Goal: Task Accomplishment & Management: Manage account settings

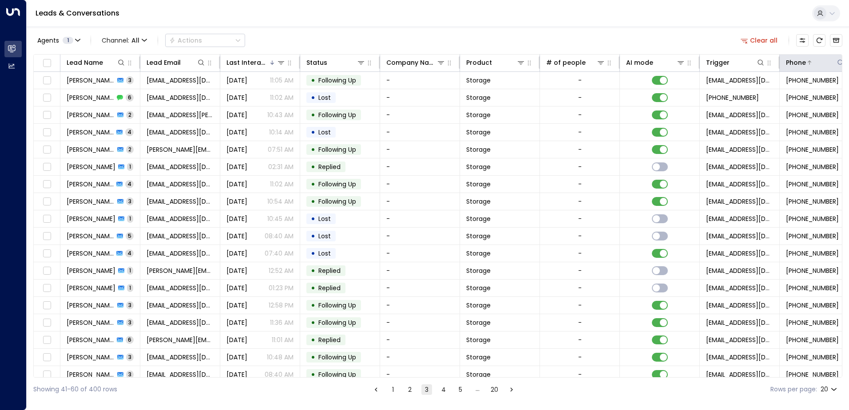
drag, startPoint x: 0, startPoint y: 0, endPoint x: 824, endPoint y: 62, distance: 826.4
click at [824, 62] on div at bounding box center [825, 62] width 39 height 9
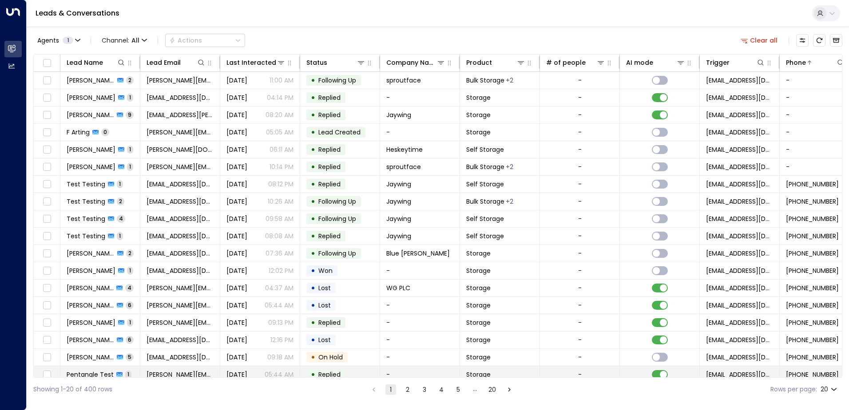
drag, startPoint x: 648, startPoint y: 377, endPoint x: 695, endPoint y: 374, distance: 47.2
click at [695, 374] on div "Lead Name Lead Email Last Interacted Status Company Name Product # of people AI…" at bounding box center [437, 216] width 809 height 324
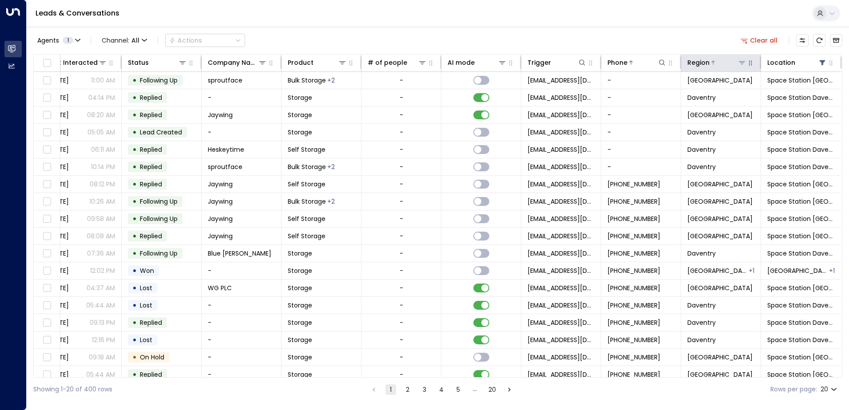
click at [739, 62] on icon at bounding box center [741, 62] width 7 height 7
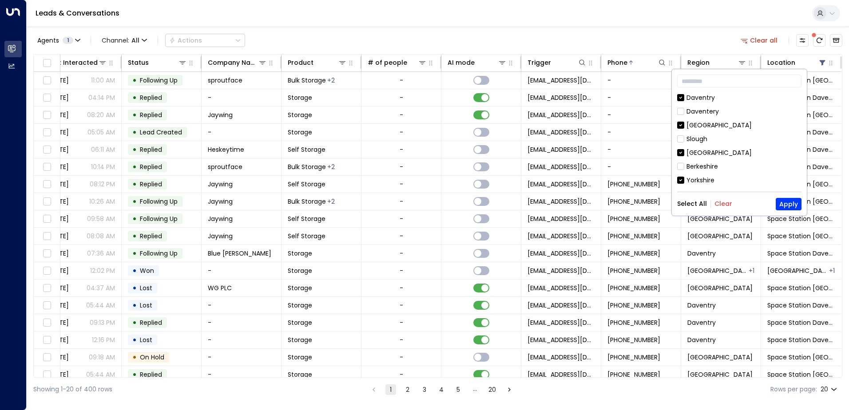
click at [722, 204] on button "Clear" at bounding box center [723, 203] width 18 height 7
click at [682, 107] on icon at bounding box center [680, 111] width 7 height 8
click at [722, 203] on button "Clear" at bounding box center [723, 203] width 18 height 7
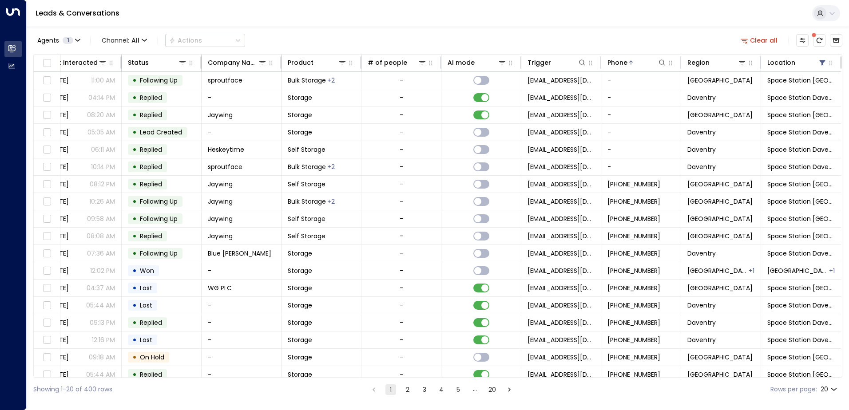
click at [700, 36] on div "Agents 1 Channel: All Actions Clear all" at bounding box center [437, 40] width 809 height 19
click at [821, 64] on icon at bounding box center [821, 62] width 7 height 7
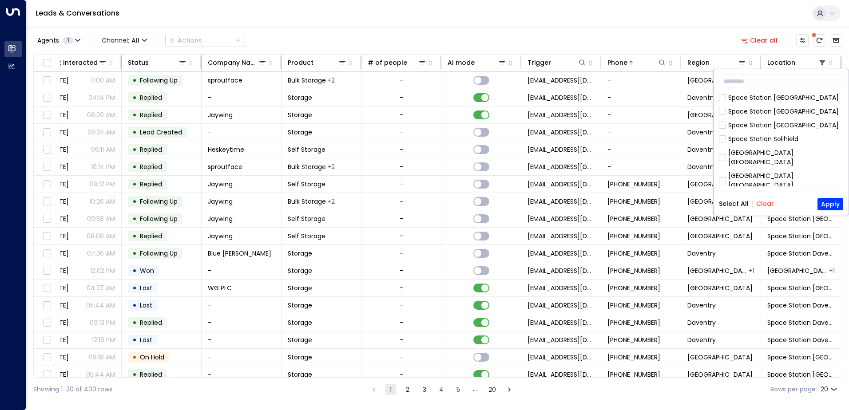
click at [761, 205] on button "Clear" at bounding box center [765, 203] width 18 height 7
click at [770, 173] on div "Space Station Daventry" at bounding box center [765, 177] width 74 height 9
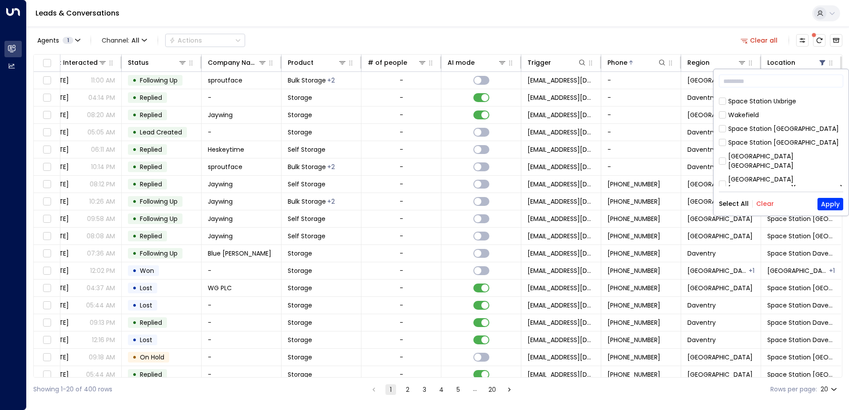
scroll to position [288, 0]
click at [777, 132] on div "Space Station [GEOGRAPHIC_DATA]" at bounding box center [783, 136] width 111 height 9
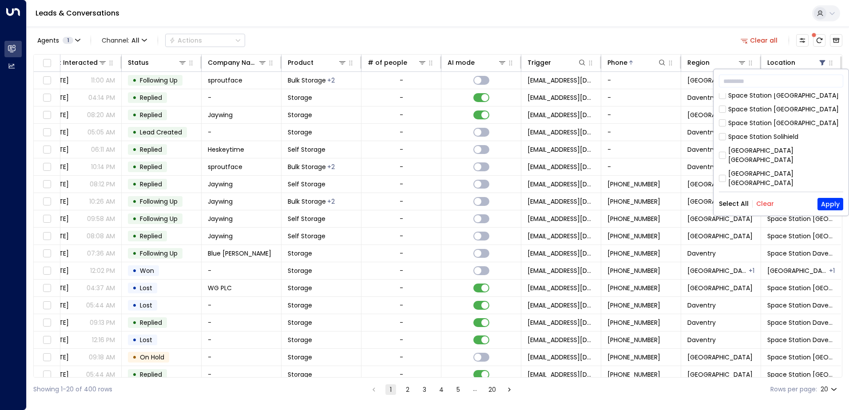
scroll to position [0, 0]
click at [827, 205] on button "Apply" at bounding box center [830, 204] width 26 height 12
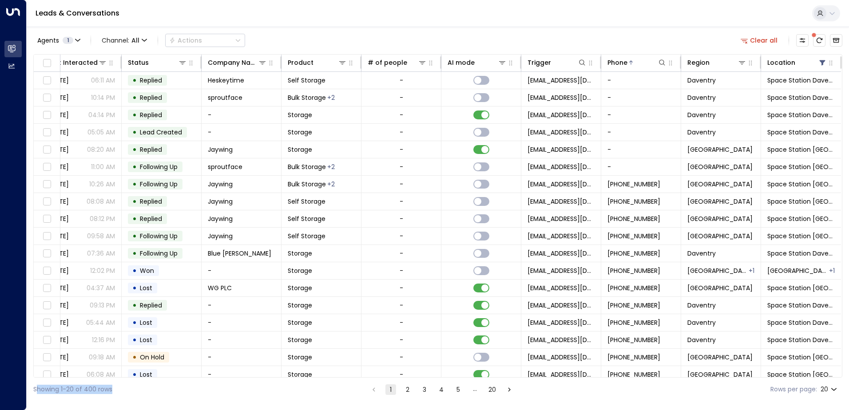
drag, startPoint x: 194, startPoint y: 378, endPoint x: 38, endPoint y: 389, distance: 156.6
click at [38, 389] on div "Showing 1-20 of 400 rows 1 2 3 4 5 … 20 Rows per page: 20 **" at bounding box center [437, 390] width 809 height 24
drag, startPoint x: 38, startPoint y: 389, endPoint x: 39, endPoint y: 378, distance: 11.6
click at [39, 378] on div "Showing 1-20 of 400 rows 1 2 3 4 5 … 20 Rows per page: 20 **" at bounding box center [437, 390] width 809 height 24
click at [157, 378] on div "Showing 1-20 of 400 rows 1 2 3 4 5 … 20 Rows per page: 20 **" at bounding box center [437, 390] width 809 height 24
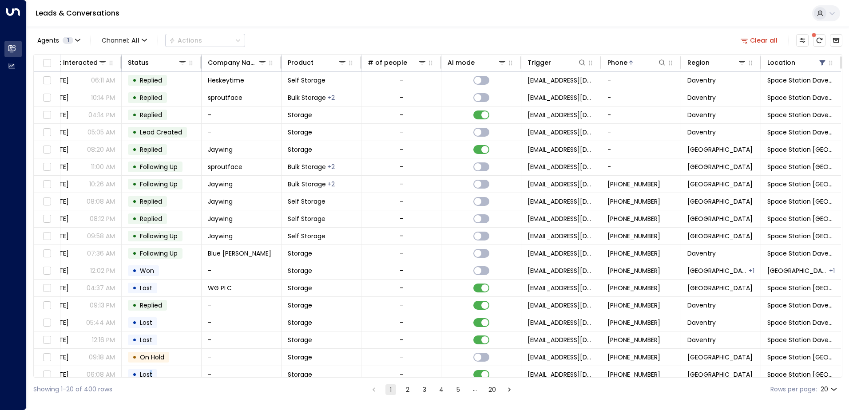
drag, startPoint x: 185, startPoint y: 374, endPoint x: 125, endPoint y: 377, distance: 60.5
click at [127, 377] on div "Lead Name Lead Email Last Interacted Status Company Name Product # of people AI…" at bounding box center [437, 216] width 809 height 324
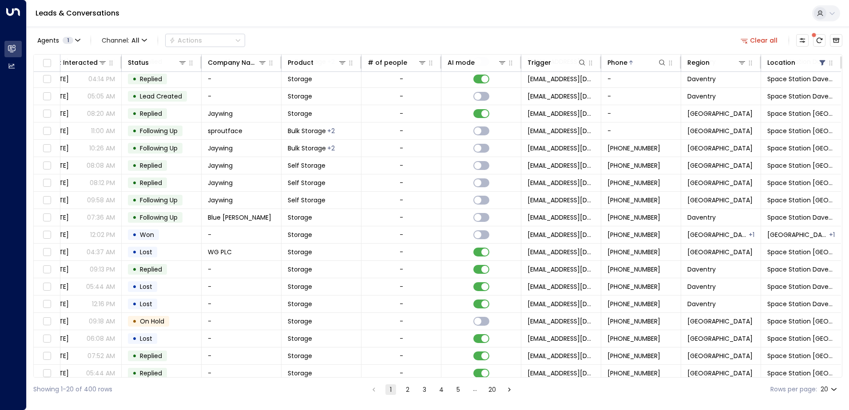
click at [27, 381] on div "Agents 1 Channel: All Actions Clear all Lead Name Lead Email Last Interacted St…" at bounding box center [438, 214] width 822 height 375
click at [37, 380] on div "Showing 1-20 of 400 rows 1 2 3 4 5 … 20 Rows per page: 20 **" at bounding box center [437, 390] width 809 height 24
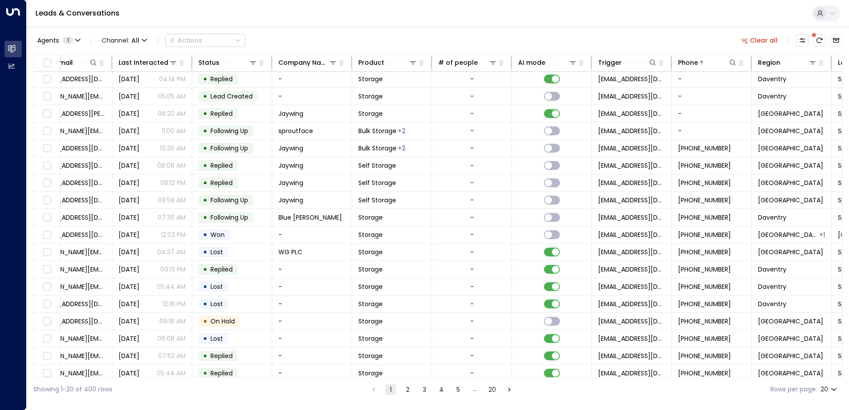
scroll to position [36, 0]
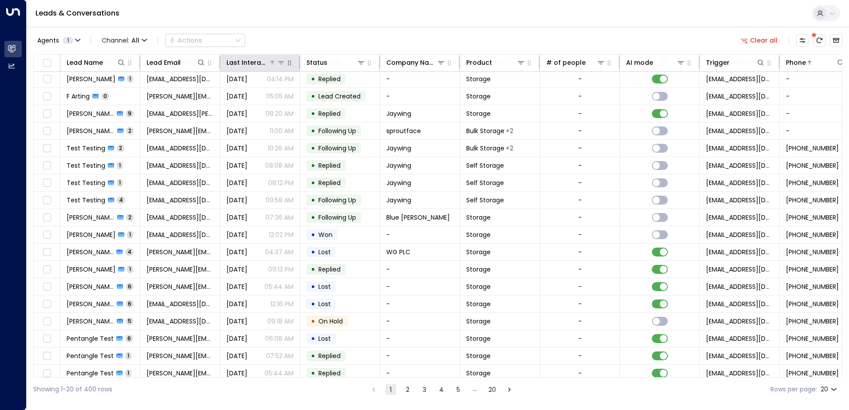
click at [283, 63] on icon at bounding box center [280, 62] width 7 height 7
click at [281, 63] on icon at bounding box center [281, 62] width 6 height 3
click at [285, 38] on div "Agents 1 Channel: All Actions Clear all" at bounding box center [437, 40] width 809 height 19
click at [290, 65] on icon "button" at bounding box center [289, 63] width 3 height 5
click at [255, 63] on div "Last Interacted" at bounding box center [247, 62] width 42 height 11
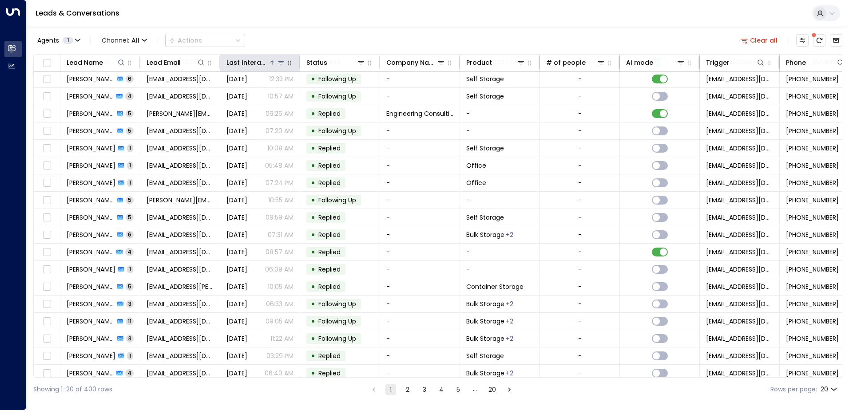
click at [255, 63] on div "Last Interacted" at bounding box center [247, 62] width 42 height 11
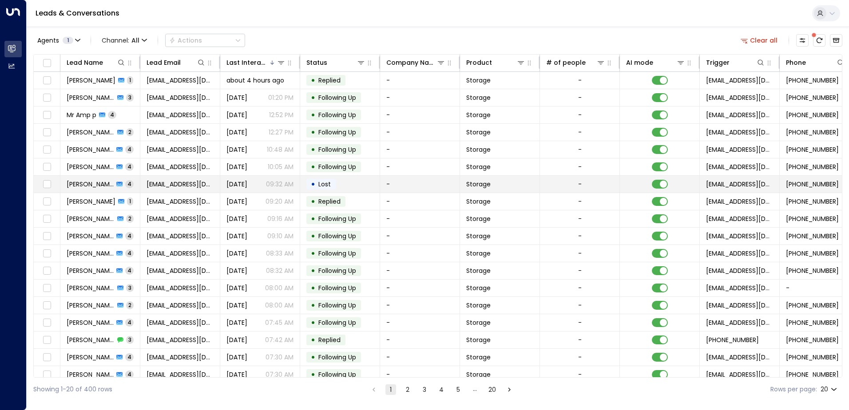
drag, startPoint x: 18, startPoint y: 107, endPoint x: 355, endPoint y: 181, distance: 345.1
click at [355, 181] on td "• Lost" at bounding box center [340, 184] width 80 height 17
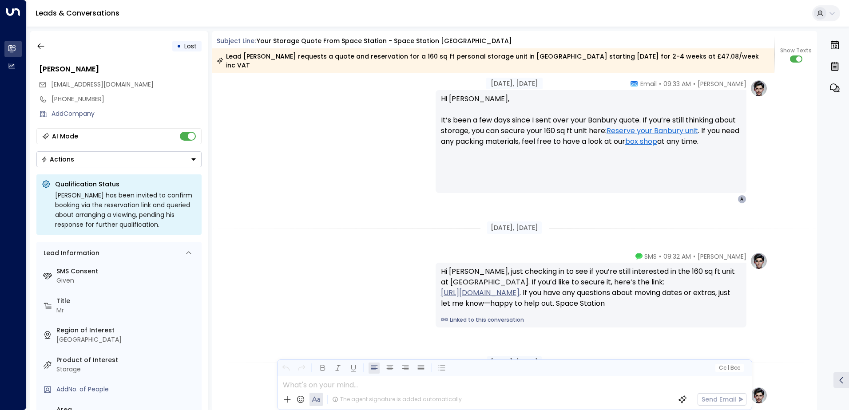
scroll to position [1267, 0]
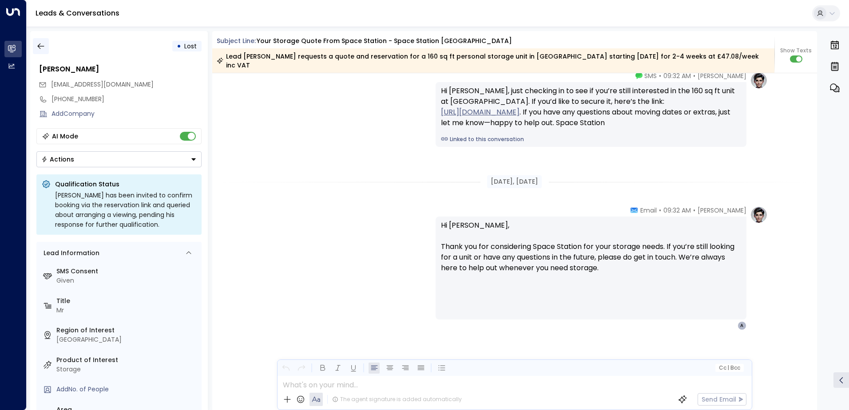
click at [40, 43] on icon "button" at bounding box center [40, 46] width 7 height 6
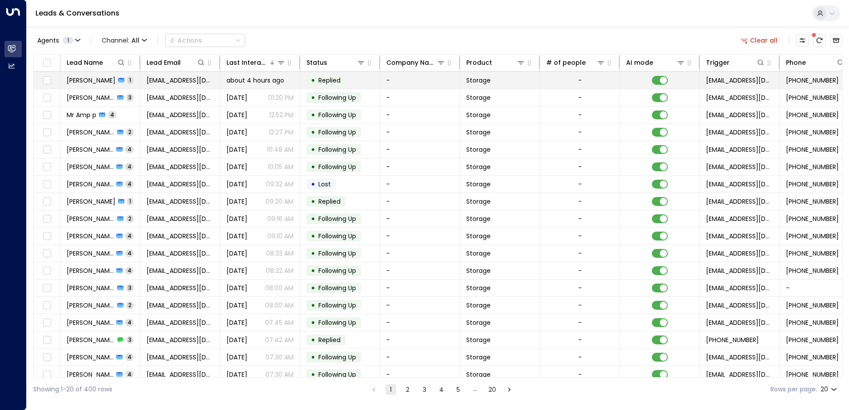
click at [83, 81] on span "[PERSON_NAME]" at bounding box center [91, 80] width 49 height 9
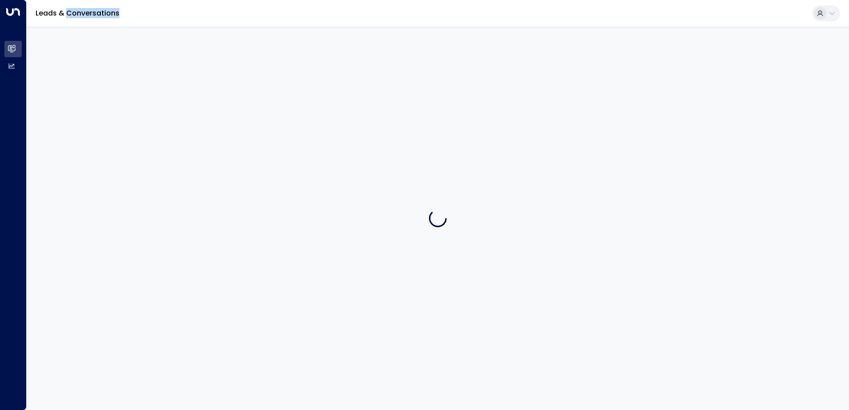
click at [83, 81] on div at bounding box center [438, 218] width 822 height 383
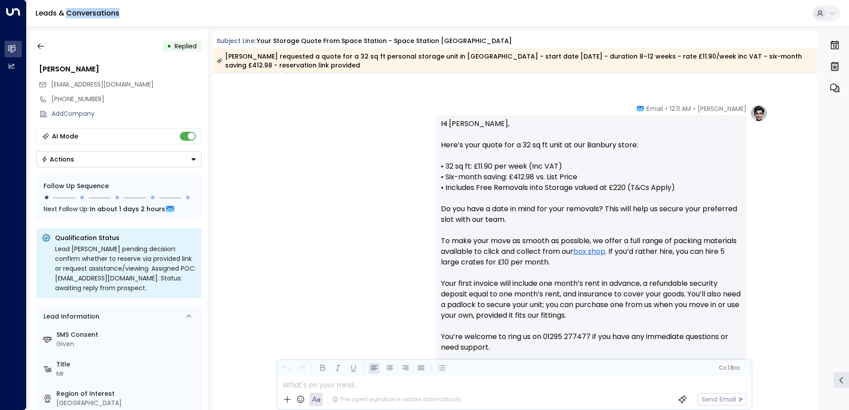
scroll to position [256, 0]
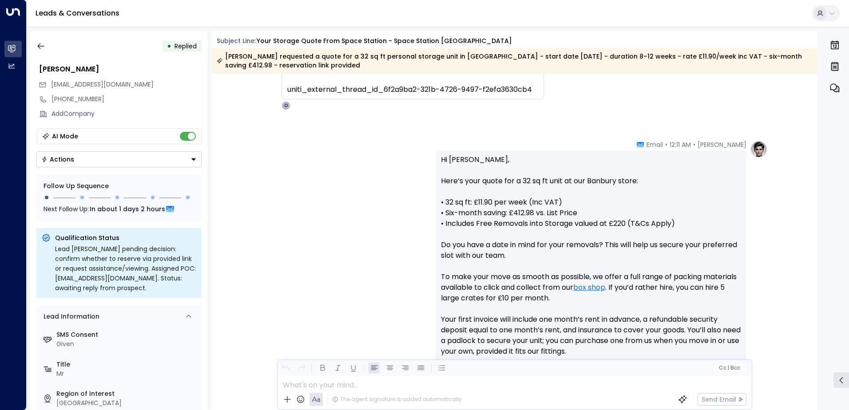
click at [263, 253] on div "Olivia Parker • 12:11 AM • Email Hi Jake, Here’s your quote for a 32 sq ft unit…" at bounding box center [514, 319] width 506 height 359
click at [43, 46] on icon "button" at bounding box center [40, 46] width 9 height 9
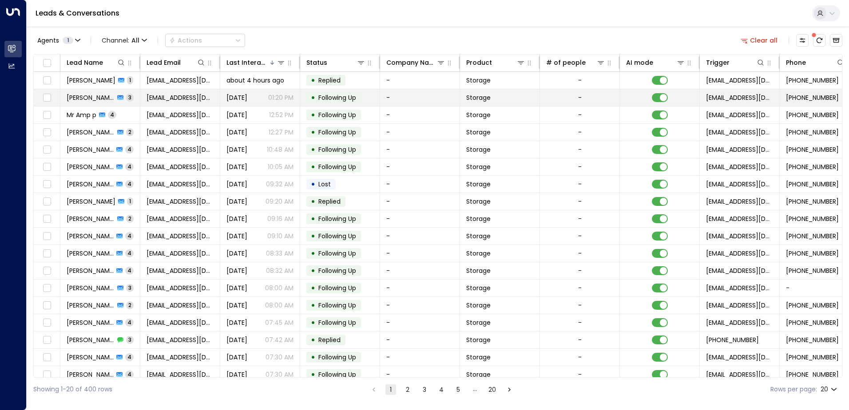
click at [76, 97] on span "[PERSON_NAME]" at bounding box center [91, 97] width 48 height 9
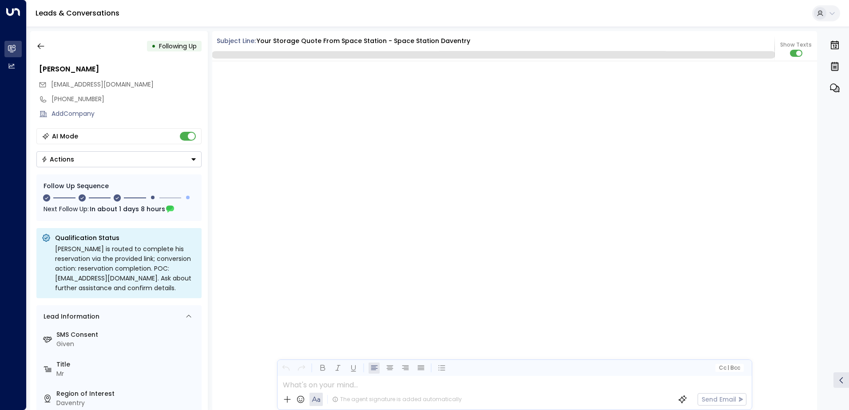
scroll to position [1031, 0]
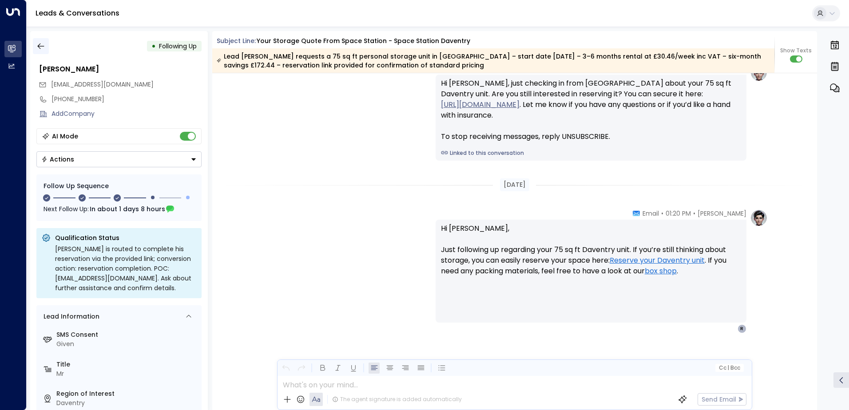
click at [40, 46] on icon "button" at bounding box center [40, 46] width 7 height 6
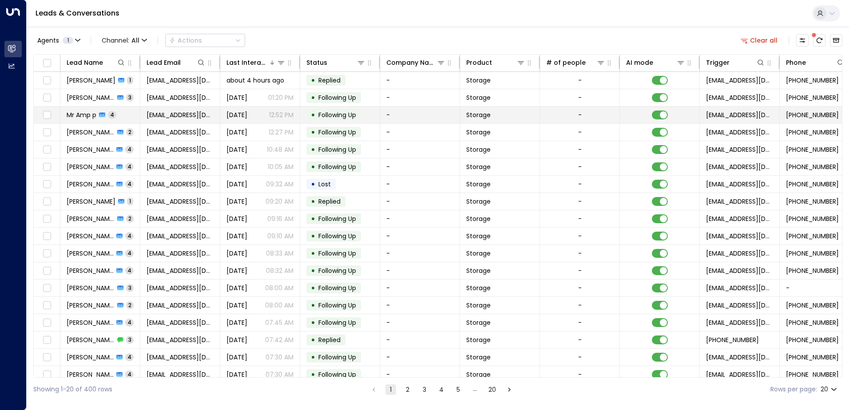
click at [85, 115] on span "Mr Amp p" at bounding box center [82, 115] width 30 height 9
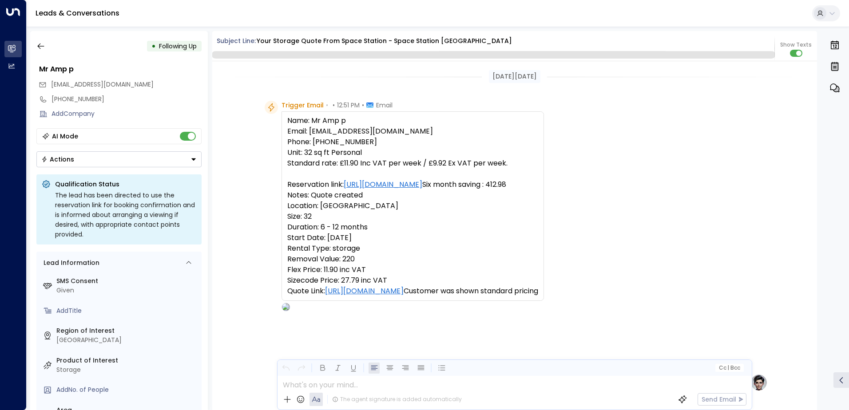
scroll to position [1878, 0]
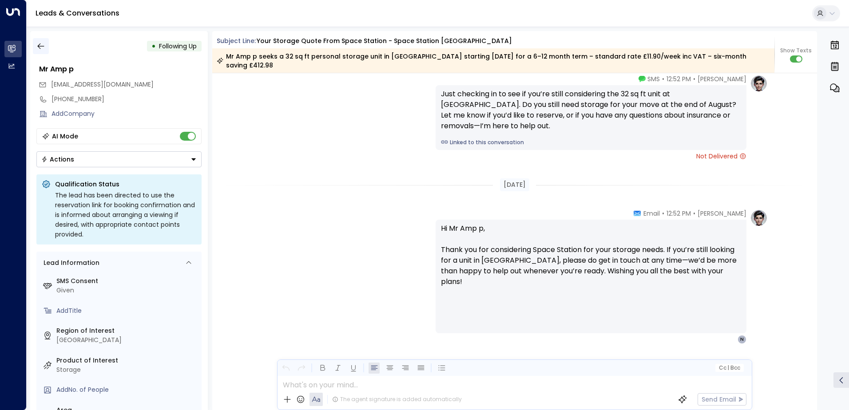
click at [42, 47] on icon "button" at bounding box center [40, 46] width 9 height 9
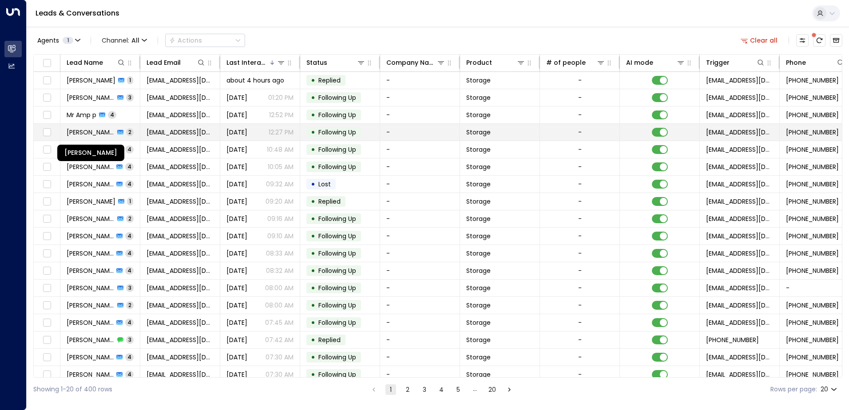
click at [88, 131] on span "[PERSON_NAME]" at bounding box center [91, 132] width 48 height 9
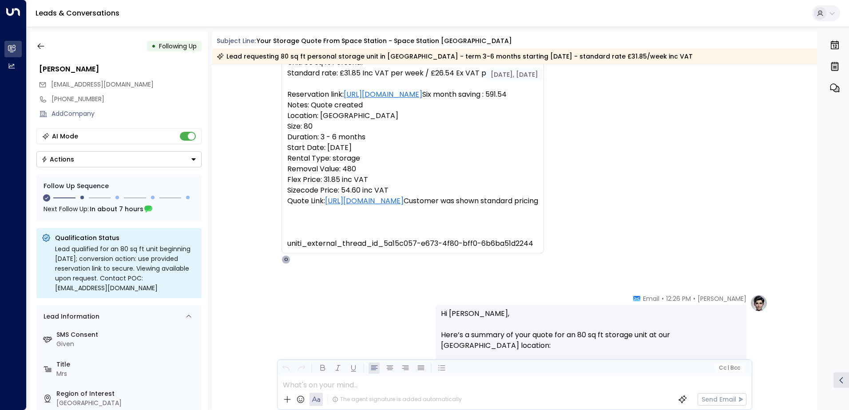
scroll to position [91, 0]
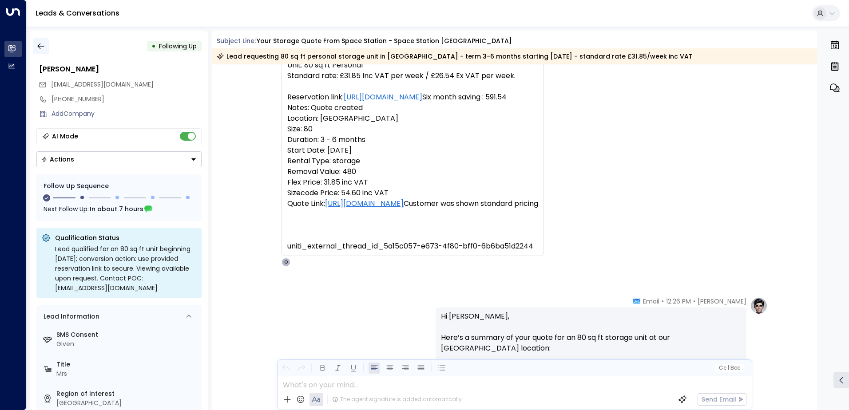
click at [40, 47] on icon "button" at bounding box center [40, 46] width 9 height 9
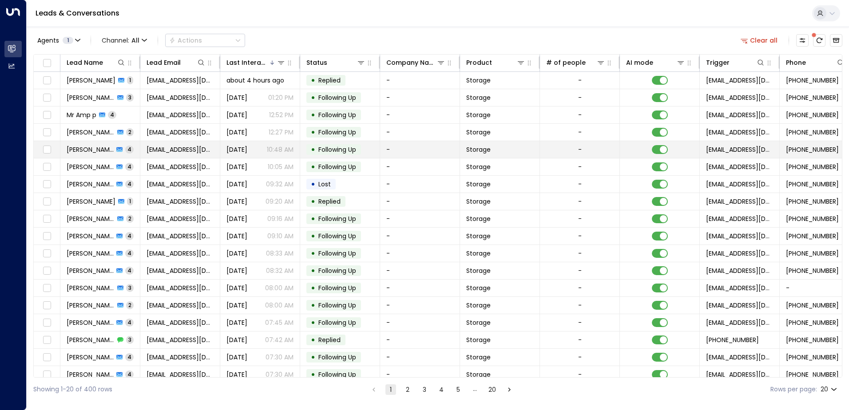
click at [74, 148] on span "[PERSON_NAME]" at bounding box center [90, 149] width 47 height 9
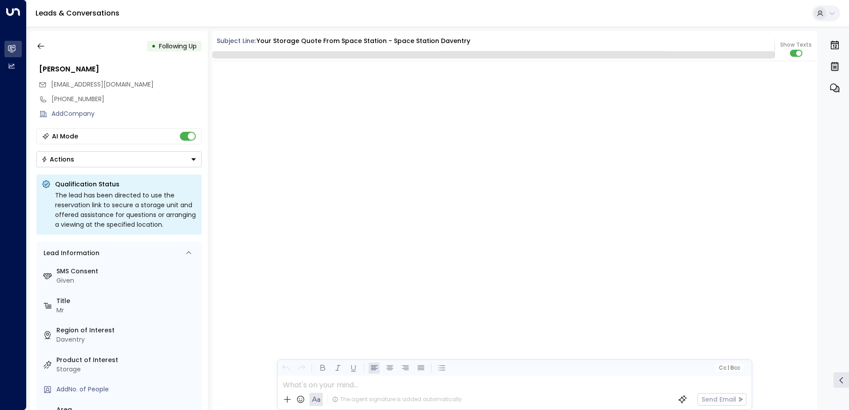
scroll to position [1264, 0]
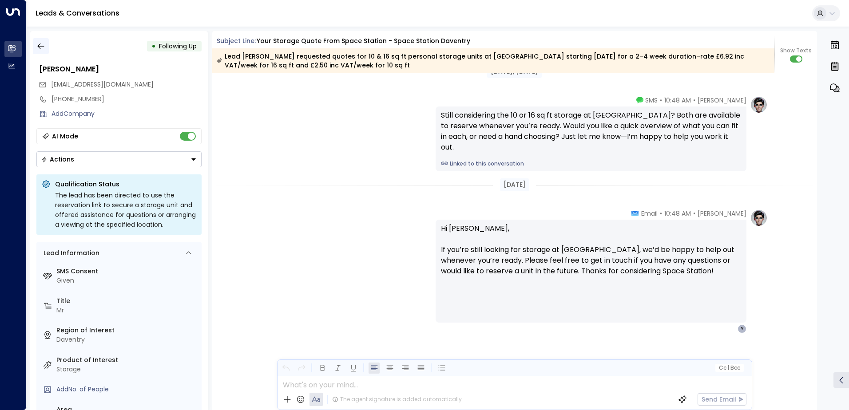
click at [41, 47] on icon "button" at bounding box center [40, 46] width 9 height 9
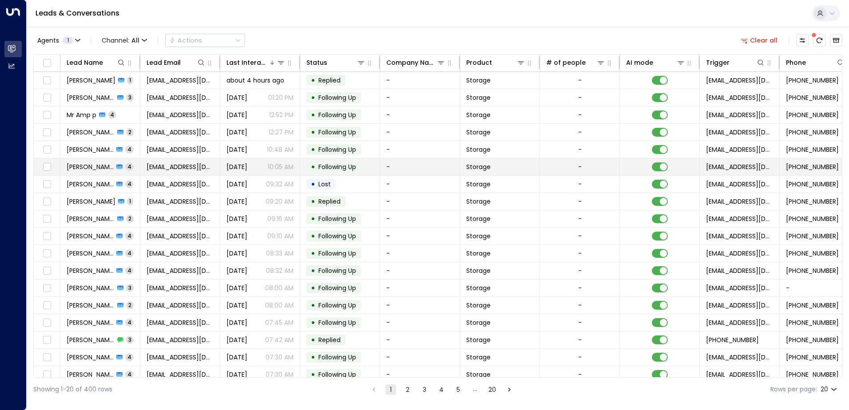
click at [86, 162] on span "[PERSON_NAME]" at bounding box center [90, 166] width 47 height 9
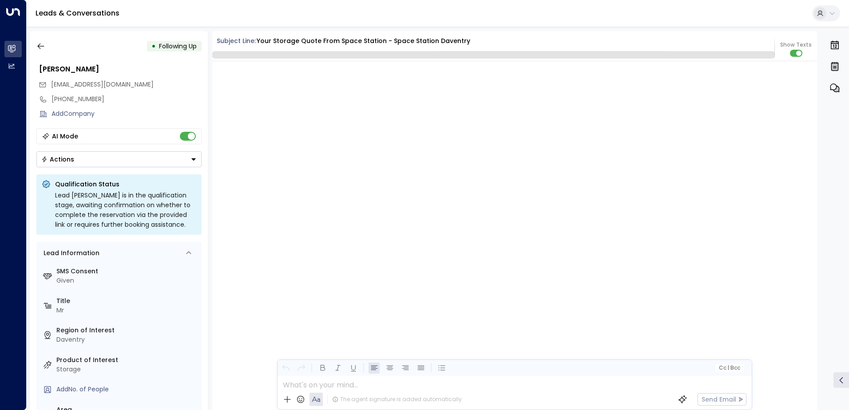
scroll to position [1846, 0]
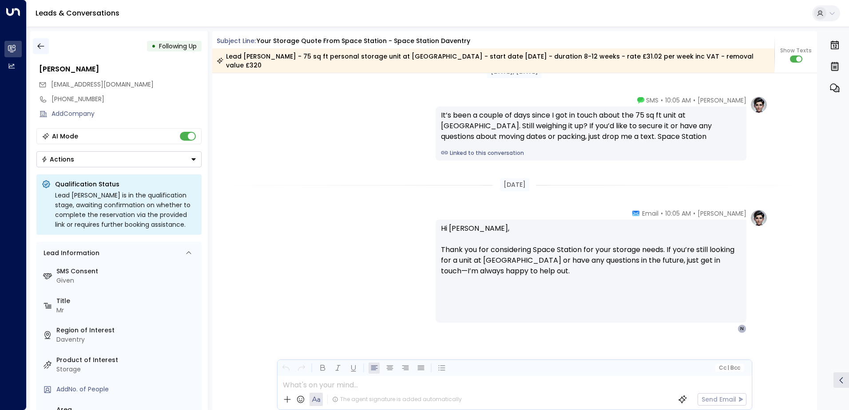
click at [45, 47] on button "button" at bounding box center [41, 46] width 16 height 16
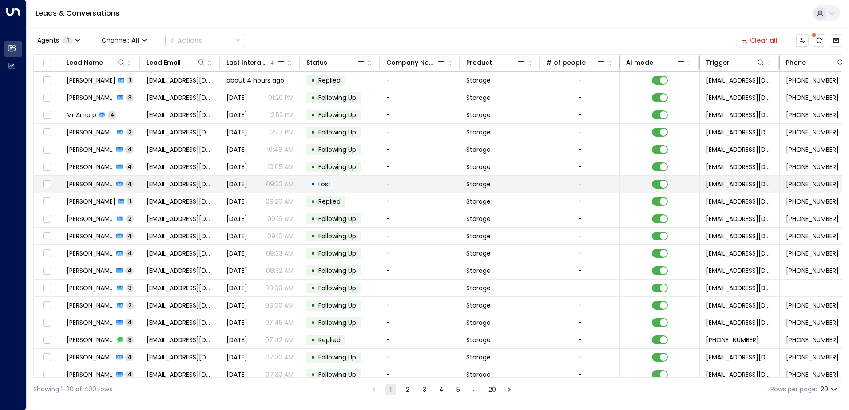
click at [79, 183] on span "[PERSON_NAME]" at bounding box center [90, 184] width 47 height 9
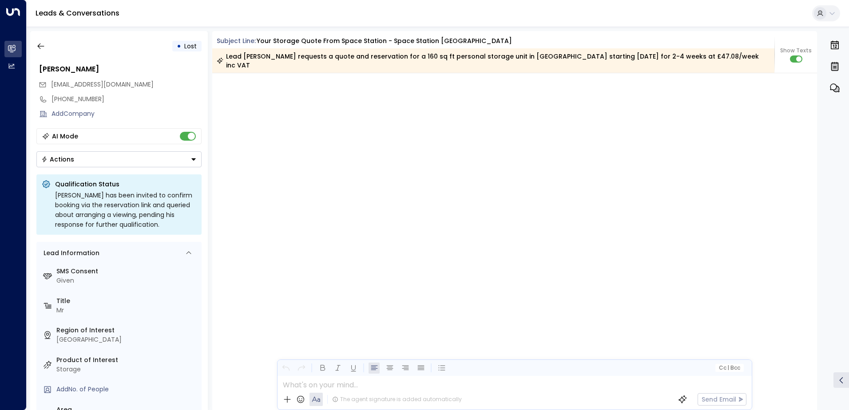
scroll to position [1861, 0]
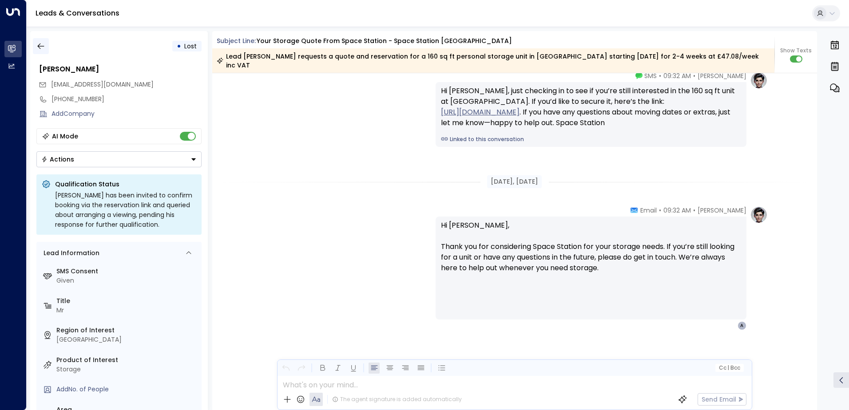
click at [40, 47] on icon "button" at bounding box center [40, 46] width 9 height 9
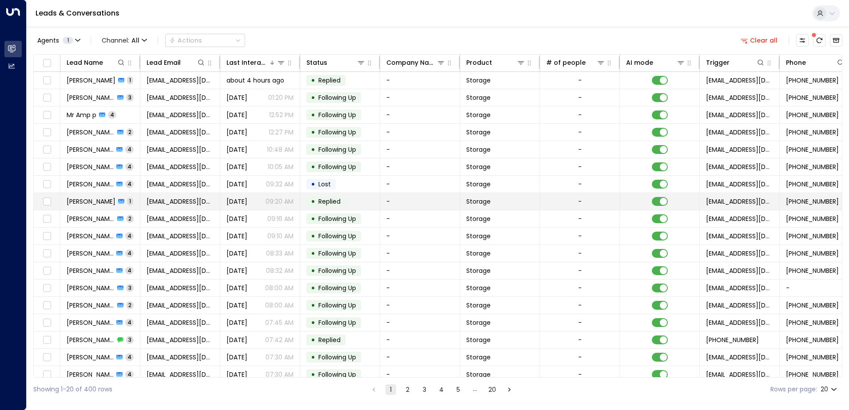
click at [80, 201] on span "[PERSON_NAME]" at bounding box center [91, 201] width 49 height 9
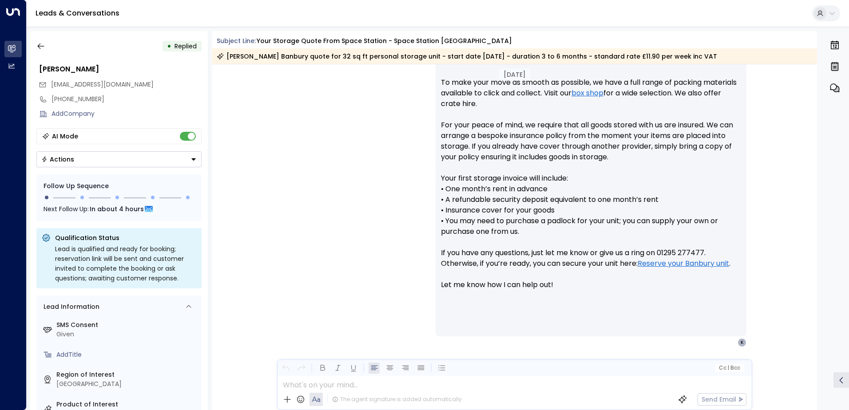
scroll to position [467, 0]
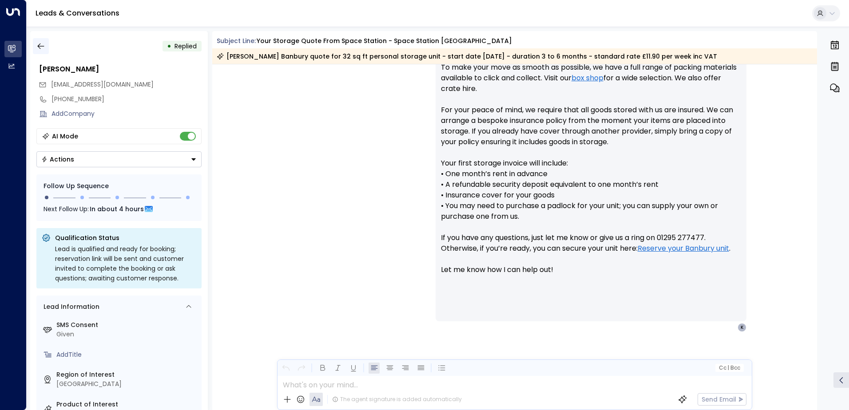
click at [39, 47] on icon "button" at bounding box center [40, 46] width 9 height 9
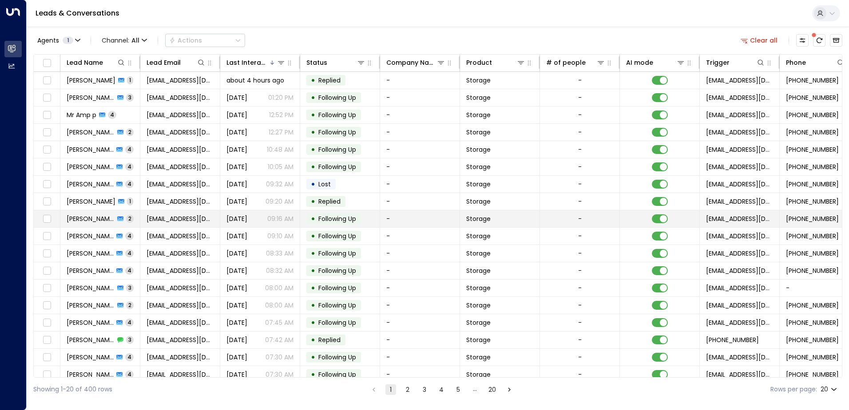
click at [79, 216] on span "[PERSON_NAME]" at bounding box center [91, 218] width 48 height 9
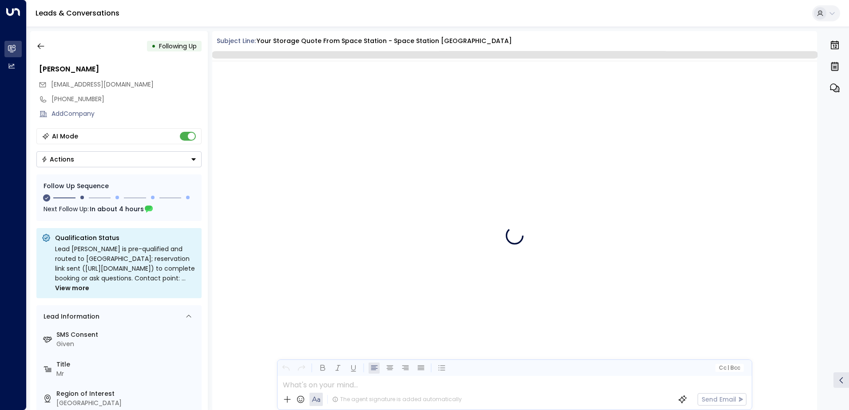
scroll to position [669, 0]
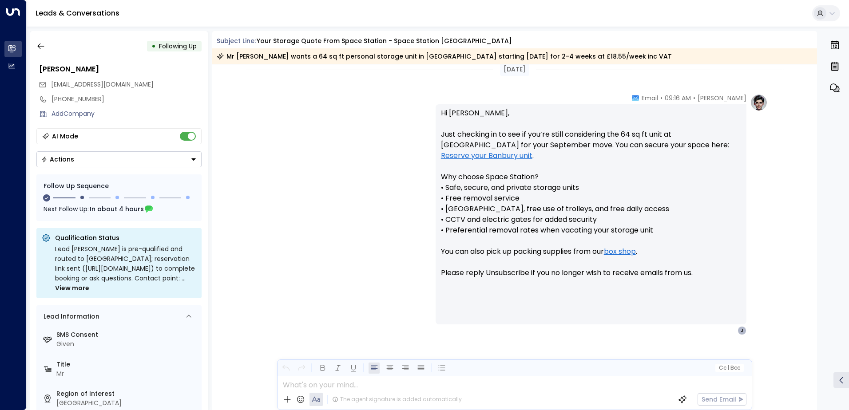
click at [111, 47] on div "• Following Up" at bounding box center [118, 46] width 165 height 16
click at [47, 47] on button "button" at bounding box center [41, 46] width 16 height 16
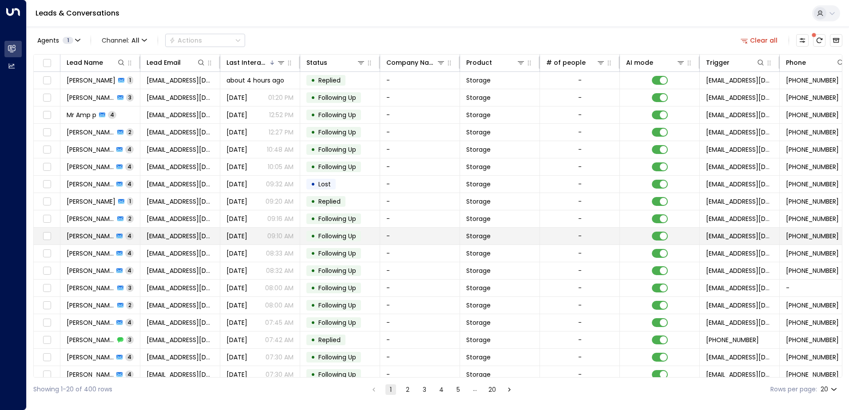
click at [82, 238] on span "[PERSON_NAME]" at bounding box center [90, 236] width 47 height 9
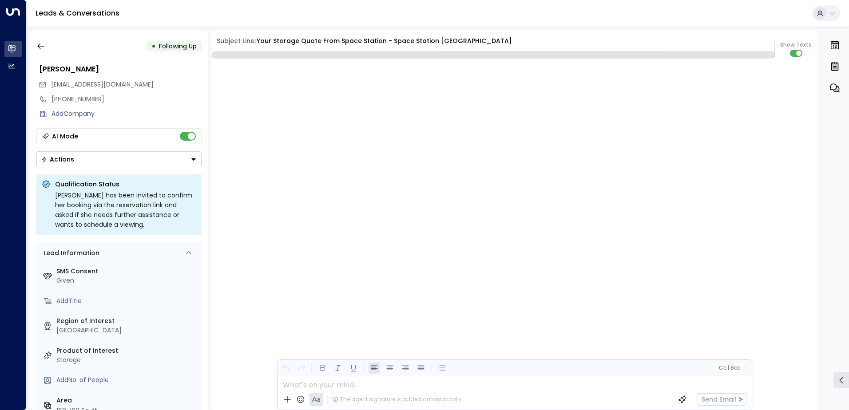
scroll to position [1793, 0]
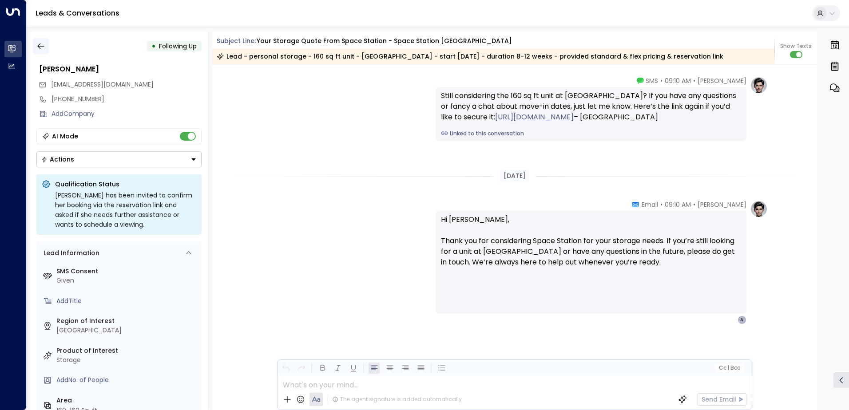
click at [42, 43] on icon "button" at bounding box center [40, 46] width 9 height 9
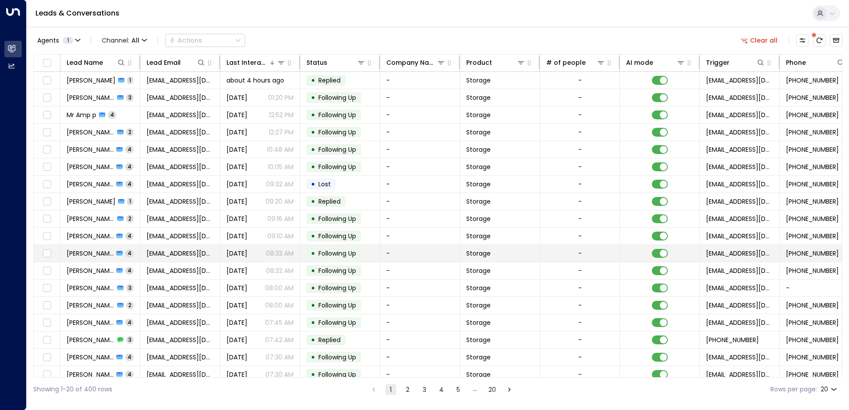
click at [92, 255] on span "[PERSON_NAME]" at bounding box center [90, 253] width 47 height 9
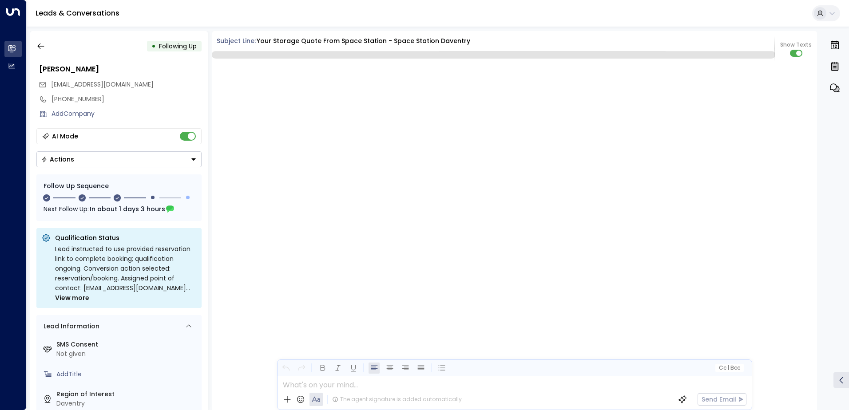
scroll to position [2273, 0]
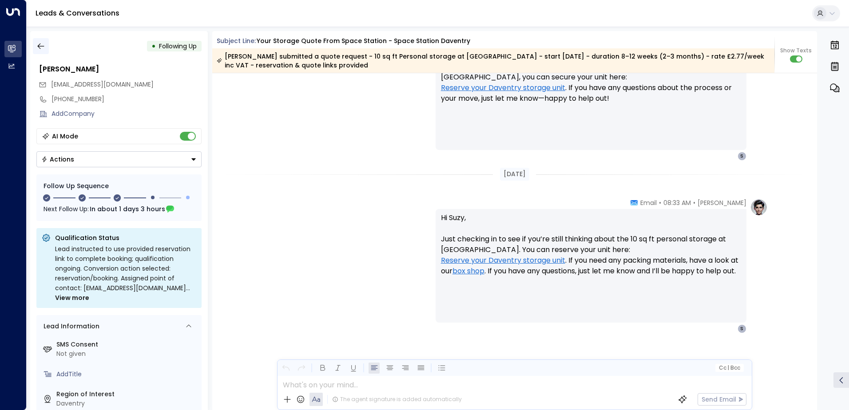
click at [40, 51] on button "button" at bounding box center [41, 46] width 16 height 16
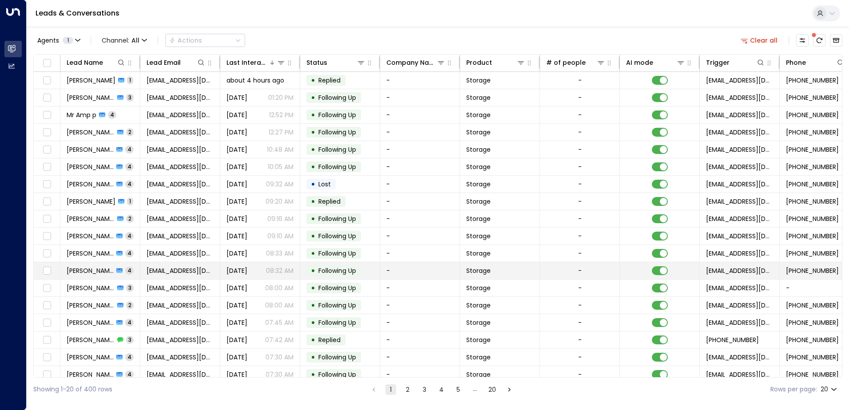
click at [74, 272] on span "[PERSON_NAME]" at bounding box center [90, 270] width 47 height 9
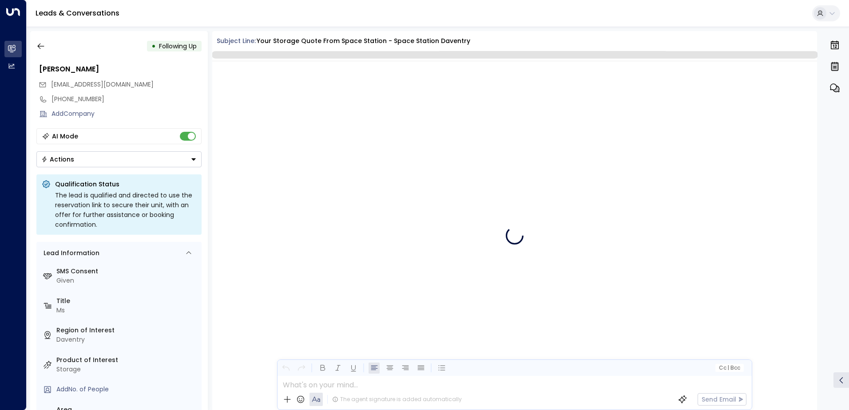
scroll to position [1878, 0]
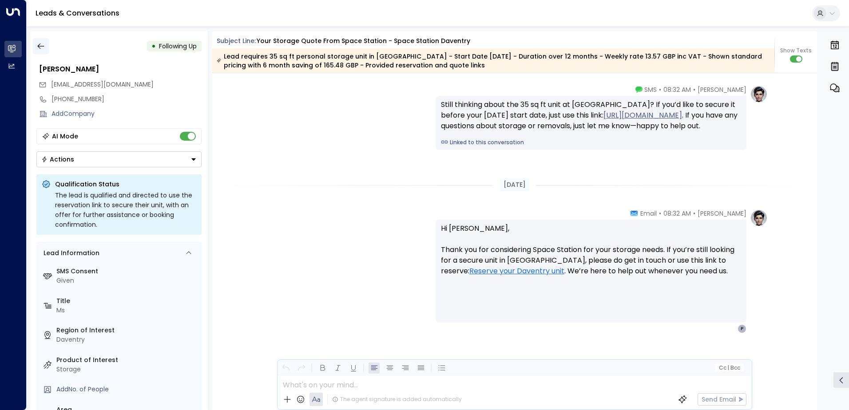
click at [46, 47] on button "button" at bounding box center [41, 46] width 16 height 16
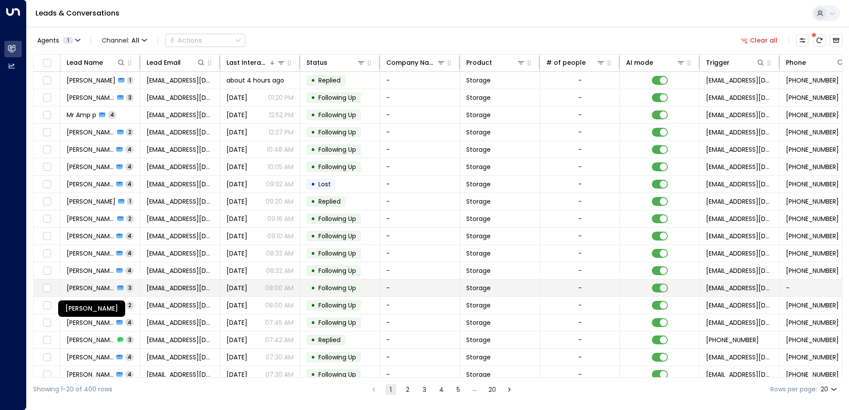
click at [92, 288] on span "[PERSON_NAME]" at bounding box center [91, 288] width 48 height 9
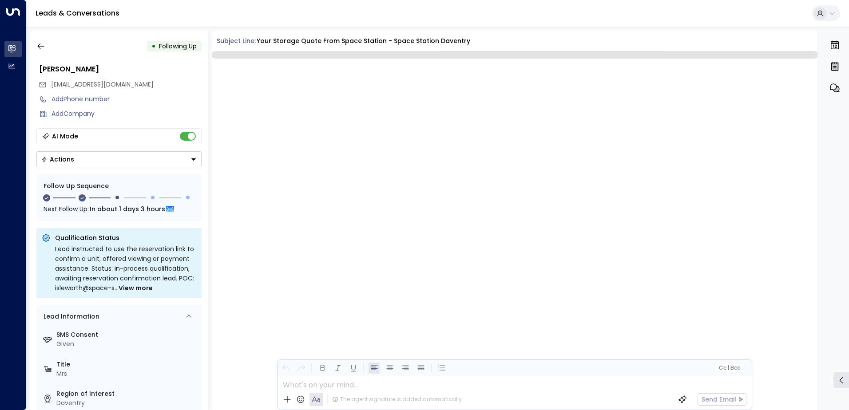
scroll to position [809, 0]
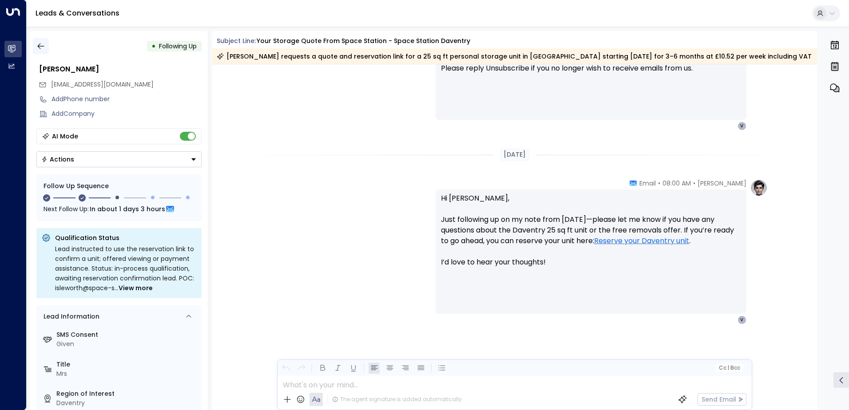
click at [38, 47] on icon "button" at bounding box center [40, 46] width 7 height 6
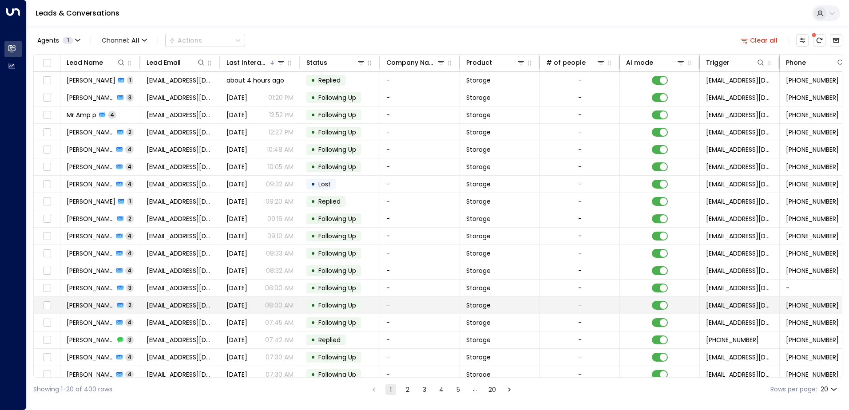
click at [78, 307] on span "[PERSON_NAME]" at bounding box center [91, 305] width 48 height 9
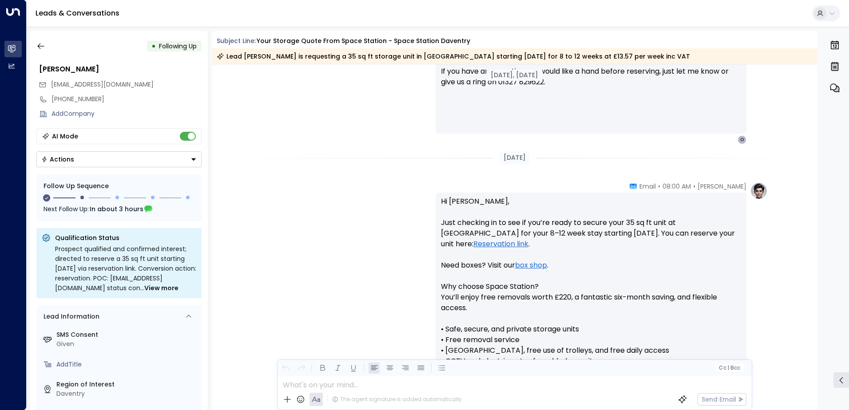
scroll to position [603, 0]
click at [44, 46] on icon "button" at bounding box center [40, 46] width 9 height 9
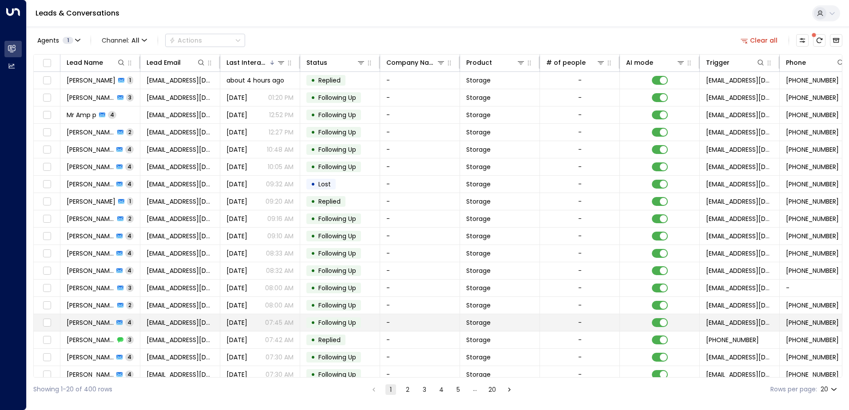
click at [85, 321] on span "[PERSON_NAME]" at bounding box center [90, 322] width 47 height 9
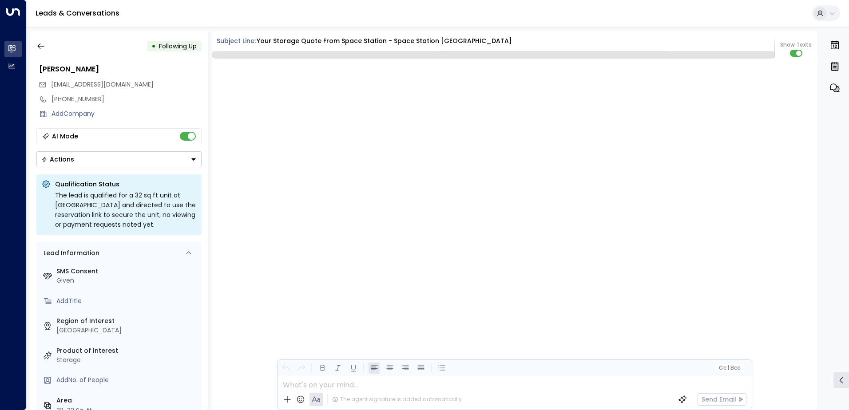
scroll to position [1359, 0]
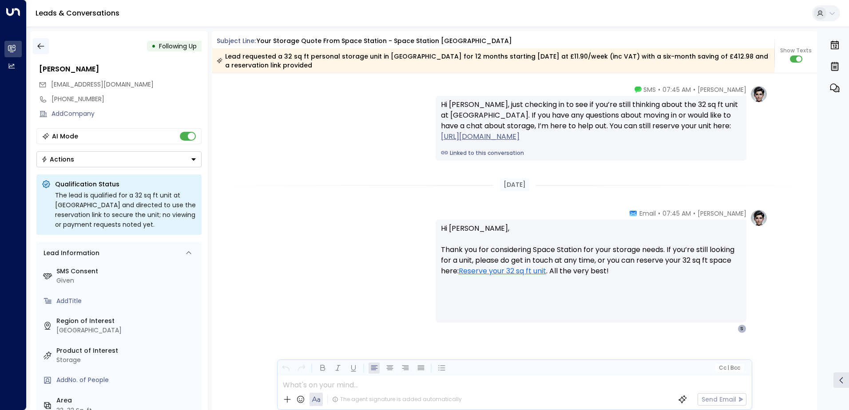
click at [44, 46] on icon "button" at bounding box center [40, 46] width 9 height 9
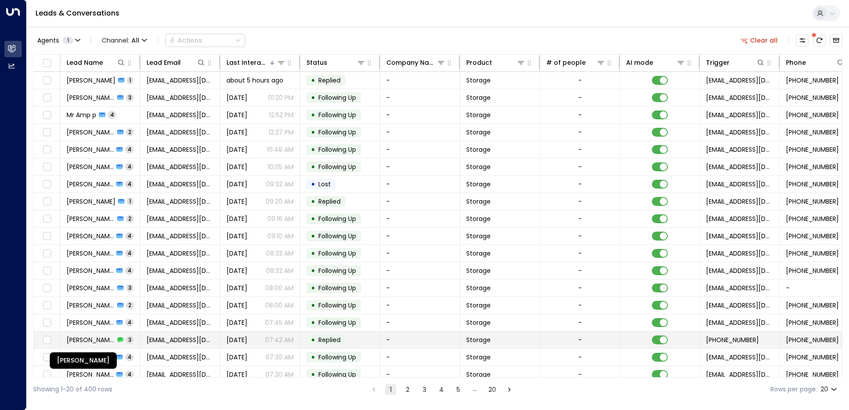
click at [94, 337] on span "[PERSON_NAME]" at bounding box center [91, 340] width 48 height 9
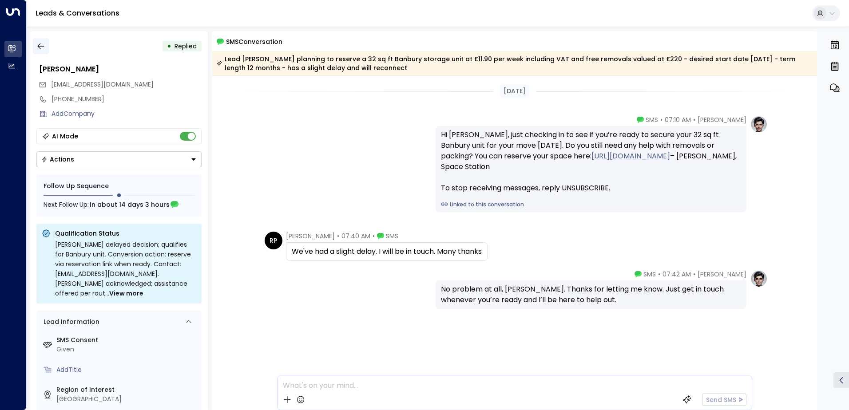
click at [46, 49] on button "button" at bounding box center [41, 46] width 16 height 16
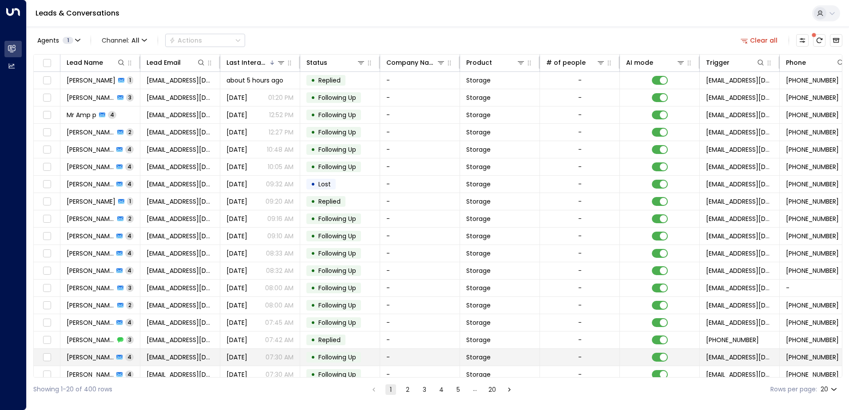
click at [111, 358] on span "[PERSON_NAME]" at bounding box center [90, 357] width 47 height 9
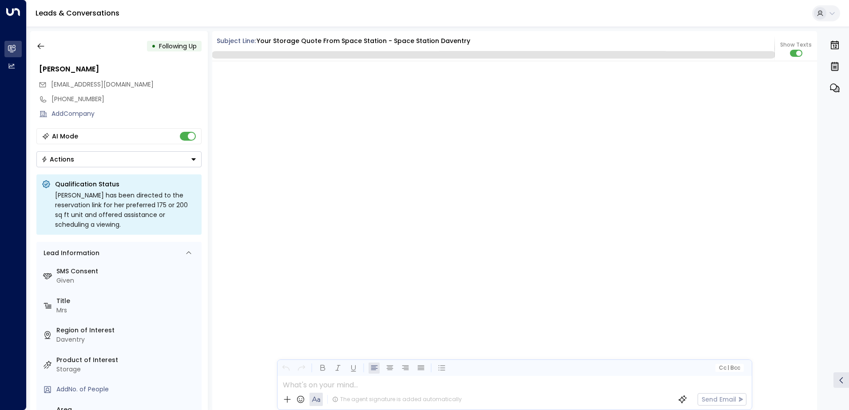
scroll to position [1242, 0]
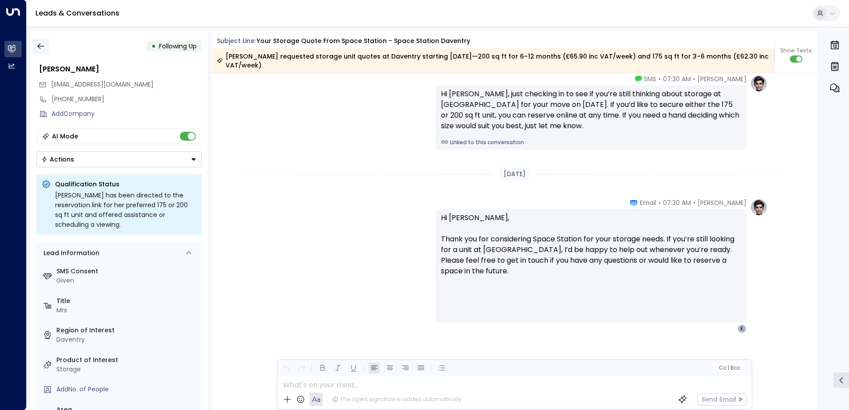
click at [48, 44] on button "button" at bounding box center [41, 46] width 16 height 16
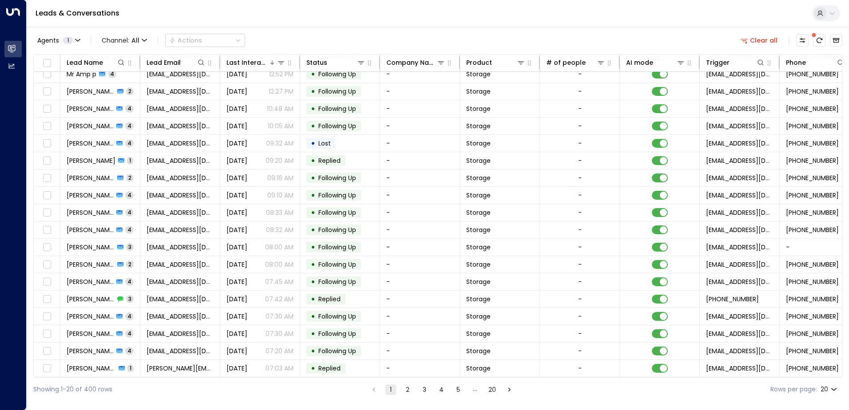
scroll to position [43, 0]
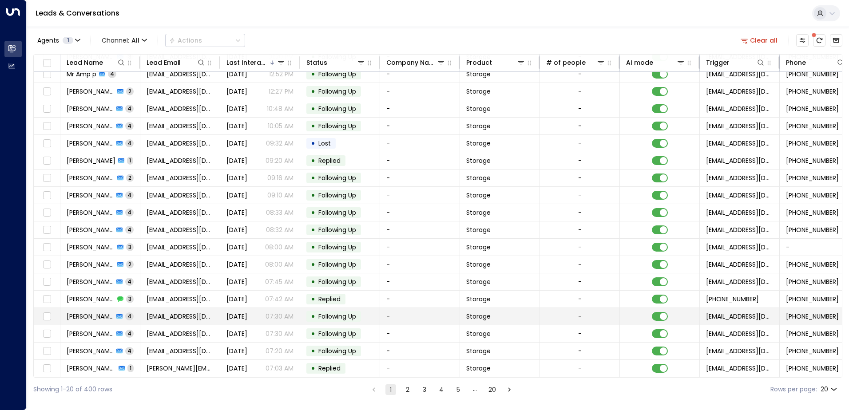
click at [114, 312] on div "Sarah Entwistle 4" at bounding box center [100, 316] width 67 height 9
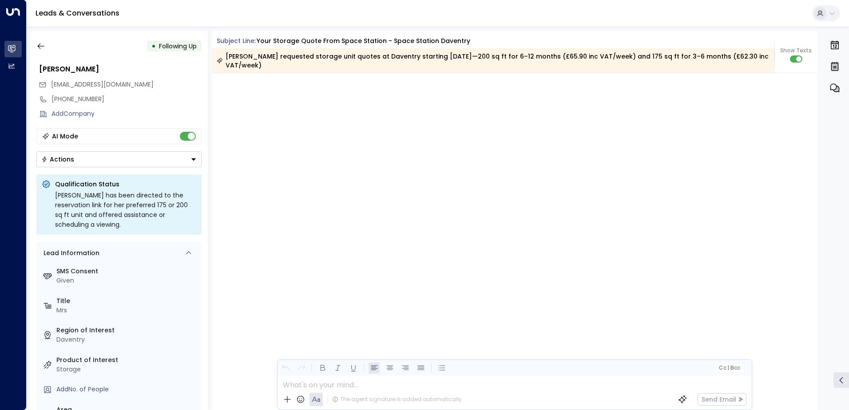
scroll to position [1847, 0]
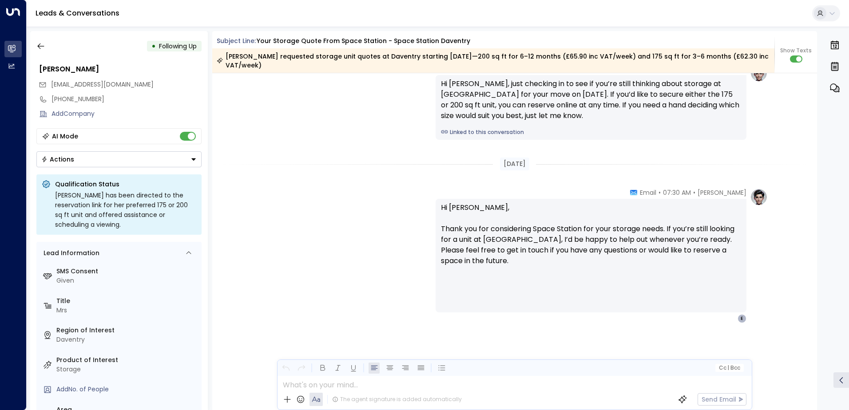
drag, startPoint x: 111, startPoint y: 239, endPoint x: 95, endPoint y: 167, distance: 73.6
drag, startPoint x: 95, startPoint y: 167, endPoint x: 48, endPoint y: 38, distance: 137.6
click at [48, 38] on div "• Following Up Sarah Entwistle entwistles@hotmail.co.uk +447596594935 Add Compa…" at bounding box center [119, 220] width 178 height 379
click at [43, 43] on icon "button" at bounding box center [40, 46] width 9 height 9
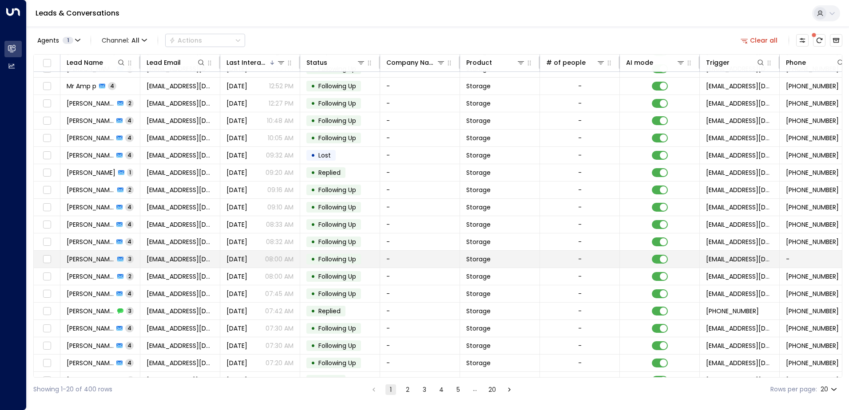
scroll to position [43, 0]
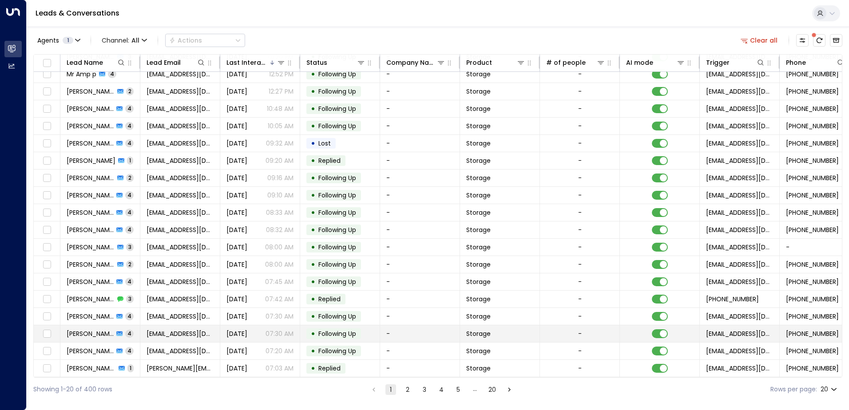
drag, startPoint x: 132, startPoint y: 295, endPoint x: 107, endPoint y: 329, distance: 41.6
click at [107, 329] on span "[PERSON_NAME]" at bounding box center [90, 333] width 47 height 9
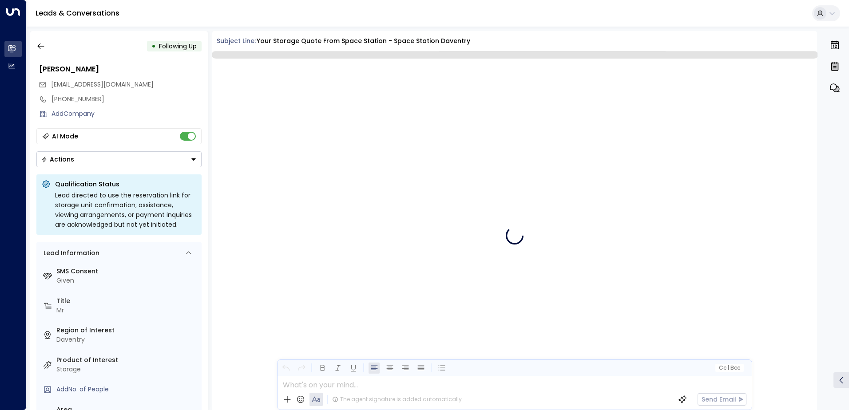
scroll to position [1306, 0]
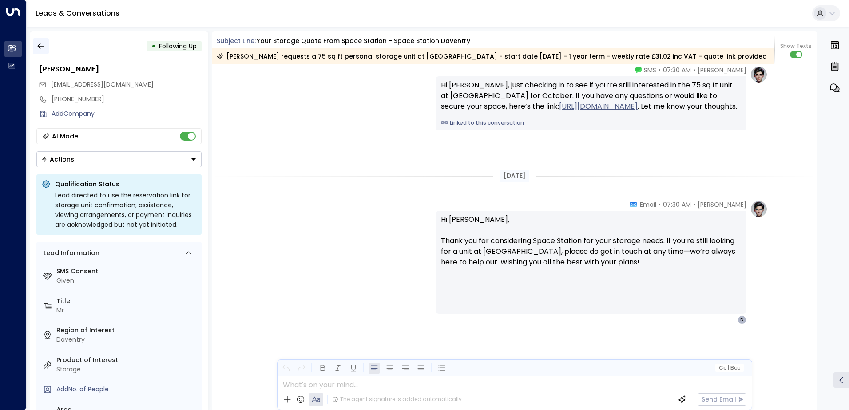
click at [39, 47] on icon "button" at bounding box center [40, 46] width 9 height 9
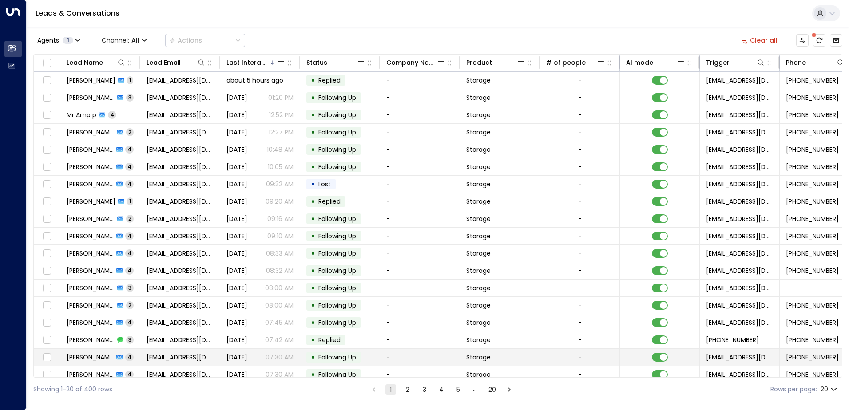
drag, startPoint x: 114, startPoint y: 357, endPoint x: 109, endPoint y: 352, distance: 6.9
click at [109, 353] on span "[PERSON_NAME]" at bounding box center [90, 357] width 47 height 9
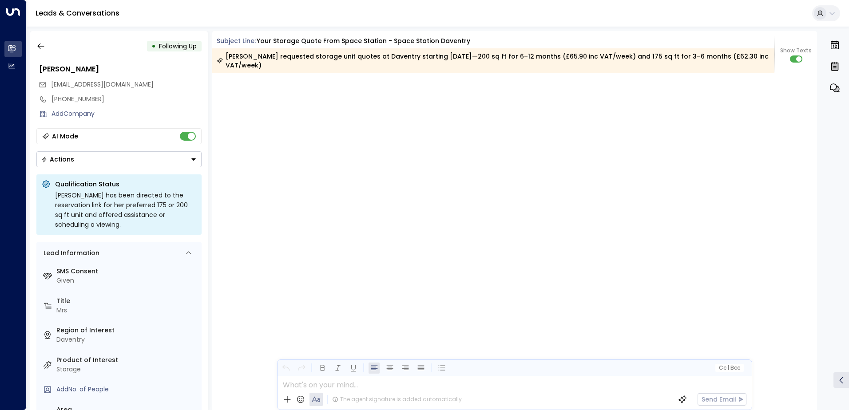
scroll to position [1847, 0]
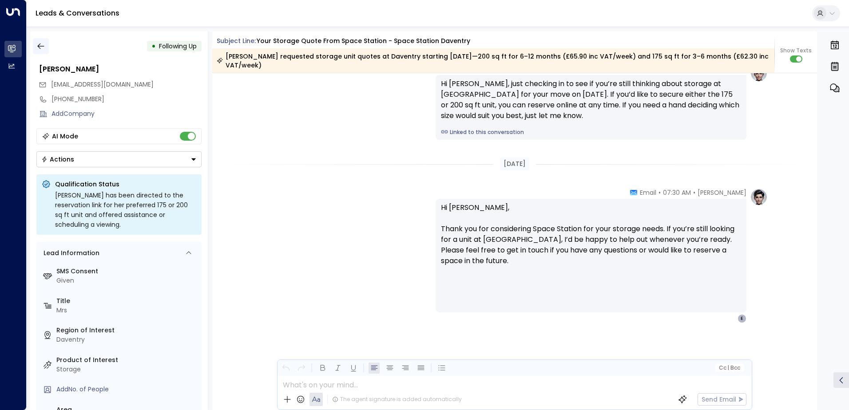
click at [44, 47] on icon "button" at bounding box center [40, 46] width 9 height 9
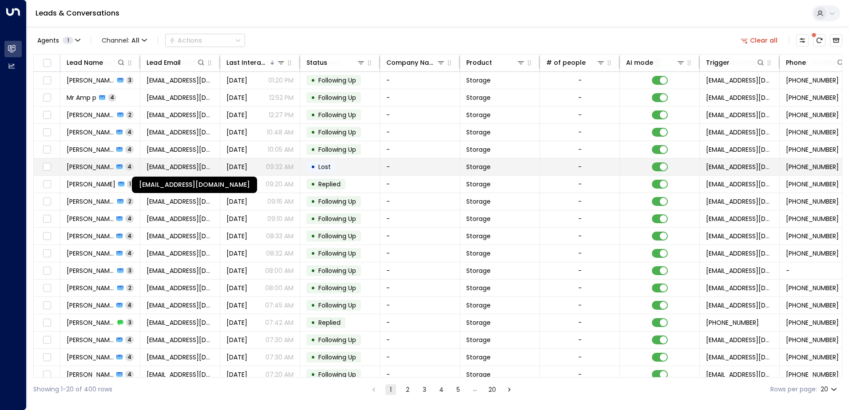
scroll to position [43, 0]
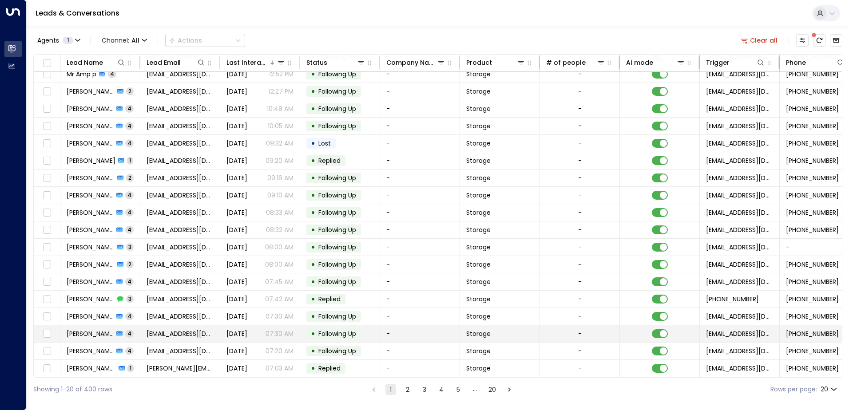
click at [86, 330] on span "[PERSON_NAME]" at bounding box center [90, 333] width 47 height 9
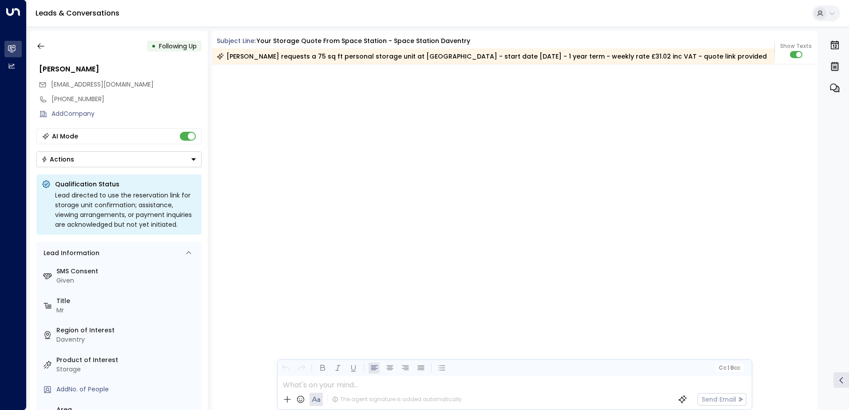
scroll to position [1904, 0]
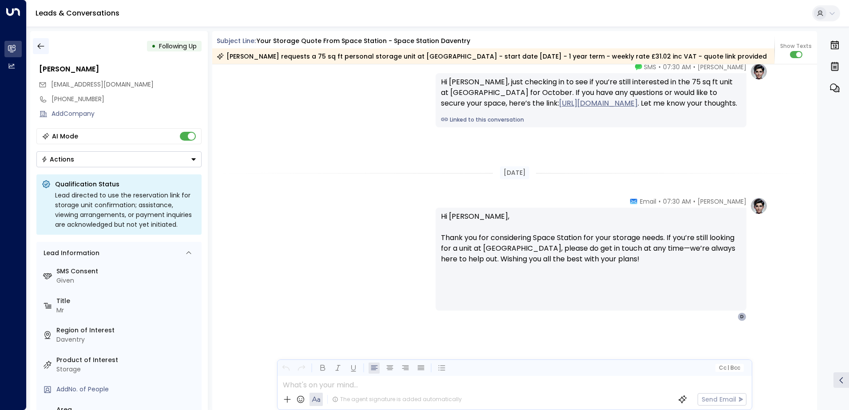
click at [44, 49] on icon "button" at bounding box center [40, 46] width 9 height 9
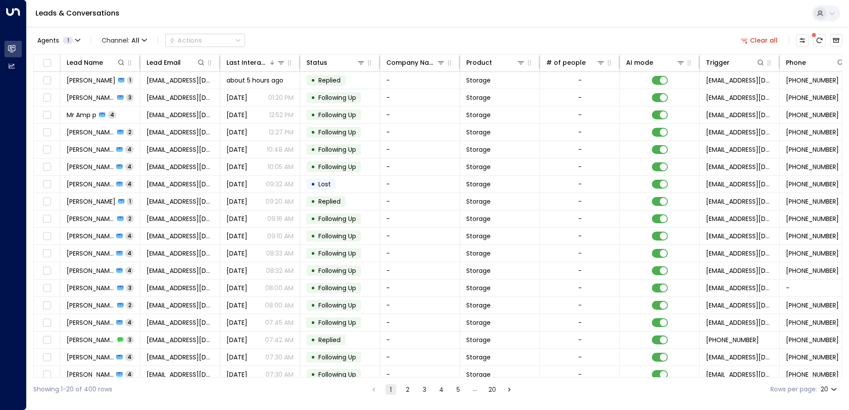
click at [41, 47] on div "Agents 1 Channel: All Actions" at bounding box center [139, 41] width 212 height 18
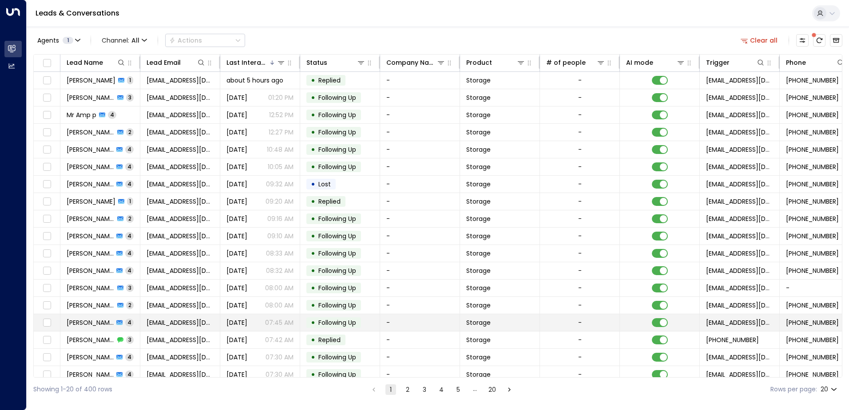
drag, startPoint x: 41, startPoint y: 50, endPoint x: 411, endPoint y: 325, distance: 461.1
click at [411, 325] on td "-" at bounding box center [420, 322] width 80 height 17
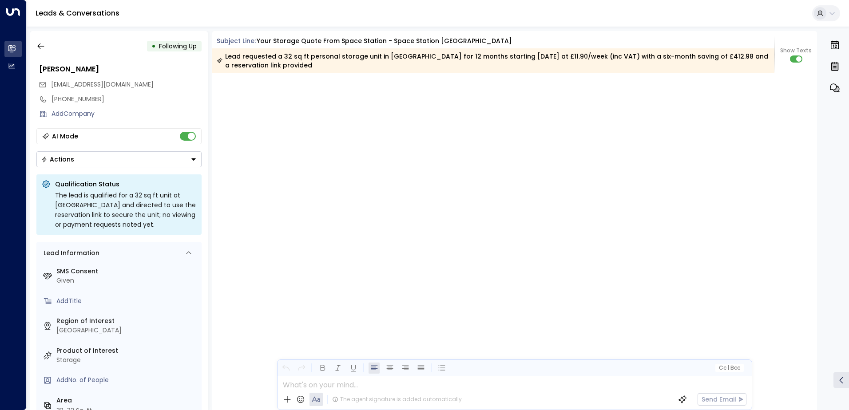
scroll to position [1955, 0]
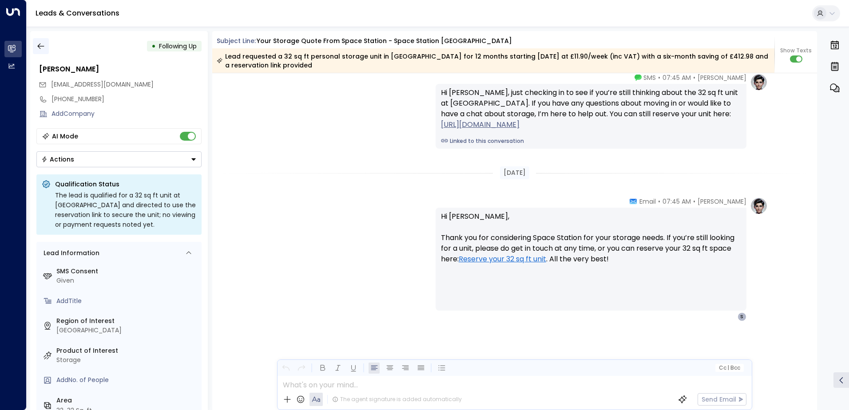
click at [35, 47] on button "button" at bounding box center [41, 46] width 16 height 16
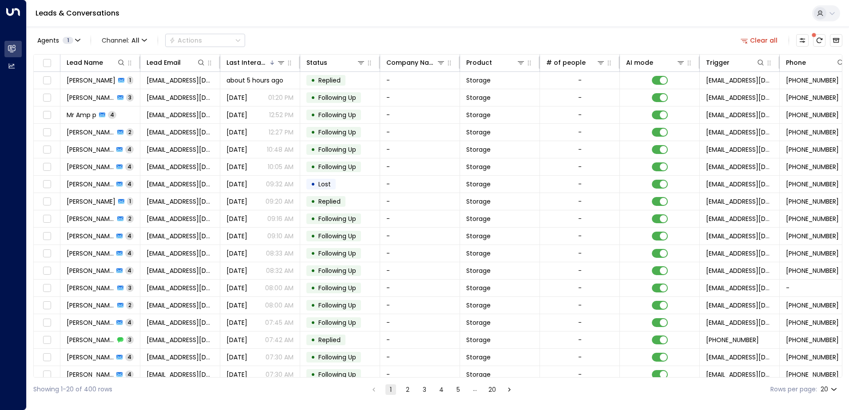
click at [842, 373] on div "Agents 1 Channel: All Actions Clear all Lead Name Lead Email Last Interacted St…" at bounding box center [438, 214] width 822 height 375
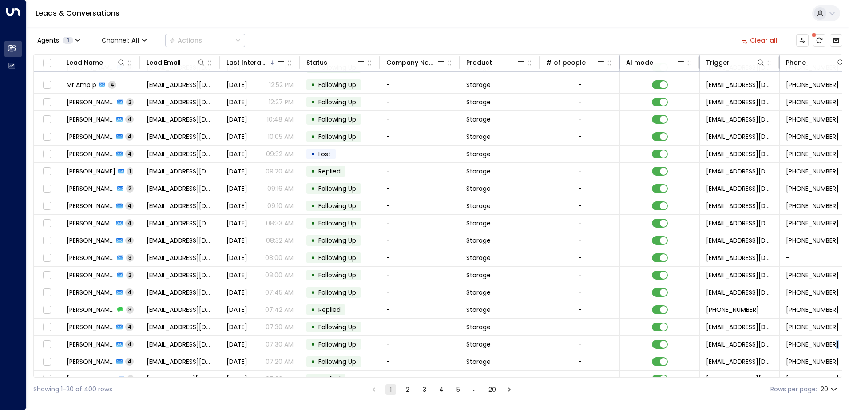
scroll to position [43, 0]
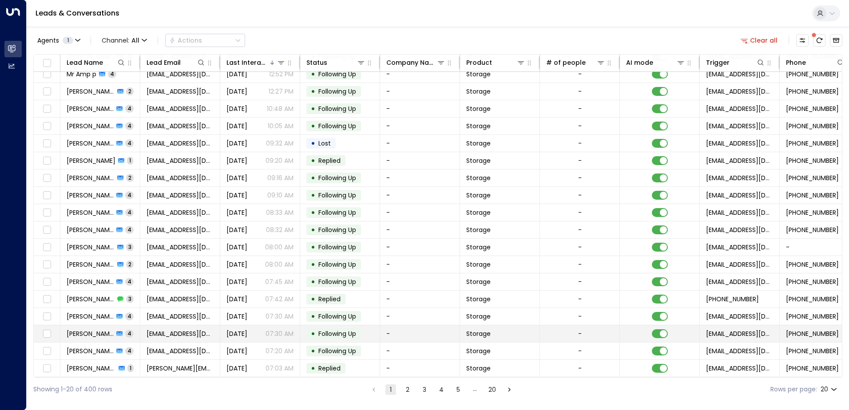
click at [99, 329] on span "[PERSON_NAME]" at bounding box center [90, 333] width 47 height 9
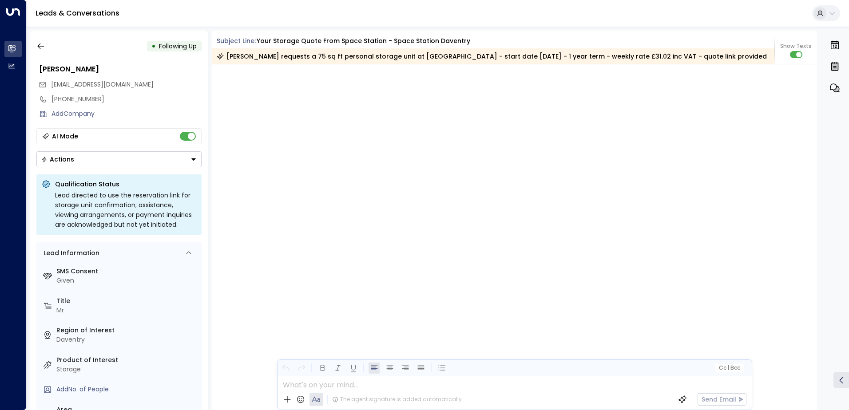
scroll to position [1904, 0]
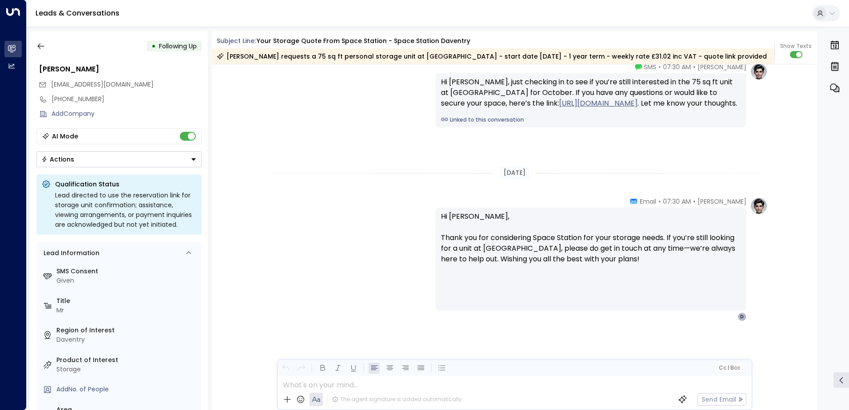
click at [51, 47] on div "• Following Up" at bounding box center [118, 46] width 165 height 16
click at [43, 47] on icon "button" at bounding box center [40, 46] width 9 height 9
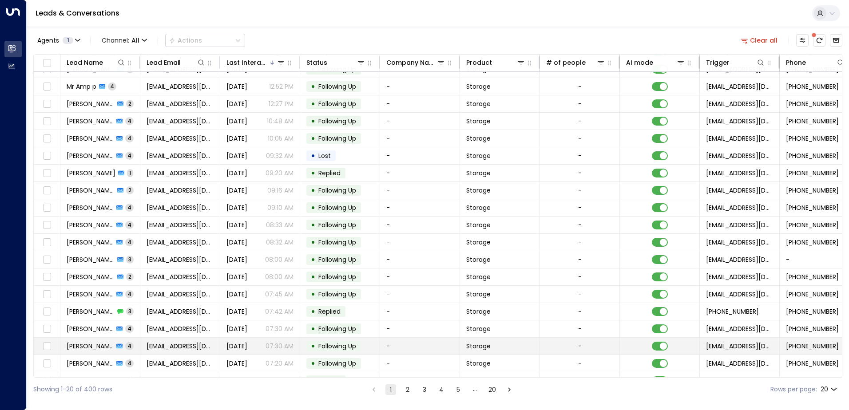
scroll to position [43, 0]
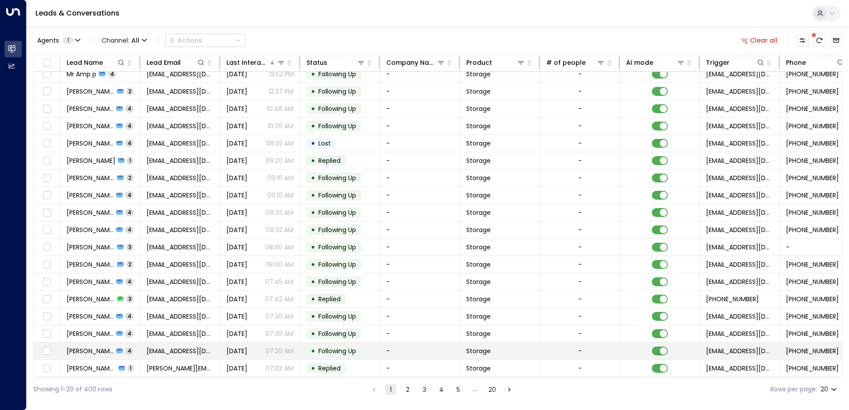
click at [81, 349] on span "[PERSON_NAME]" at bounding box center [90, 351] width 47 height 9
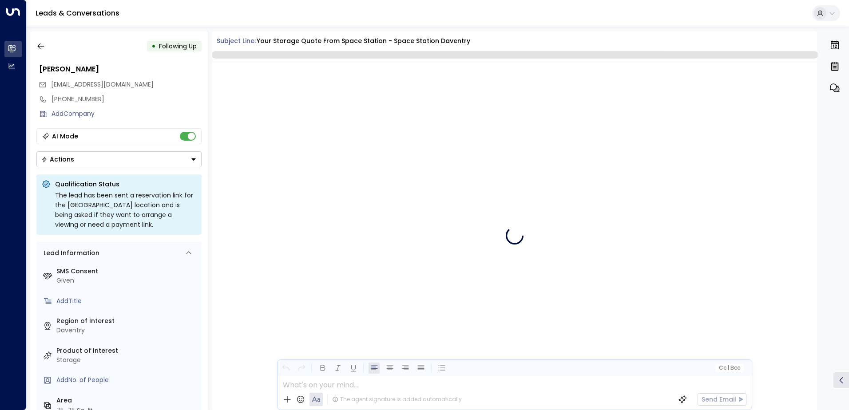
scroll to position [1835, 0]
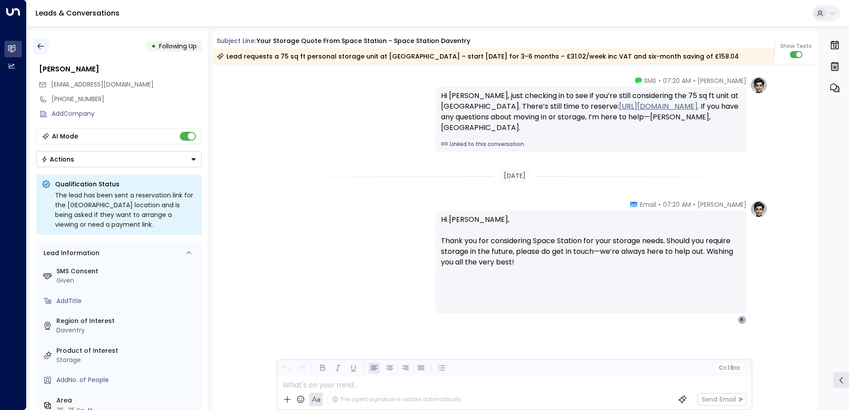
click at [40, 48] on icon "button" at bounding box center [40, 46] width 9 height 9
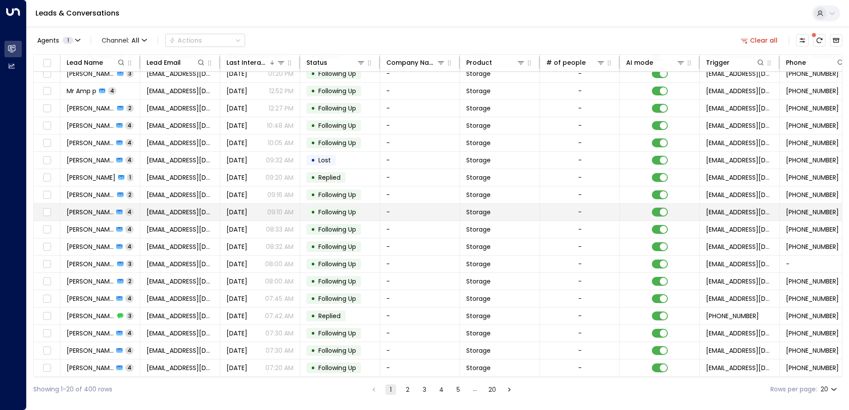
scroll to position [43, 0]
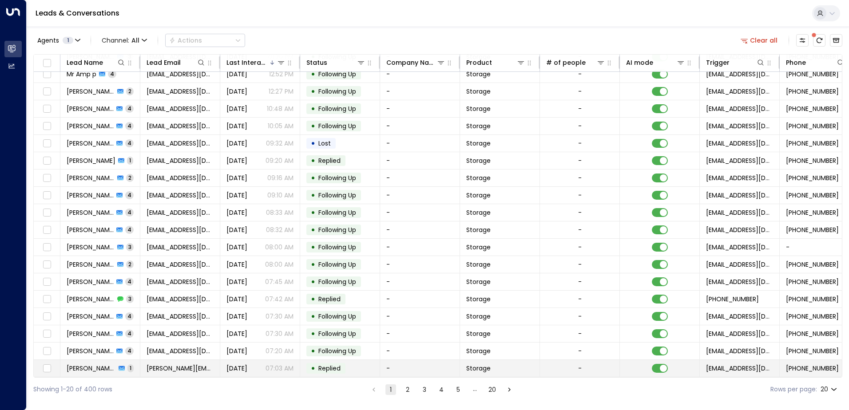
click at [87, 367] on span "[PERSON_NAME] Steel" at bounding box center [91, 368] width 49 height 9
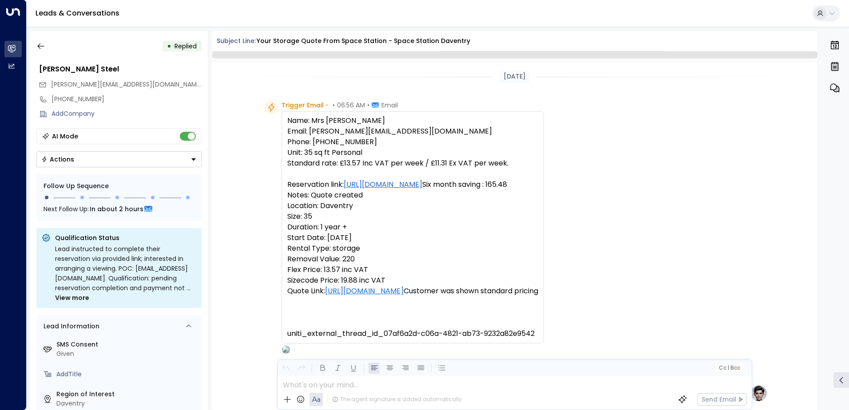
scroll to position [411, 0]
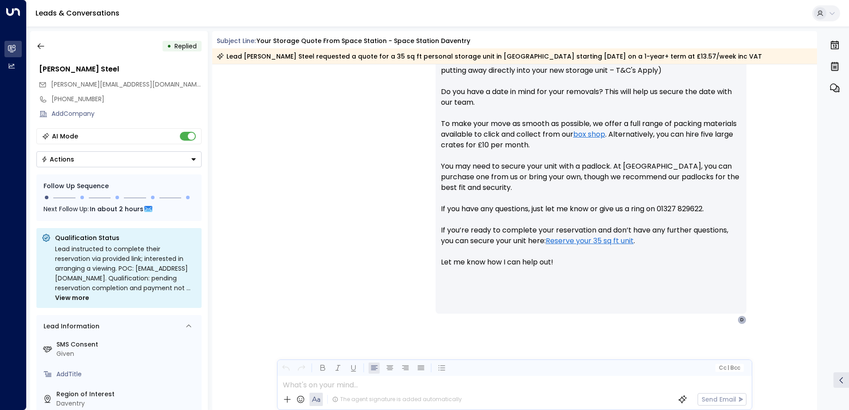
click at [820, 224] on div "• Replied Debra Steel debra@newvizion.co.uk +447745101540 Add Company AI Mode A…" at bounding box center [439, 220] width 819 height 379
drag, startPoint x: 820, startPoint y: 224, endPoint x: 812, endPoint y: 257, distance: 34.2
click at [812, 257] on div "Olivia Parker • 07:03 AM • Email Hi Debra, Thank you for your interest in our 3…" at bounding box center [514, 194] width 605 height 437
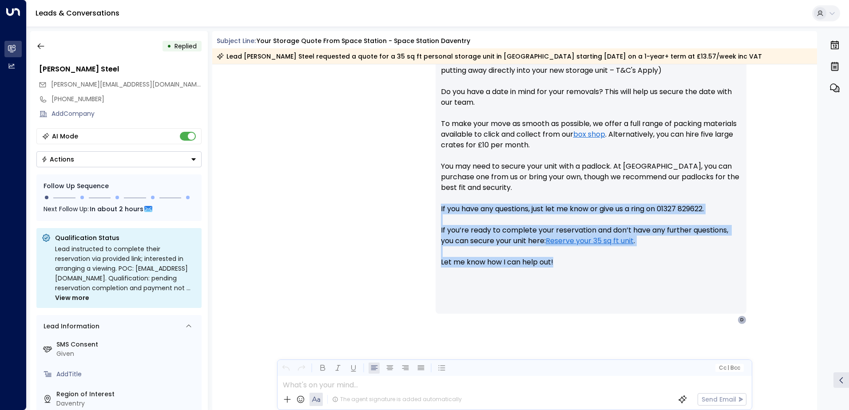
drag, startPoint x: 813, startPoint y: 259, endPoint x: 811, endPoint y: 213, distance: 45.8
click at [811, 213] on div "Olivia Parker • 07:03 AM • Email Hi Debra, Thank you for your interest in our 3…" at bounding box center [514, 194] width 605 height 437
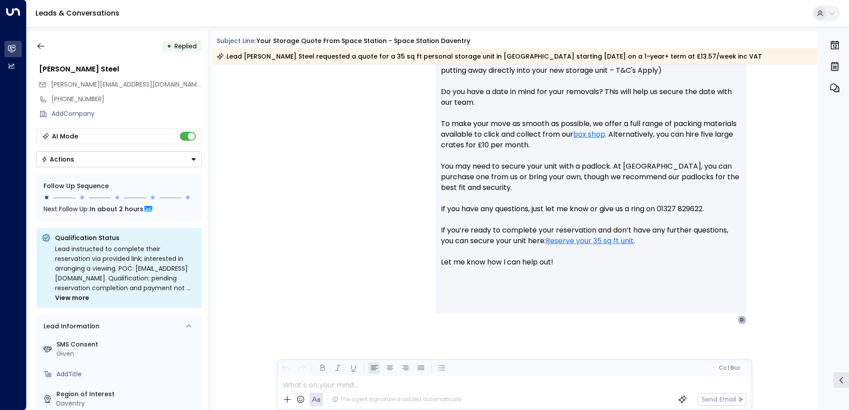
drag, startPoint x: 811, startPoint y: 213, endPoint x: 817, endPoint y: 254, distance: 41.8
click at [817, 254] on div "• Replied Debra Steel debra@newvizion.co.uk +447745101540 Add Company AI Mode A…" at bounding box center [439, 220] width 819 height 379
click at [372, 158] on div "Olivia Parker • 07:03 AM • Email Hi Debra, Thank you for your interest in our 3…" at bounding box center [514, 150] width 506 height 348
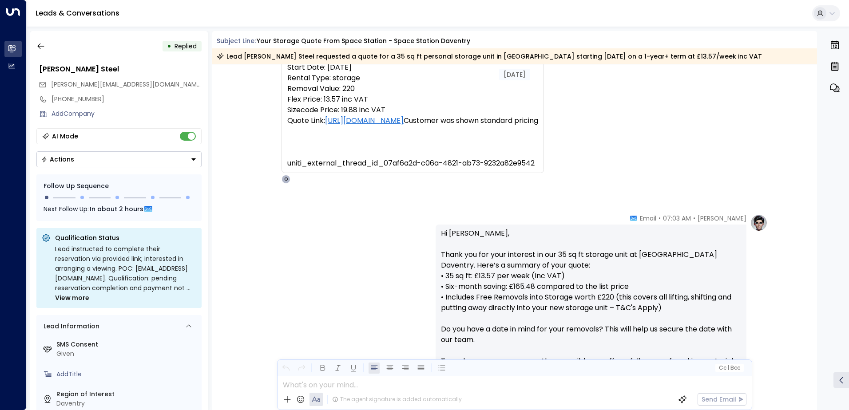
scroll to position [414, 0]
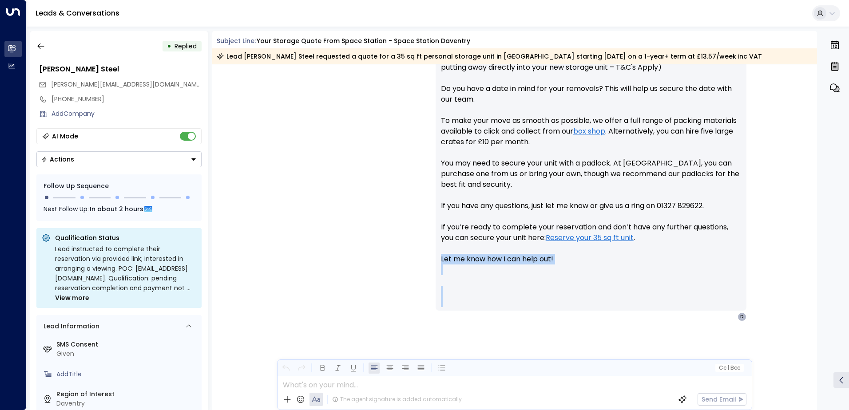
drag, startPoint x: 813, startPoint y: 255, endPoint x: 817, endPoint y: 217, distance: 37.4
click at [817, 217] on div "• Replied Debra Steel debra@newvizion.co.uk +447745101540 Add Company AI Mode A…" at bounding box center [439, 220] width 819 height 379
drag, startPoint x: 817, startPoint y: 217, endPoint x: 813, endPoint y: 257, distance: 40.1
drag, startPoint x: 813, startPoint y: 257, endPoint x: 819, endPoint y: 245, distance: 13.9
click at [819, 245] on div "• Replied Debra Steel debra@newvizion.co.uk +447745101540 Add Company AI Mode A…" at bounding box center [439, 220] width 819 height 379
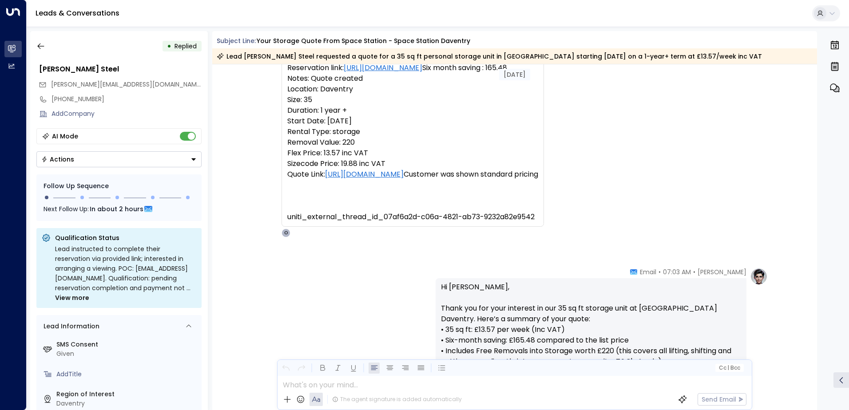
scroll to position [89, 0]
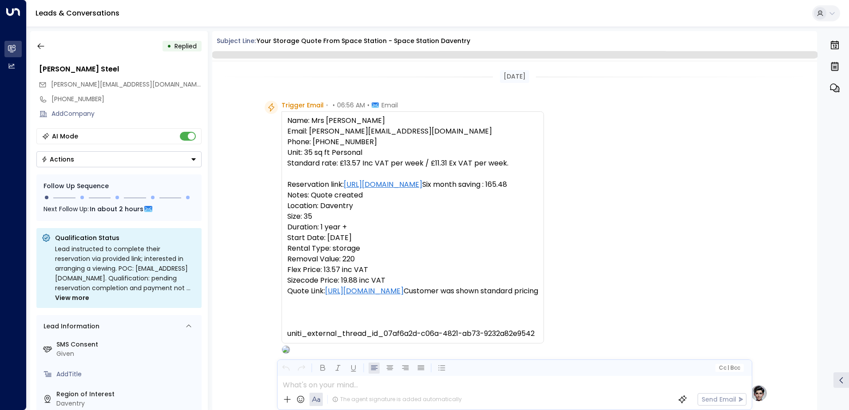
scroll to position [335, 0]
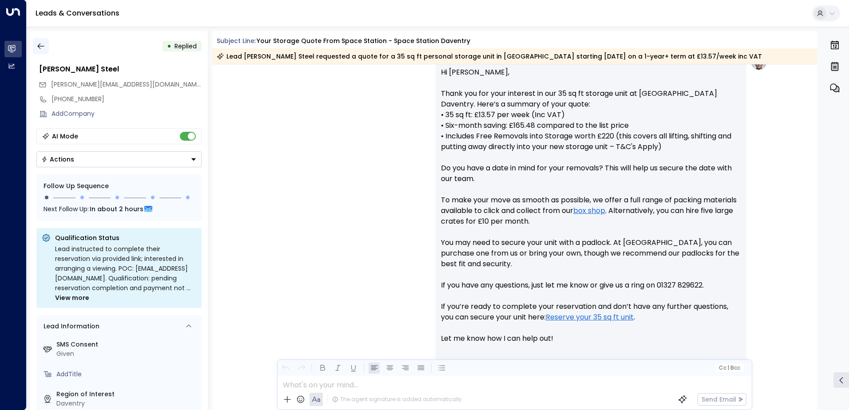
click at [43, 48] on icon "button" at bounding box center [40, 46] width 9 height 9
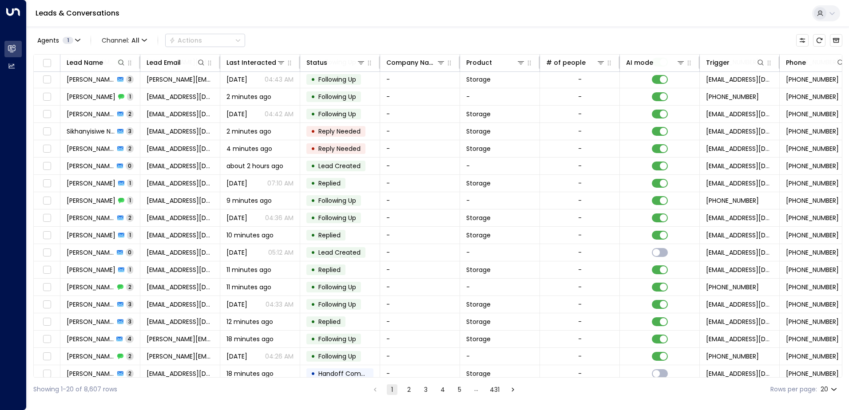
scroll to position [43, 0]
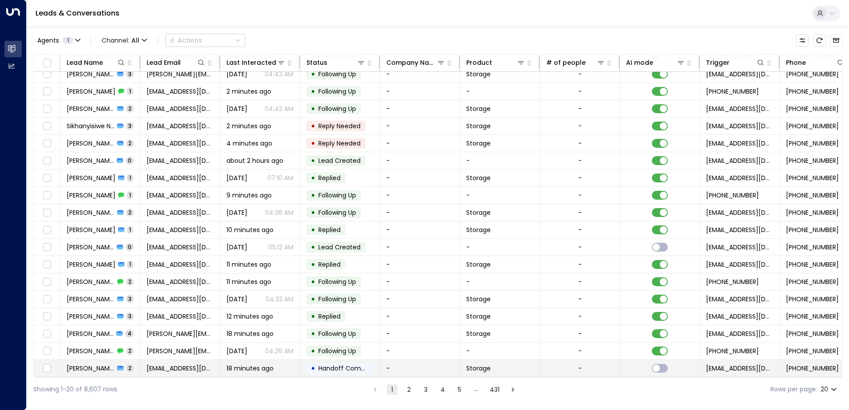
drag, startPoint x: 841, startPoint y: 362, endPoint x: 835, endPoint y: 362, distance: 6.2
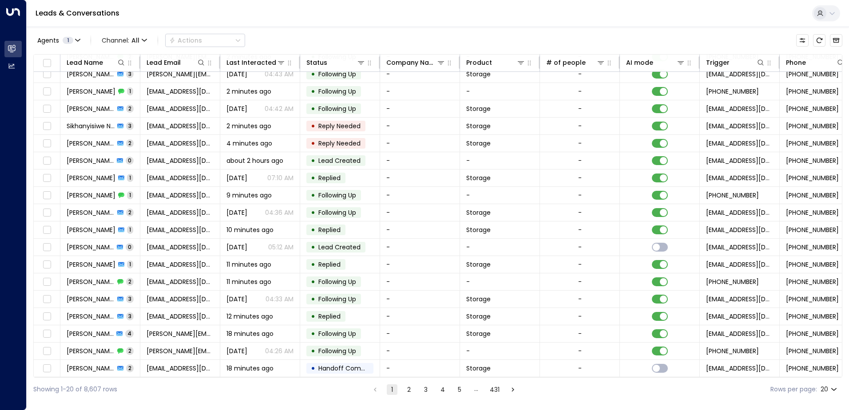
drag, startPoint x: 835, startPoint y: 362, endPoint x: 630, endPoint y: 382, distance: 206.0
click at [630, 382] on div "Showing 1-20 of 8,607 rows 1 2 3 4 5 … 431 Rows per page: 20 **" at bounding box center [437, 390] width 809 height 24
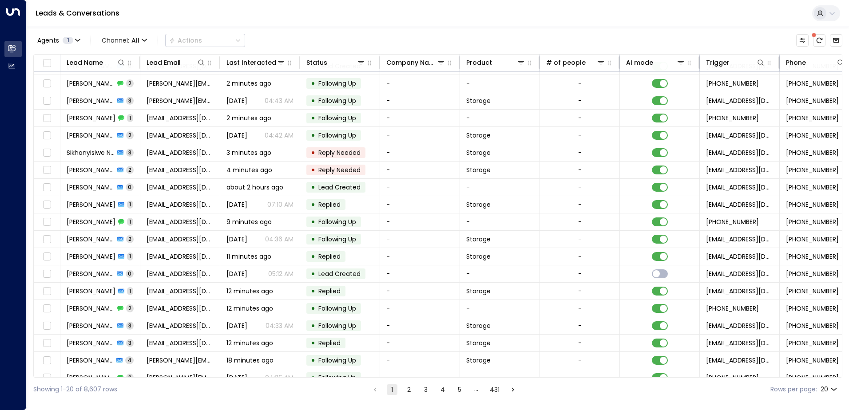
scroll to position [0, 0]
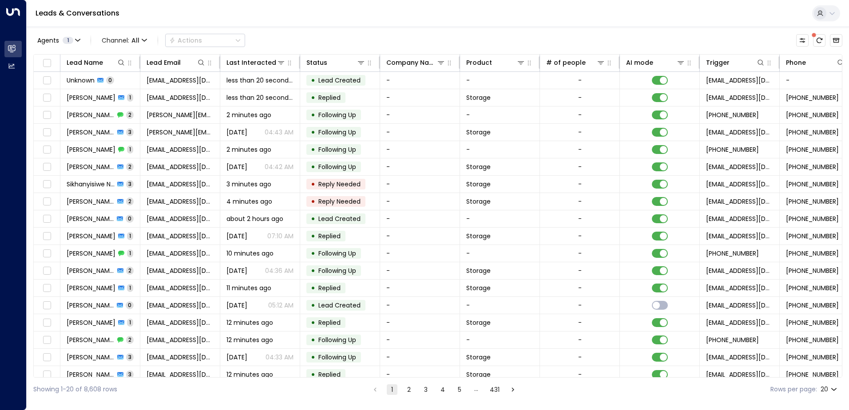
click at [375, 389] on li "pagination navigation" at bounding box center [375, 389] width 12 height 11
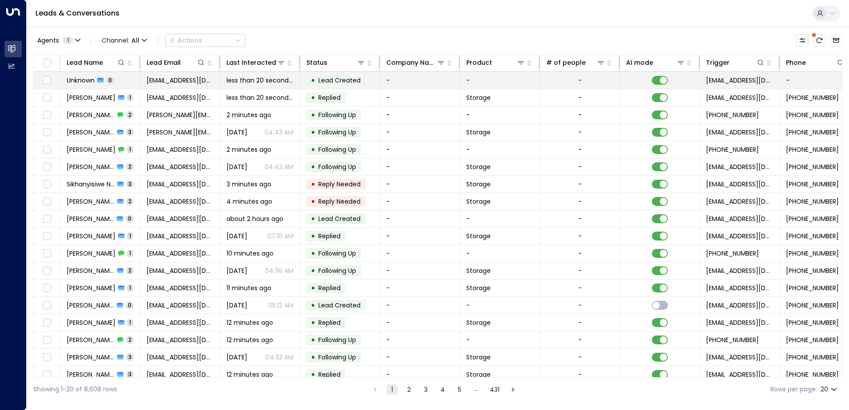
click at [83, 79] on span "Unknown" at bounding box center [81, 80] width 28 height 9
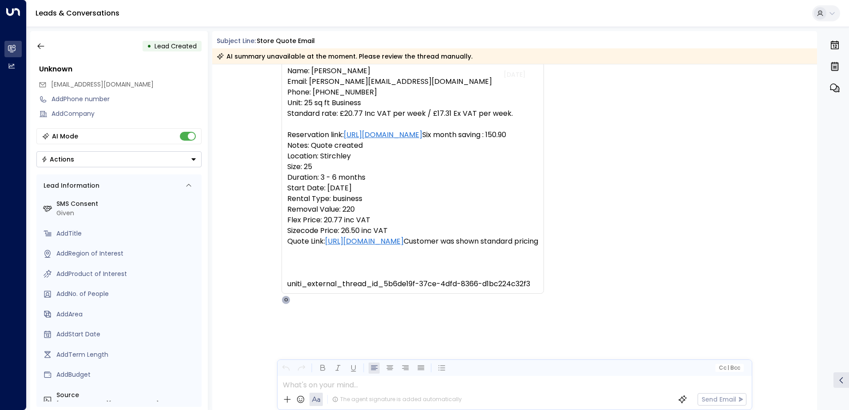
scroll to position [57, 0]
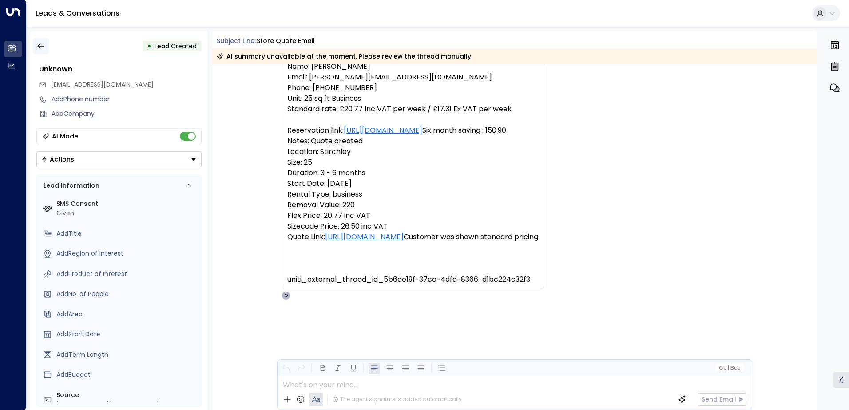
click at [40, 48] on icon "button" at bounding box center [40, 46] width 9 height 9
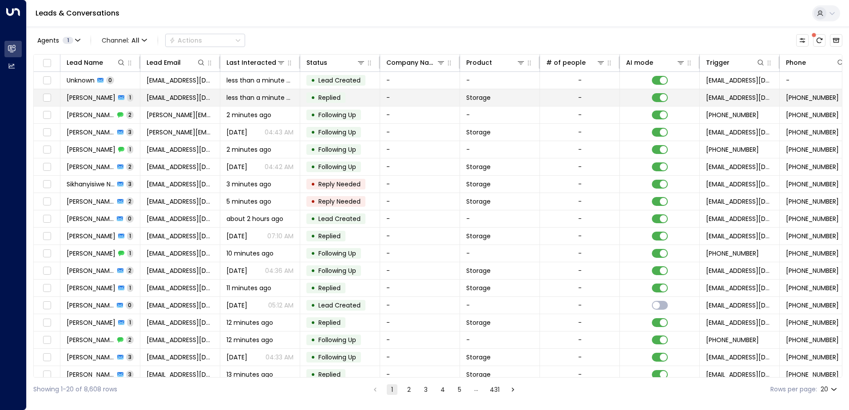
click at [85, 97] on span "Emma Silk" at bounding box center [91, 97] width 49 height 9
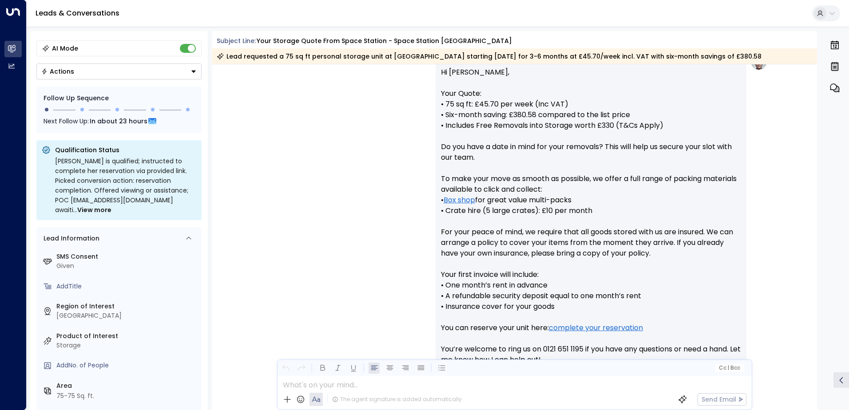
scroll to position [89, 0]
drag, startPoint x: 205, startPoint y: 146, endPoint x: 402, endPoint y: 182, distance: 200.2
click at [402, 182] on div "Olivia Parker • 04:44 AM • Email Hi Emma, Your Quote: • 75 sq ft: £45.70 per we…" at bounding box center [514, 237] width 506 height 369
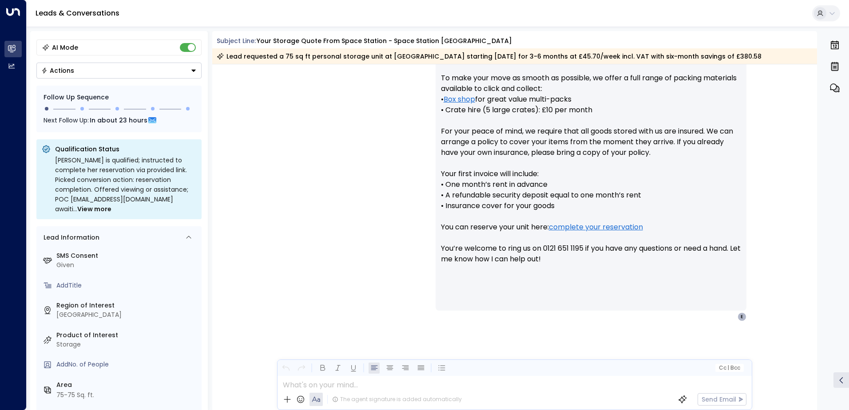
scroll to position [0, 0]
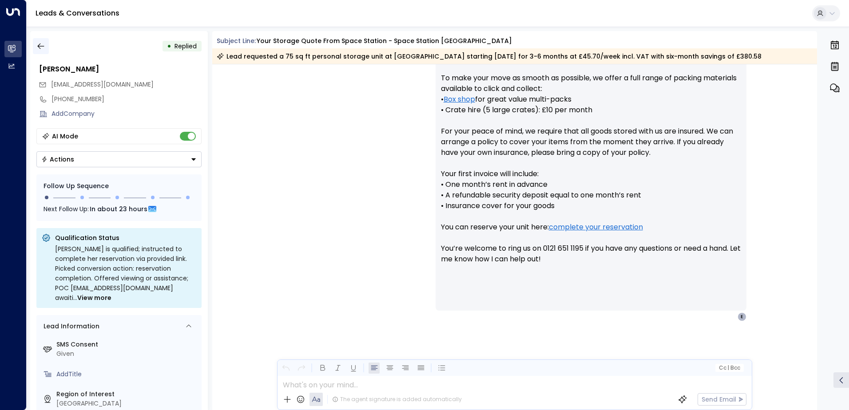
click at [40, 47] on icon "button" at bounding box center [40, 46] width 9 height 9
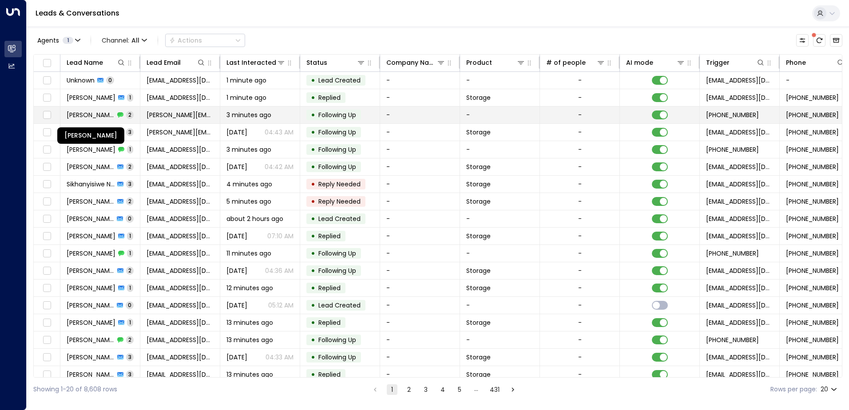
click at [78, 111] on span "Sebastian Boncu" at bounding box center [91, 115] width 48 height 9
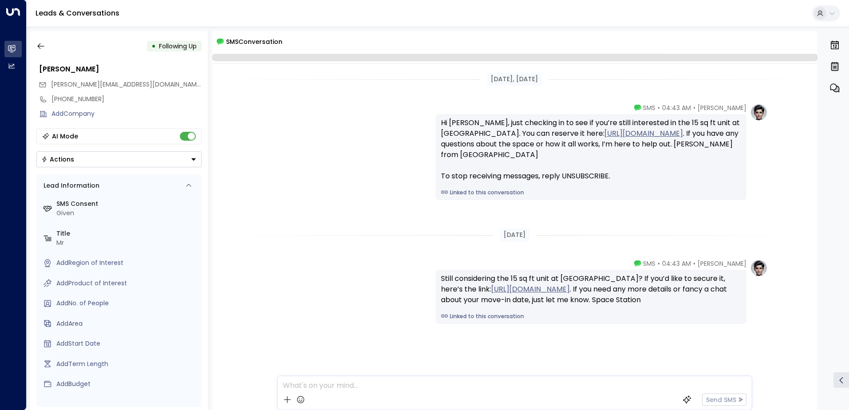
scroll to position [13, 0]
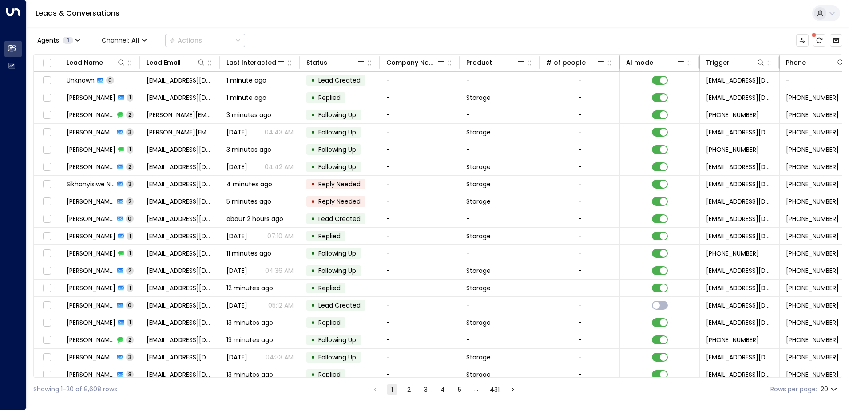
scroll to position [0, 181]
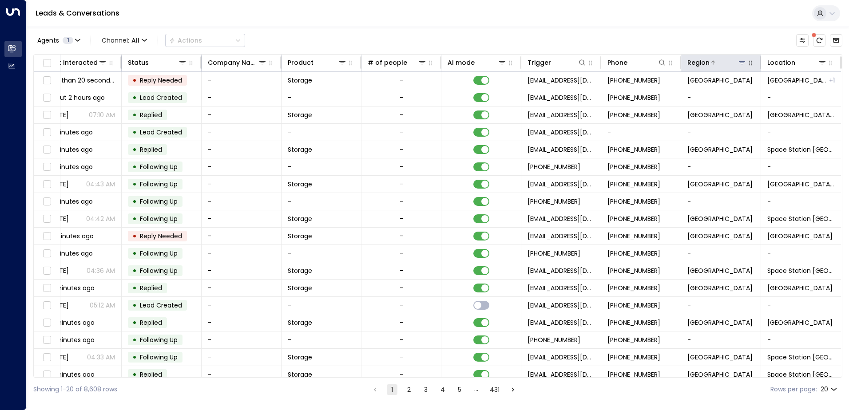
click at [738, 64] on icon at bounding box center [741, 62] width 7 height 7
click at [738, 63] on icon at bounding box center [741, 62] width 7 height 7
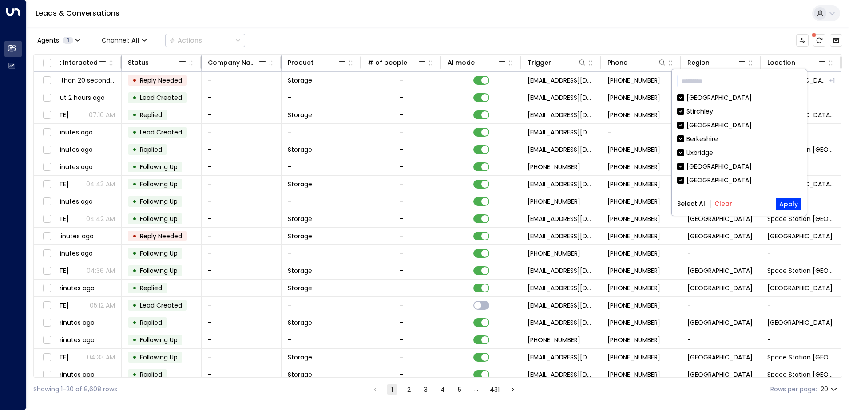
click at [720, 202] on button "Clear" at bounding box center [723, 203] width 18 height 7
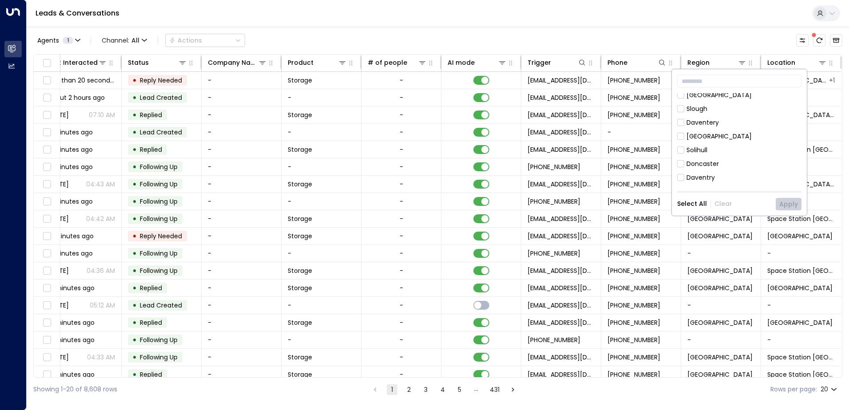
scroll to position [101, 0]
click at [713, 120] on div "Daventery" at bounding box center [702, 120] width 32 height 9
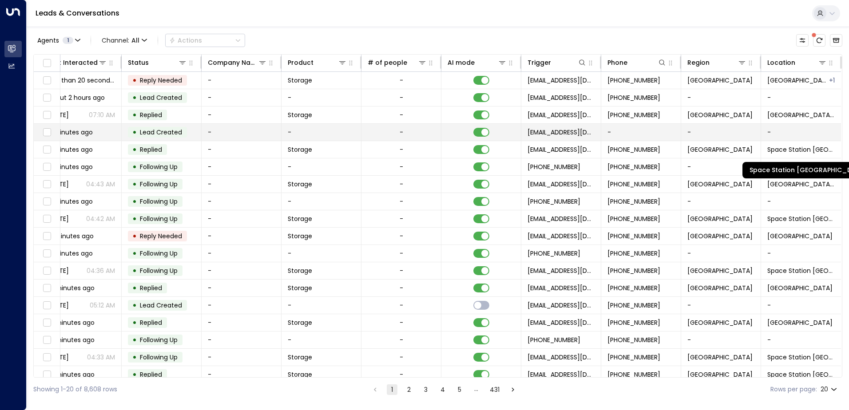
drag, startPoint x: 812, startPoint y: 146, endPoint x: 750, endPoint y: 131, distance: 63.9
click at [750, 131] on td "-" at bounding box center [721, 132] width 80 height 17
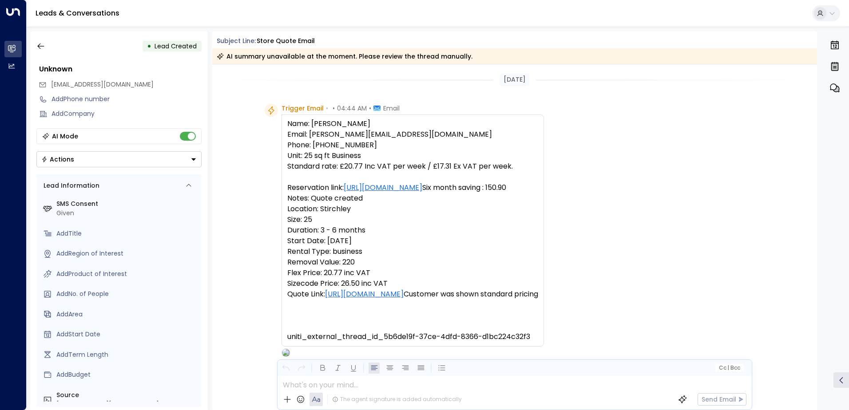
scroll to position [57, 0]
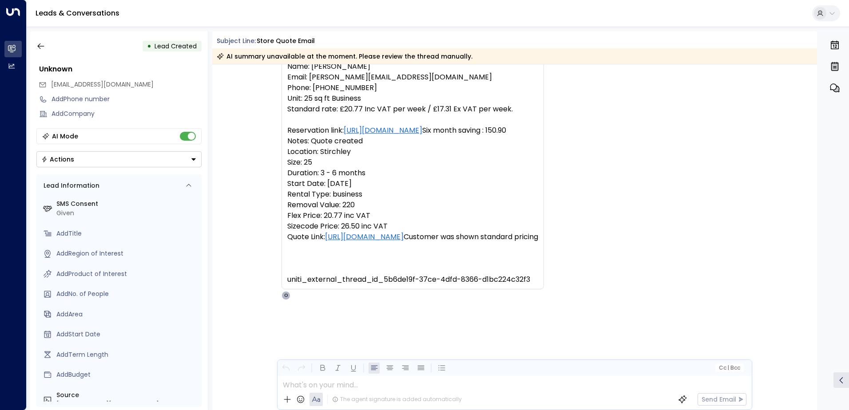
drag, startPoint x: 758, startPoint y: 66, endPoint x: 750, endPoint y: 71, distance: 9.7
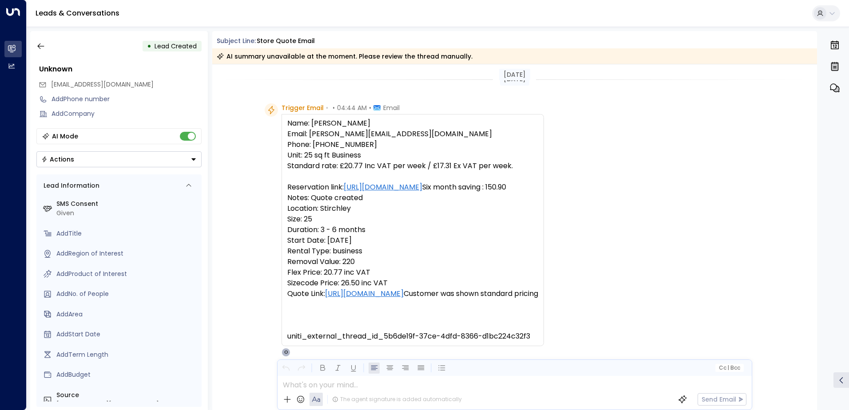
scroll to position [0, 0]
click at [720, 133] on div "Trigger Email • • 04:44 AM • Email Name: Mr Syed Yunas Email: syedusamayunas@ho…" at bounding box center [516, 230] width 503 height 253
click at [38, 46] on icon "button" at bounding box center [40, 46] width 7 height 6
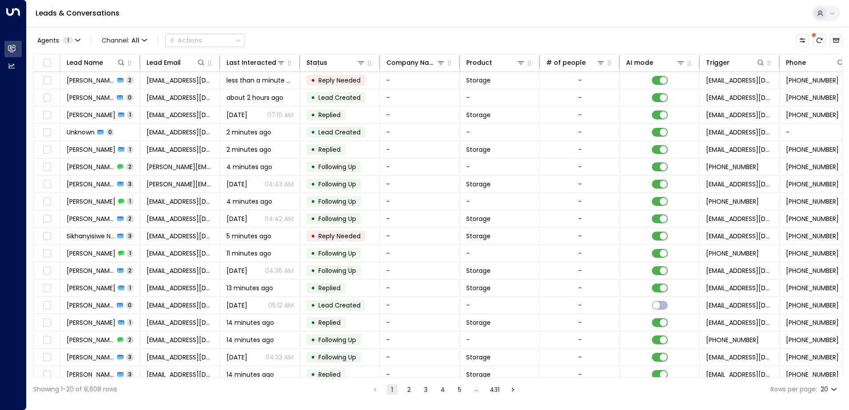
scroll to position [0, 181]
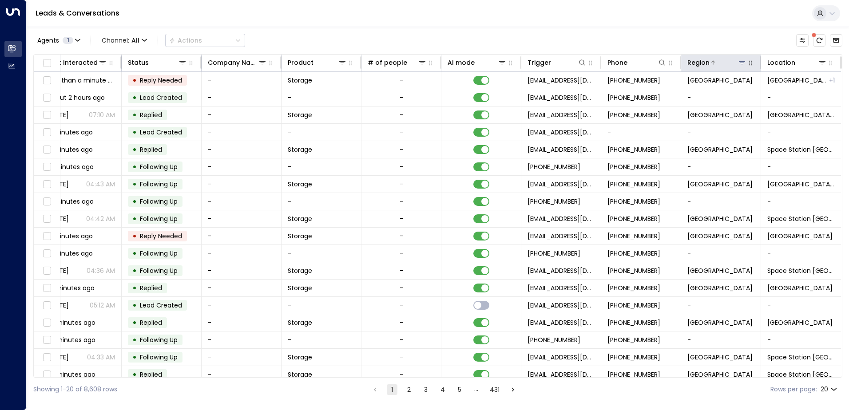
click at [739, 63] on icon at bounding box center [741, 62] width 7 height 7
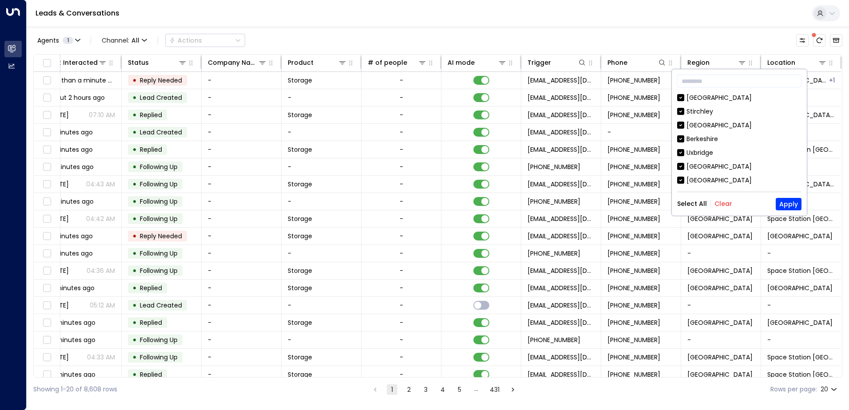
click at [721, 202] on button "Clear" at bounding box center [723, 203] width 18 height 7
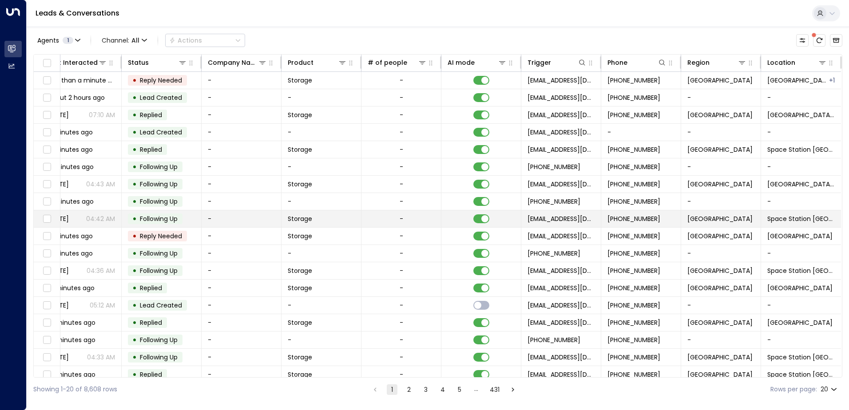
drag, startPoint x: 721, startPoint y: 202, endPoint x: 723, endPoint y: 223, distance: 20.5
click at [723, 223] on td "London" at bounding box center [721, 218] width 80 height 17
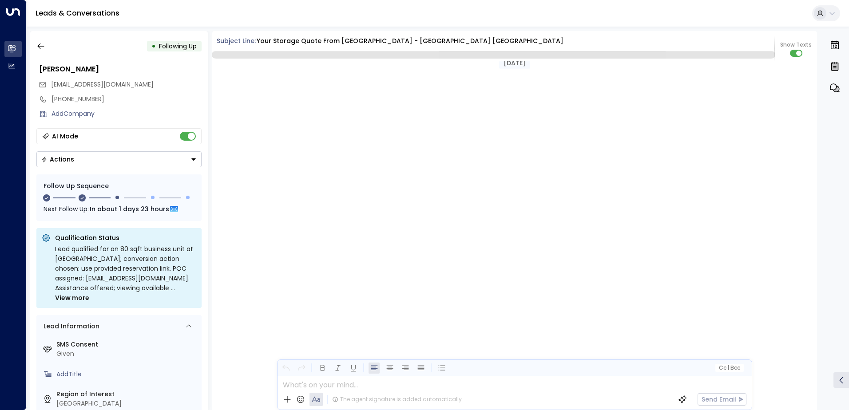
scroll to position [878, 0]
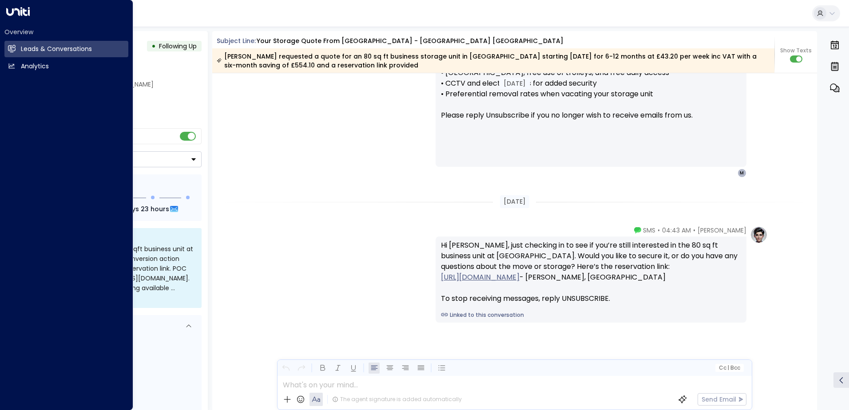
drag, startPoint x: -2, startPoint y: 91, endPoint x: -2, endPoint y: 76, distance: 14.6
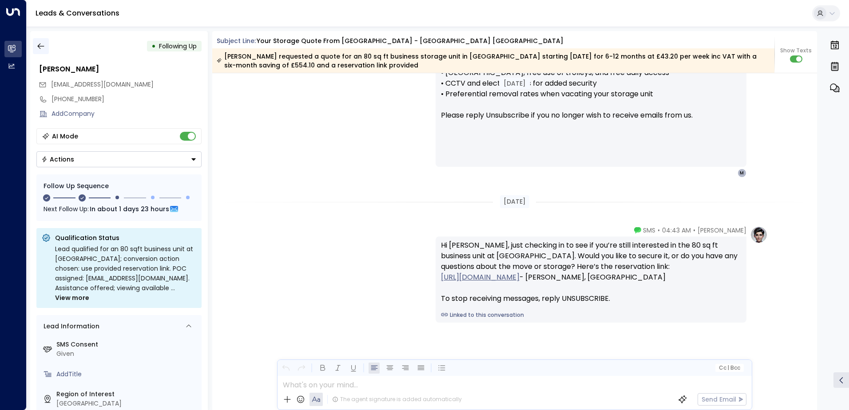
drag, startPoint x: -2, startPoint y: 76, endPoint x: 42, endPoint y: 50, distance: 51.4
click at [42, 50] on icon "button" at bounding box center [40, 46] width 9 height 9
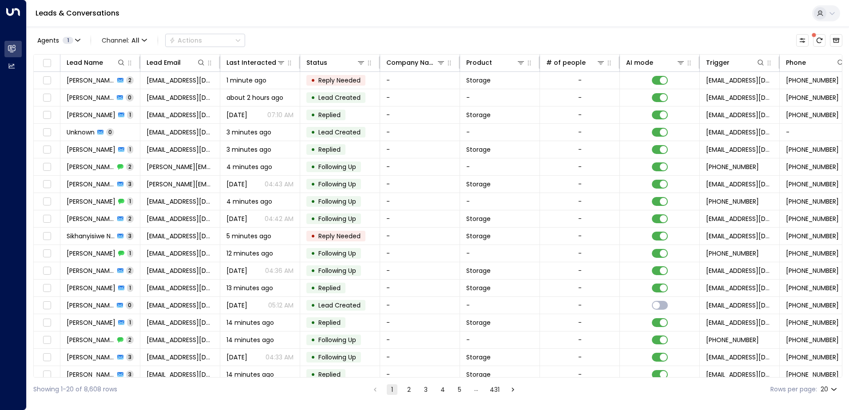
click at [40, 47] on div "Agents 1 Channel: All Actions" at bounding box center [139, 41] width 212 height 18
click at [804, 377] on div "Lead Name Lead Email Last Interacted Status Company Name Product # of people AI…" at bounding box center [437, 216] width 809 height 324
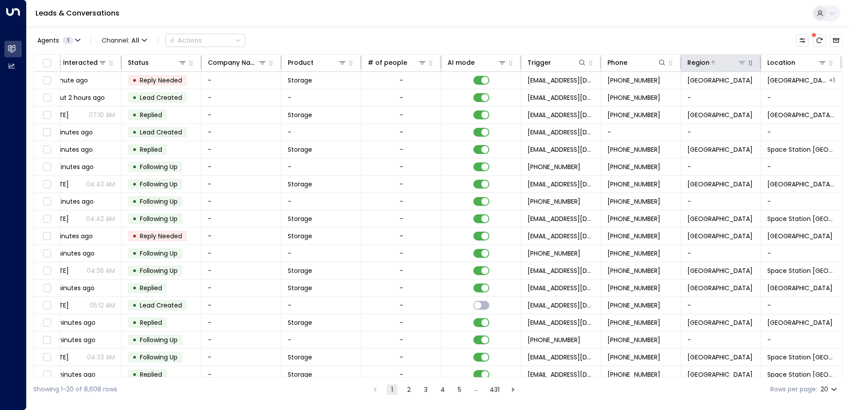
click at [738, 65] on icon at bounding box center [741, 62] width 7 height 7
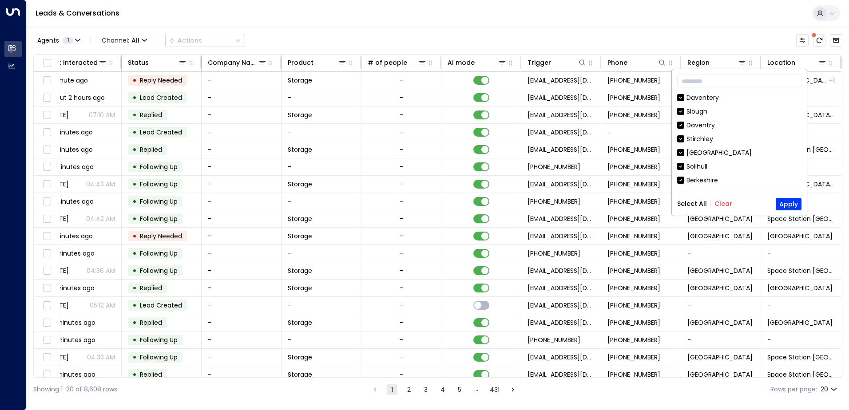
click at [718, 202] on button "Clear" at bounding box center [723, 203] width 18 height 7
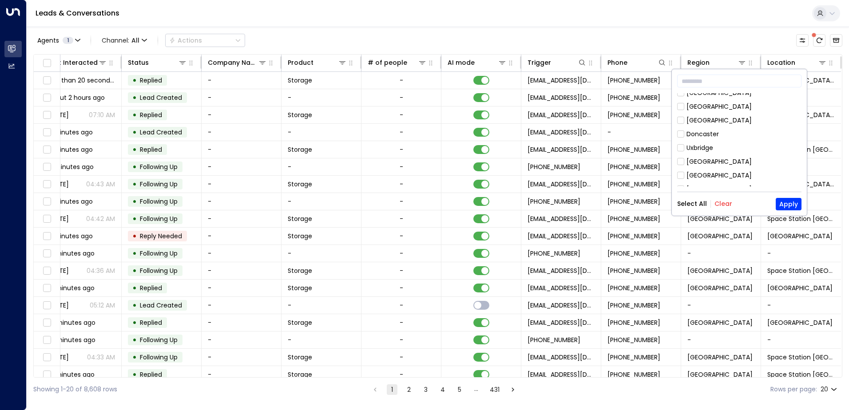
scroll to position [136, 0]
drag, startPoint x: 798, startPoint y: 186, endPoint x: 800, endPoint y: 128, distance: 58.6
click at [800, 128] on div "​ Daventery Slough Daventry Stirchley Oxfordshire Solihull Berkeshire Yorkshire…" at bounding box center [738, 142] width 135 height 146
drag, startPoint x: 800, startPoint y: 128, endPoint x: 784, endPoint y: 150, distance: 27.0
click at [784, 150] on div "Berkshire" at bounding box center [739, 154] width 124 height 9
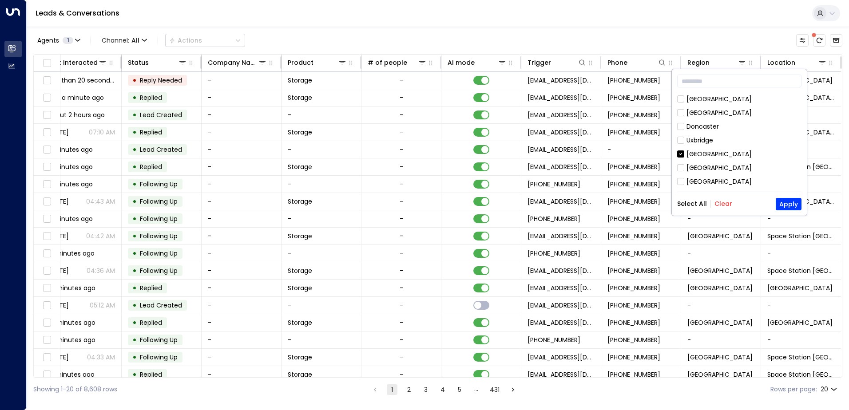
drag, startPoint x: 727, startPoint y: 194, endPoint x: 723, endPoint y: 205, distance: 11.7
click at [723, 205] on button "Clear" at bounding box center [723, 203] width 18 height 7
drag, startPoint x: 805, startPoint y: 92, endPoint x: 701, endPoint y: 387, distance: 312.7
click at [701, 387] on div "Showing 1-20 of 8,608 rows 1 2 3 4 5 … 431 Rows per page: 20 **" at bounding box center [437, 390] width 809 height 24
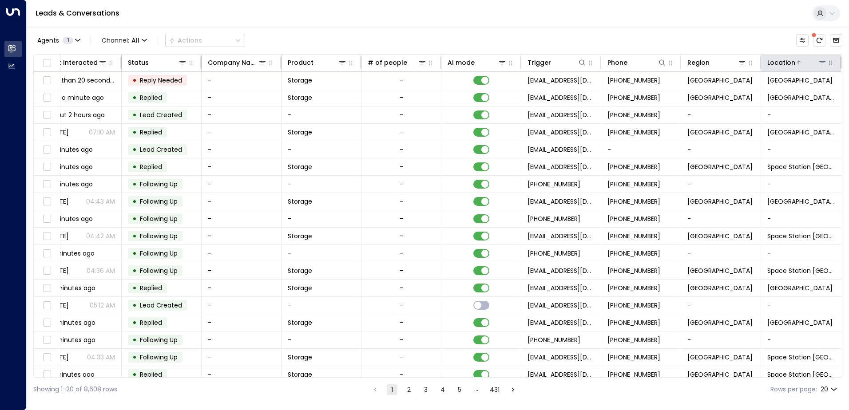
click at [818, 61] on icon at bounding box center [821, 62] width 7 height 7
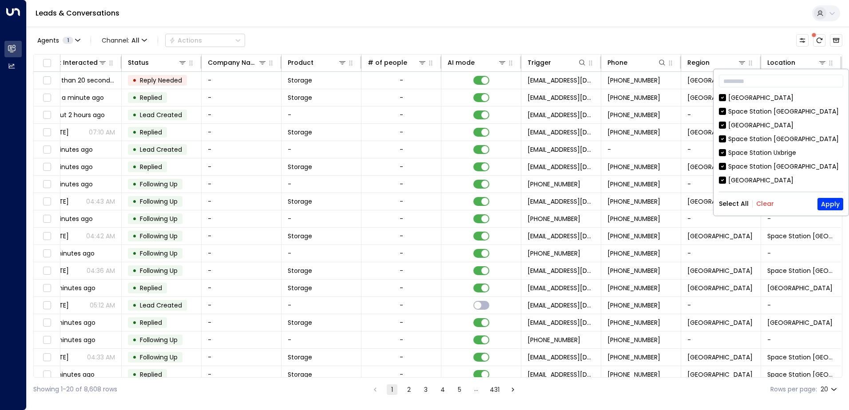
click at [766, 203] on button "Clear" at bounding box center [765, 203] width 18 height 7
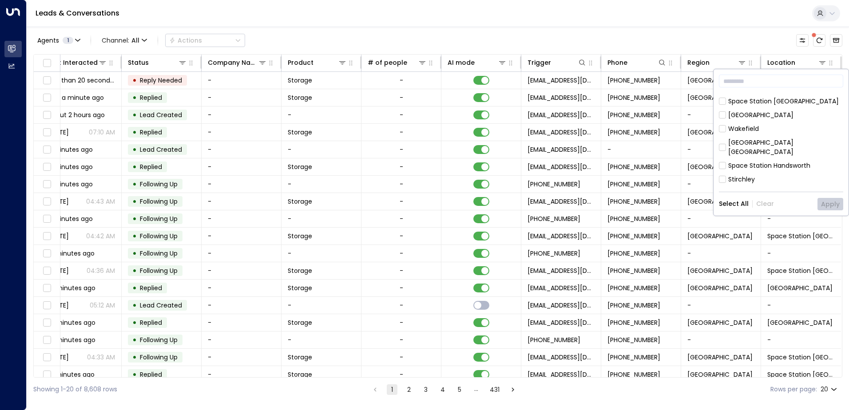
scroll to position [74, 0]
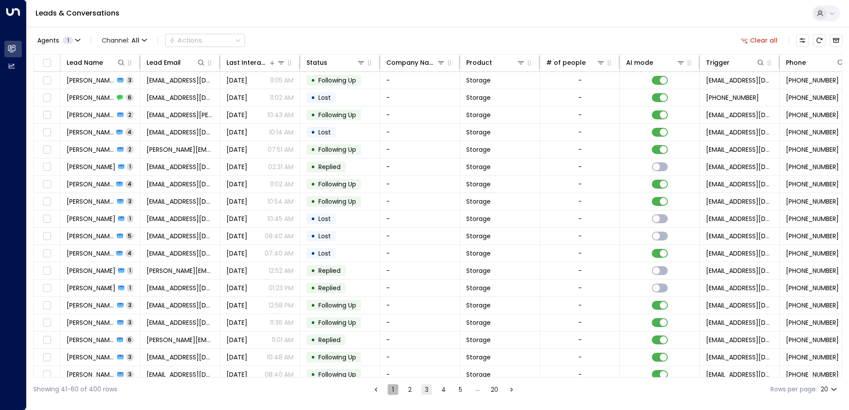
drag, startPoint x: 847, startPoint y: 114, endPoint x: 392, endPoint y: 389, distance: 531.9
click at [392, 389] on button "1" at bounding box center [392, 389] width 11 height 11
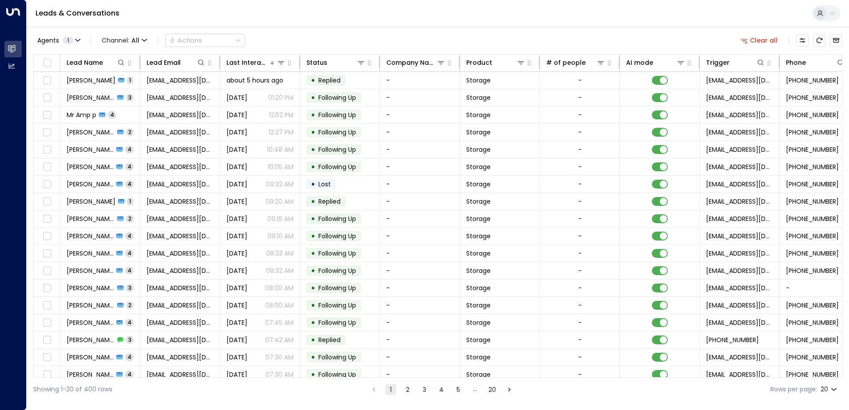
scroll to position [0, 181]
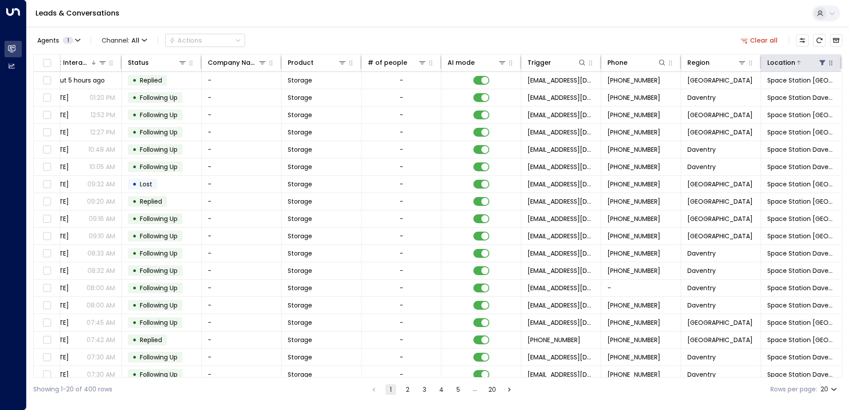
click at [818, 62] on icon at bounding box center [821, 62] width 7 height 7
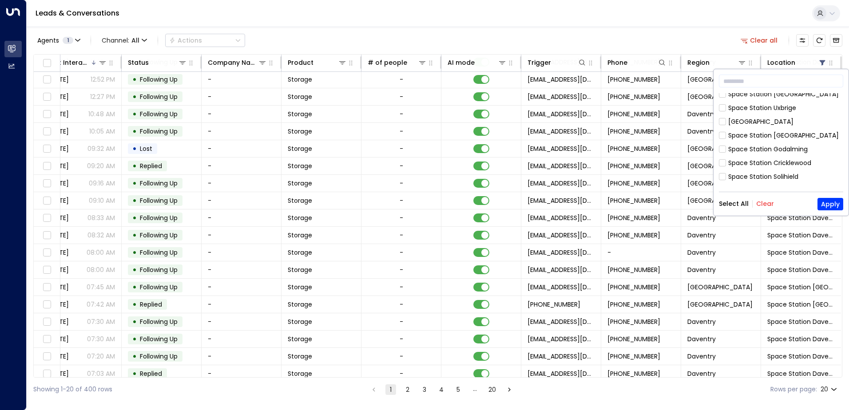
scroll to position [284, 0]
click at [821, 207] on button "Apply" at bounding box center [830, 204] width 26 height 12
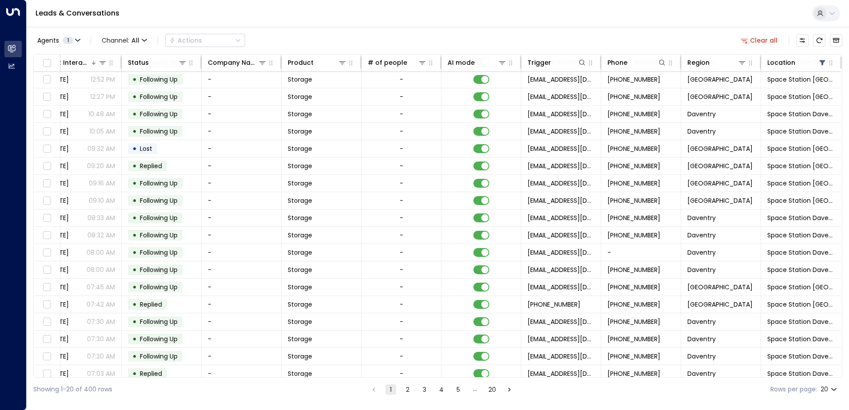
click at [149, 377] on div "Lead Name Lead Email Last Interacted Status Company Name Product # of people AI…" at bounding box center [437, 216] width 809 height 324
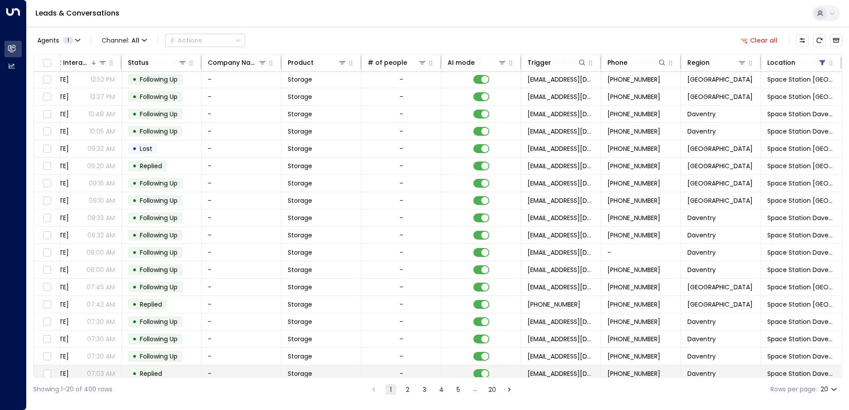
click at [149, 374] on span "Replied" at bounding box center [151, 373] width 22 height 9
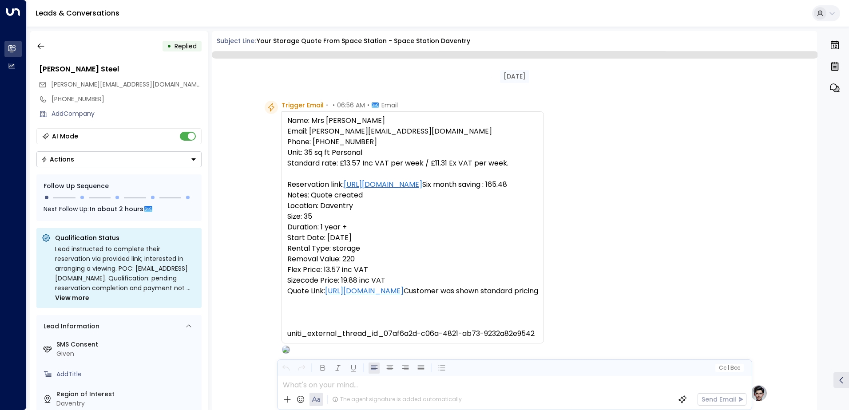
scroll to position [335, 0]
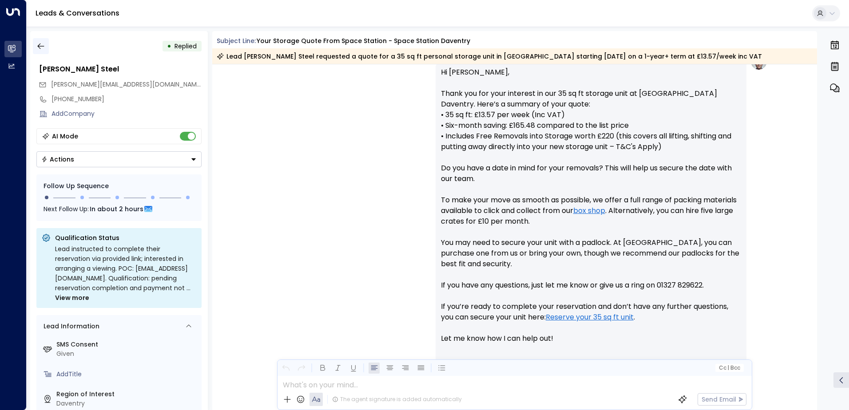
click at [47, 44] on button "button" at bounding box center [41, 46] width 16 height 16
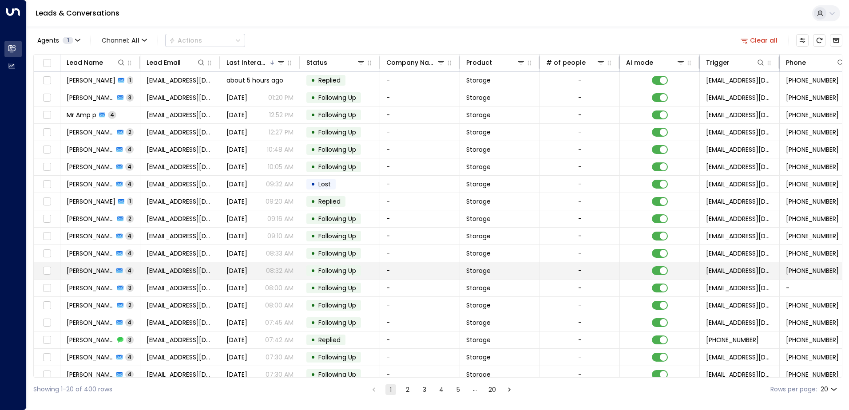
scroll to position [43, 0]
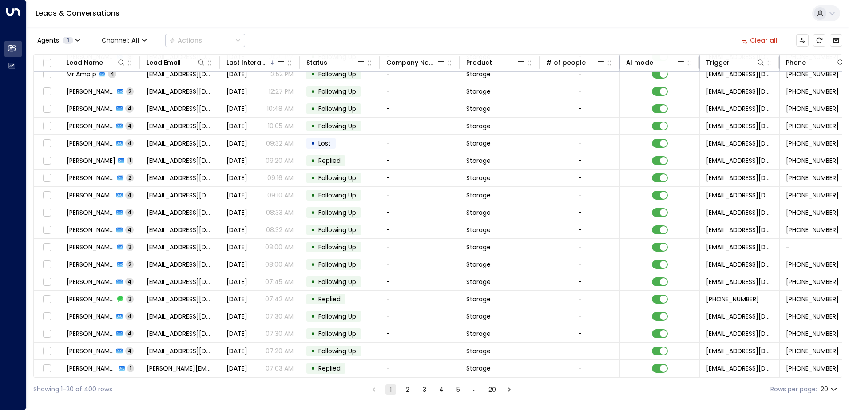
click at [404, 390] on button "2" at bounding box center [407, 389] width 11 height 11
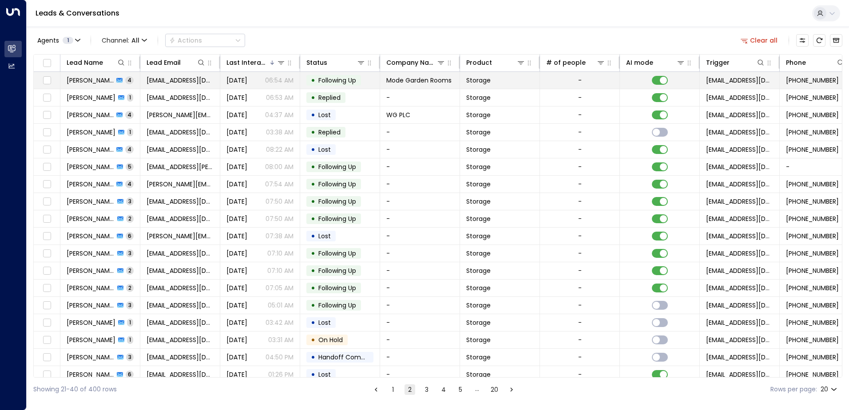
click at [95, 79] on span "Nick Tyler" at bounding box center [90, 80] width 47 height 9
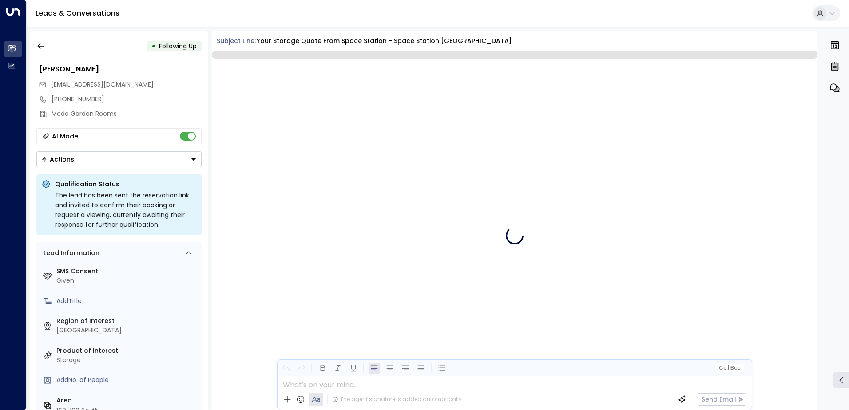
scroll to position [1359, 0]
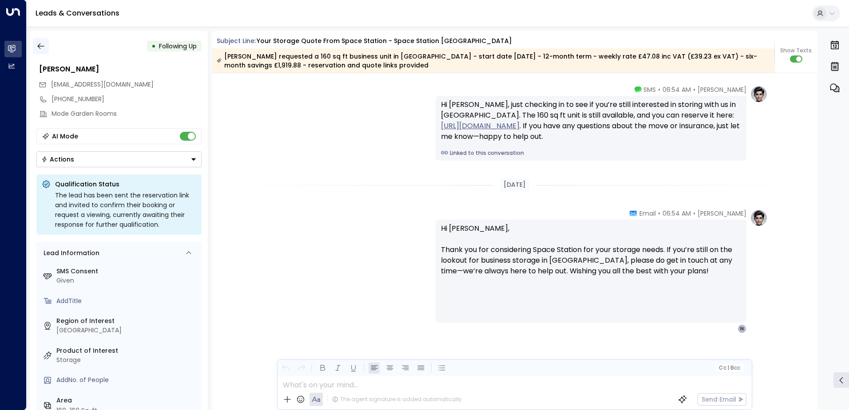
click at [42, 46] on icon "button" at bounding box center [40, 46] width 7 height 6
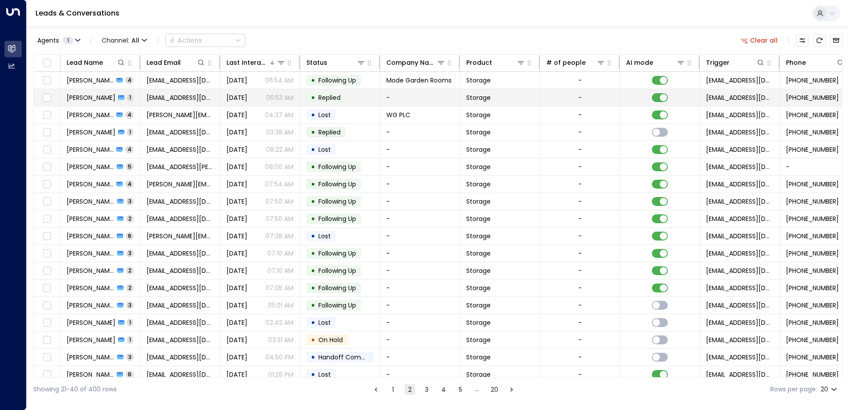
click at [71, 95] on span "Carl Spencer" at bounding box center [91, 97] width 49 height 9
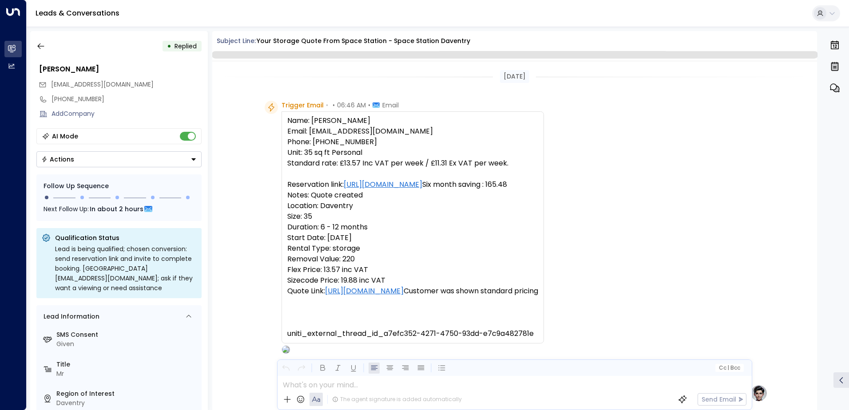
scroll to position [335, 0]
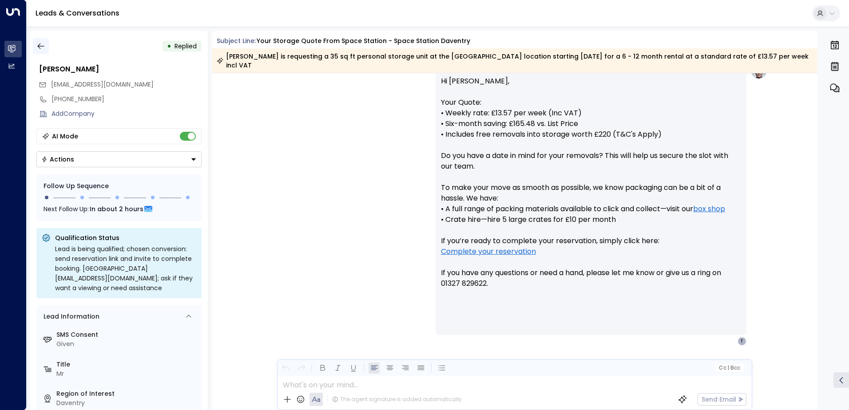
click at [41, 48] on icon "button" at bounding box center [40, 46] width 9 height 9
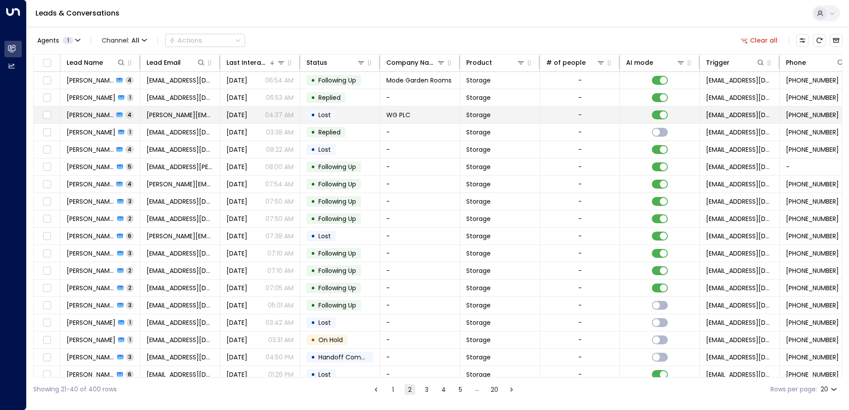
click at [85, 113] on span "Heidi Fowler" at bounding box center [90, 115] width 47 height 9
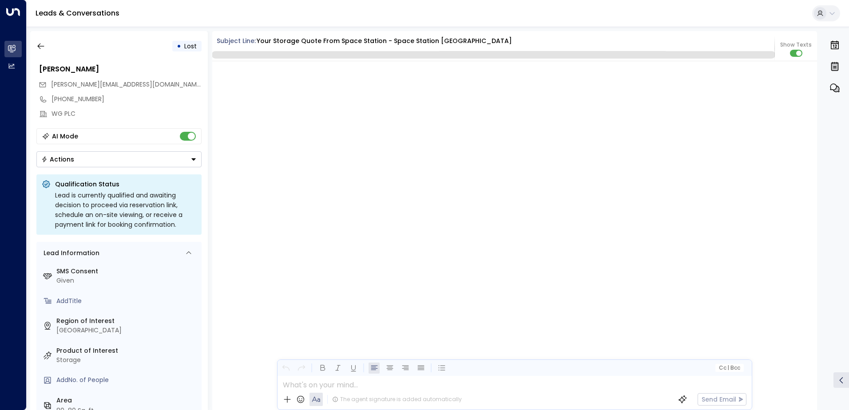
scroll to position [1878, 0]
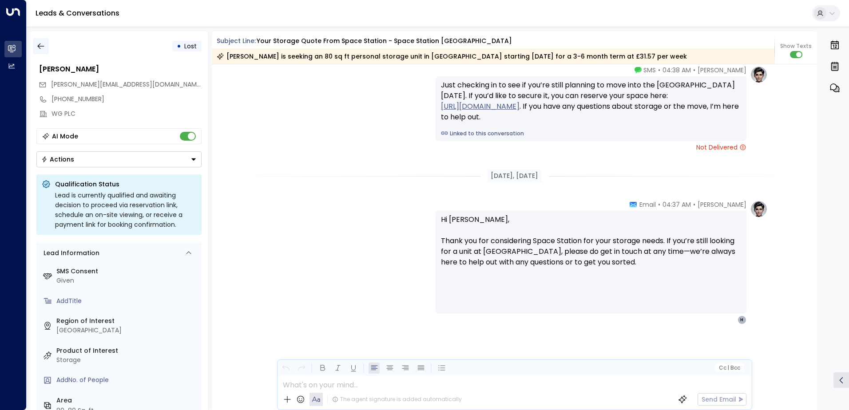
click at [43, 49] on icon "button" at bounding box center [40, 46] width 9 height 9
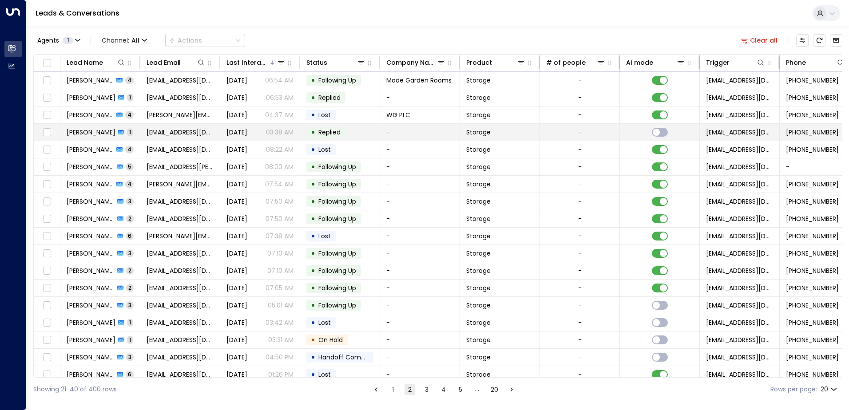
click at [88, 130] on span "George Bryan" at bounding box center [91, 132] width 49 height 9
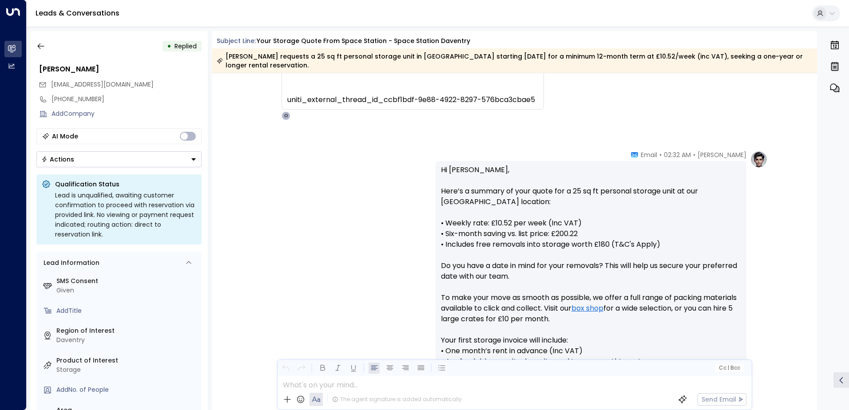
scroll to position [335, 0]
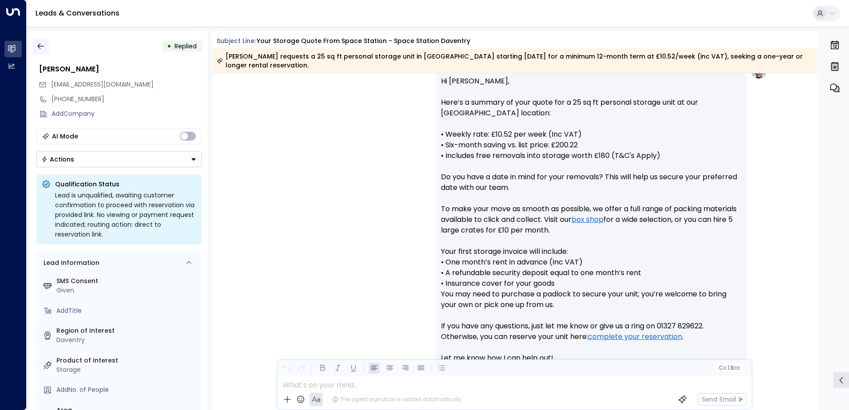
click at [42, 47] on icon "button" at bounding box center [40, 46] width 9 height 9
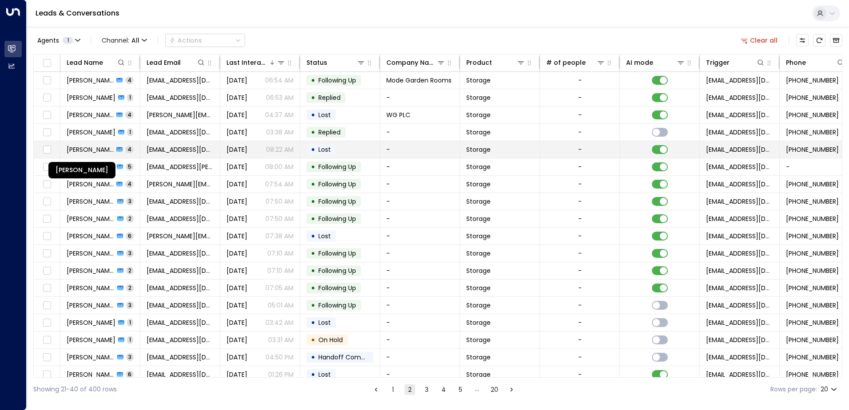
click at [84, 148] on span "Kerrie-George Hitches" at bounding box center [90, 149] width 47 height 9
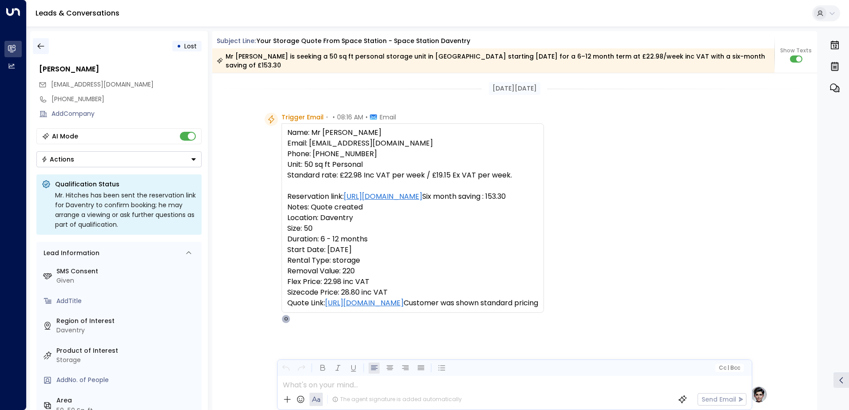
click at [44, 47] on icon "button" at bounding box center [40, 46] width 9 height 9
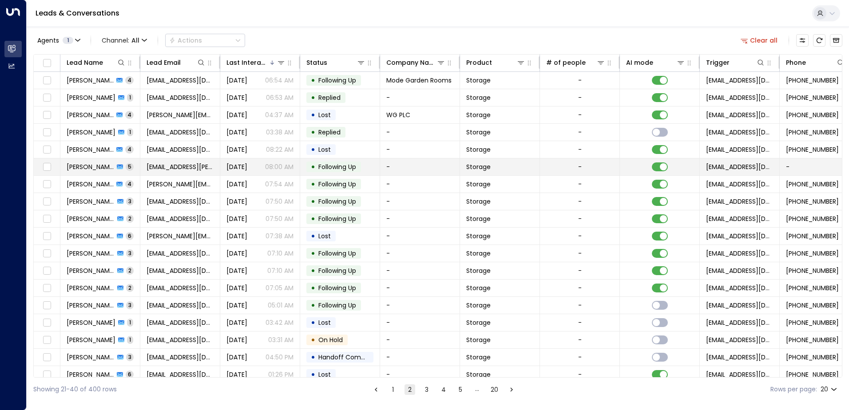
click at [80, 163] on span "Sasha P" at bounding box center [90, 166] width 47 height 9
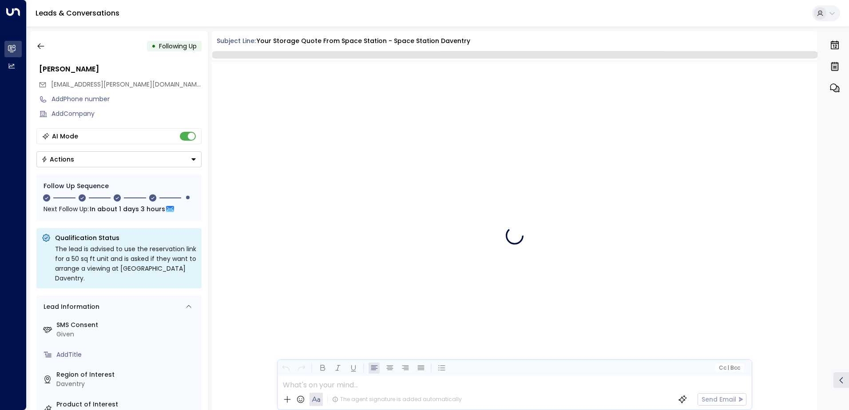
scroll to position [1509, 0]
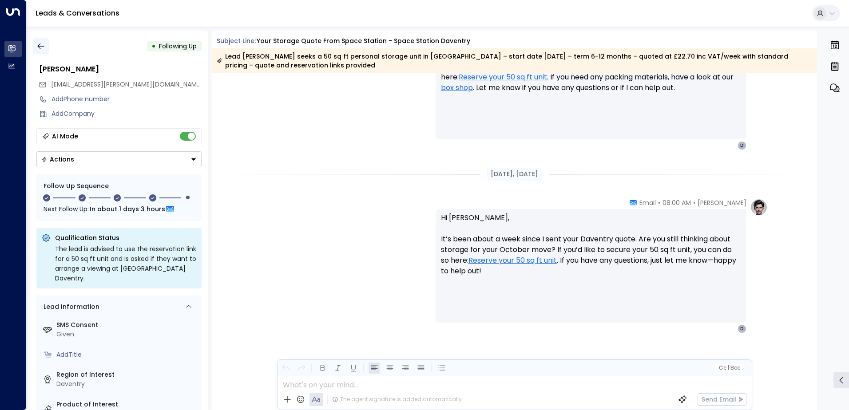
click at [45, 45] on button "button" at bounding box center [41, 46] width 16 height 16
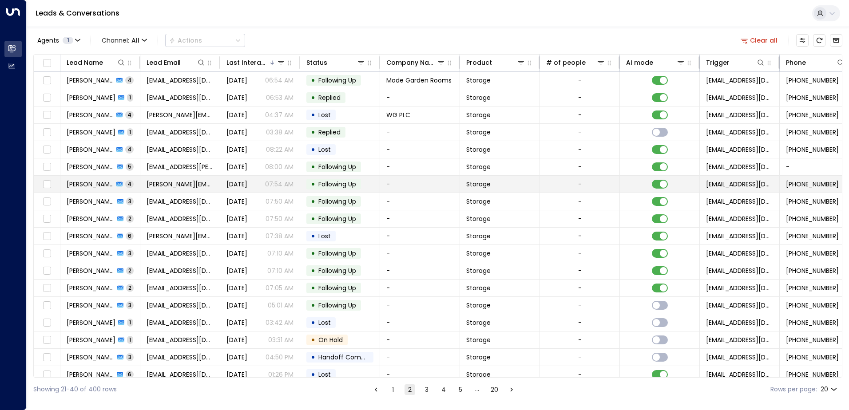
click at [83, 182] on span "Harry Kon" at bounding box center [90, 184] width 47 height 9
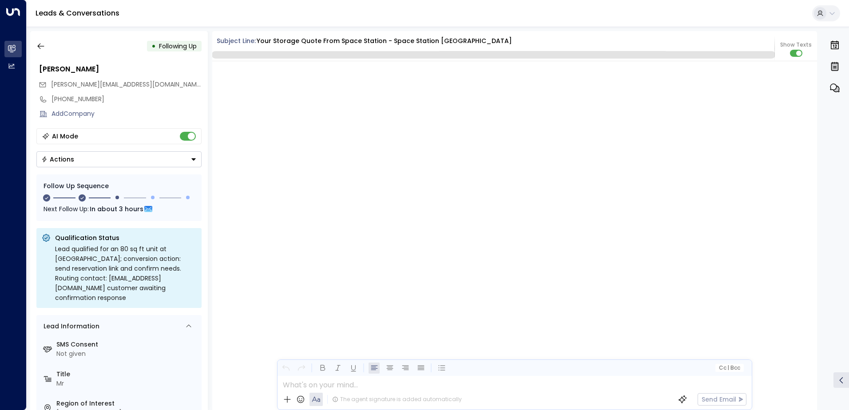
scroll to position [1837, 0]
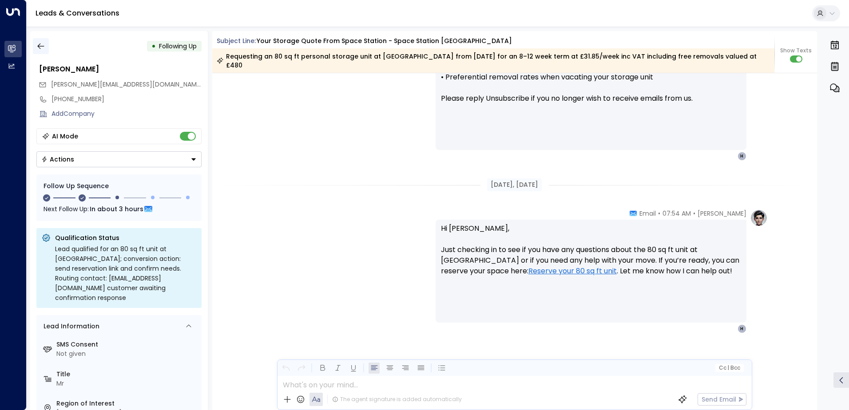
click at [44, 43] on icon "button" at bounding box center [40, 46] width 9 height 9
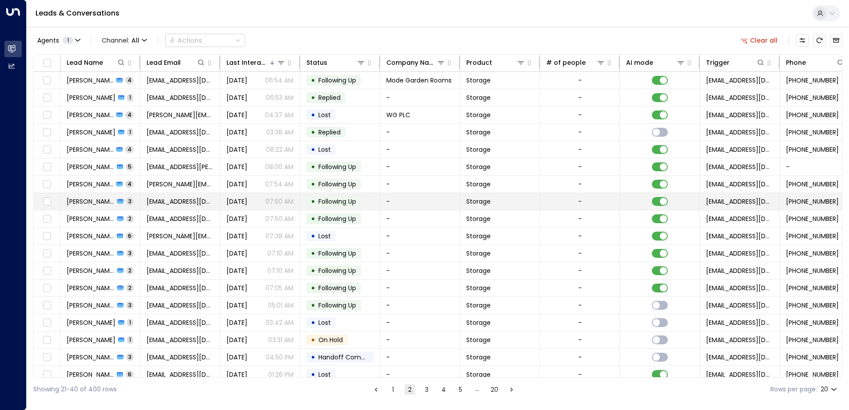
click at [86, 201] on span "Jack Allman" at bounding box center [91, 201] width 48 height 9
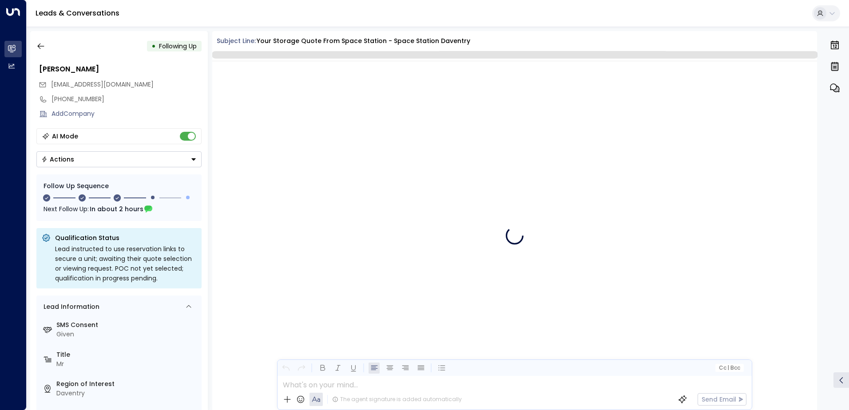
scroll to position [923, 0]
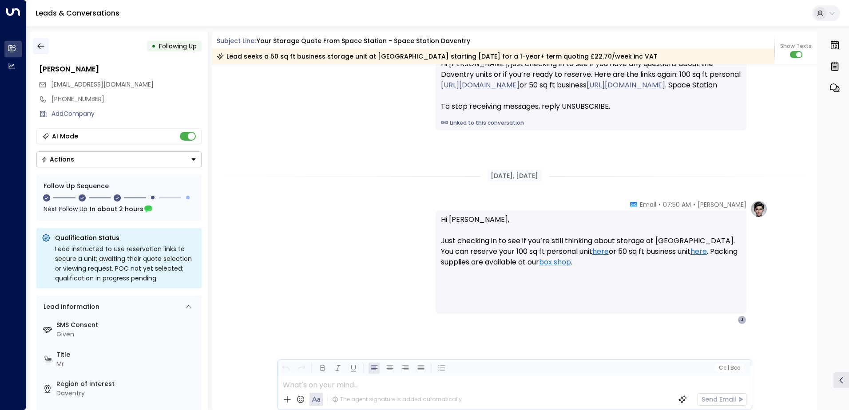
click at [39, 47] on icon "button" at bounding box center [40, 46] width 7 height 6
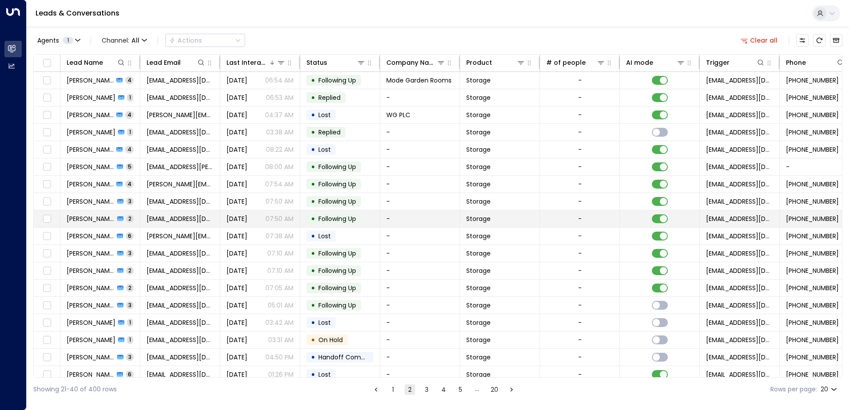
click at [78, 220] on span "Harry Pearce" at bounding box center [91, 218] width 48 height 9
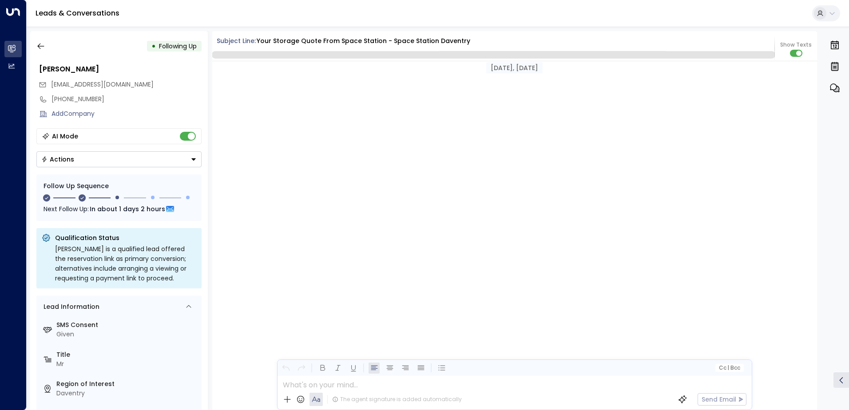
scroll to position [846, 0]
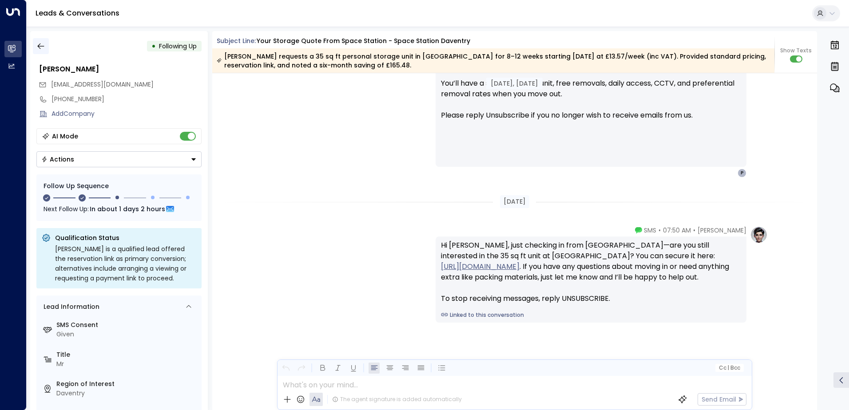
click at [42, 46] on icon "button" at bounding box center [40, 46] width 7 height 6
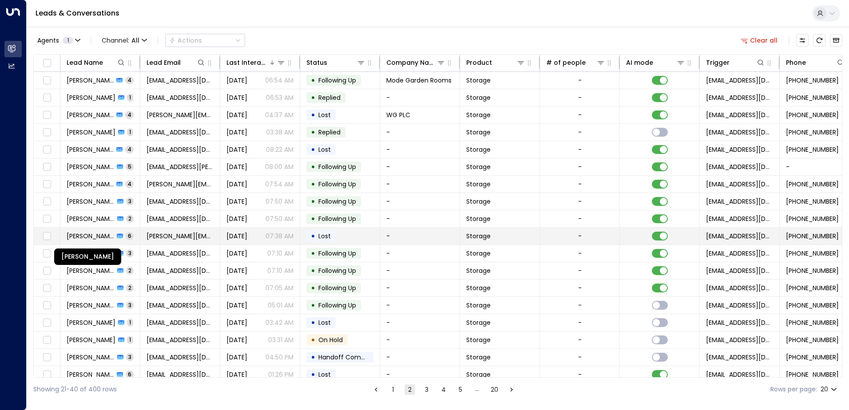
click at [84, 235] on span "Alan Charlesworth" at bounding box center [90, 236] width 47 height 9
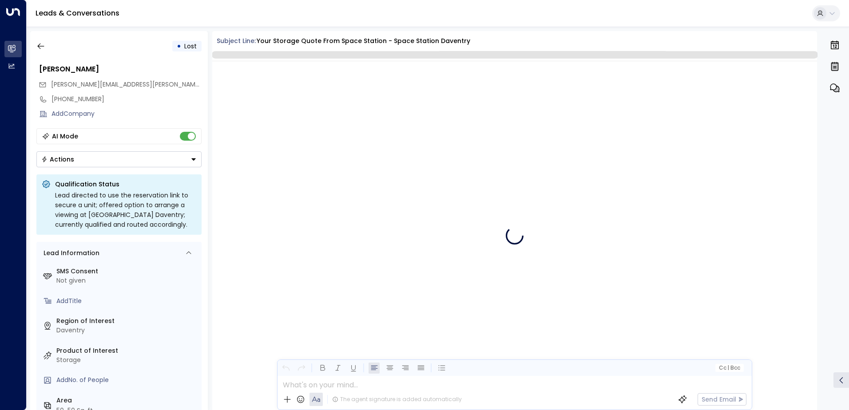
scroll to position [1960, 0]
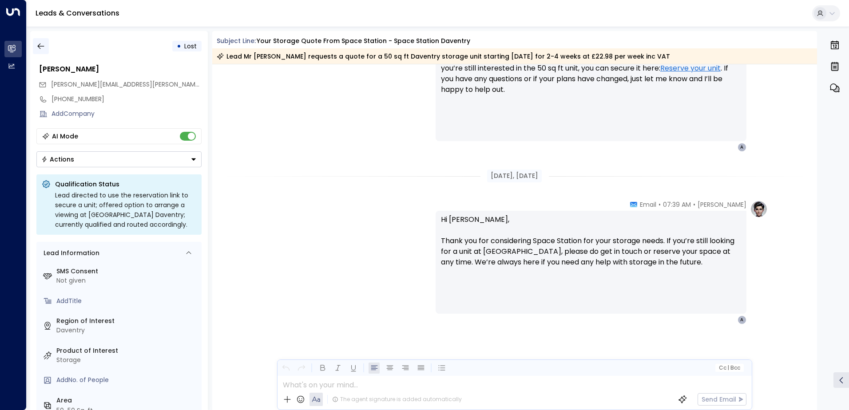
click at [38, 45] on icon "button" at bounding box center [40, 46] width 7 height 6
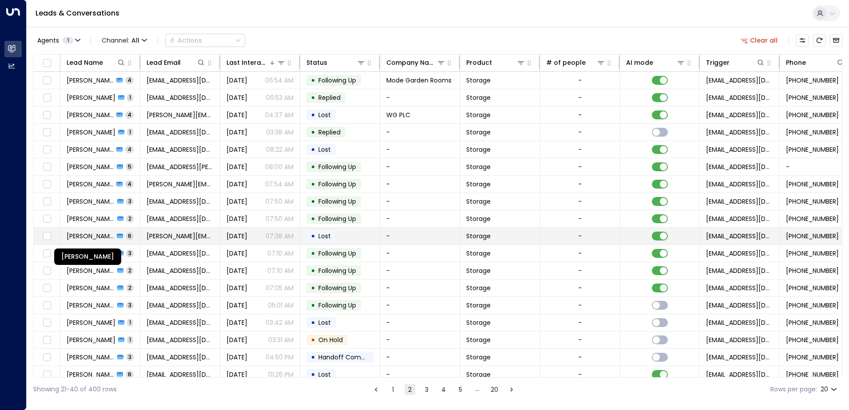
click at [87, 254] on div "Alan Charlesworth" at bounding box center [87, 257] width 67 height 16
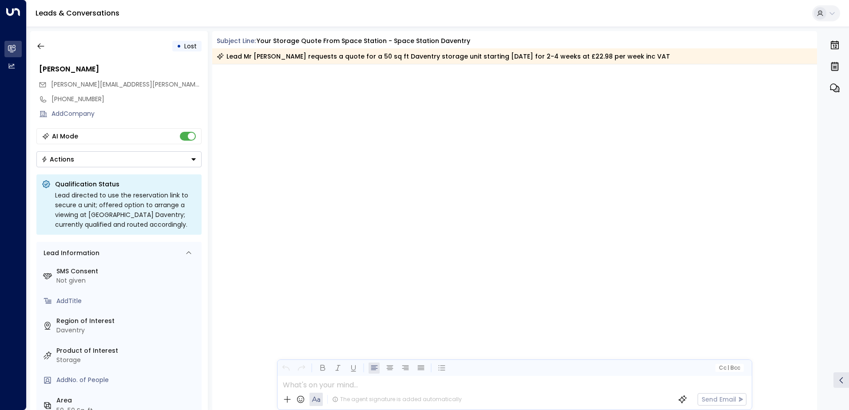
scroll to position [1963, 0]
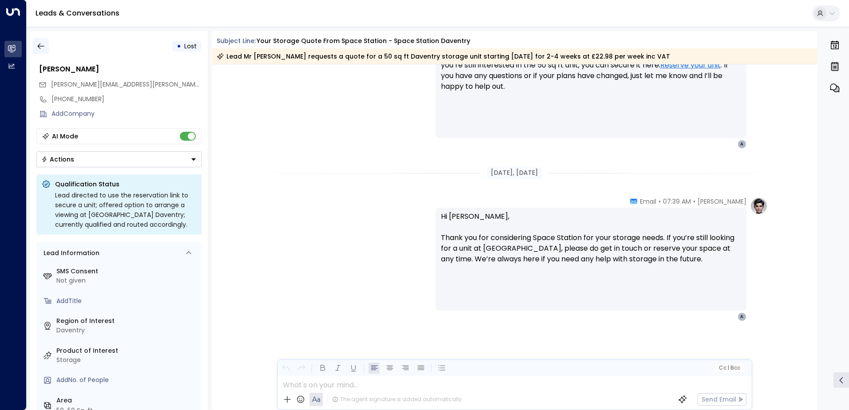
click at [43, 45] on icon "button" at bounding box center [40, 46] width 9 height 9
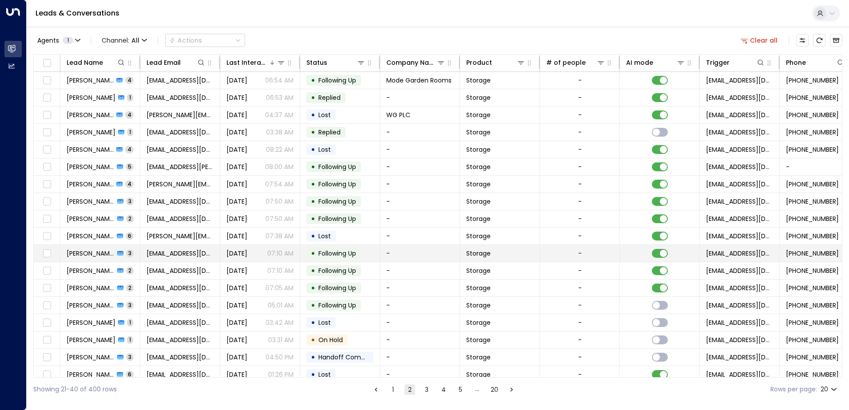
click at [84, 256] on span "Mike Banks" at bounding box center [91, 253] width 48 height 9
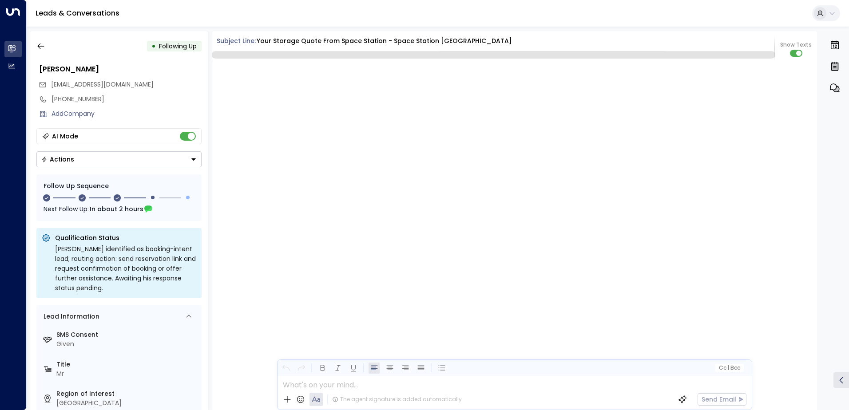
scroll to position [999, 0]
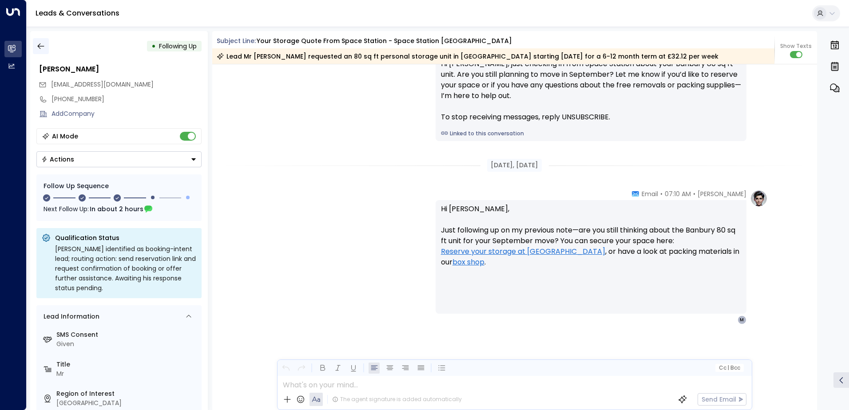
click at [46, 44] on button "button" at bounding box center [41, 46] width 16 height 16
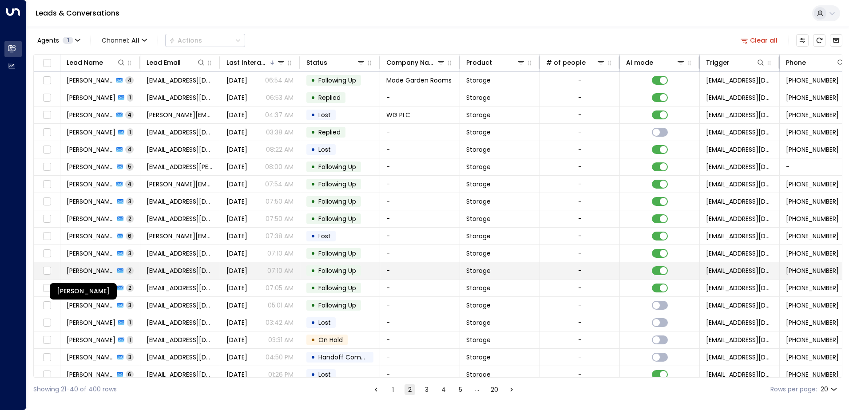
click at [75, 269] on span "[PERSON_NAME]" at bounding box center [91, 270] width 48 height 9
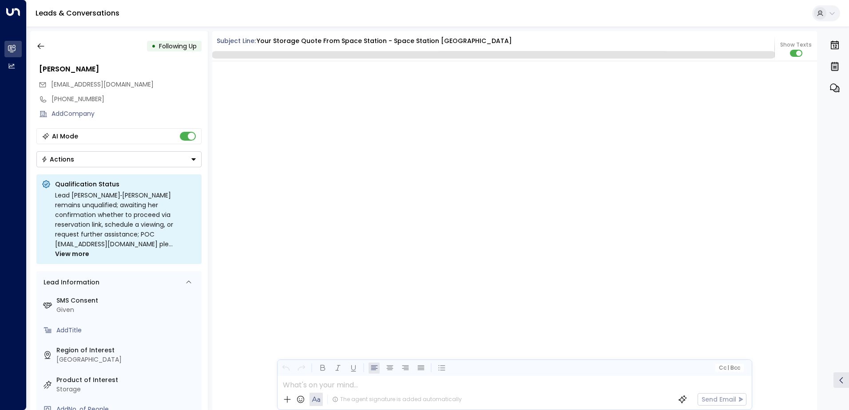
scroll to position [1007, 0]
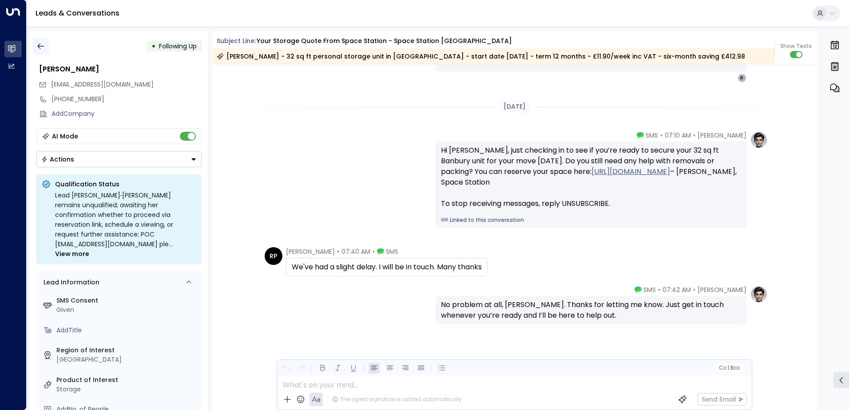
click at [39, 47] on icon "button" at bounding box center [40, 46] width 9 height 9
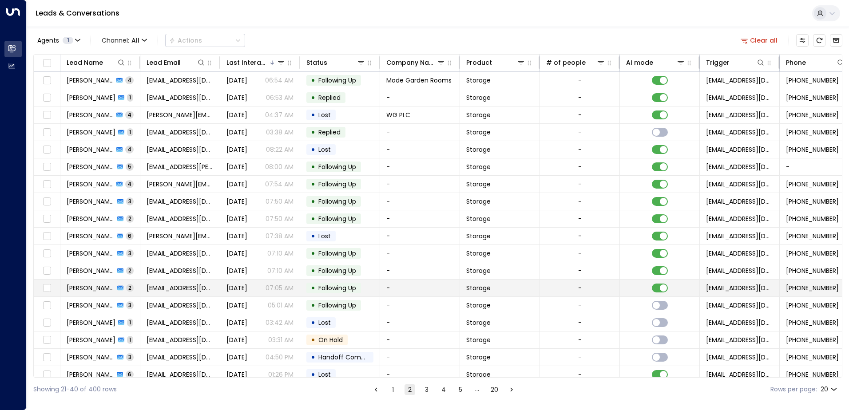
drag, startPoint x: 86, startPoint y: 303, endPoint x: 88, endPoint y: 291, distance: 11.8
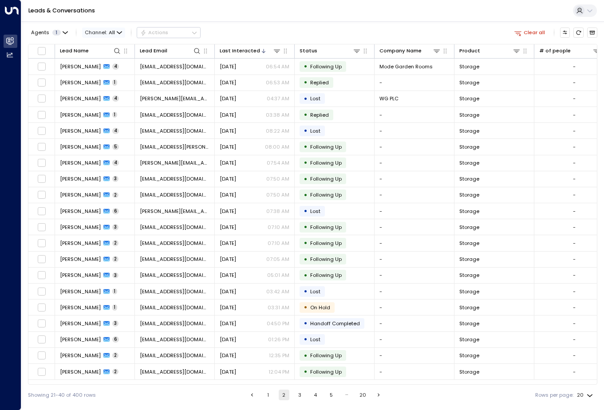
drag, startPoint x: 89, startPoint y: 38, endPoint x: 89, endPoint y: 29, distance: 8.9
drag, startPoint x: 89, startPoint y: 29, endPoint x: 338, endPoint y: 8, distance: 249.8
drag, startPoint x: 338, startPoint y: 8, endPoint x: 570, endPoint y: 3, distance: 231.7
drag, startPoint x: 570, startPoint y: 3, endPoint x: 533, endPoint y: 1, distance: 36.9
click at [534, 0] on div "Leads & Conversations" at bounding box center [312, 11] width 583 height 22
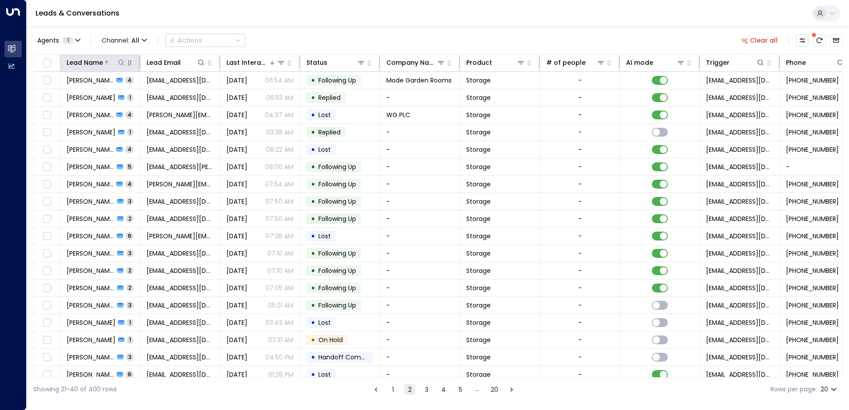
drag, startPoint x: 839, startPoint y: 7, endPoint x: 117, endPoint y: 62, distance: 724.2
click at [117, 62] on button at bounding box center [121, 62] width 9 height 9
click at [117, 93] on input "text" at bounding box center [121, 95] width 122 height 16
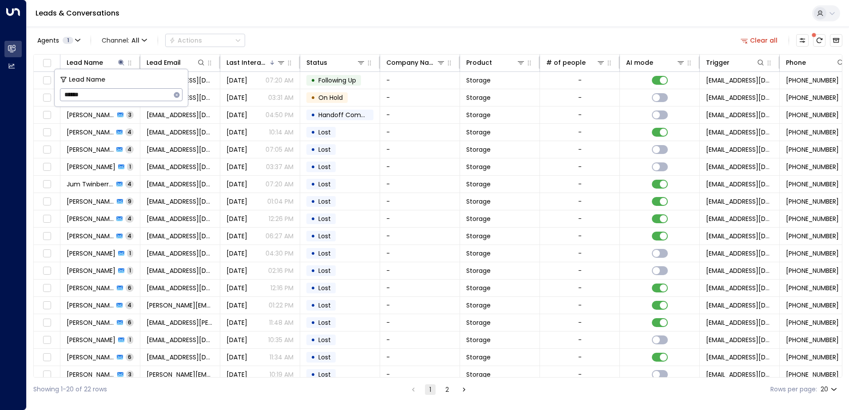
type input "******"
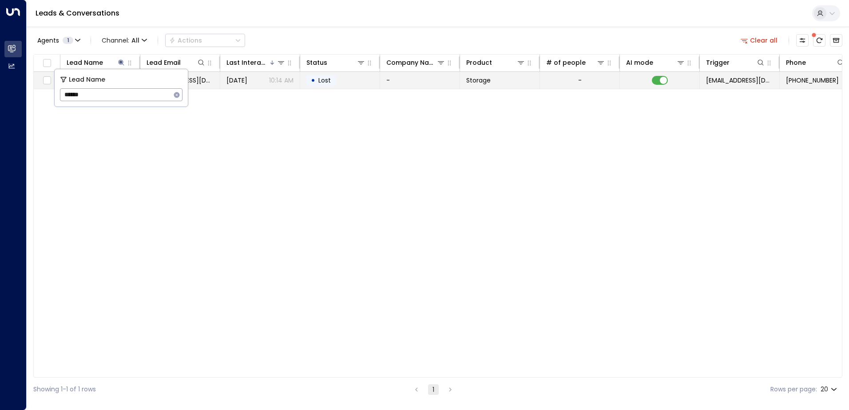
click at [328, 84] on span "Lost" at bounding box center [324, 80] width 12 height 9
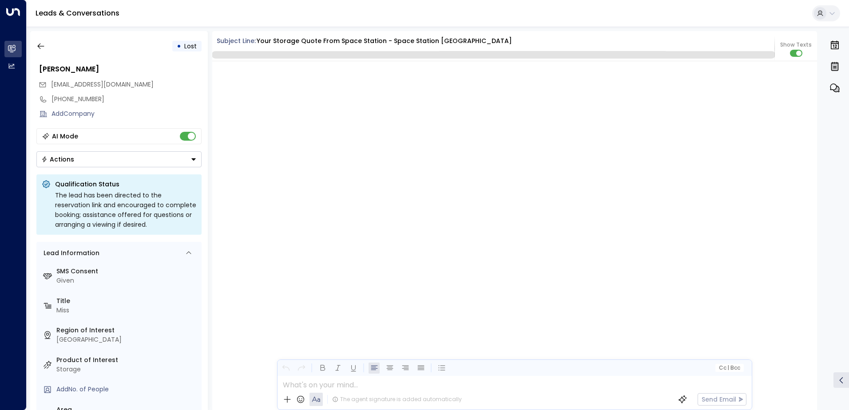
scroll to position [1264, 0]
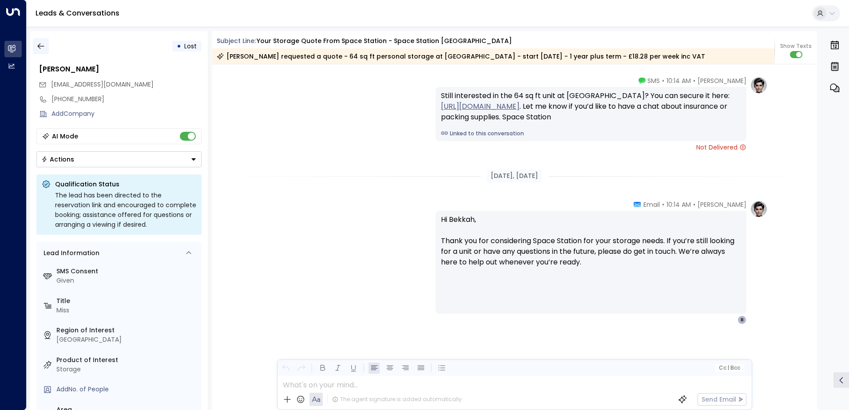
click at [44, 50] on icon "button" at bounding box center [40, 46] width 9 height 9
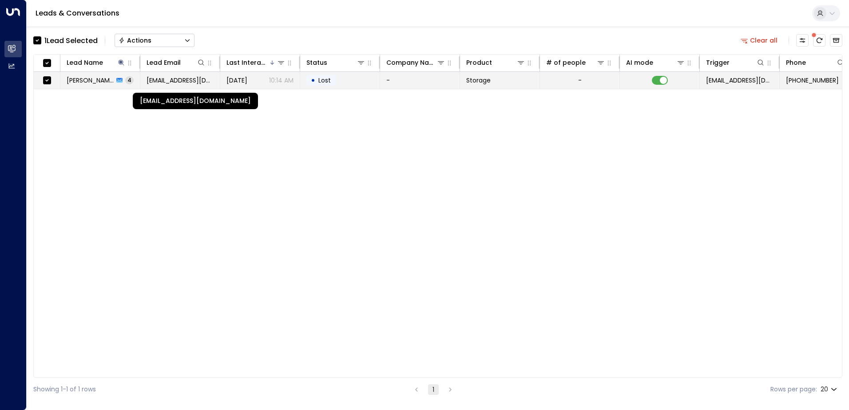
click at [161, 83] on span "bekkahoneill@gmail.com" at bounding box center [179, 80] width 67 height 9
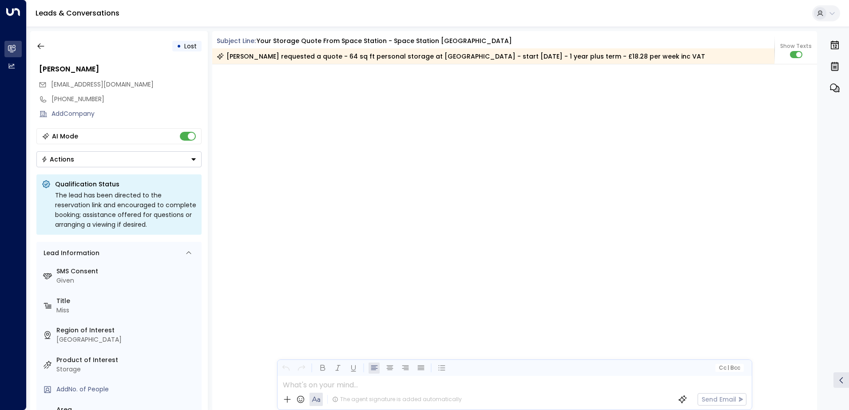
scroll to position [1764, 0]
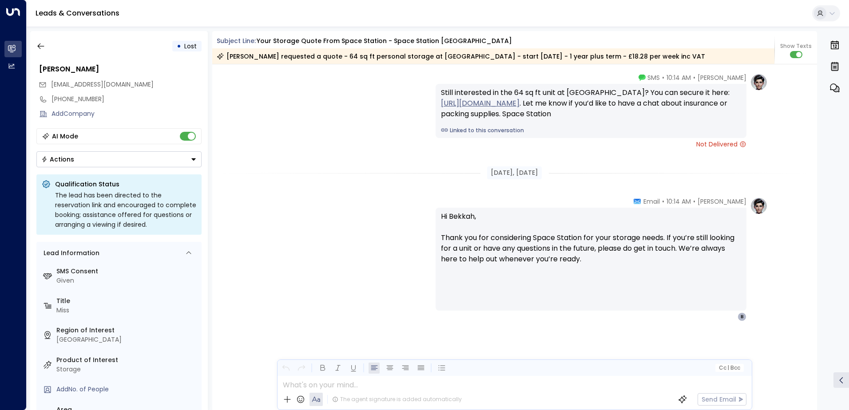
click at [195, 158] on icon "Button group with a nested menu" at bounding box center [193, 159] width 6 height 6
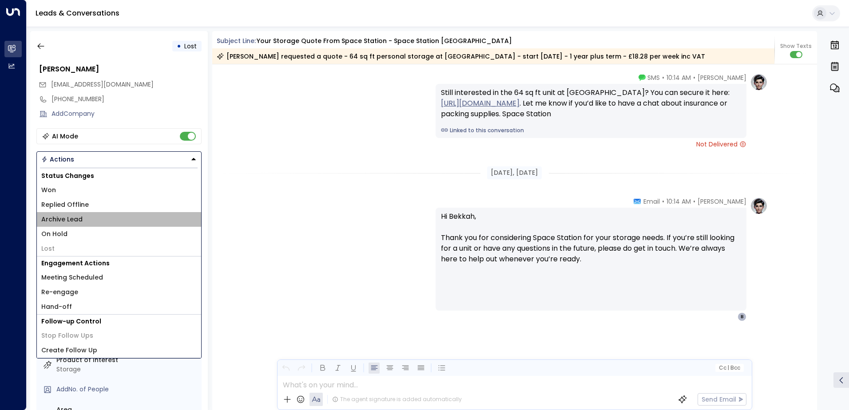
click at [66, 220] on span "Archive Lead" at bounding box center [61, 219] width 41 height 9
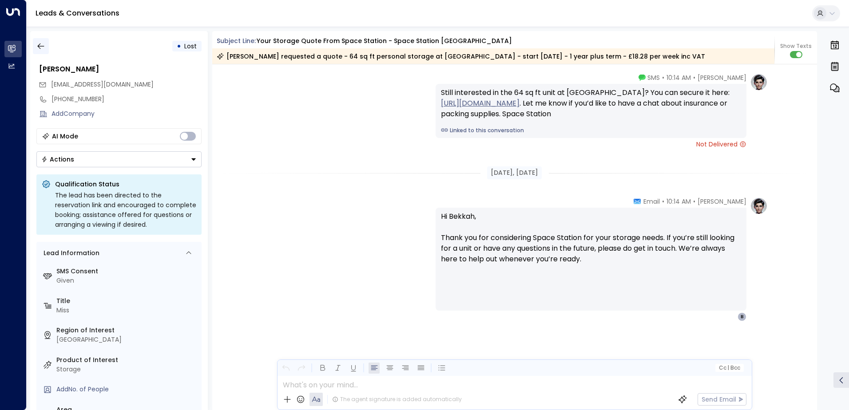
click at [40, 47] on icon "button" at bounding box center [40, 46] width 9 height 9
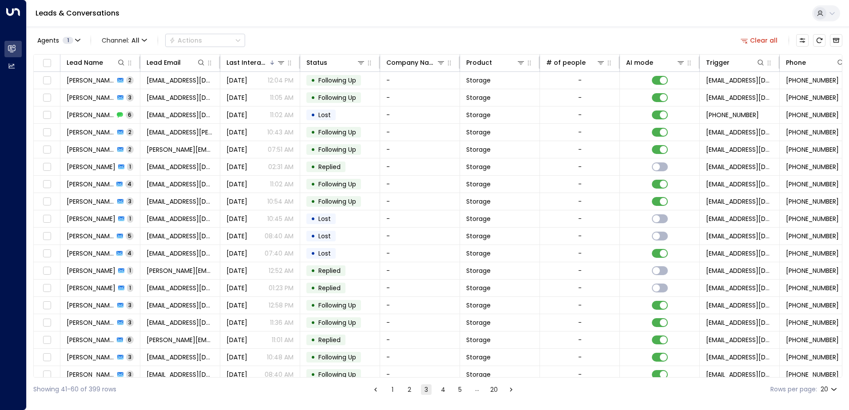
scroll to position [0, 181]
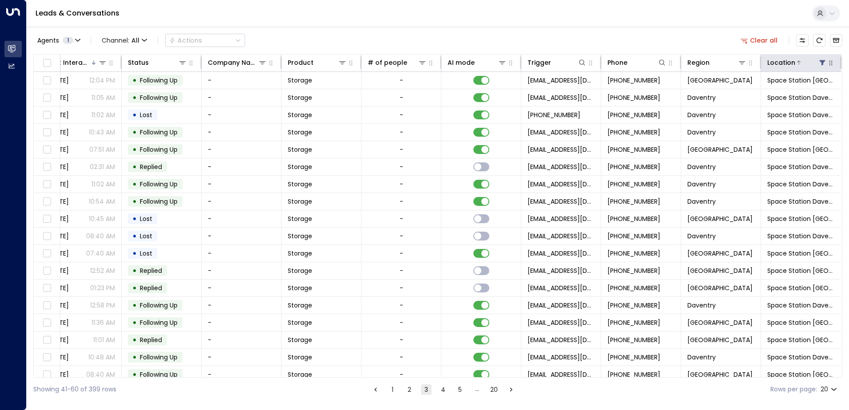
click at [819, 65] on icon at bounding box center [822, 62] width 6 height 5
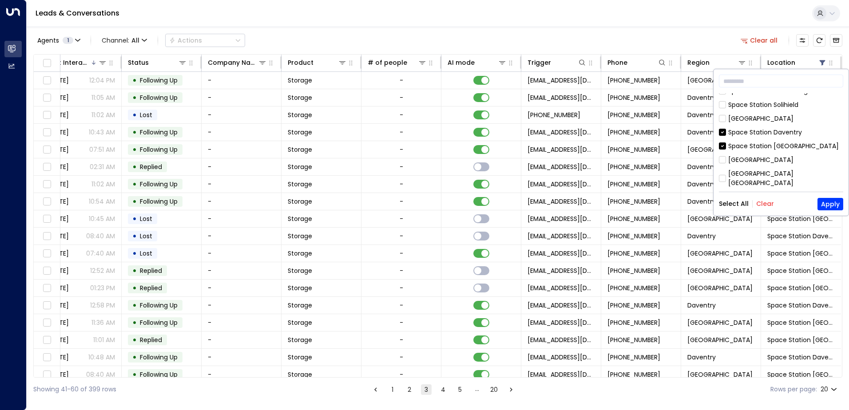
scroll to position [288, 0]
drag, startPoint x: 835, startPoint y: 187, endPoint x: 832, endPoint y: 193, distance: 7.3
click at [833, 191] on div "​ Space Station Swiss Cottage Kings Heath Space Station Garretts Green Space St…" at bounding box center [780, 142] width 135 height 146
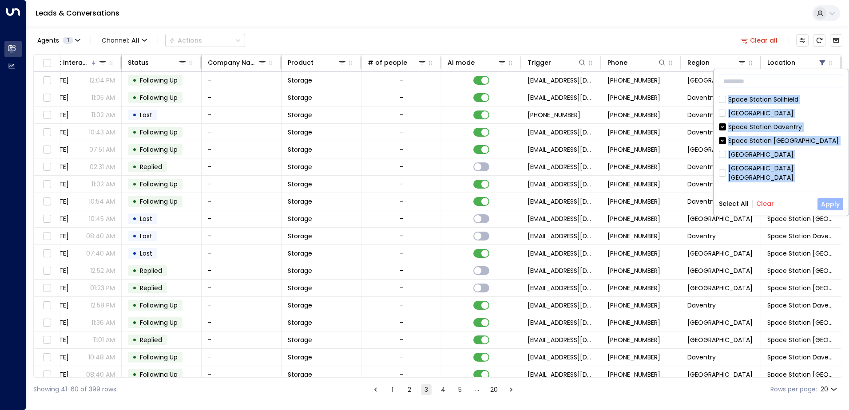
click at [825, 204] on button "Apply" at bounding box center [830, 204] width 26 height 12
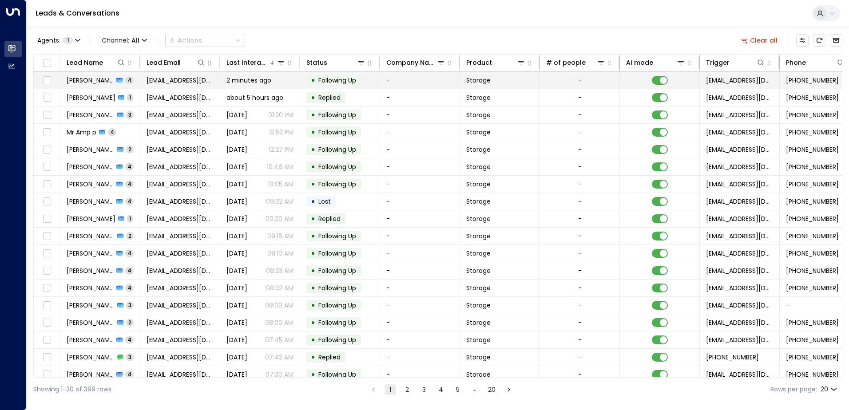
click at [89, 80] on span "[PERSON_NAME]" at bounding box center [90, 80] width 47 height 9
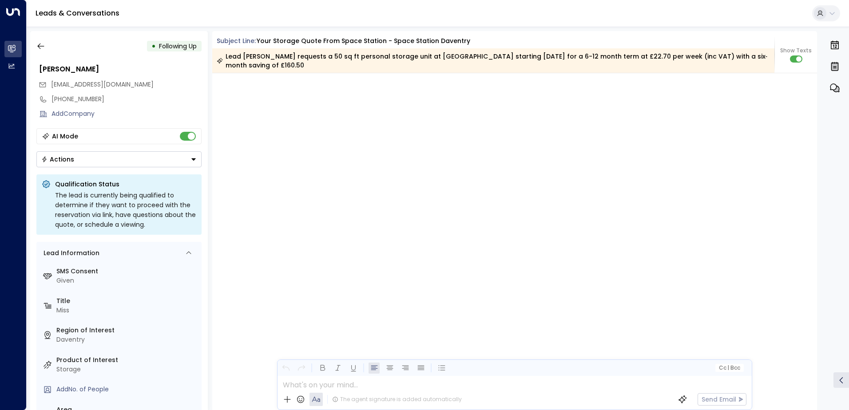
scroll to position [1902, 0]
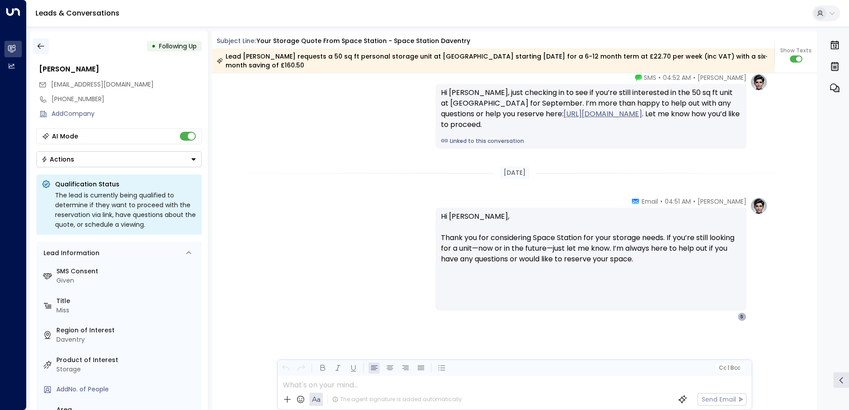
click at [46, 48] on button "button" at bounding box center [41, 46] width 16 height 16
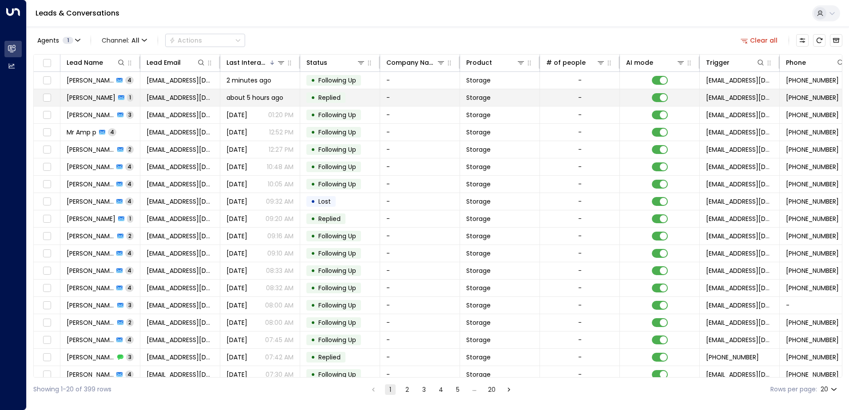
click at [98, 95] on span "[PERSON_NAME]" at bounding box center [91, 97] width 49 height 9
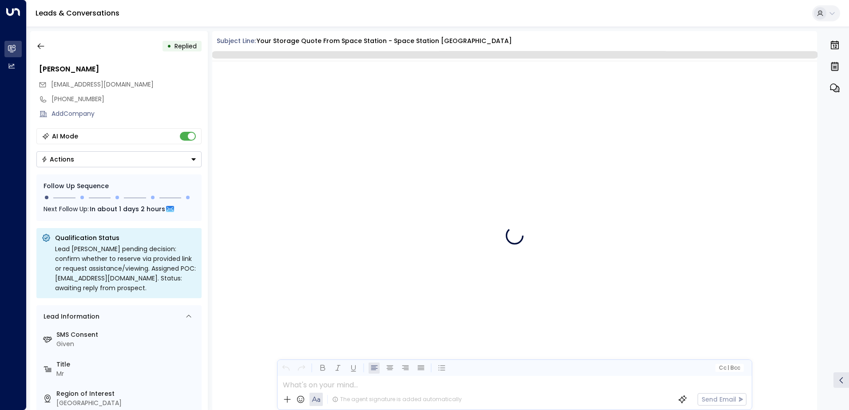
scroll to position [422, 0]
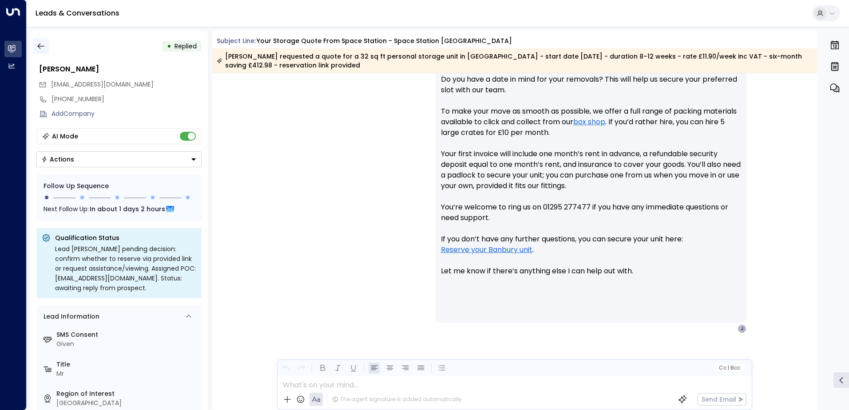
click at [42, 43] on icon "button" at bounding box center [40, 46] width 9 height 9
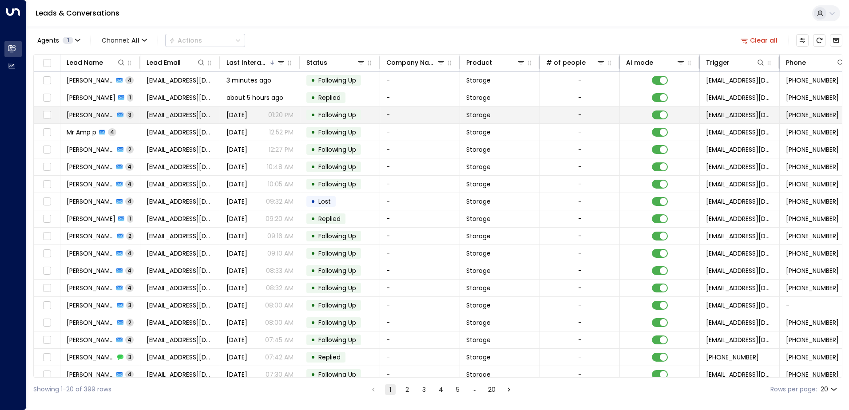
click at [95, 117] on span "[PERSON_NAME]" at bounding box center [91, 115] width 48 height 9
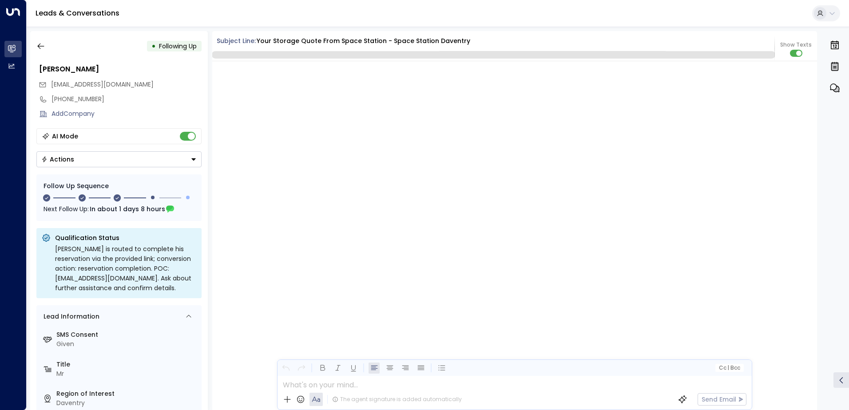
scroll to position [1031, 0]
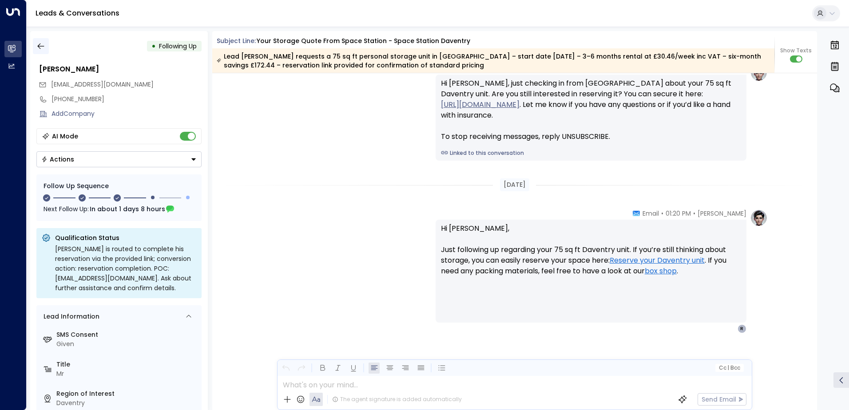
click at [43, 46] on icon "button" at bounding box center [40, 46] width 9 height 9
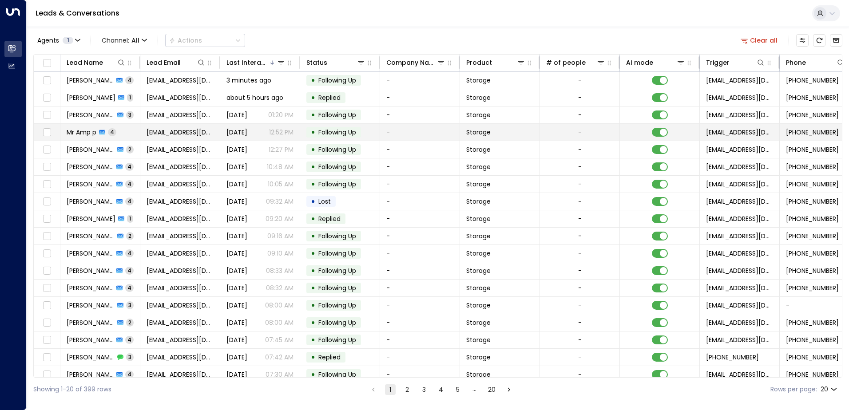
click at [96, 130] on span "Mr Amp p" at bounding box center [82, 132] width 30 height 9
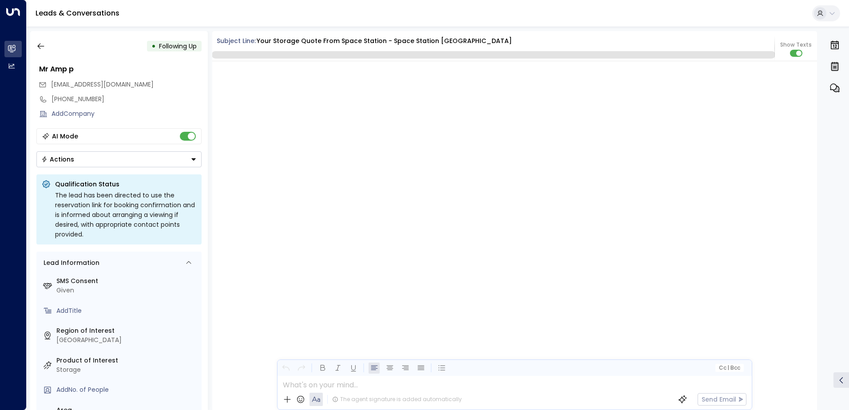
scroll to position [1391, 0]
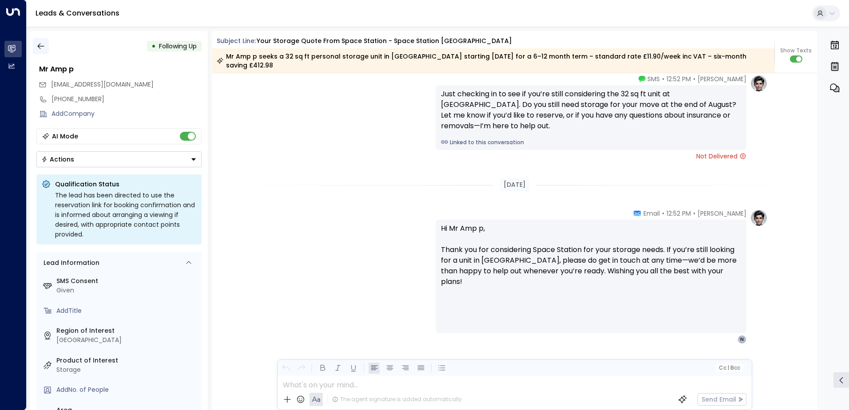
click at [40, 45] on icon "button" at bounding box center [40, 46] width 9 height 9
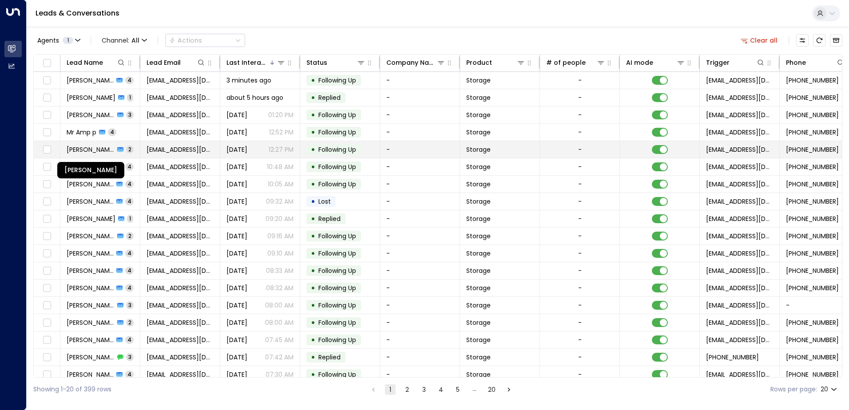
click at [76, 150] on span "[PERSON_NAME]" at bounding box center [91, 149] width 48 height 9
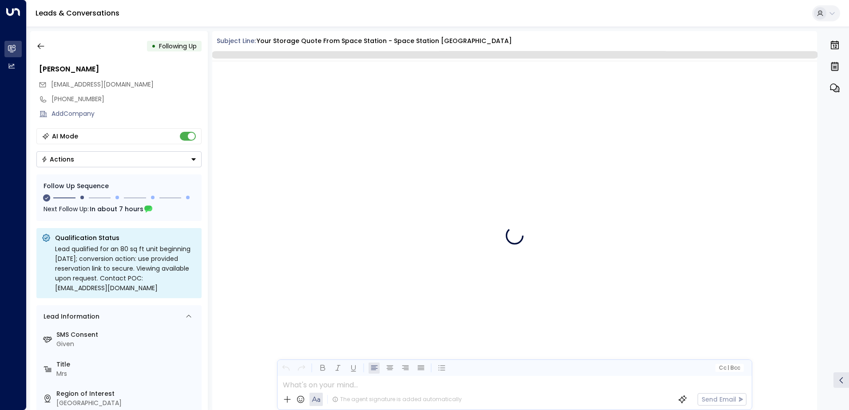
scroll to position [754, 0]
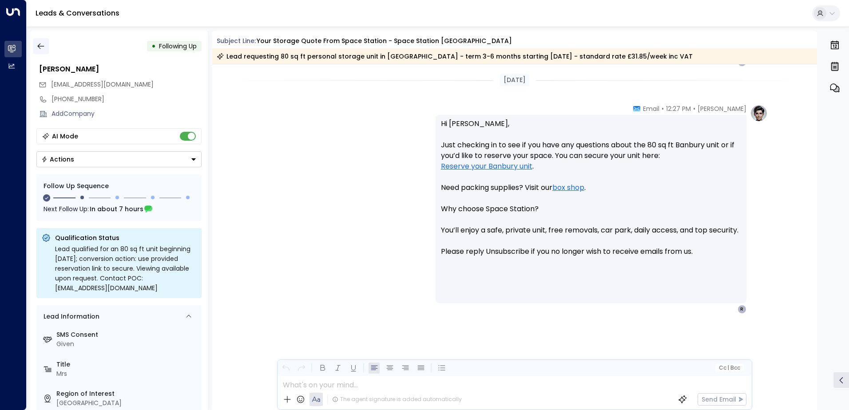
click at [43, 47] on icon "button" at bounding box center [40, 46] width 9 height 9
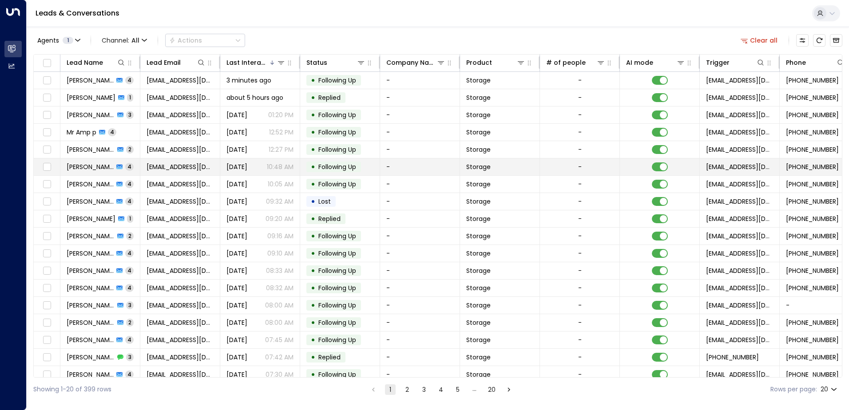
click at [86, 166] on span "[PERSON_NAME]" at bounding box center [90, 166] width 47 height 9
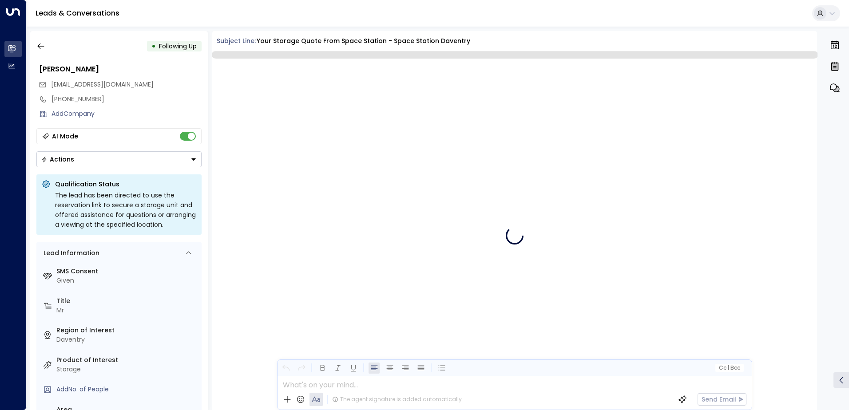
scroll to position [1771, 0]
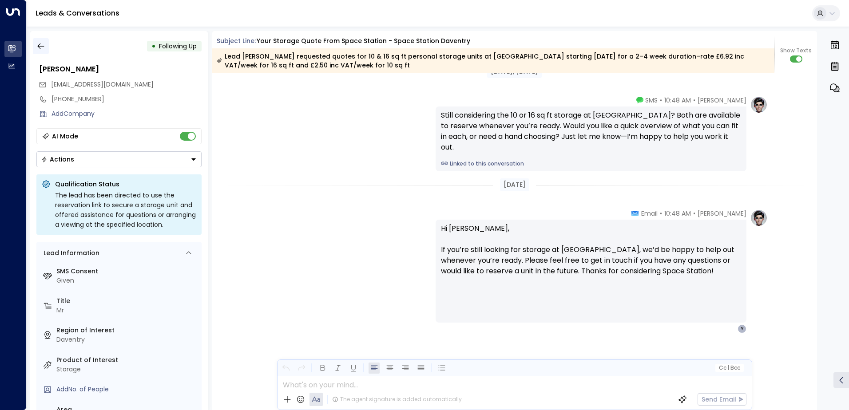
click at [41, 45] on icon "button" at bounding box center [40, 46] width 9 height 9
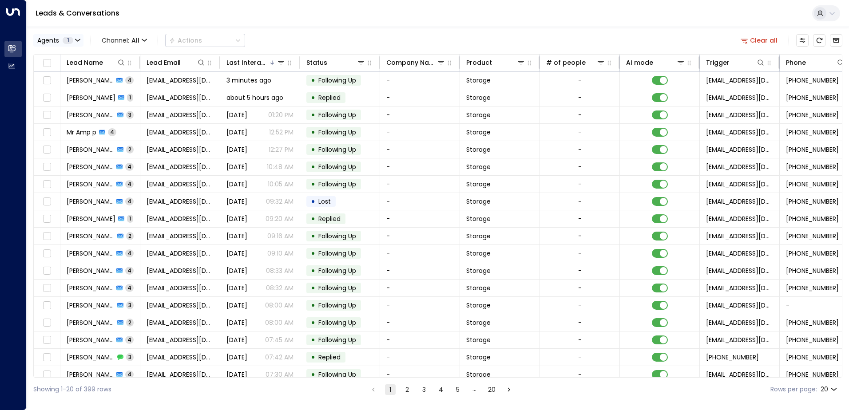
click at [41, 44] on button "Agents 1" at bounding box center [58, 40] width 50 height 12
click at [99, 180] on div at bounding box center [424, 205] width 849 height 410
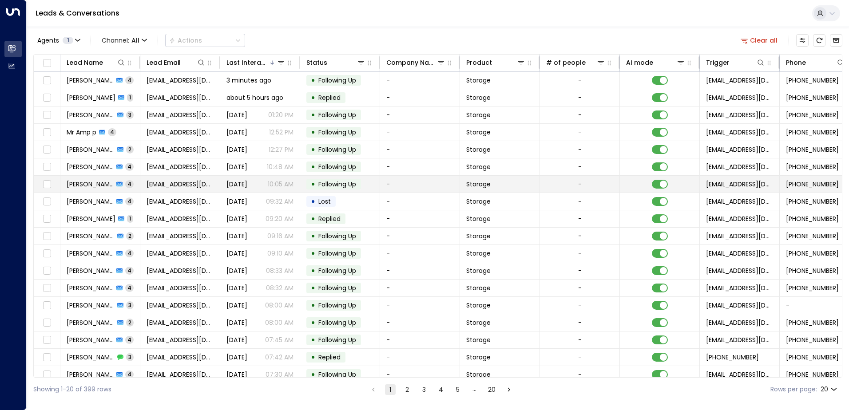
click at [96, 183] on span "[PERSON_NAME]" at bounding box center [90, 184] width 47 height 9
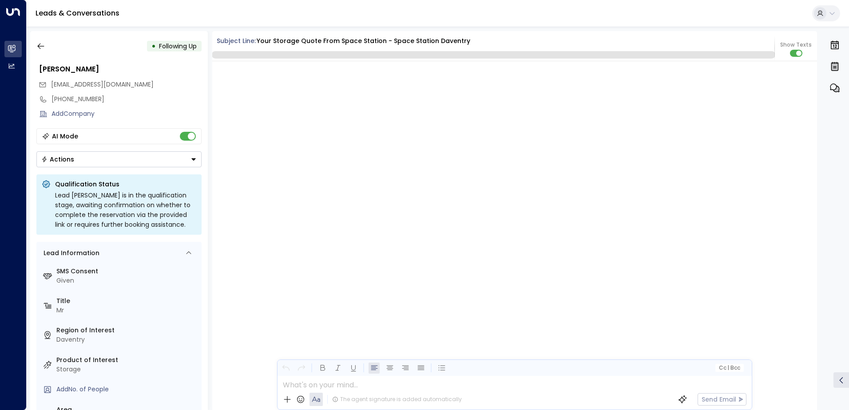
scroll to position [1846, 0]
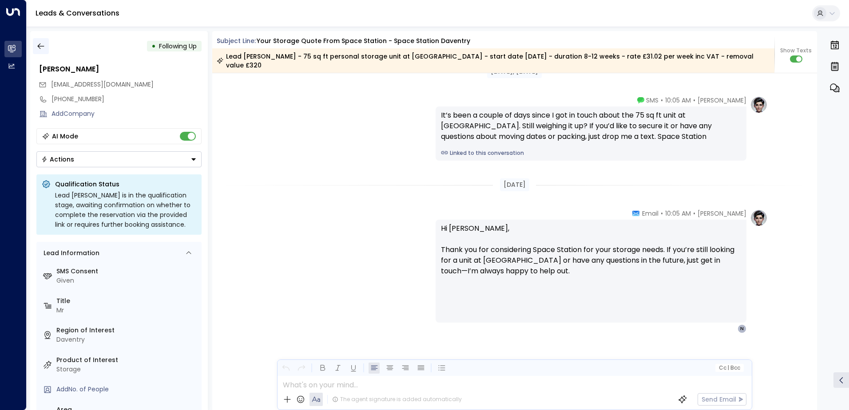
click at [41, 47] on icon "button" at bounding box center [40, 46] width 9 height 9
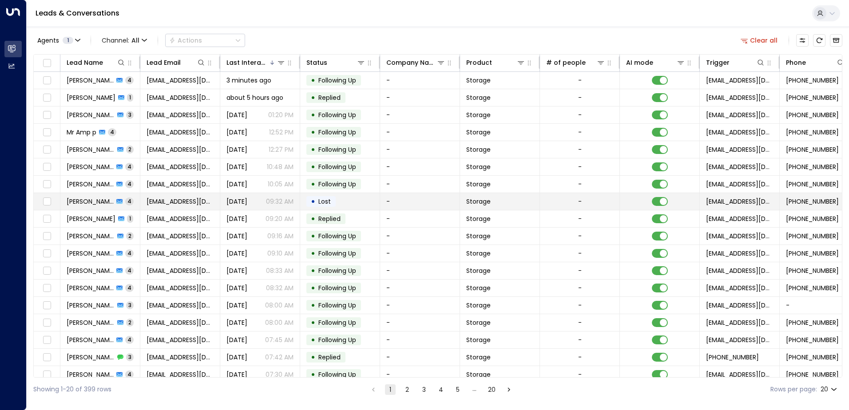
click at [82, 201] on span "[PERSON_NAME]" at bounding box center [90, 201] width 47 height 9
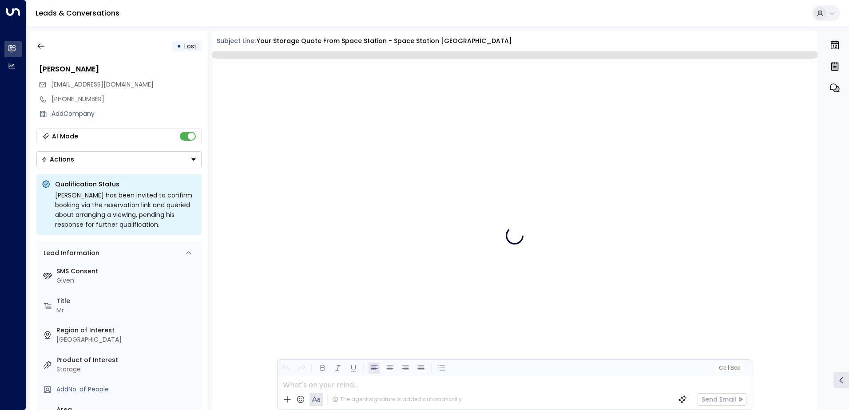
scroll to position [1761, 0]
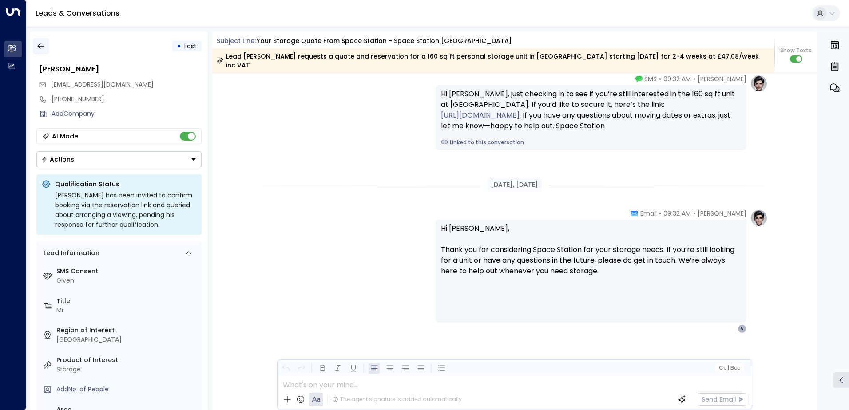
click at [48, 46] on button "button" at bounding box center [41, 46] width 16 height 16
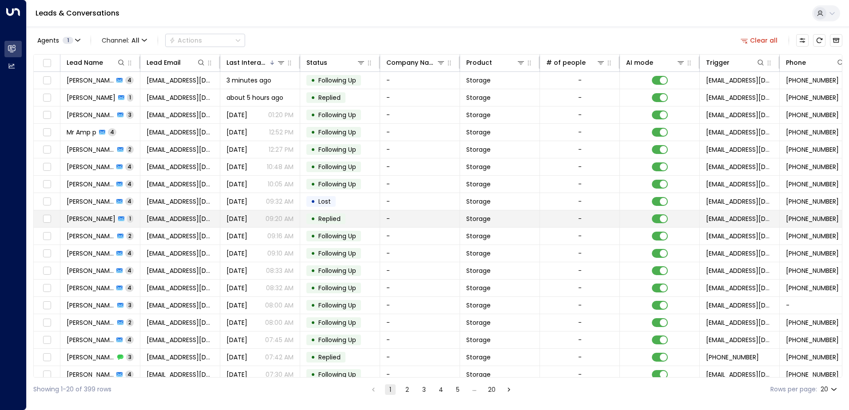
click at [71, 221] on span "[PERSON_NAME]" at bounding box center [91, 218] width 49 height 9
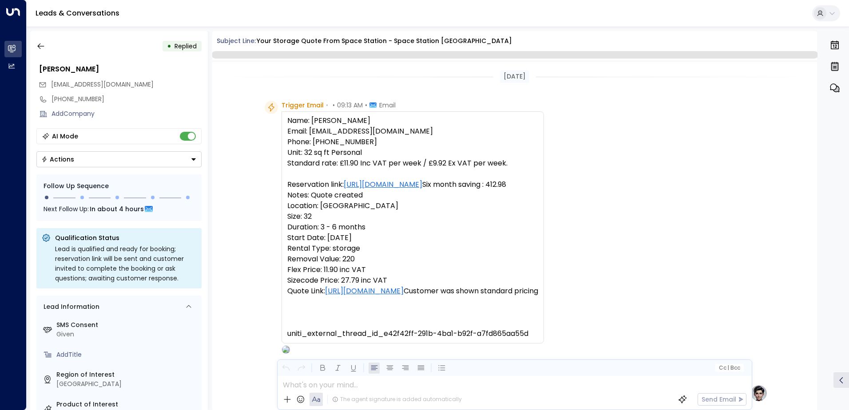
scroll to position [464, 0]
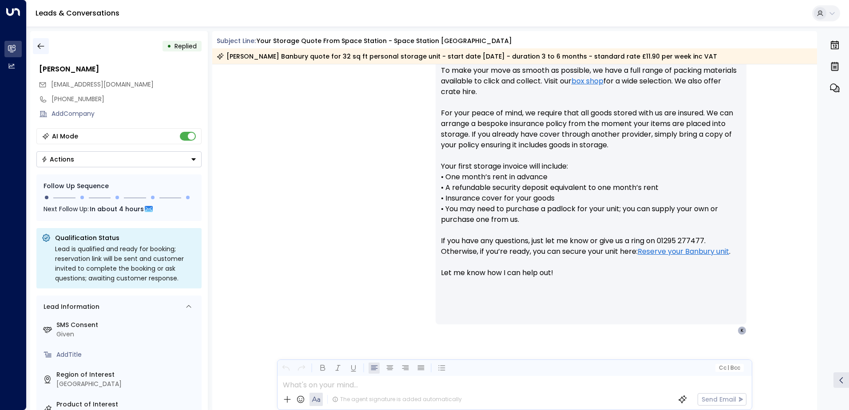
click at [40, 48] on icon "button" at bounding box center [40, 46] width 9 height 9
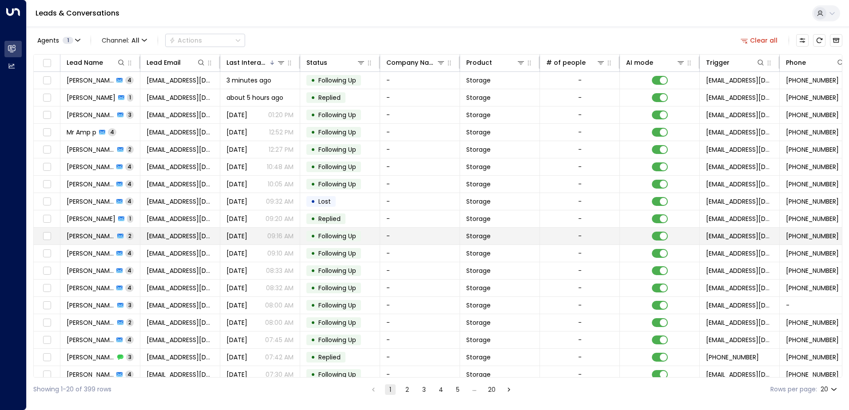
click at [70, 238] on span "[PERSON_NAME]" at bounding box center [91, 236] width 48 height 9
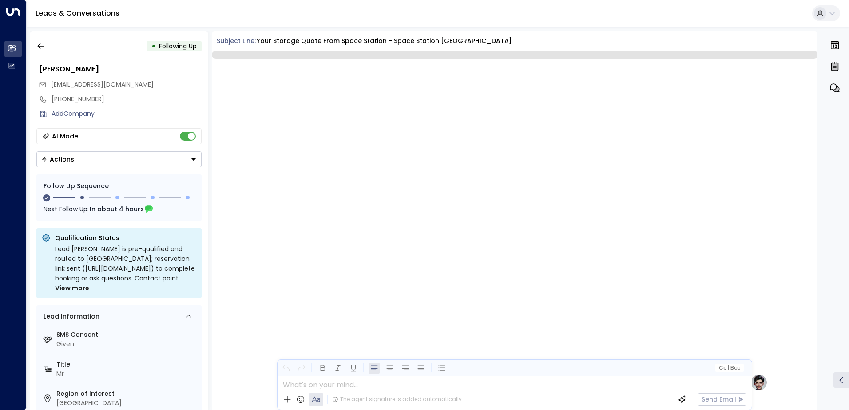
scroll to position [669, 0]
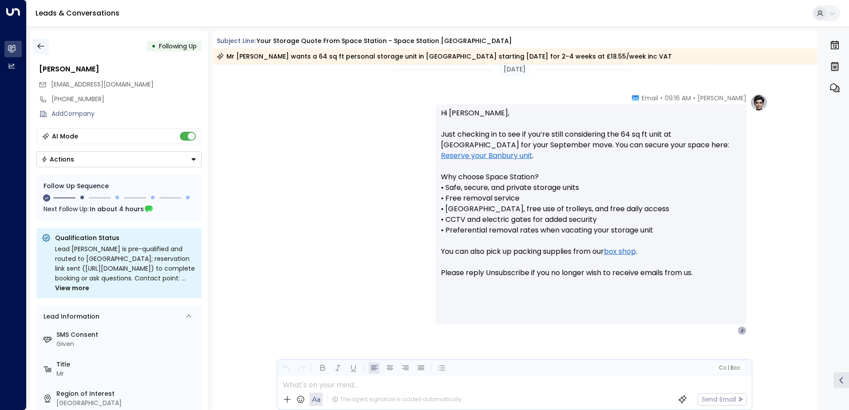
click at [41, 47] on icon "button" at bounding box center [40, 46] width 9 height 9
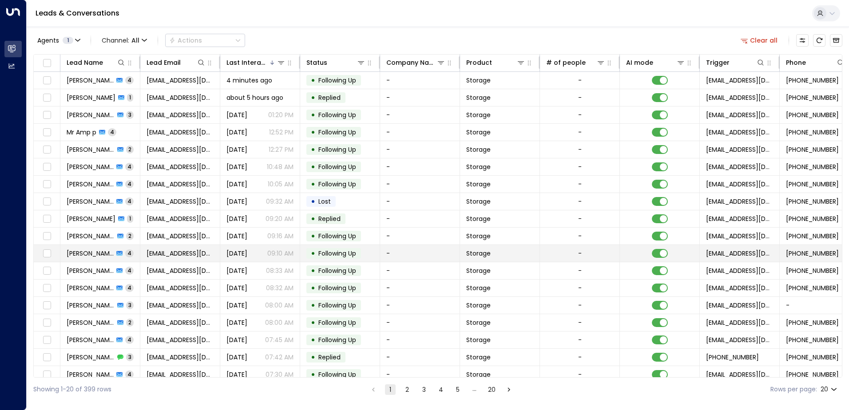
click at [77, 254] on span "[PERSON_NAME]" at bounding box center [90, 253] width 47 height 9
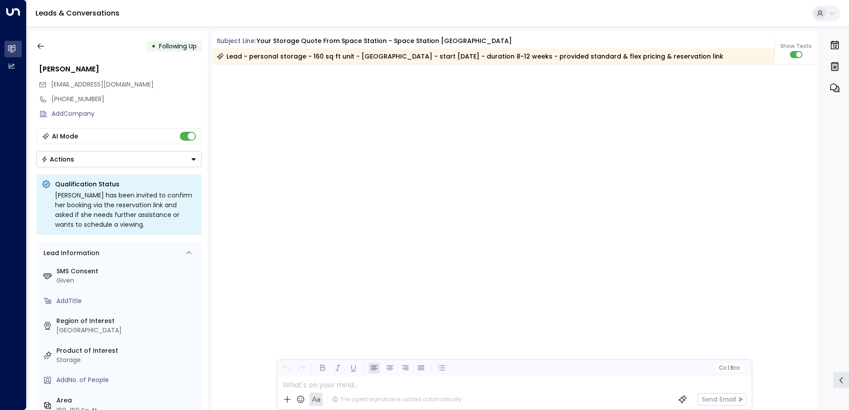
scroll to position [1796, 0]
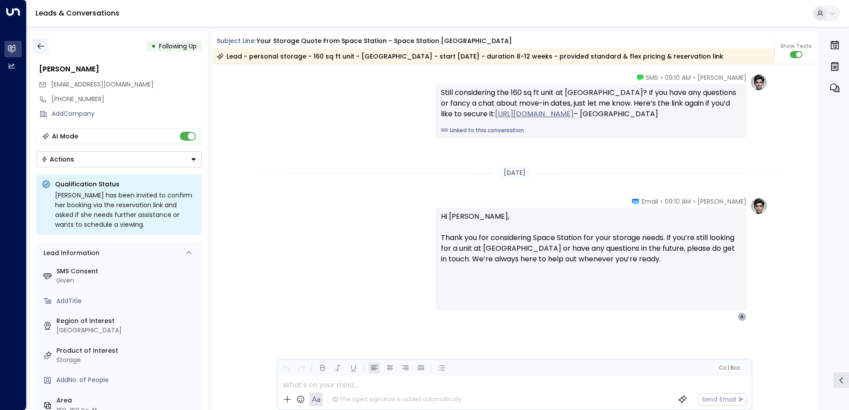
click at [37, 46] on icon "button" at bounding box center [40, 46] width 9 height 9
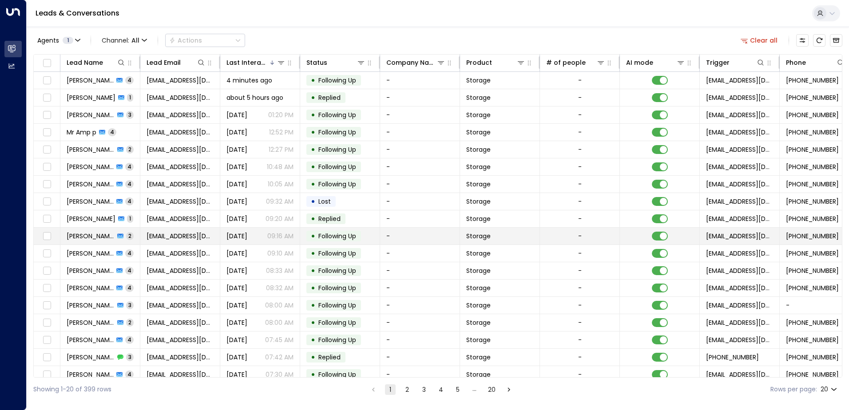
click at [98, 233] on span "[PERSON_NAME]" at bounding box center [91, 236] width 48 height 9
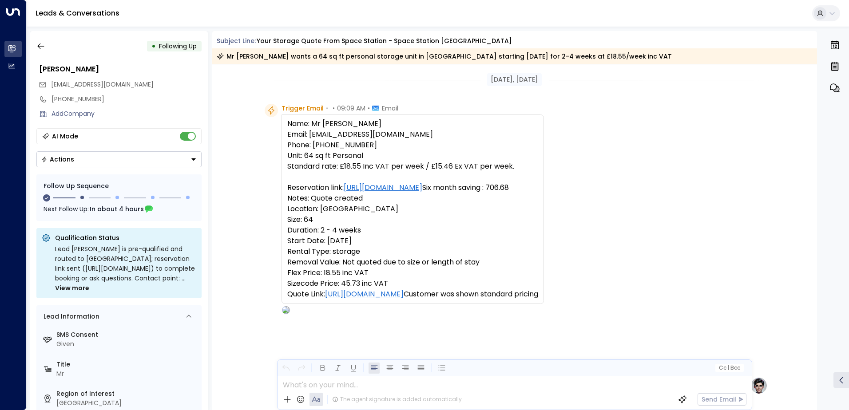
scroll to position [574, 0]
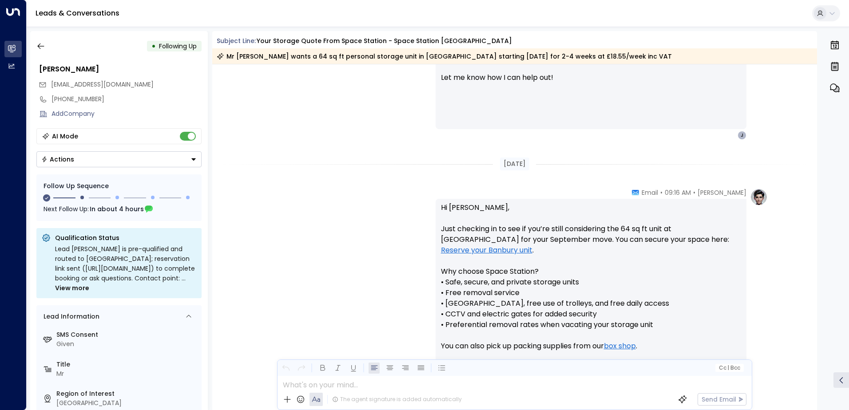
drag, startPoint x: 87, startPoint y: 213, endPoint x: 48, endPoint y: 116, distance: 103.9
drag, startPoint x: 48, startPoint y: 116, endPoint x: 48, endPoint y: 94, distance: 22.2
drag, startPoint x: 48, startPoint y: 94, endPoint x: 45, endPoint y: 46, distance: 48.5
click at [45, 46] on button "button" at bounding box center [41, 46] width 16 height 16
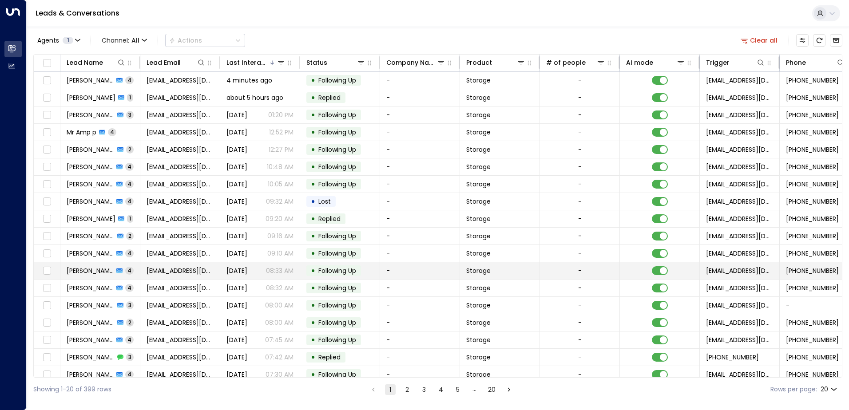
click at [86, 273] on span "[PERSON_NAME]" at bounding box center [90, 270] width 47 height 9
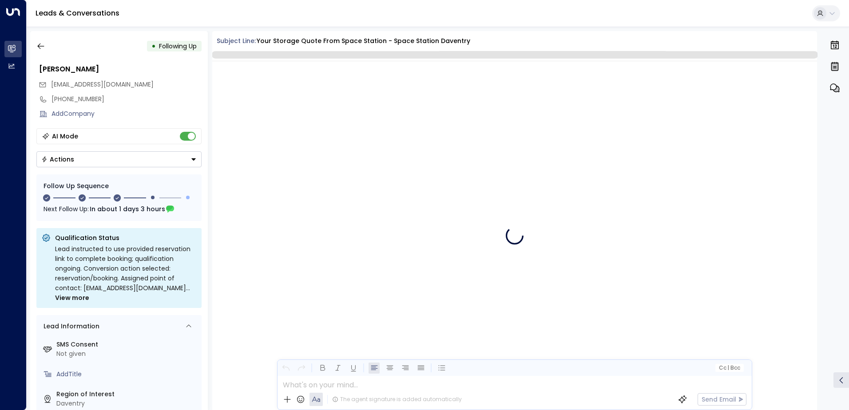
scroll to position [1563, 0]
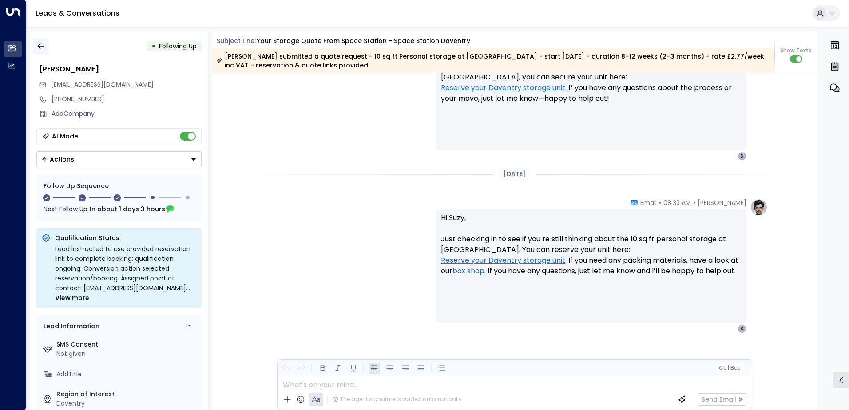
click at [39, 44] on icon "button" at bounding box center [40, 46] width 7 height 6
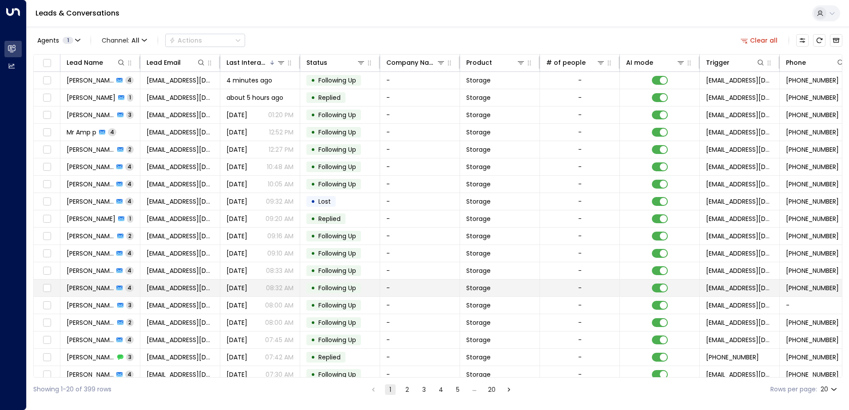
click at [82, 287] on span "[PERSON_NAME]" at bounding box center [90, 288] width 47 height 9
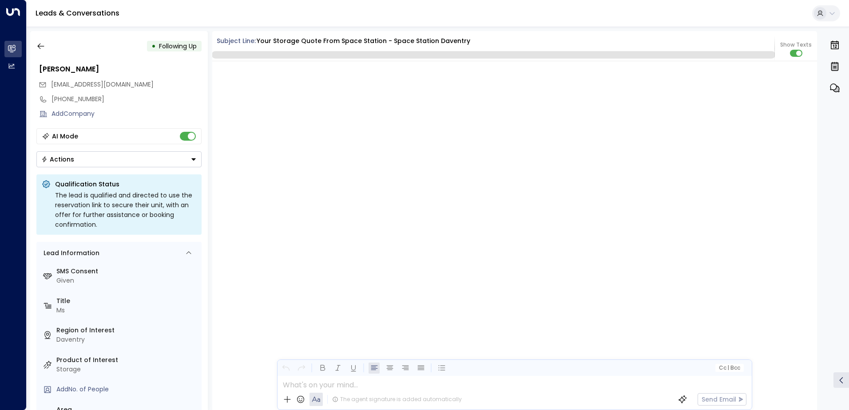
scroll to position [1878, 0]
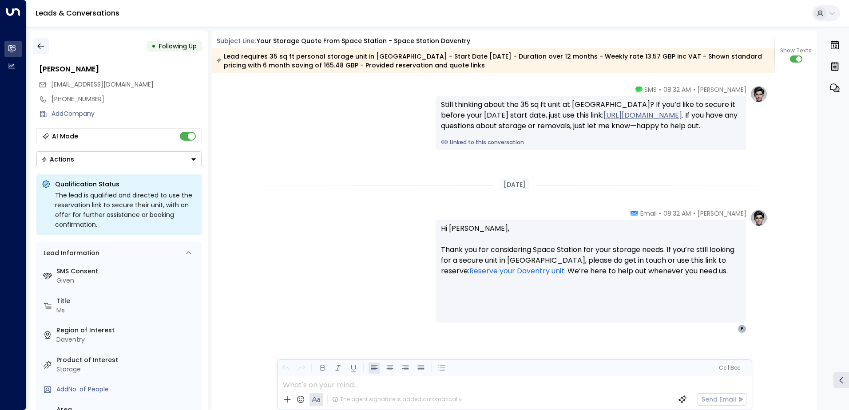
click at [39, 43] on icon "button" at bounding box center [40, 46] width 9 height 9
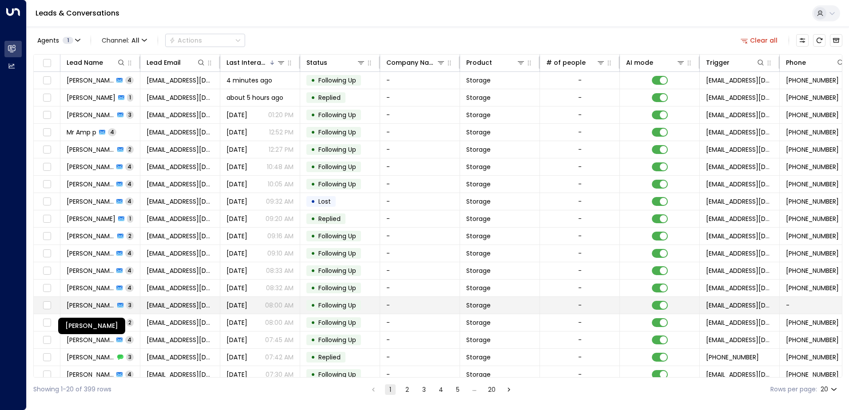
click at [83, 303] on span "[PERSON_NAME]" at bounding box center [91, 305] width 48 height 9
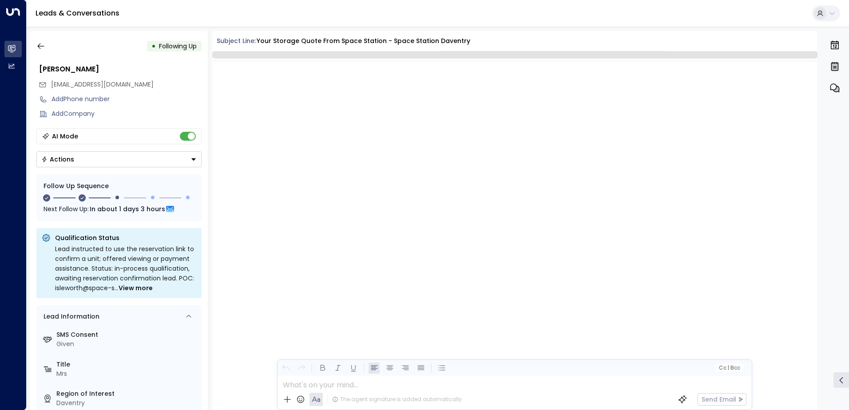
scroll to position [797, 0]
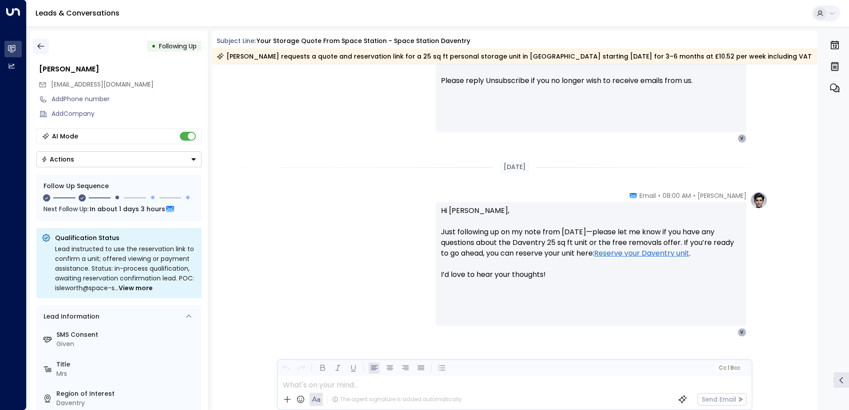
click at [41, 47] on icon "button" at bounding box center [40, 46] width 9 height 9
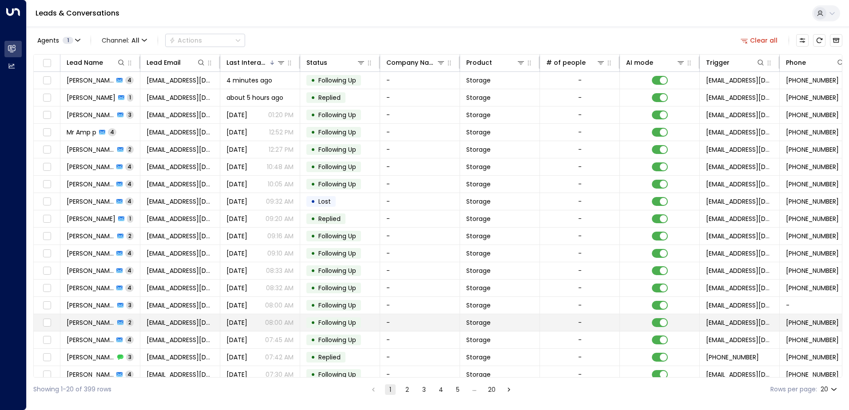
click at [106, 322] on span "[PERSON_NAME]" at bounding box center [91, 322] width 48 height 9
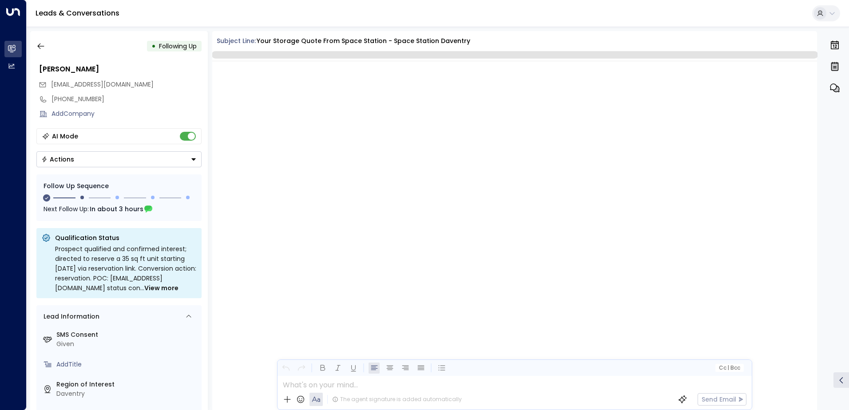
scroll to position [733, 0]
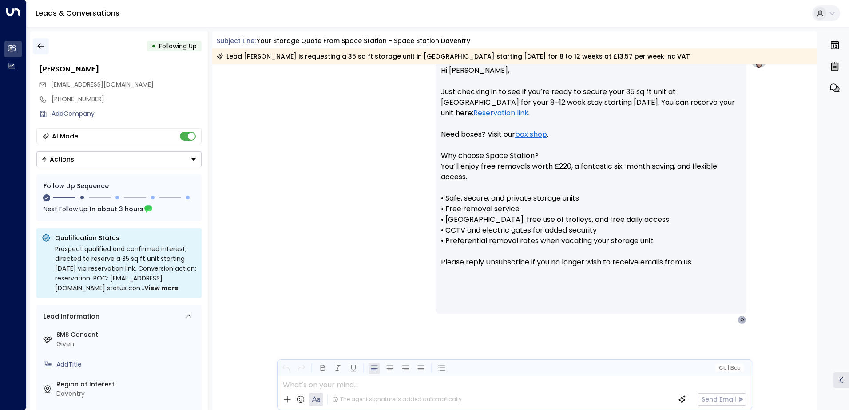
click at [44, 45] on icon "button" at bounding box center [40, 46] width 9 height 9
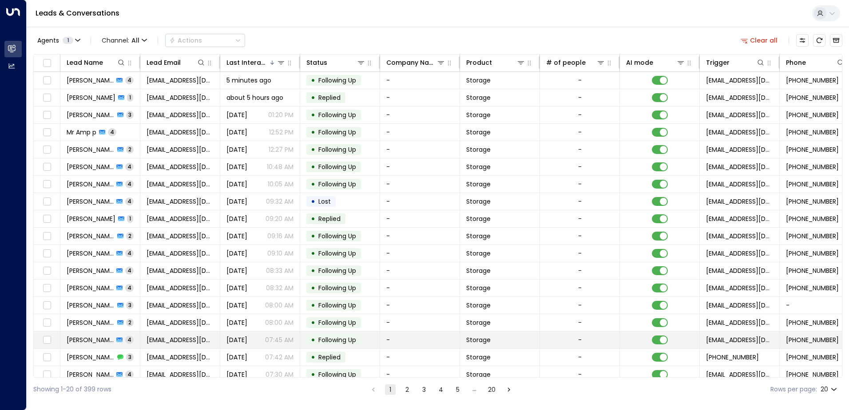
drag, startPoint x: 129, startPoint y: 316, endPoint x: 110, endPoint y: 338, distance: 28.6
click at [110, 338] on span "[PERSON_NAME]" at bounding box center [90, 340] width 47 height 9
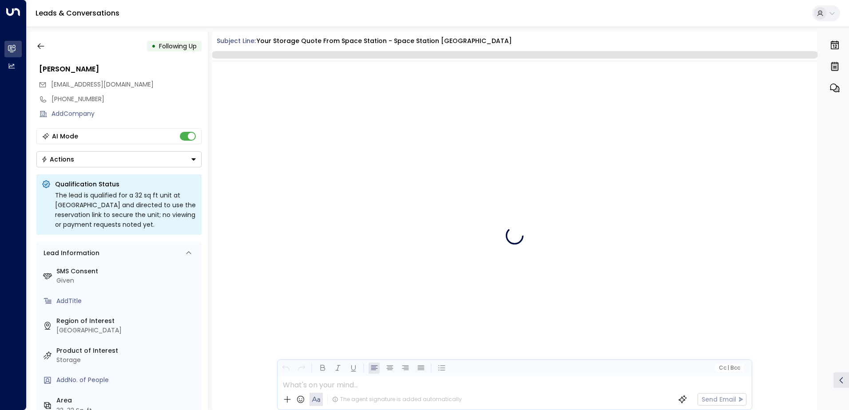
scroll to position [1856, 0]
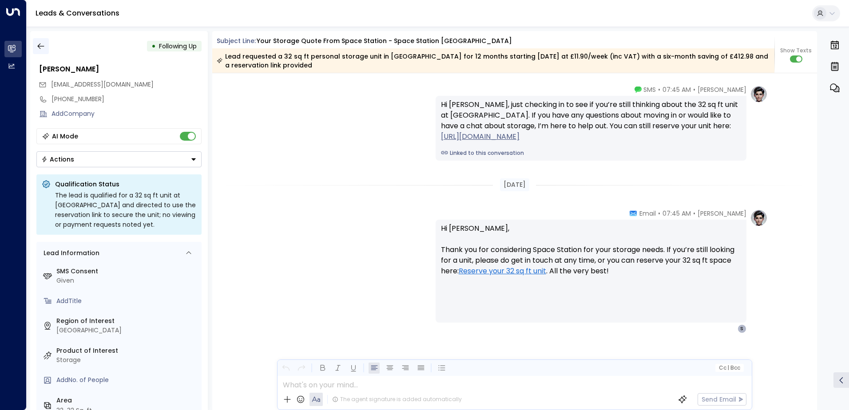
click at [45, 47] on icon "button" at bounding box center [40, 46] width 9 height 9
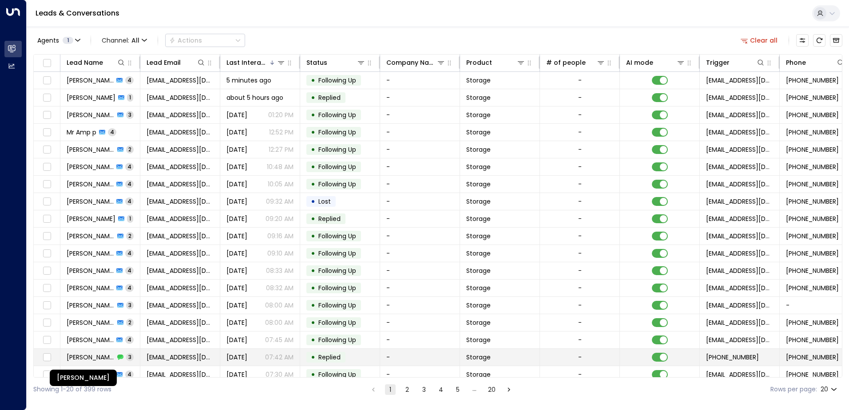
click at [105, 357] on span "[PERSON_NAME]" at bounding box center [91, 357] width 48 height 9
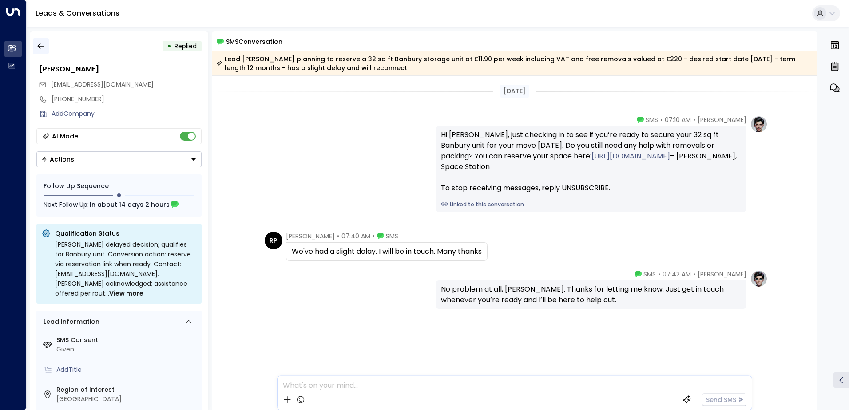
click at [39, 46] on icon "button" at bounding box center [40, 46] width 7 height 6
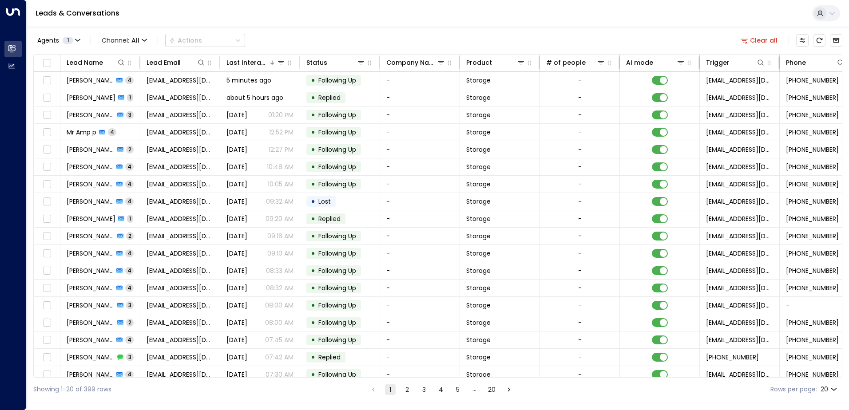
scroll to position [43, 0]
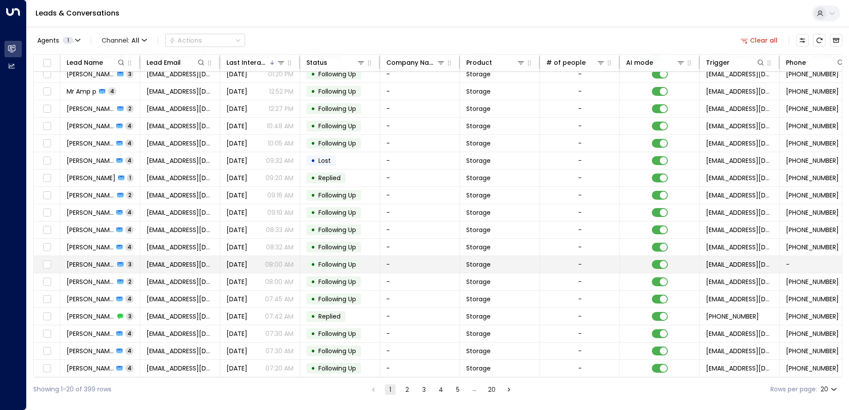
drag, startPoint x: 424, startPoint y: 250, endPoint x: 413, endPoint y: 257, distance: 13.1
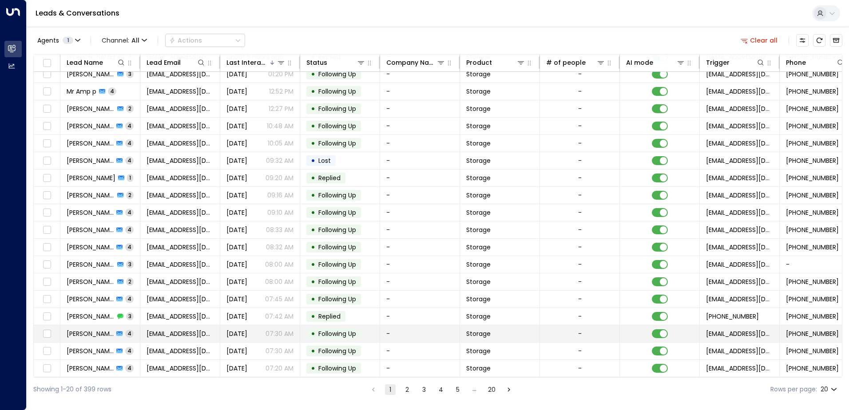
drag, startPoint x: 413, startPoint y: 257, endPoint x: 86, endPoint y: 329, distance: 334.6
click at [86, 329] on span "[PERSON_NAME]" at bounding box center [90, 333] width 47 height 9
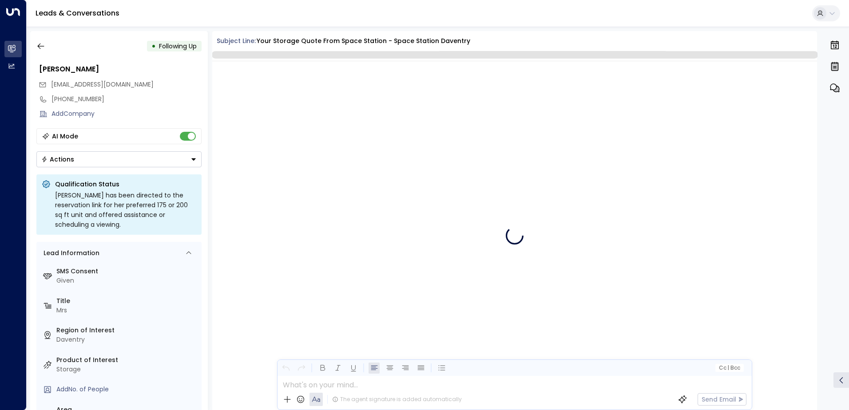
scroll to position [1761, 0]
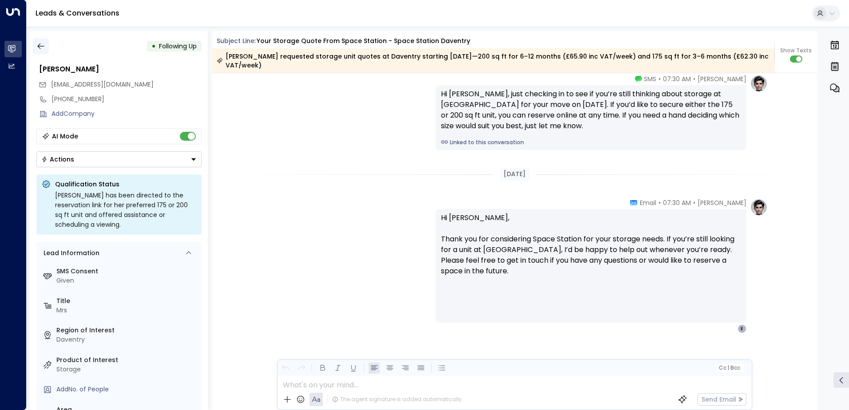
click at [40, 47] on icon "button" at bounding box center [40, 46] width 9 height 9
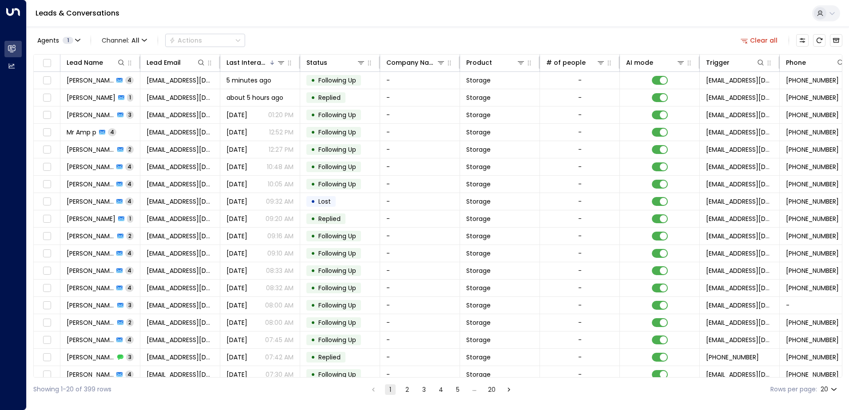
drag, startPoint x: 86, startPoint y: 308, endPoint x: 110, endPoint y: 375, distance: 70.8
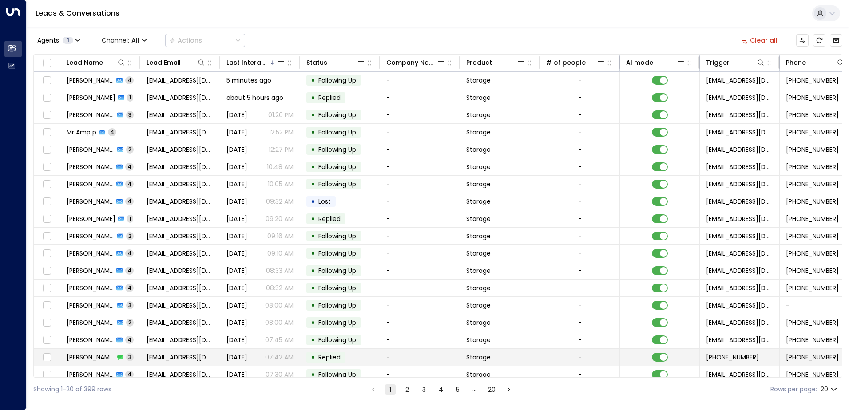
drag, startPoint x: 110, startPoint y: 375, endPoint x: 103, endPoint y: 366, distance: 11.1
click at [103, 366] on tr "Rachel Palmer-Hearn 3 racwes@sky.com Yesterday 07:42 AM • Replied - Storage - +…" at bounding box center [526, 357] width 985 height 17
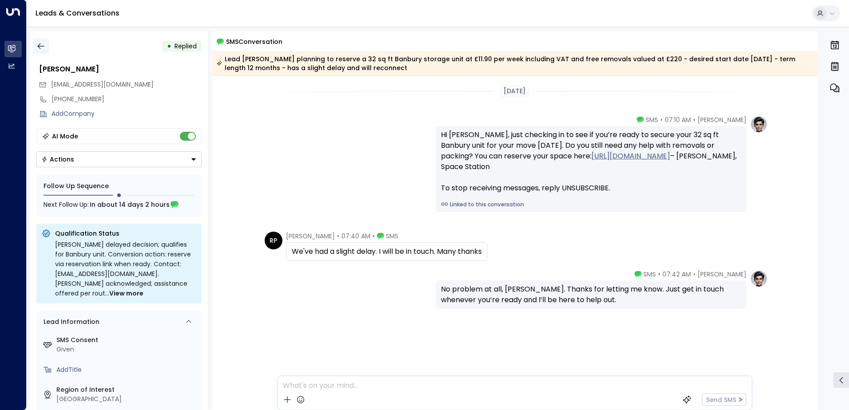
click at [40, 43] on icon "button" at bounding box center [40, 46] width 9 height 9
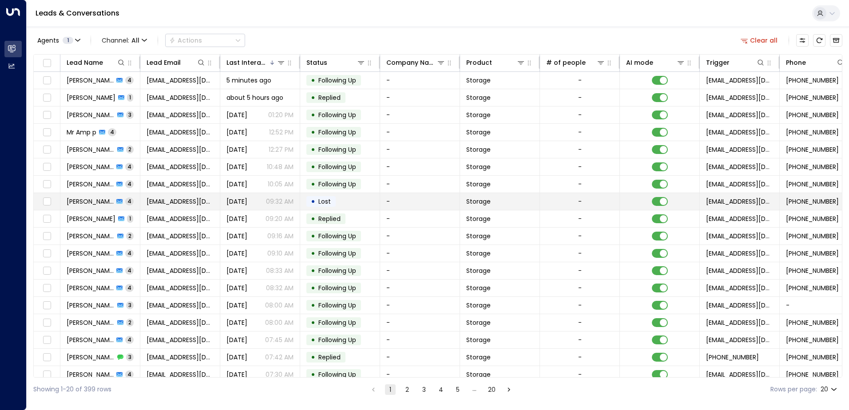
scroll to position [43, 0]
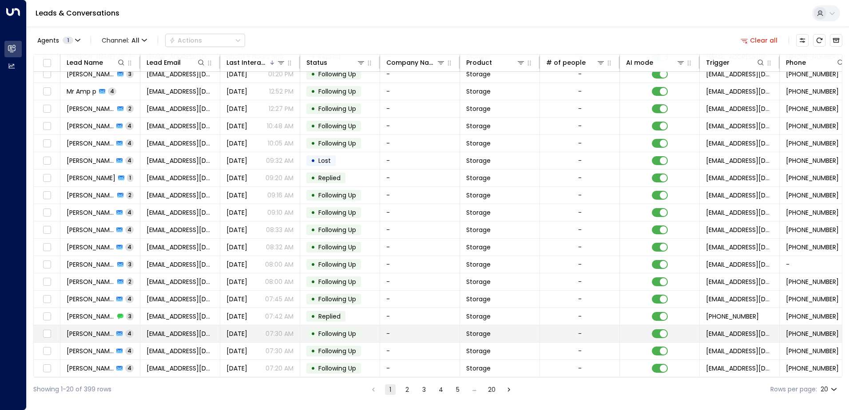
click at [105, 332] on span "[PERSON_NAME]" at bounding box center [90, 333] width 47 height 9
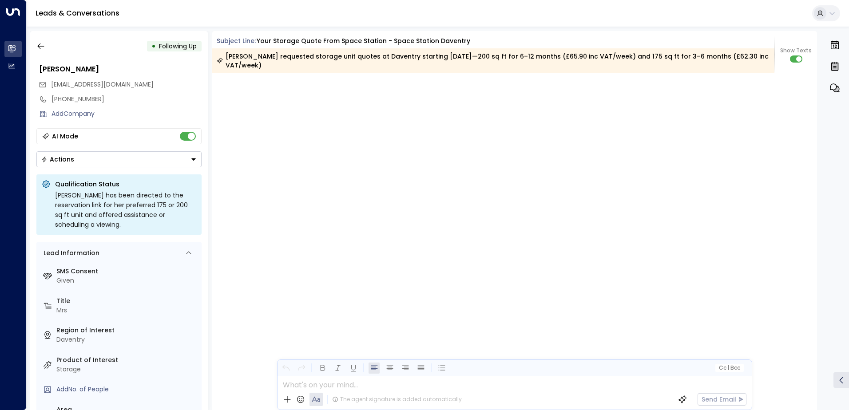
scroll to position [1847, 0]
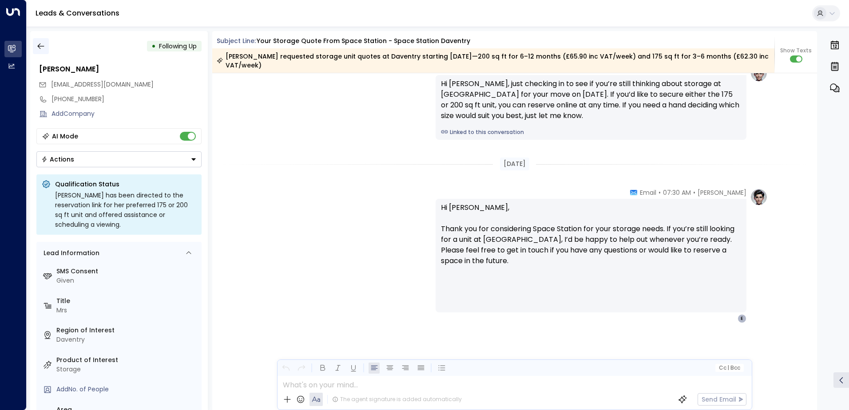
click at [45, 44] on button "button" at bounding box center [41, 46] width 16 height 16
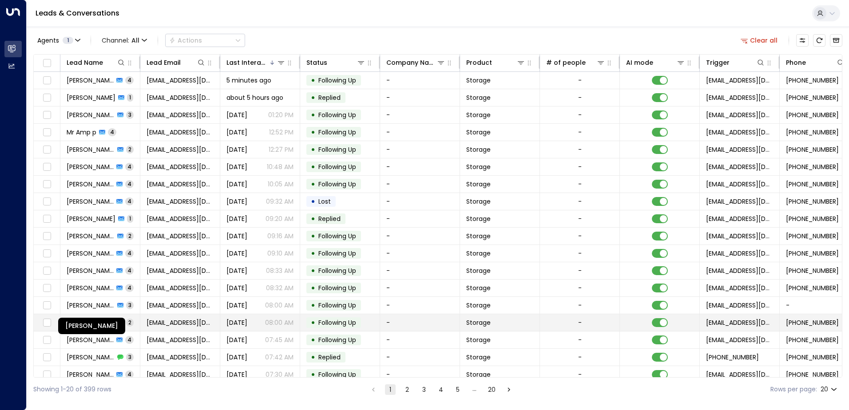
drag, startPoint x: 92, startPoint y: 308, endPoint x: 95, endPoint y: 314, distance: 6.9
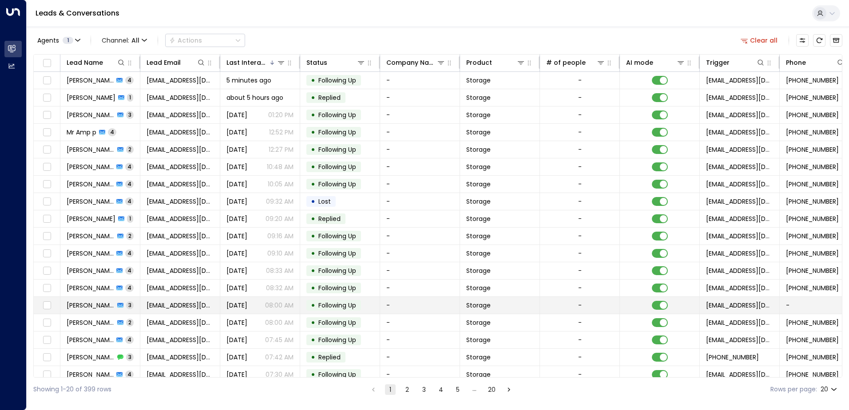
drag, startPoint x: 95, startPoint y: 314, endPoint x: 387, endPoint y: 311, distance: 292.5
click at [387, 311] on td "-" at bounding box center [420, 305] width 80 height 17
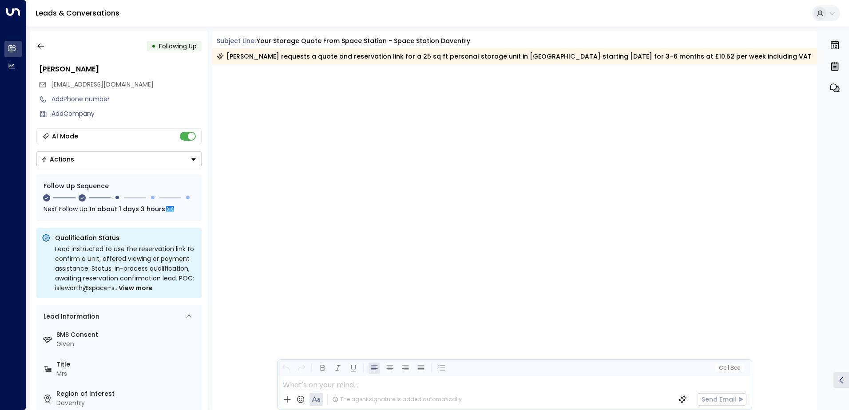
scroll to position [800, 0]
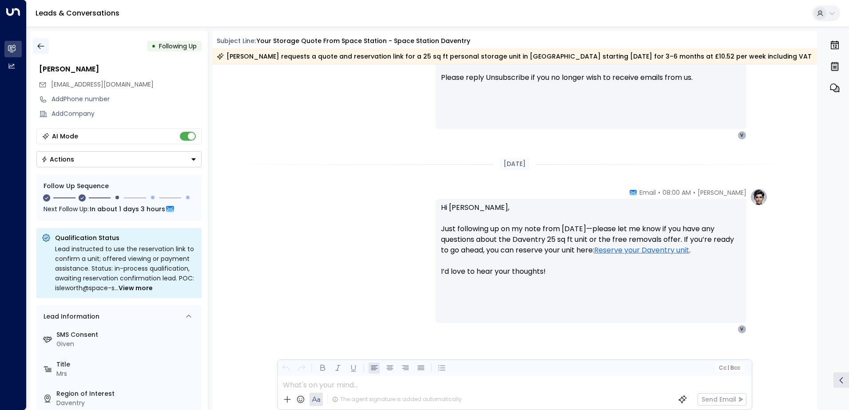
click at [43, 47] on icon "button" at bounding box center [40, 46] width 9 height 9
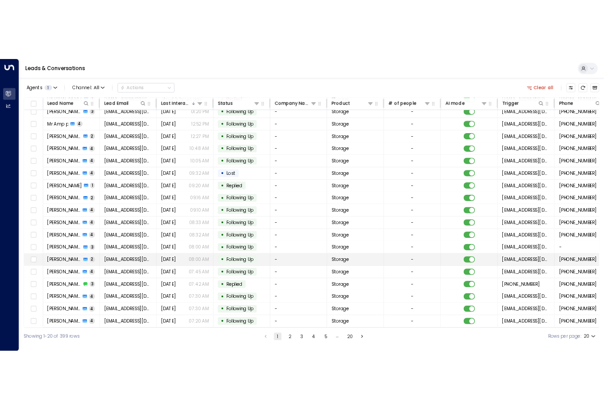
scroll to position [43, 0]
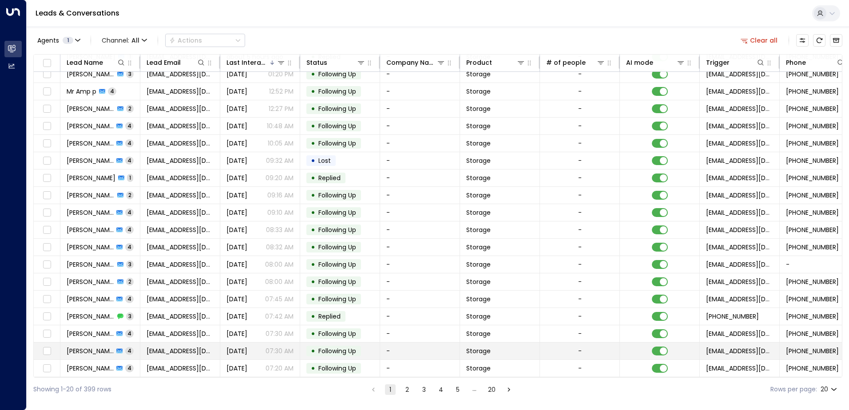
drag, startPoint x: 766, startPoint y: 348, endPoint x: 474, endPoint y: 345, distance: 292.0
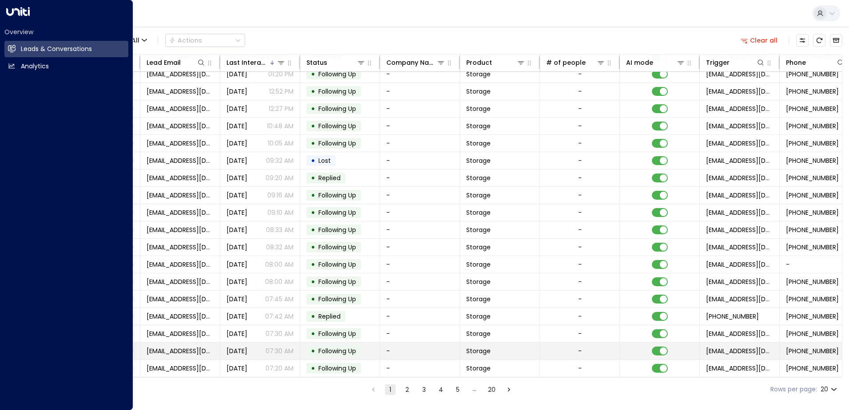
drag, startPoint x: 474, startPoint y: 345, endPoint x: 139, endPoint y: 344, distance: 335.5
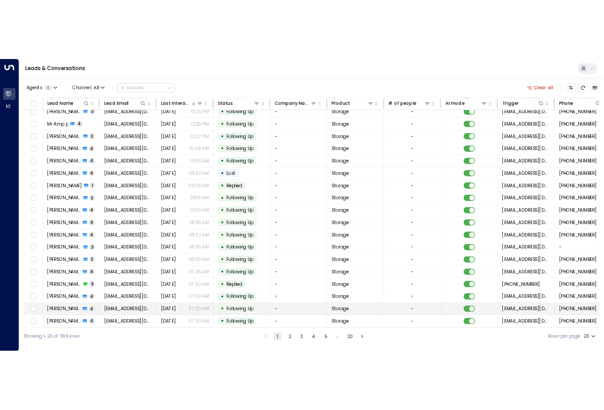
scroll to position [0, 0]
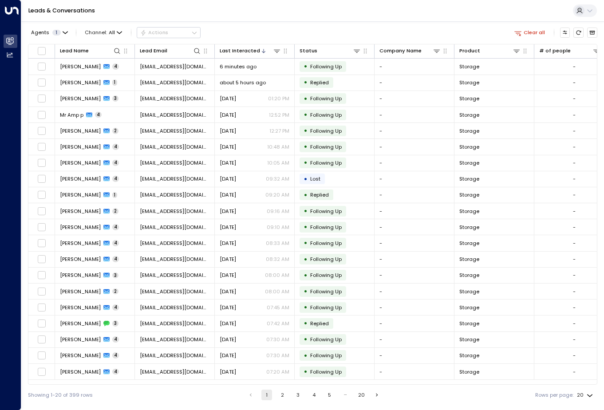
drag, startPoint x: 148, startPoint y: 342, endPoint x: 91, endPoint y: -28, distance: 373.6
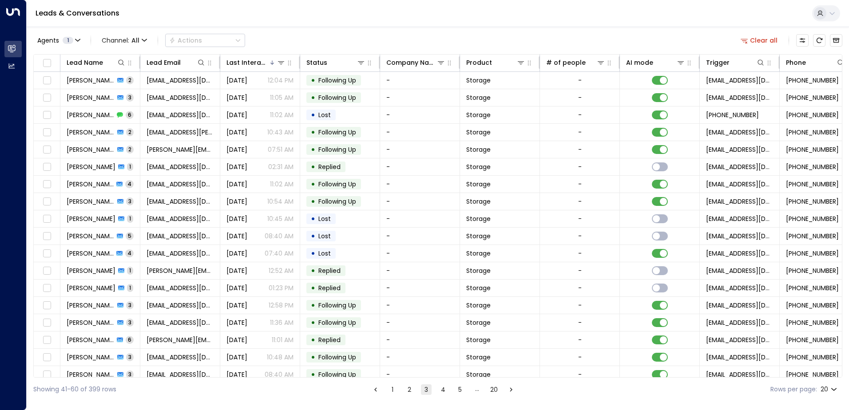
scroll to position [0, 181]
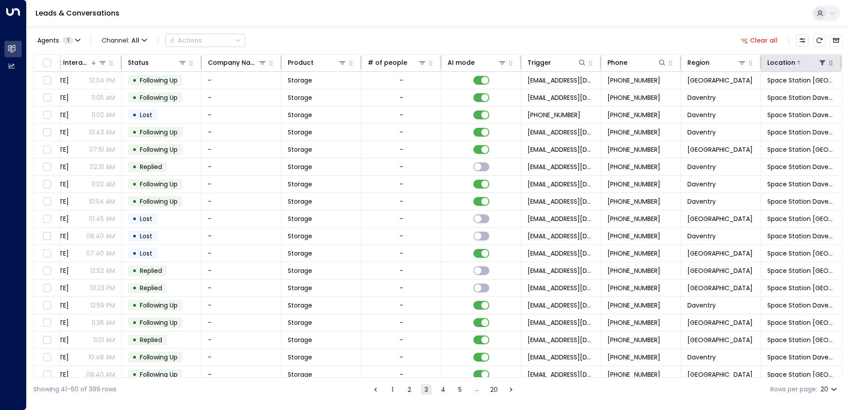
click at [822, 60] on icon at bounding box center [822, 62] width 6 height 5
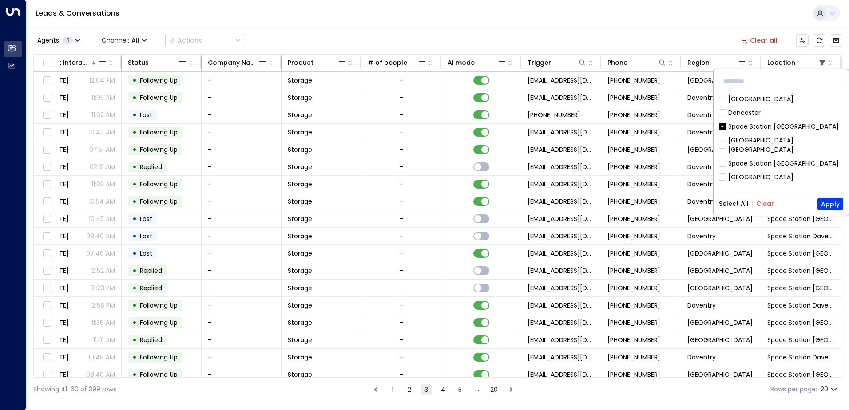
scroll to position [88, 0]
click at [831, 204] on button "Apply" at bounding box center [830, 204] width 26 height 12
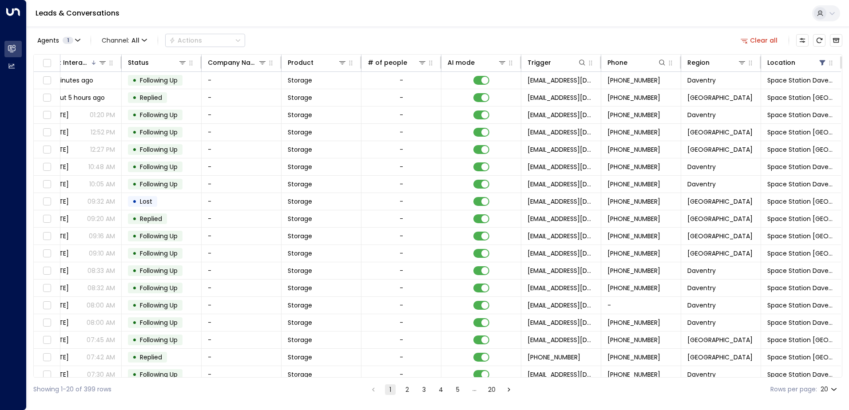
click at [74, 377] on div "Lead Name Lead Email Last Interacted Status Company Name Product # of people AI…" at bounding box center [437, 216] width 809 height 324
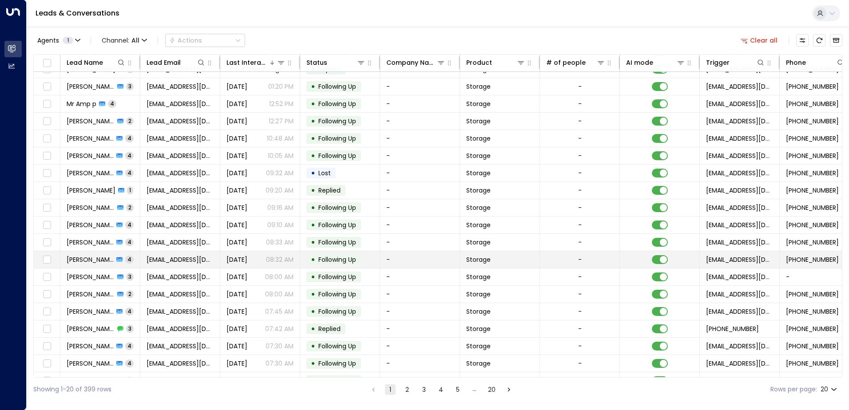
scroll to position [43, 0]
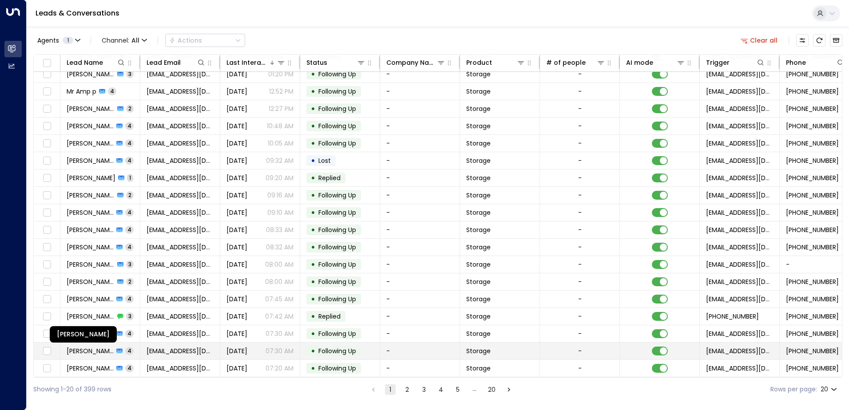
click at [97, 349] on span "[PERSON_NAME]" at bounding box center [90, 351] width 47 height 9
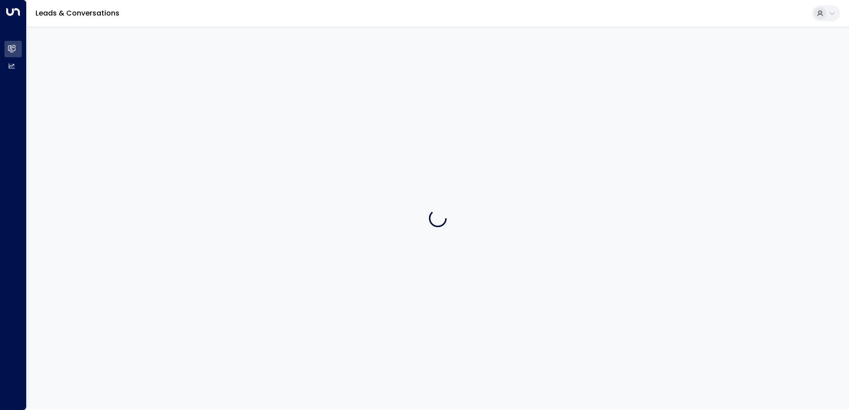
click at [97, 349] on div at bounding box center [438, 218] width 822 height 383
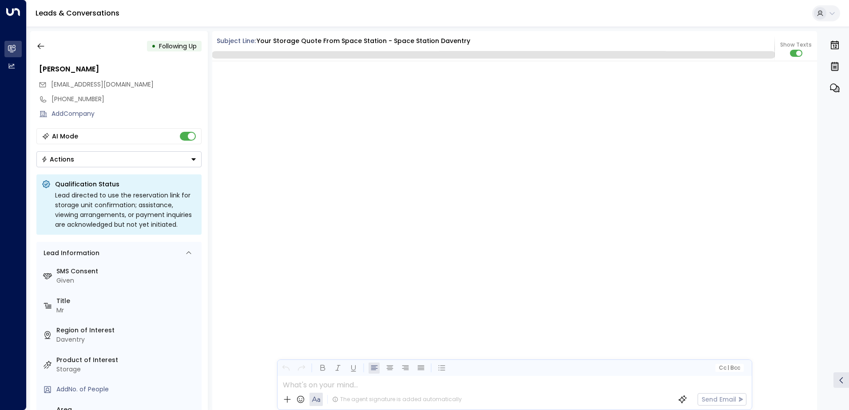
scroll to position [1814, 0]
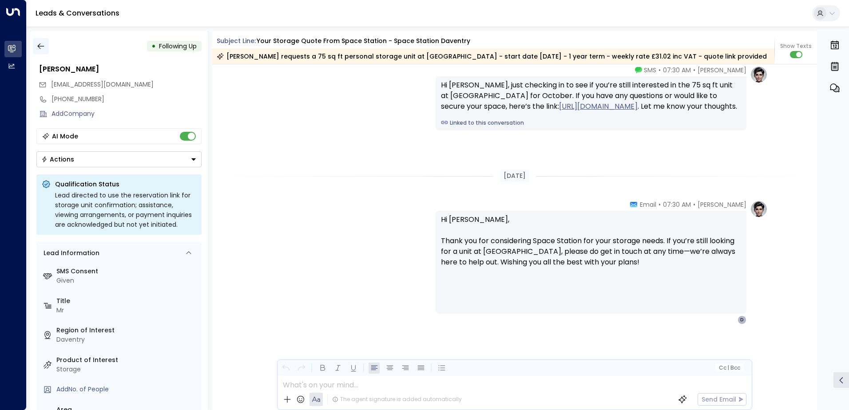
click at [41, 45] on icon "button" at bounding box center [40, 46] width 9 height 9
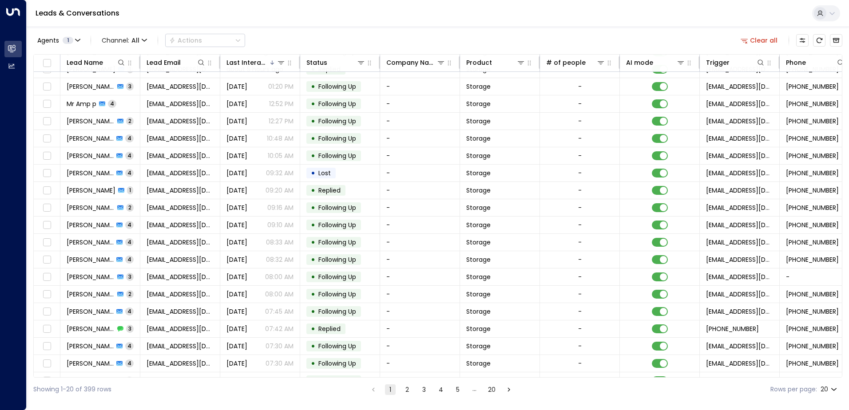
scroll to position [43, 0]
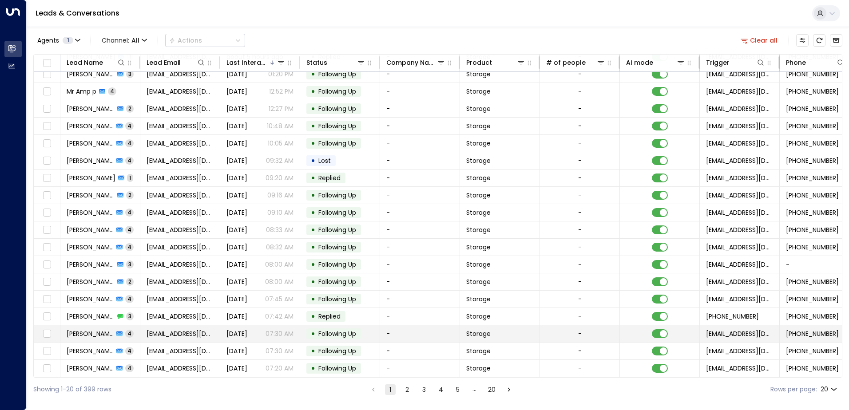
click at [90, 332] on span "[PERSON_NAME]" at bounding box center [90, 333] width 47 height 9
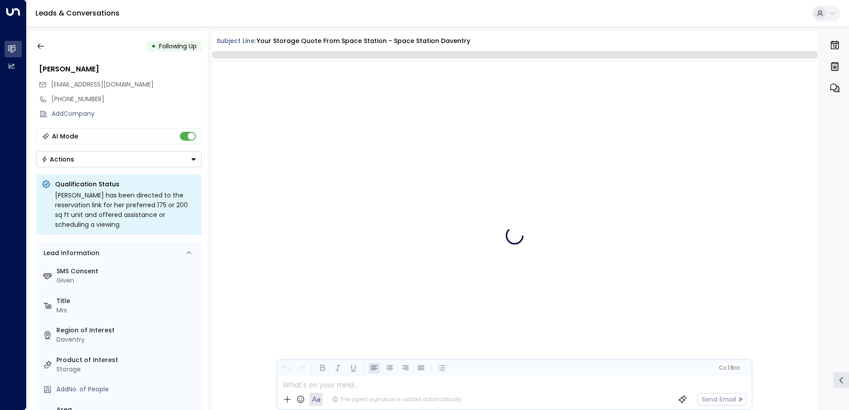
scroll to position [1761, 0]
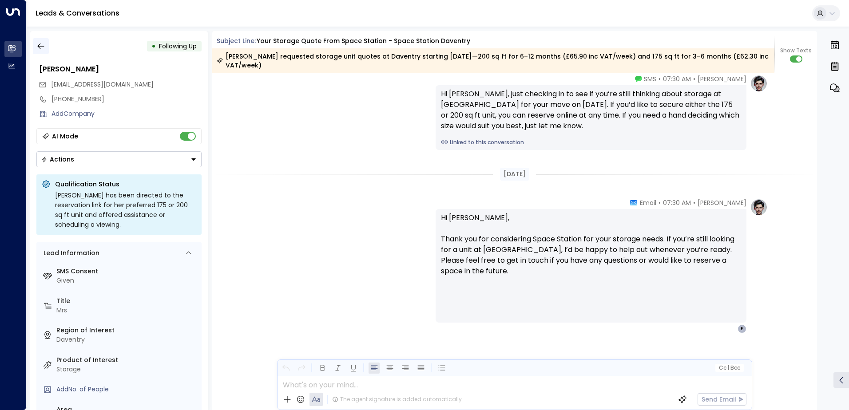
click at [40, 49] on icon "button" at bounding box center [40, 46] width 9 height 9
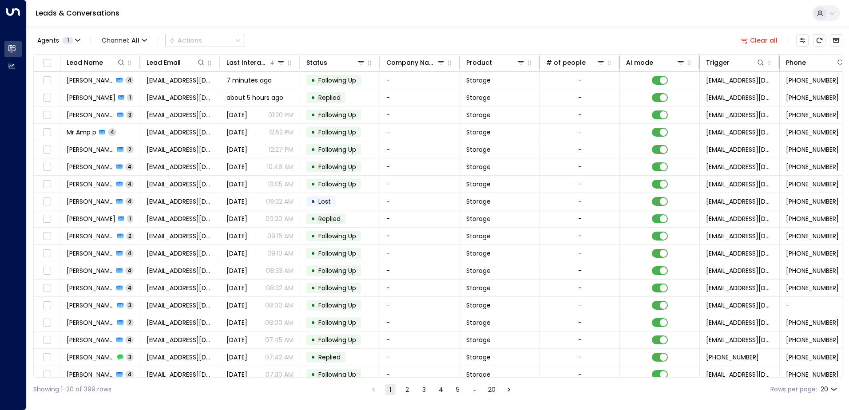
click at [841, 365] on div "Lead Name Lead Email Last Interacted Status Company Name Product # of people AI…" at bounding box center [437, 216] width 809 height 324
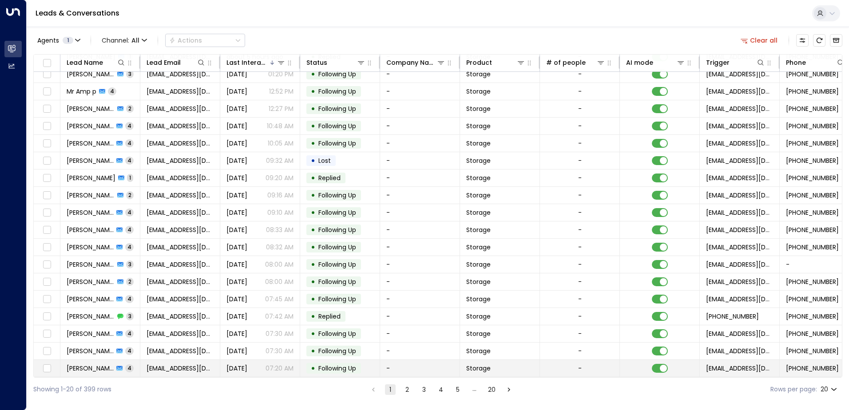
click at [109, 364] on span "[PERSON_NAME]" at bounding box center [90, 368] width 47 height 9
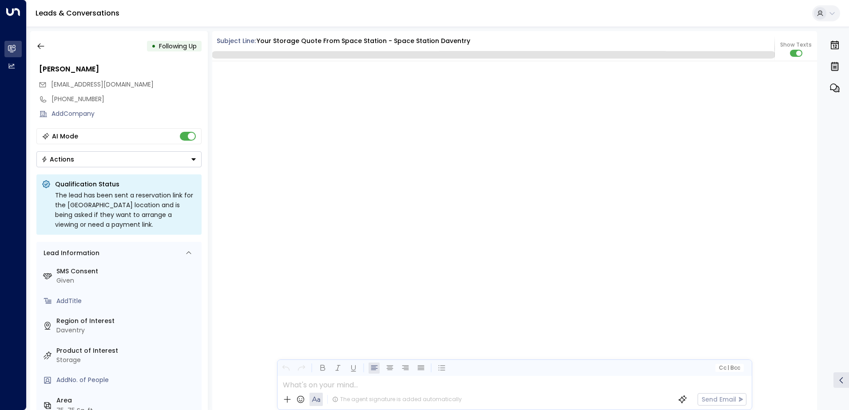
scroll to position [1835, 0]
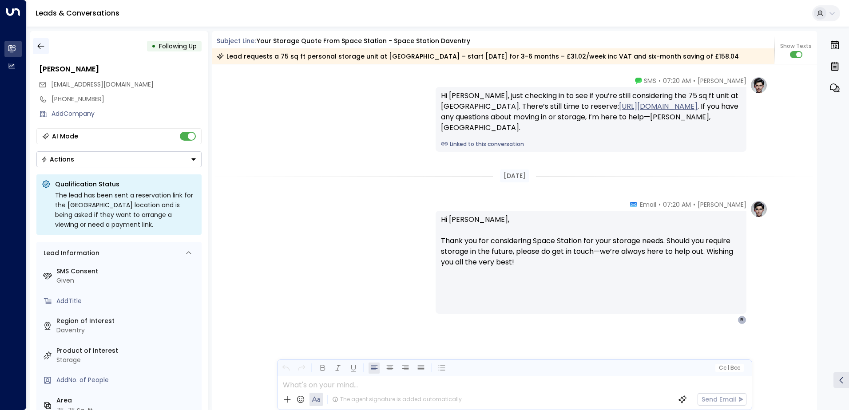
click at [43, 43] on icon "button" at bounding box center [40, 46] width 9 height 9
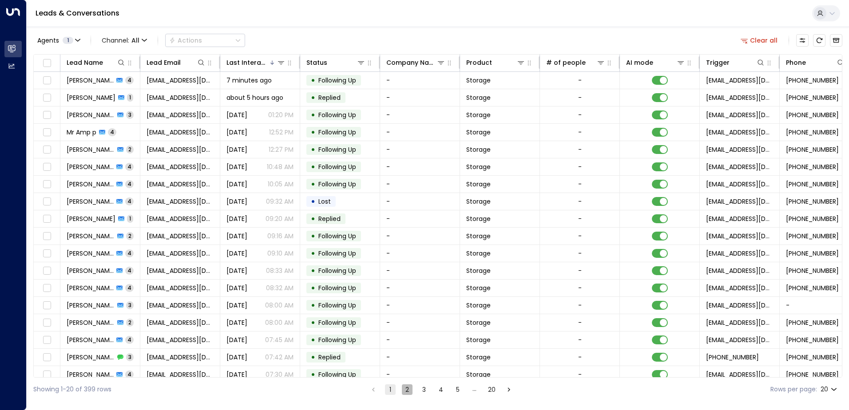
click at [403, 390] on button "2" at bounding box center [407, 389] width 11 height 11
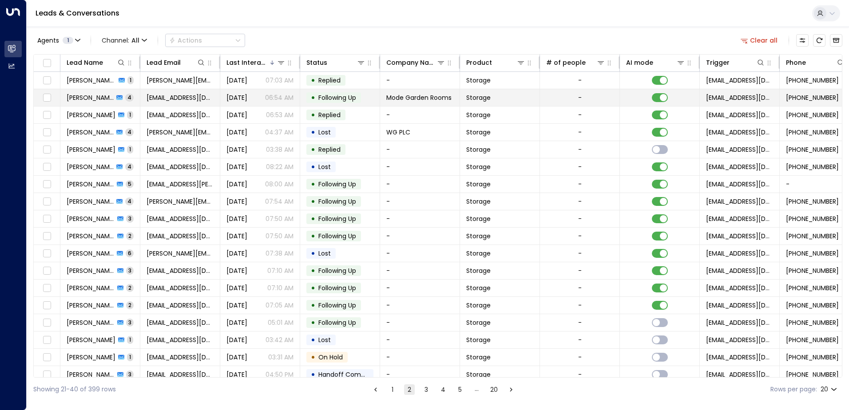
click at [87, 98] on span "[PERSON_NAME]" at bounding box center [90, 97] width 47 height 9
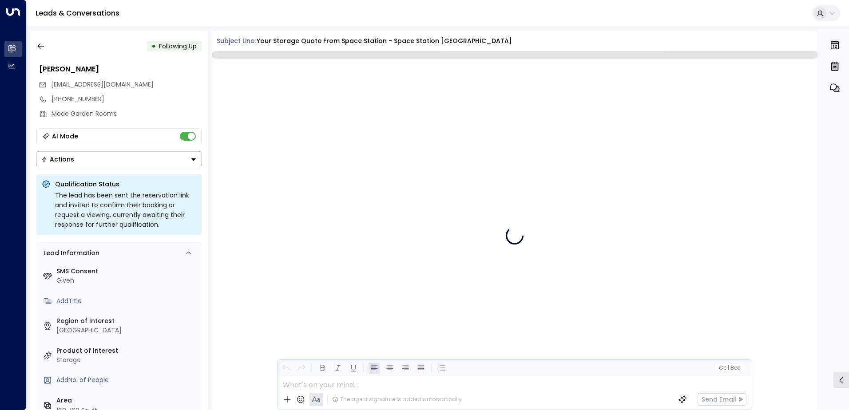
scroll to position [1359, 0]
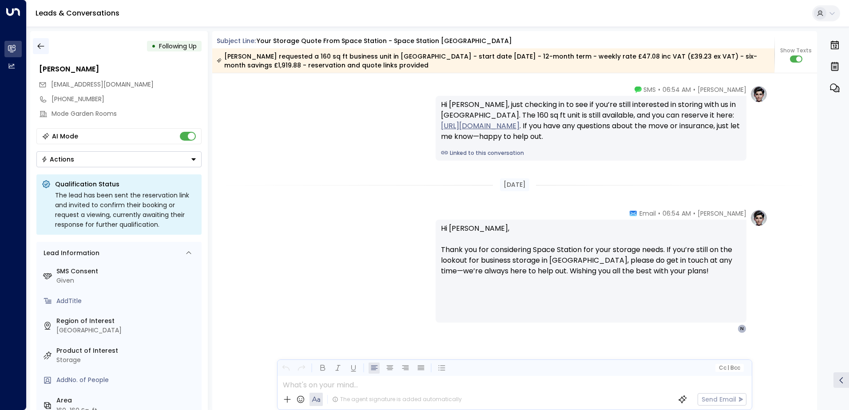
click at [44, 47] on icon "button" at bounding box center [40, 46] width 9 height 9
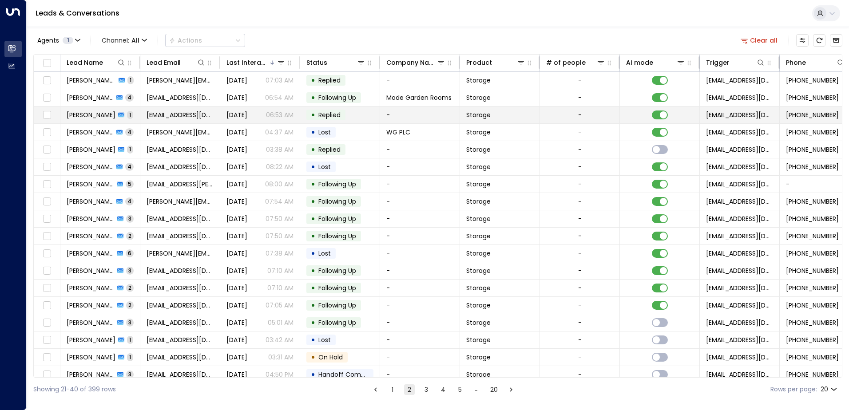
click at [83, 115] on span "[PERSON_NAME]" at bounding box center [91, 115] width 49 height 9
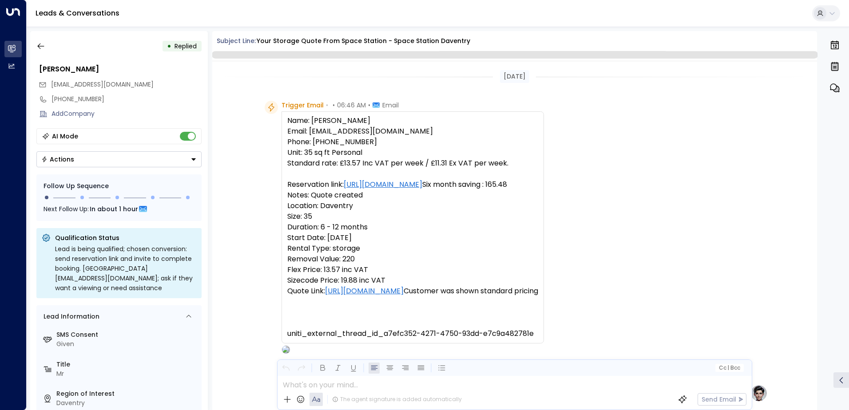
scroll to position [347, 0]
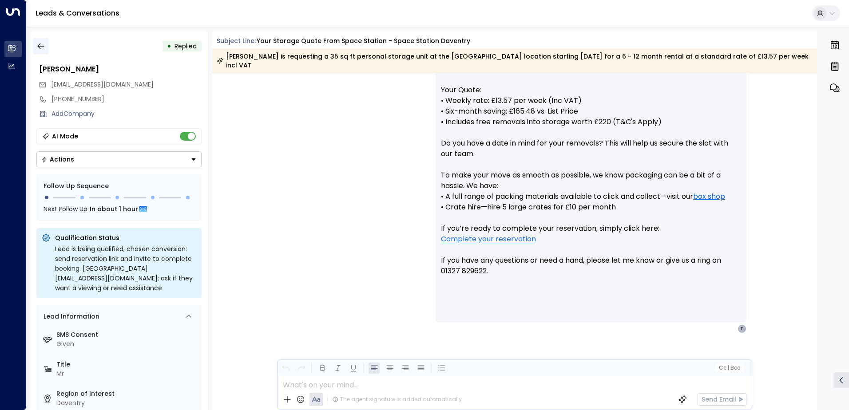
click at [43, 42] on icon "button" at bounding box center [40, 46] width 9 height 9
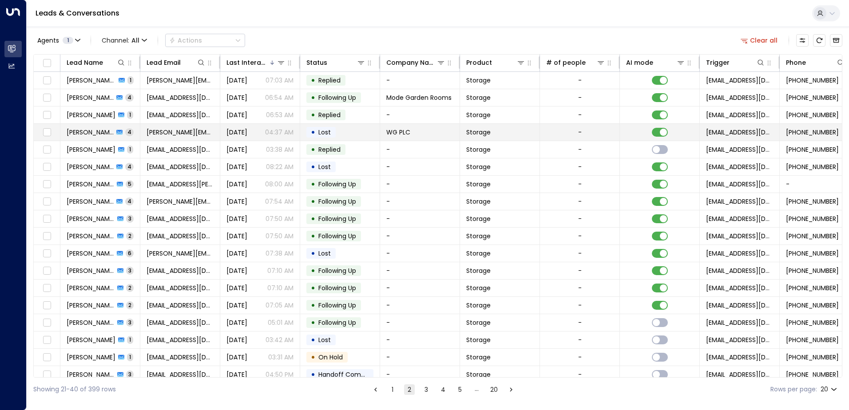
click at [64, 133] on td "[PERSON_NAME] 4" at bounding box center [100, 132] width 80 height 17
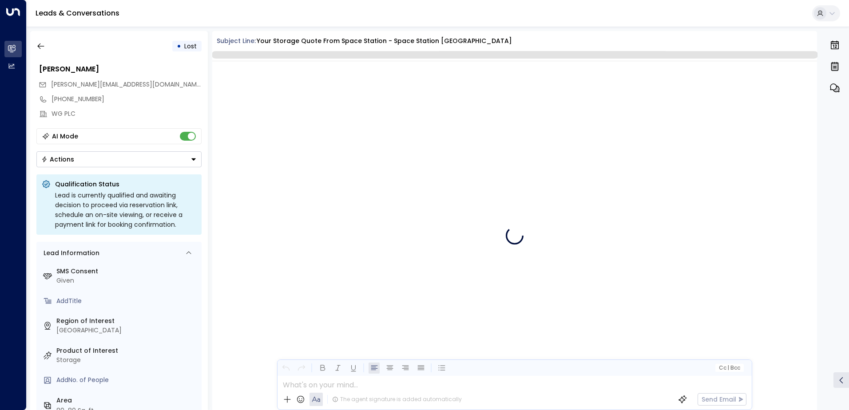
scroll to position [1878, 0]
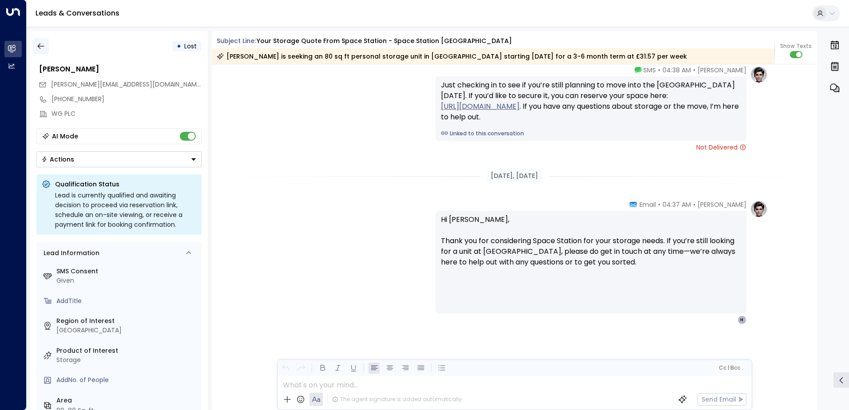
click at [44, 46] on icon "button" at bounding box center [40, 46] width 7 height 6
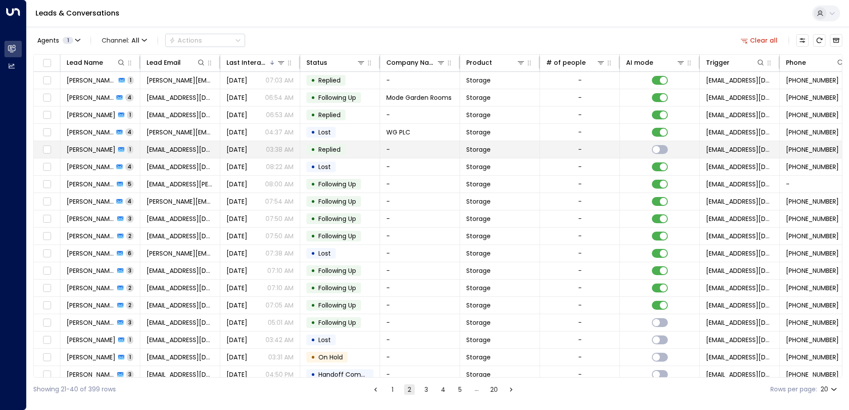
click at [90, 148] on span "[PERSON_NAME]" at bounding box center [91, 149] width 49 height 9
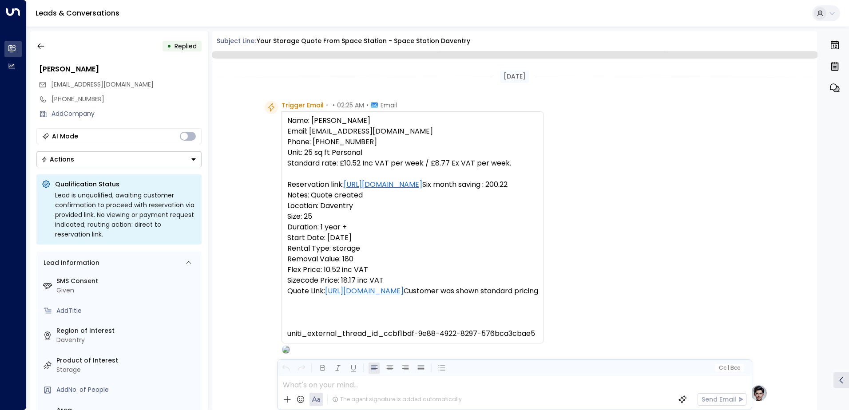
scroll to position [335, 0]
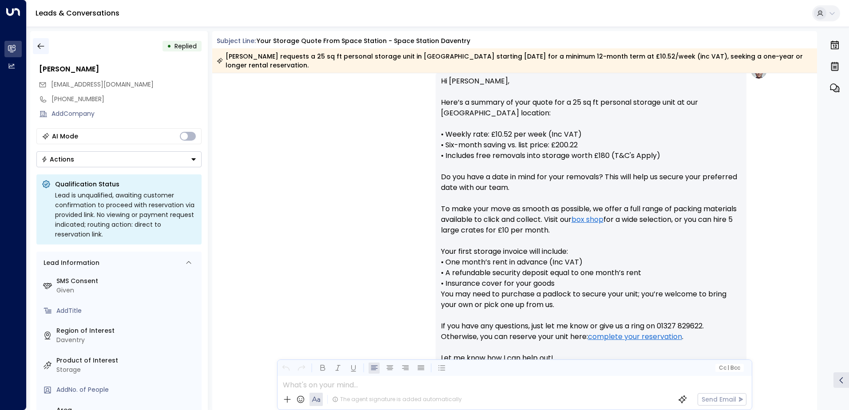
click at [43, 46] on icon "button" at bounding box center [40, 46] width 9 height 9
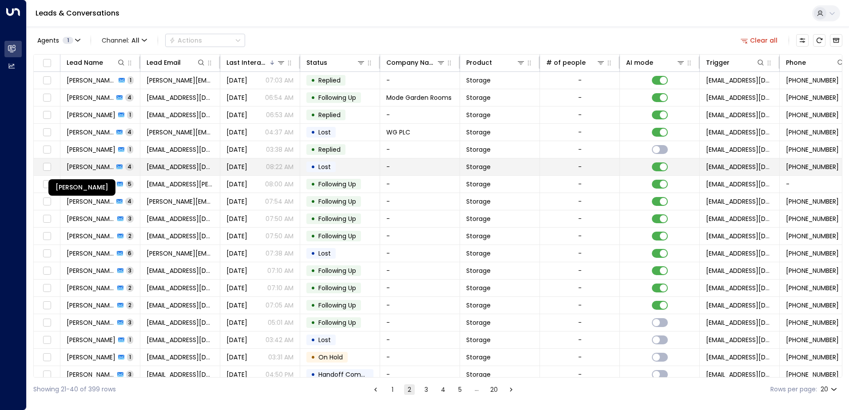
click at [86, 167] on span "[PERSON_NAME]" at bounding box center [90, 166] width 47 height 9
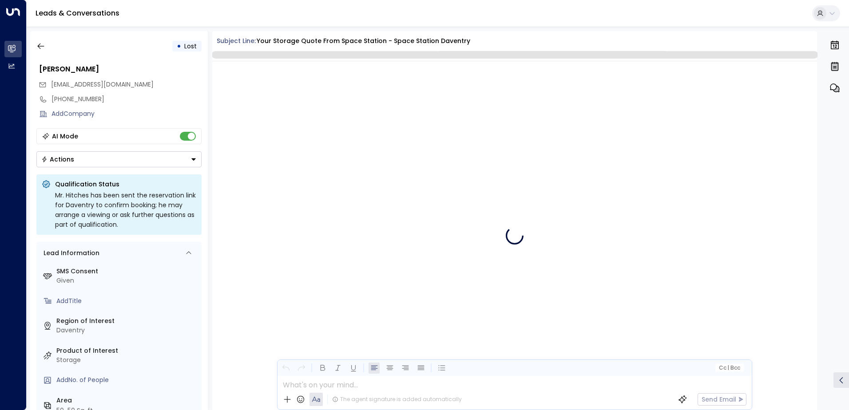
scroll to position [1317, 0]
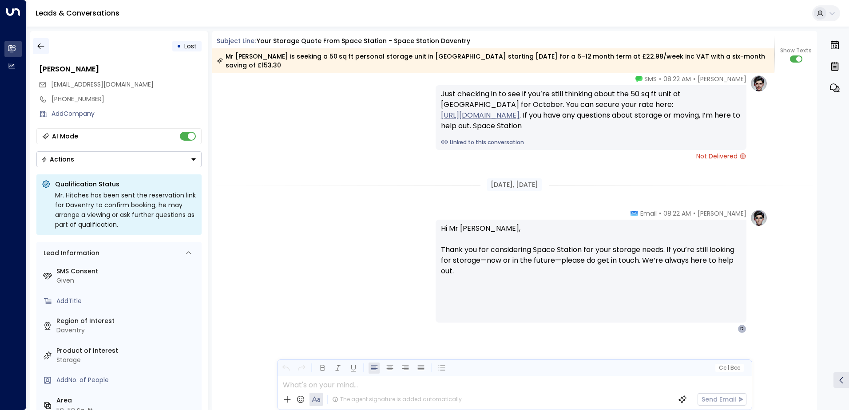
click at [47, 47] on button "button" at bounding box center [41, 46] width 16 height 16
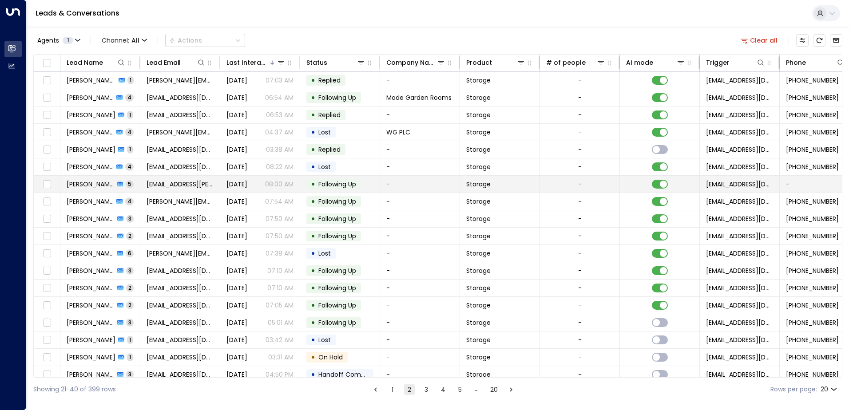
click at [128, 184] on td "[PERSON_NAME] P 5" at bounding box center [100, 184] width 80 height 17
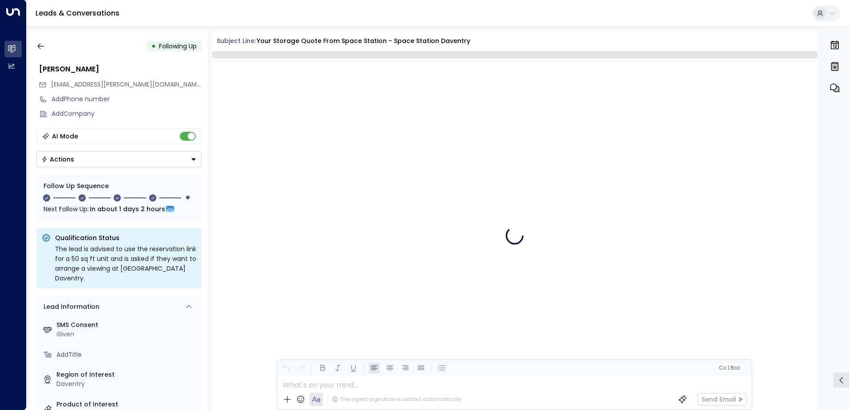
scroll to position [1509, 0]
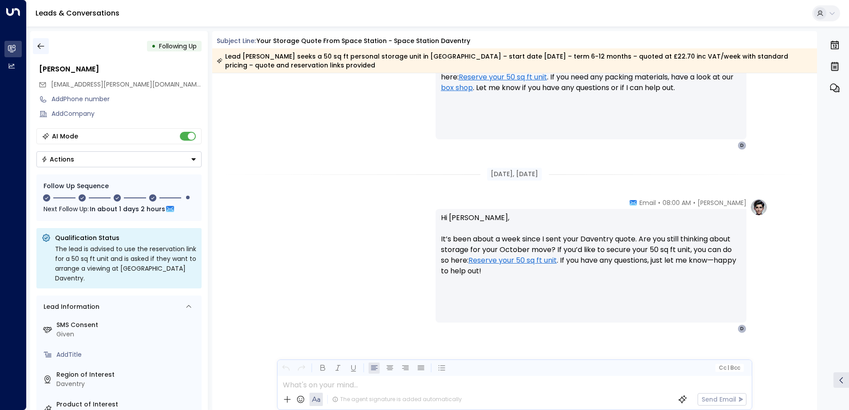
click at [40, 47] on icon "button" at bounding box center [40, 46] width 9 height 9
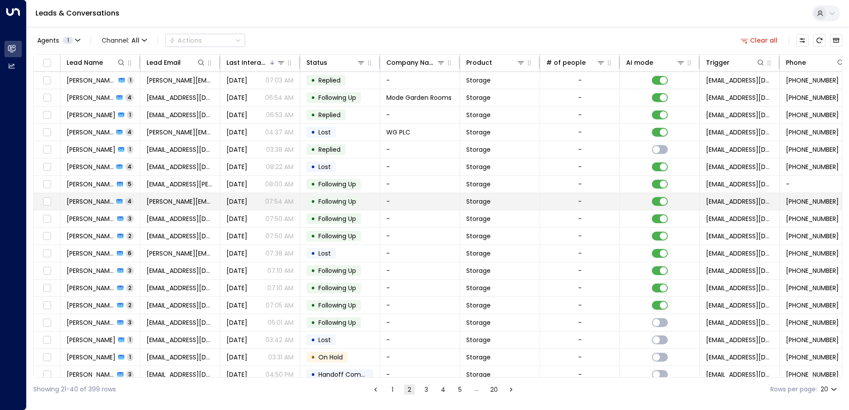
click at [72, 202] on span "[PERSON_NAME]" at bounding box center [90, 201] width 47 height 9
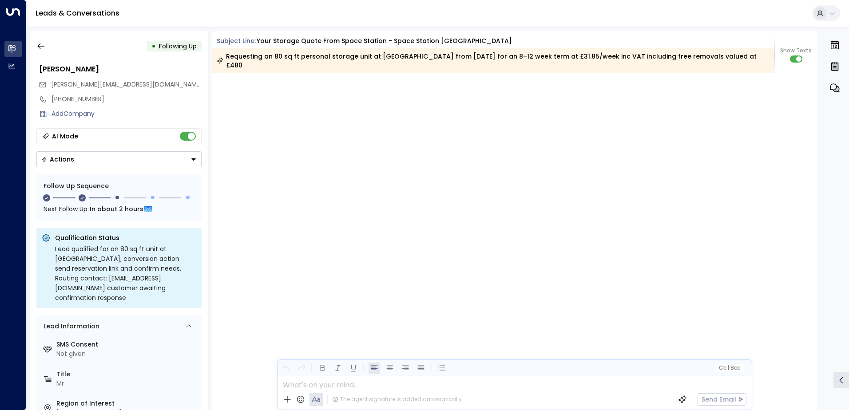
scroll to position [1086, 0]
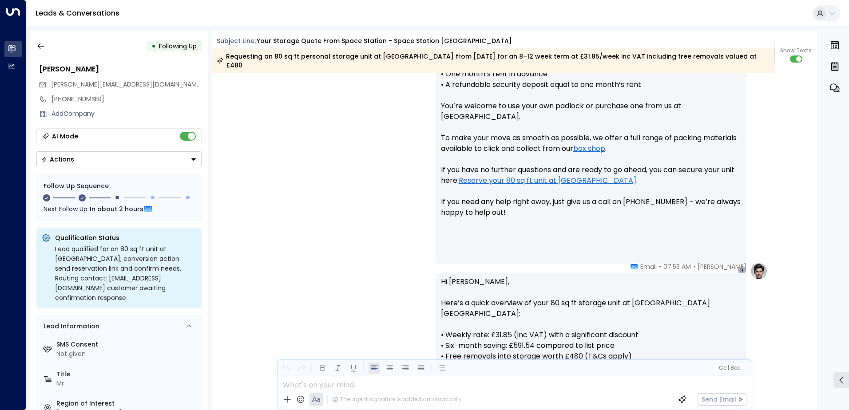
drag, startPoint x: 53, startPoint y: 168, endPoint x: 51, endPoint y: 162, distance: 6.5
drag, startPoint x: 51, startPoint y: 162, endPoint x: 253, endPoint y: 168, distance: 201.6
click at [253, 168] on div "[PERSON_NAME] • 07:28 AM • Email Hi [PERSON_NAME], Here’s a summary of your 80 …" at bounding box center [514, 105] width 605 height 337
click at [42, 43] on icon "button" at bounding box center [40, 46] width 9 height 9
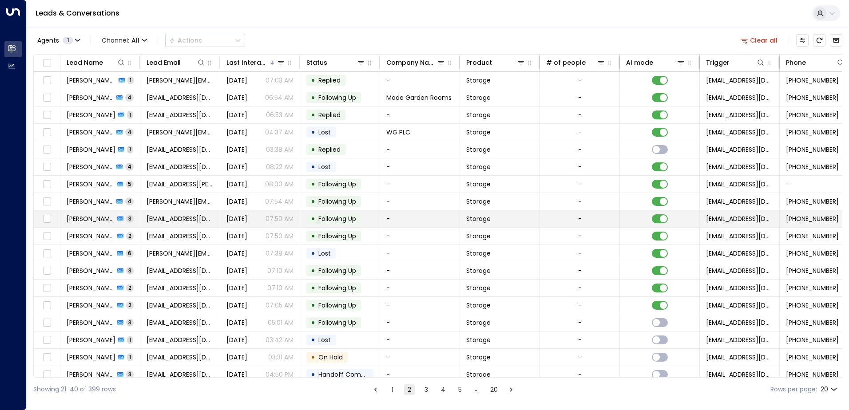
click at [117, 217] on icon at bounding box center [120, 219] width 6 height 5
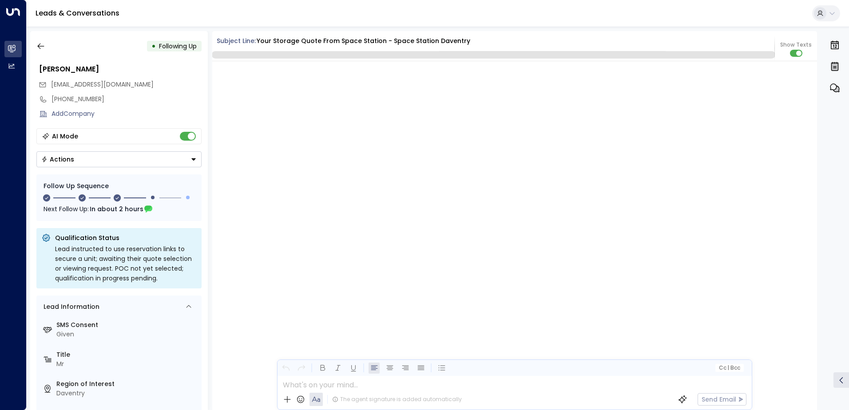
scroll to position [903, 0]
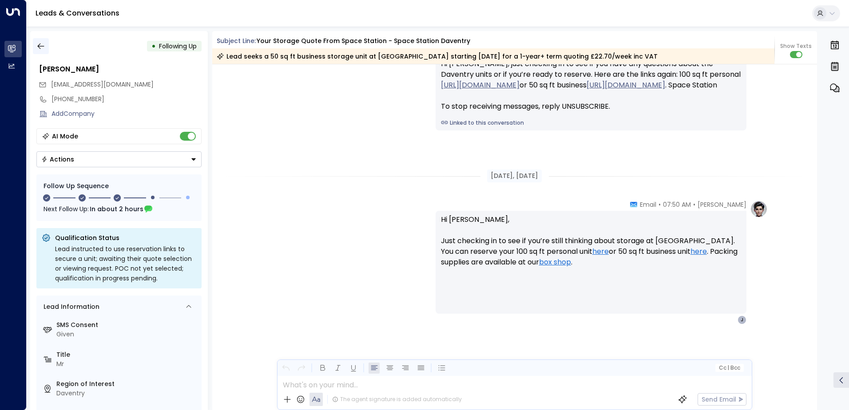
click at [46, 45] on button "button" at bounding box center [41, 46] width 16 height 16
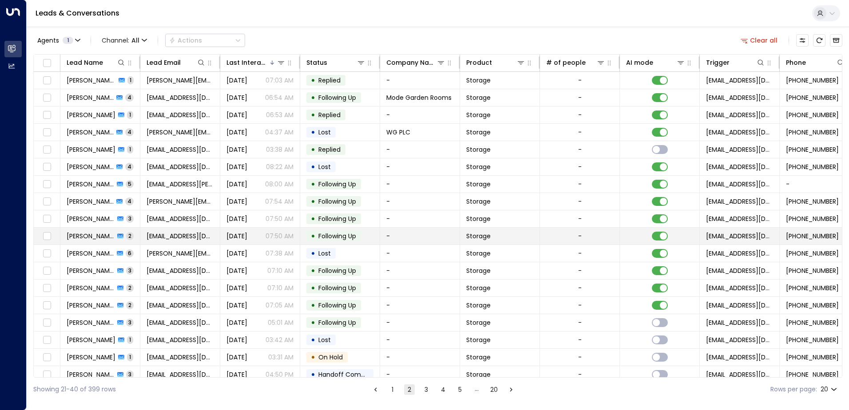
click at [93, 236] on span "[PERSON_NAME]" at bounding box center [91, 236] width 48 height 9
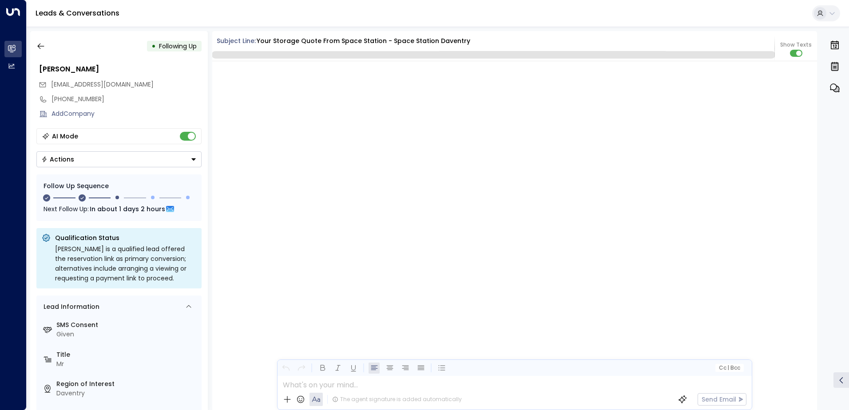
scroll to position [846, 0]
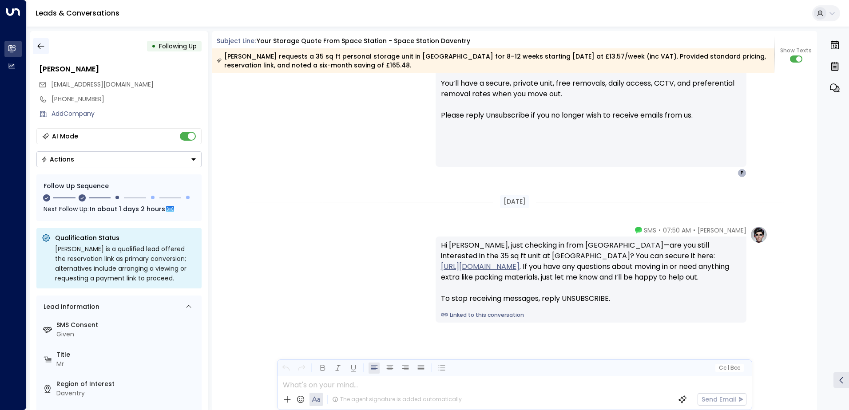
click at [42, 48] on icon "button" at bounding box center [40, 46] width 9 height 9
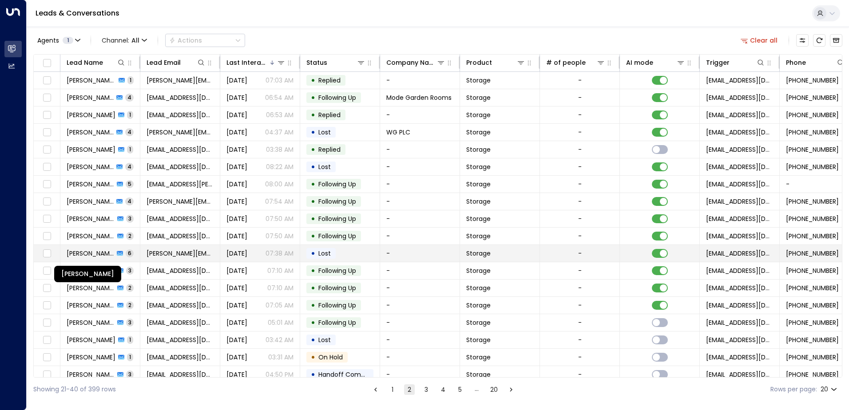
click at [85, 253] on span "[PERSON_NAME]" at bounding box center [90, 253] width 47 height 9
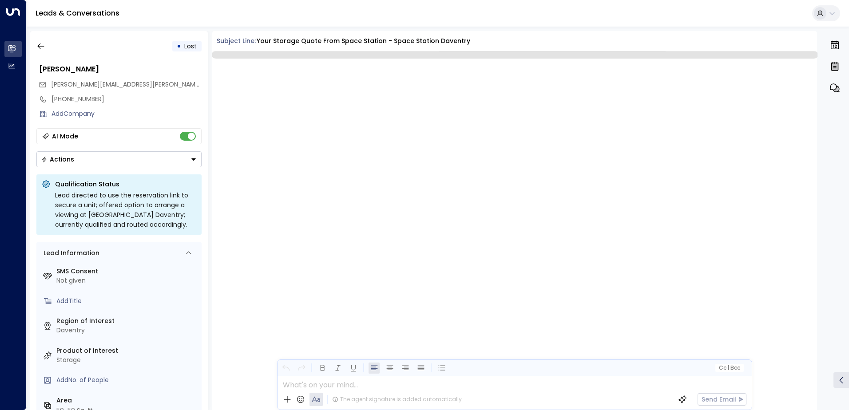
scroll to position [1960, 0]
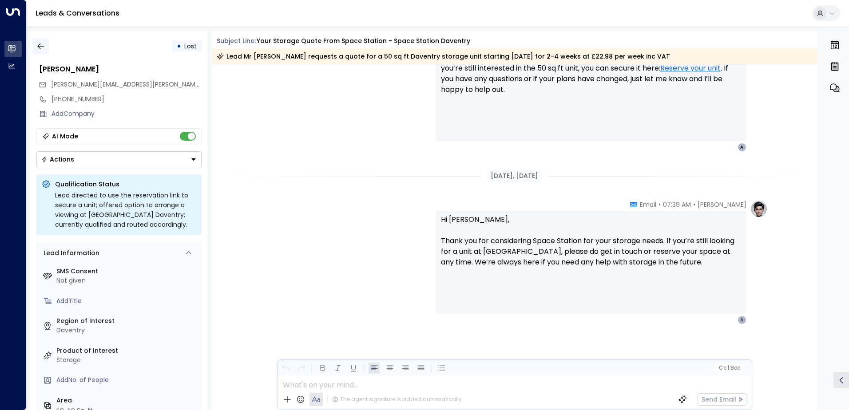
click at [44, 47] on icon "button" at bounding box center [40, 46] width 9 height 9
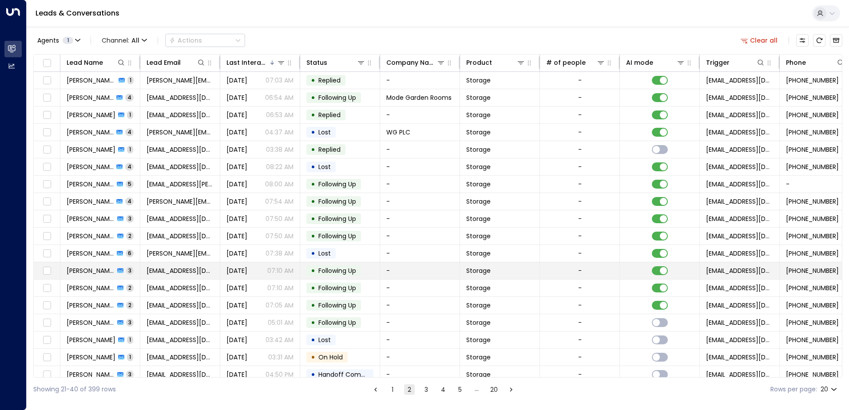
click at [83, 273] on span "[PERSON_NAME]" at bounding box center [91, 270] width 48 height 9
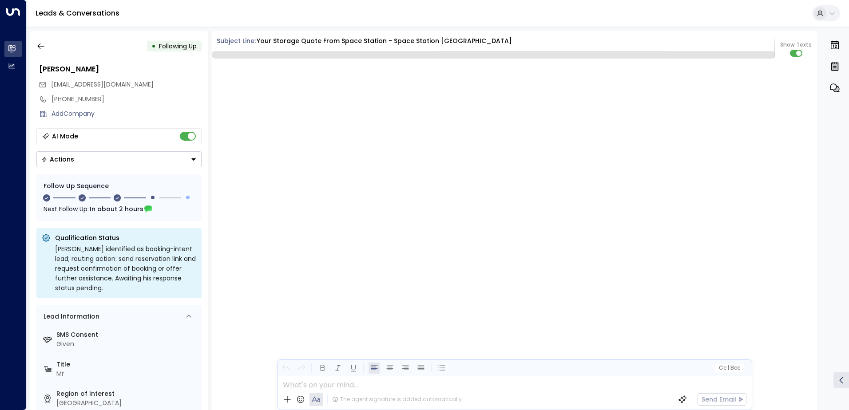
scroll to position [999, 0]
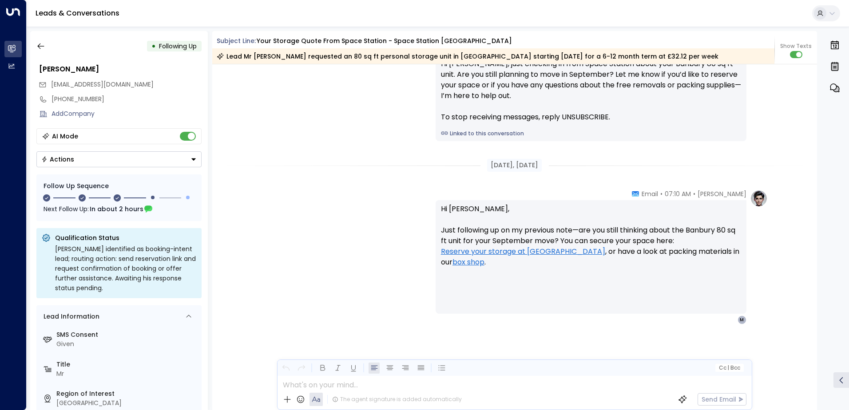
drag, startPoint x: 83, startPoint y: 273, endPoint x: 67, endPoint y: 221, distance: 54.8
drag, startPoint x: 67, startPoint y: 221, endPoint x: 57, endPoint y: 47, distance: 174.3
click at [57, 47] on div "• Following Up" at bounding box center [118, 46] width 165 height 16
click at [39, 47] on icon "button" at bounding box center [40, 46] width 9 height 9
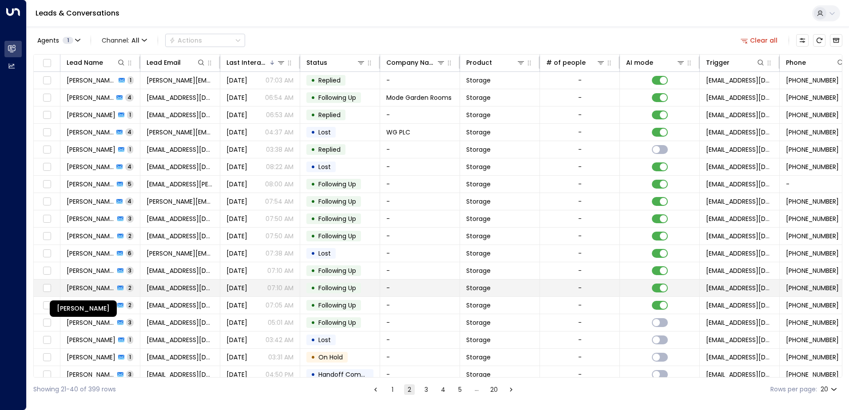
click at [90, 284] on span "[PERSON_NAME]" at bounding box center [91, 288] width 48 height 9
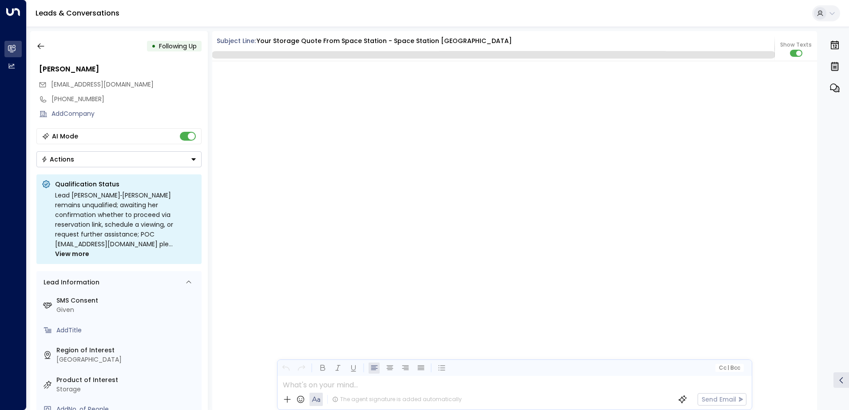
scroll to position [1007, 0]
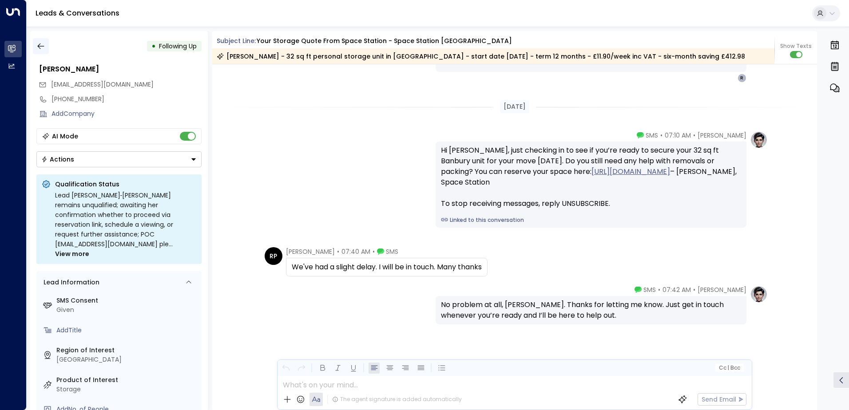
click at [39, 41] on button "button" at bounding box center [41, 46] width 16 height 16
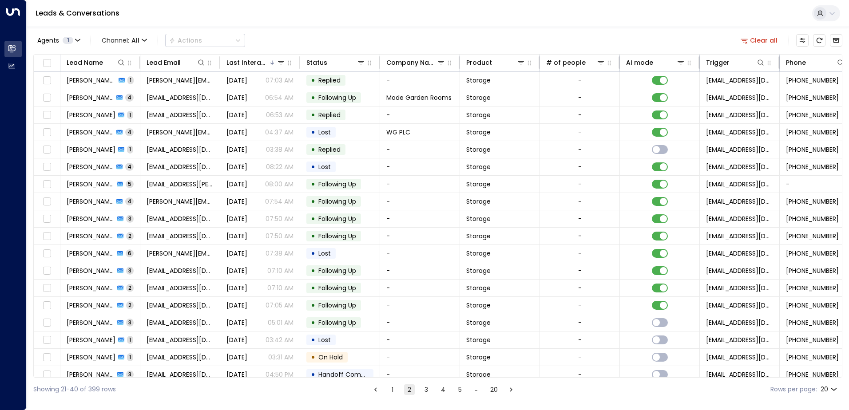
drag, startPoint x: 41, startPoint y: 155, endPoint x: 253, endPoint y: 403, distance: 326.4
click at [253, 401] on html "Overview Leads & Conversations Leads & Conversations Analytics Analytics Leads …" at bounding box center [424, 200] width 849 height 401
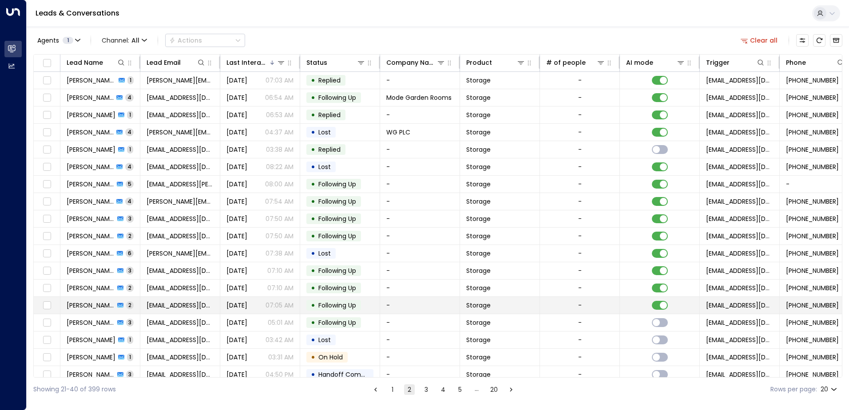
click at [91, 304] on span "[PERSON_NAME]" at bounding box center [91, 305] width 48 height 9
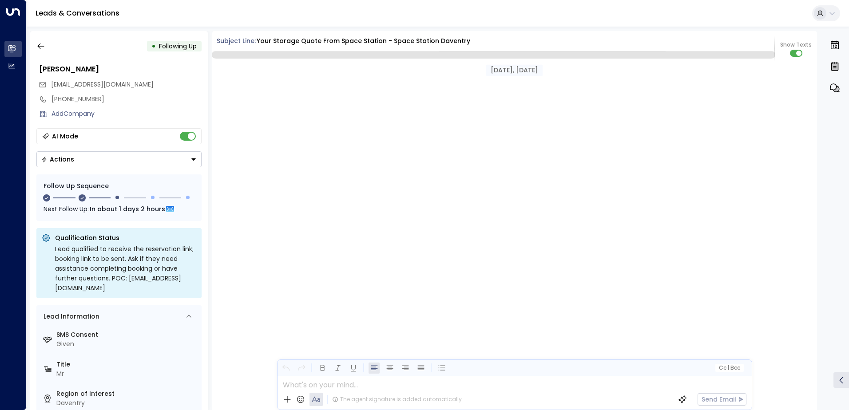
scroll to position [825, 0]
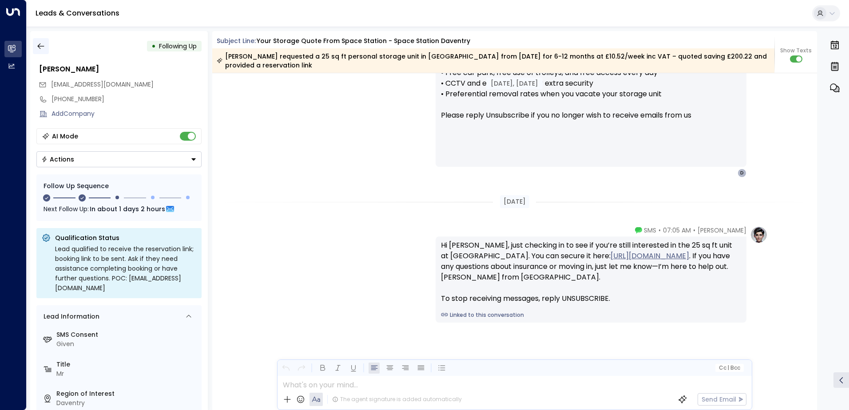
click at [41, 44] on icon "button" at bounding box center [40, 46] width 9 height 9
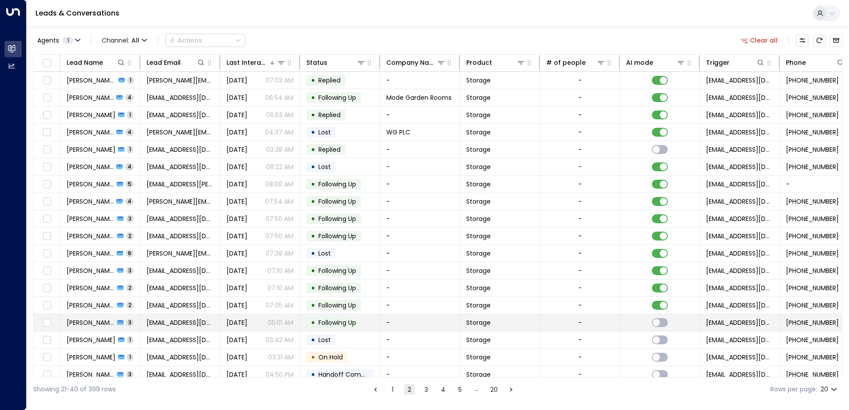
click at [79, 323] on span "[PERSON_NAME]" at bounding box center [91, 322] width 48 height 9
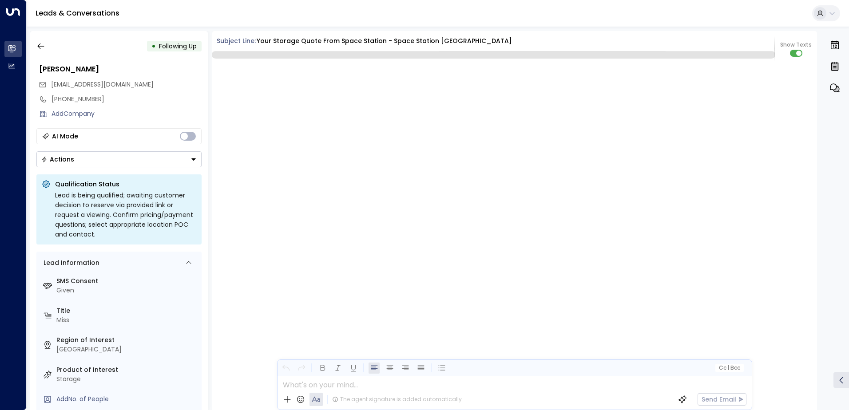
scroll to position [935, 0]
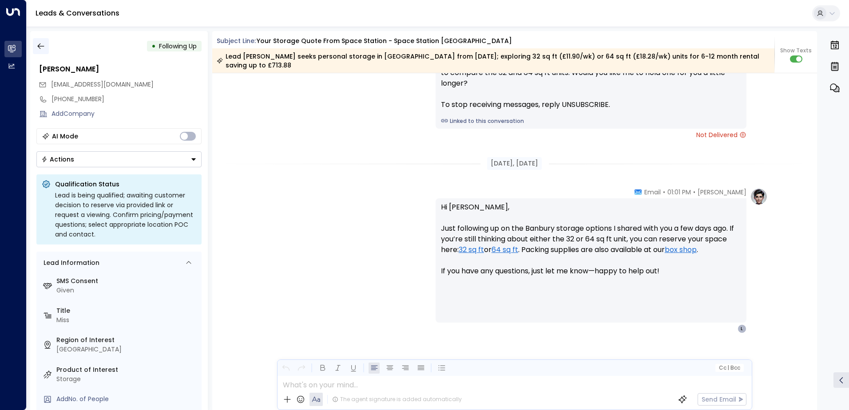
click at [45, 46] on button "button" at bounding box center [41, 46] width 16 height 16
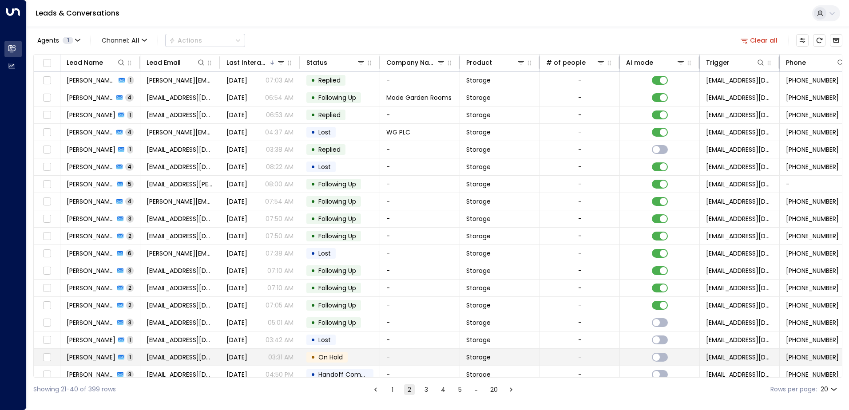
click at [838, 354] on td "[PHONE_NUMBER]" at bounding box center [819, 357] width 80 height 17
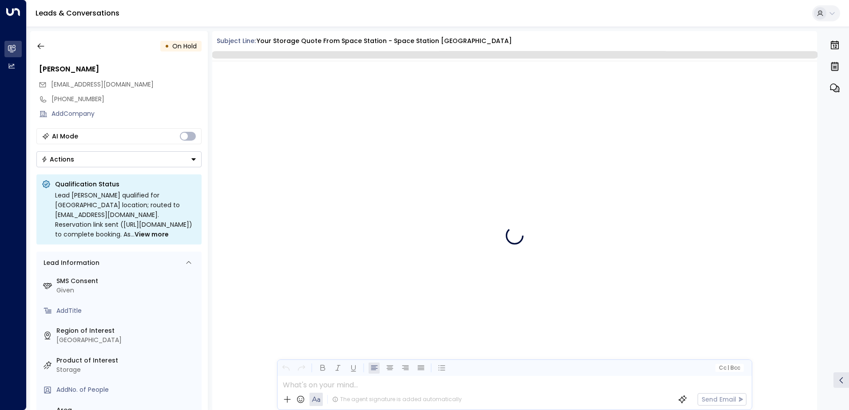
scroll to position [335, 0]
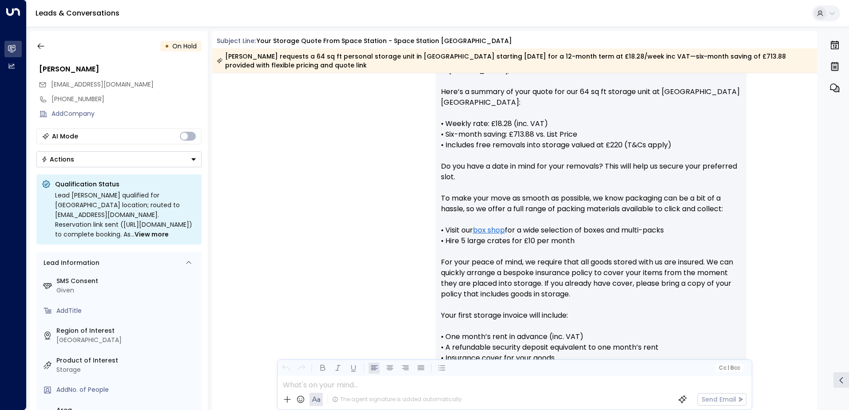
drag, startPoint x: 734, startPoint y: 332, endPoint x: 217, endPoint y: 105, distance: 564.8
drag, startPoint x: 217, startPoint y: 105, endPoint x: 134, endPoint y: 59, distance: 94.4
click at [134, 59] on div "• On Hold [PERSON_NAME] [EMAIL_ADDRESS][DOMAIN_NAME] [PHONE_NUMBER] Add Company…" at bounding box center [119, 220] width 178 height 379
click at [43, 47] on icon "button" at bounding box center [40, 46] width 9 height 9
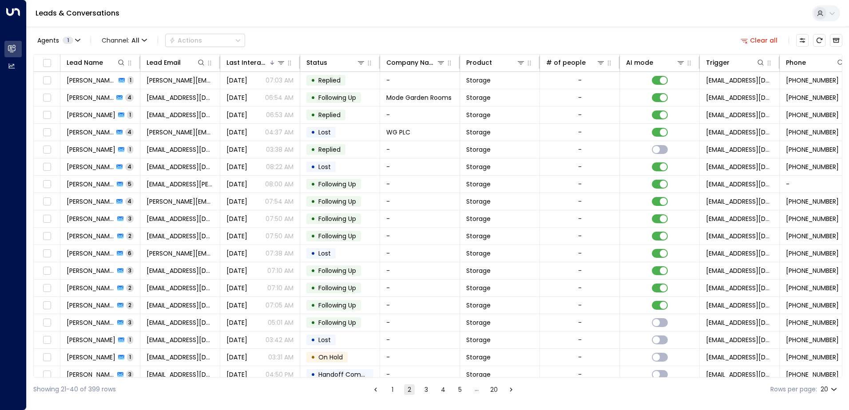
drag, startPoint x: 43, startPoint y: 47, endPoint x: 31, endPoint y: 58, distance: 17.0
click at [31, 58] on div "Agents 1 Channel: All Actions Clear all Lead Name Lead Email Last Interacted St…" at bounding box center [438, 214] width 822 height 375
click at [841, 371] on div "Lead Name Lead Email Last Interacted Status Company Name Product # of people AI…" at bounding box center [437, 216] width 809 height 324
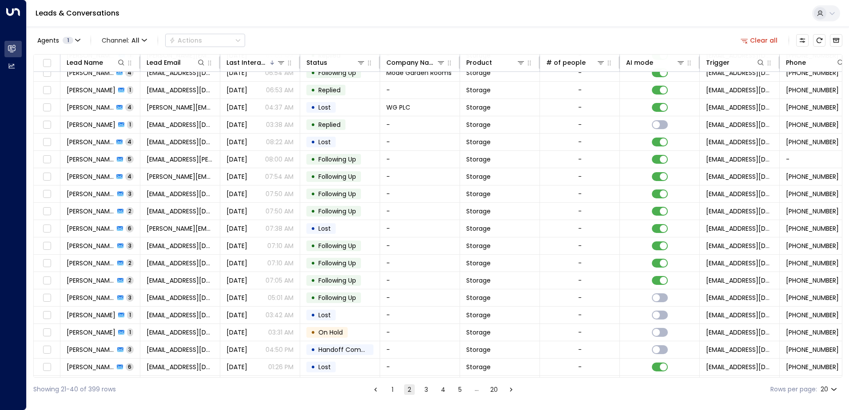
scroll to position [43, 0]
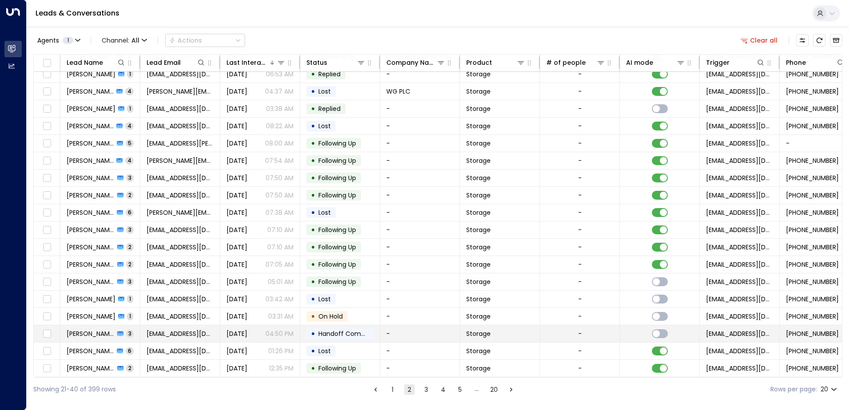
click at [94, 332] on span "[PERSON_NAME]" at bounding box center [91, 333] width 48 height 9
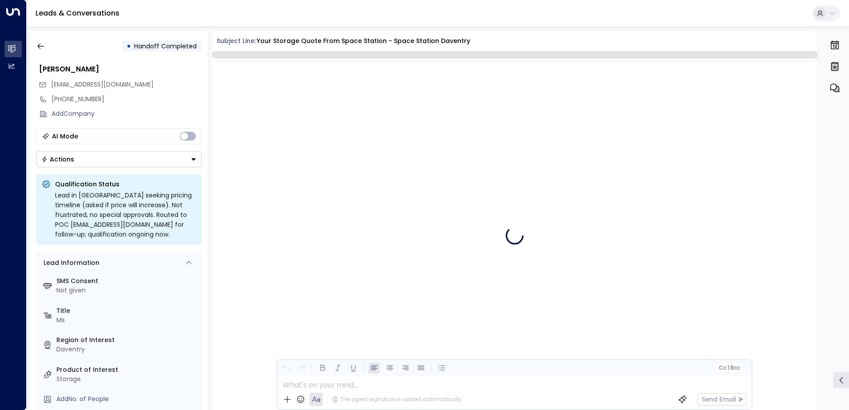
scroll to position [748, 0]
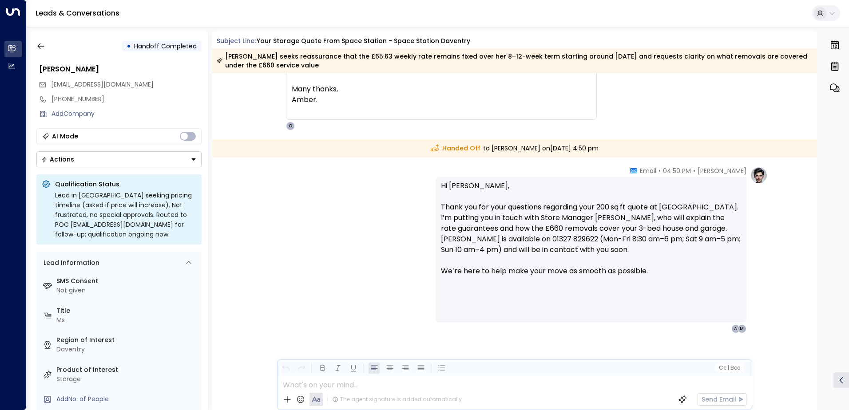
drag, startPoint x: 94, startPoint y: 332, endPoint x: 301, endPoint y: 328, distance: 207.7
click at [301, 328] on div "[PERSON_NAME] • 04:50 PM • Email Hi [PERSON_NAME], Thank you for your questions…" at bounding box center [514, 249] width 506 height 167
click at [43, 47] on icon "button" at bounding box center [40, 46] width 9 height 9
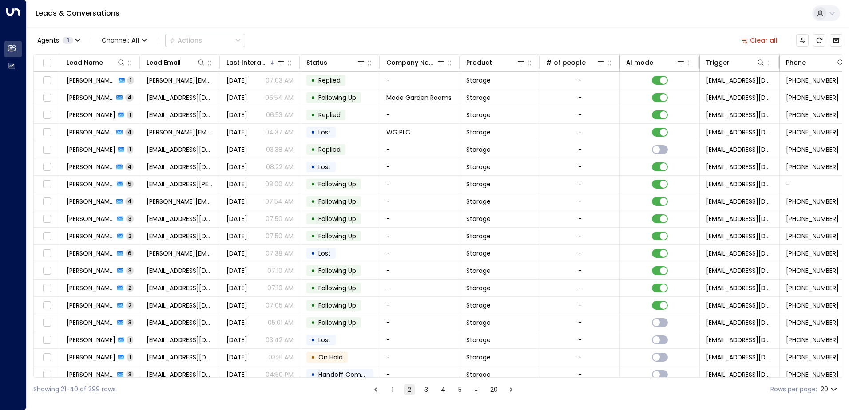
scroll to position [43, 0]
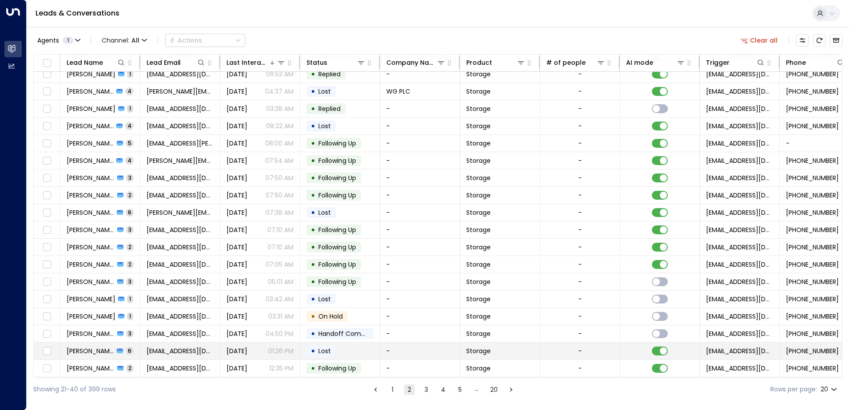
click at [91, 349] on span "[PERSON_NAME]" at bounding box center [90, 351] width 47 height 9
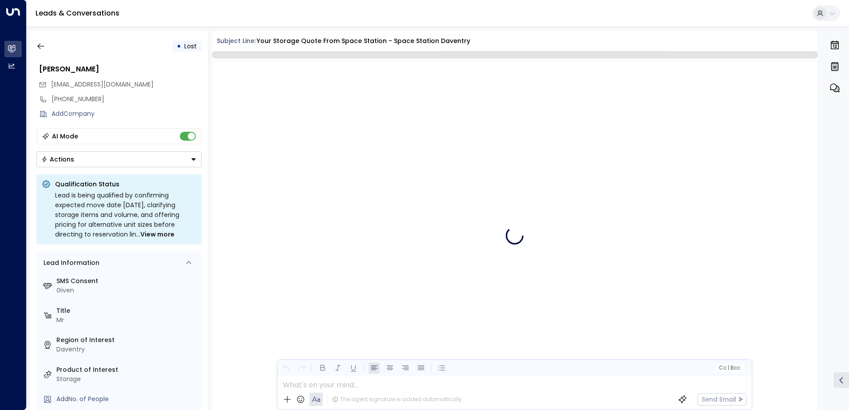
scroll to position [1674, 0]
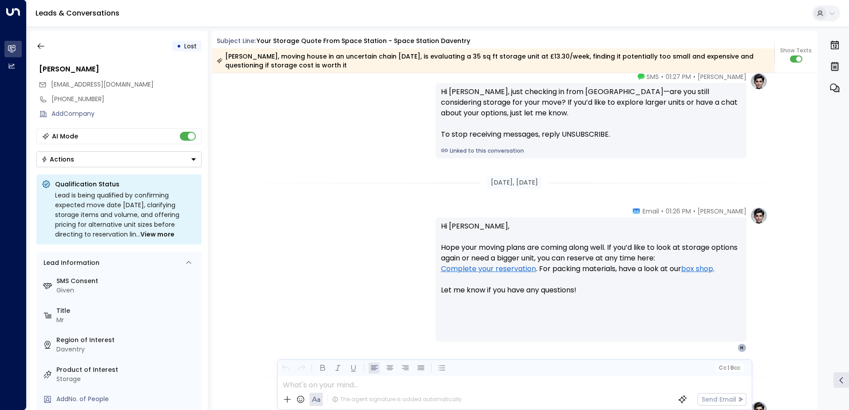
drag, startPoint x: 755, startPoint y: 109, endPoint x: 382, endPoint y: 201, distance: 384.3
drag, startPoint x: 817, startPoint y: 343, endPoint x: 815, endPoint y: 307, distance: 35.5
click at [815, 307] on div "• Lost [PERSON_NAME] [EMAIL_ADDRESS][DOMAIN_NAME] [PHONE_NUMBER] Add Company AI…" at bounding box center [439, 220] width 819 height 379
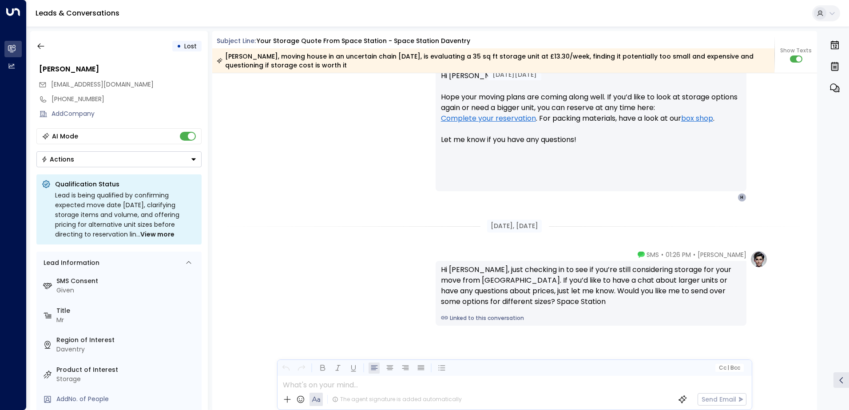
scroll to position [1229, 0]
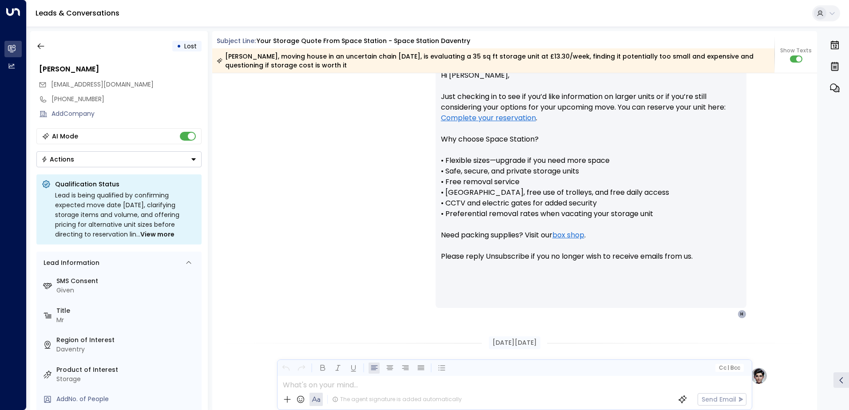
drag, startPoint x: 814, startPoint y: 305, endPoint x: 661, endPoint y: 316, distance: 153.5
click at [661, 316] on div "[PERSON_NAME] • 01:26 PM • Email Hi [PERSON_NAME], Just checking in to see if y…" at bounding box center [590, 187] width 311 height 263
click at [817, 204] on div "• Lost [PERSON_NAME] [EMAIL_ADDRESS][DOMAIN_NAME] [PHONE_NUMBER] Add Company AI…" at bounding box center [439, 220] width 819 height 379
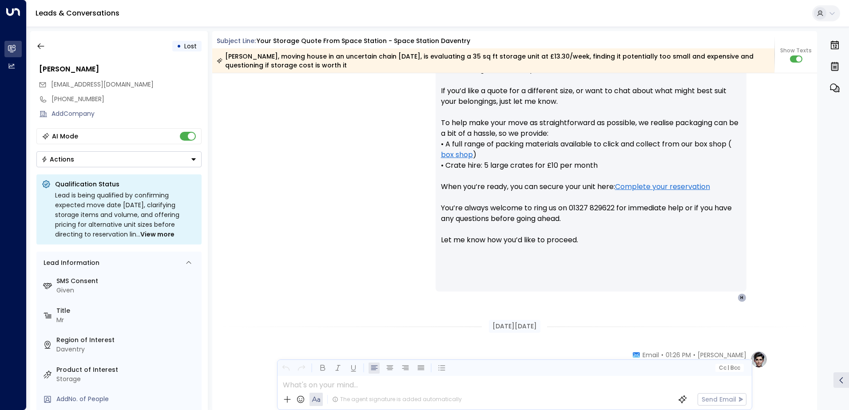
drag, startPoint x: 628, startPoint y: 255, endPoint x: 341, endPoint y: 205, distance: 291.1
click at [341, 205] on div "[PERSON_NAME] • 01:28 PM • Email Hi [PERSON_NAME], Thank you for sharing more a…" at bounding box center [514, 149] width 506 height 305
drag, startPoint x: 341, startPoint y: 205, endPoint x: 287, endPoint y: 204, distance: 54.2
click at [287, 204] on div "[PERSON_NAME] • 01:28 PM • Email Hi [PERSON_NAME], Thank you for sharing more a…" at bounding box center [514, 149] width 506 height 305
drag, startPoint x: 287, startPoint y: 204, endPoint x: 283, endPoint y: 212, distance: 9.1
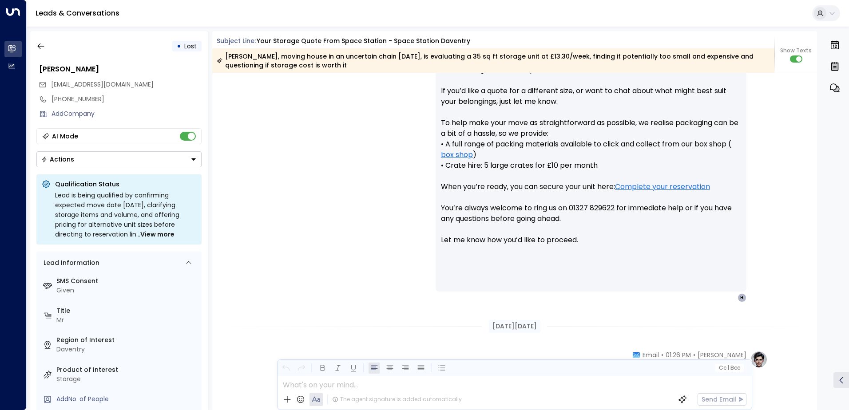
click at [283, 212] on div "[PERSON_NAME] • 01:28 PM • Email Hi [PERSON_NAME], Thank you for sharing more a…" at bounding box center [514, 149] width 506 height 305
click at [42, 48] on icon "button" at bounding box center [40, 46] width 9 height 9
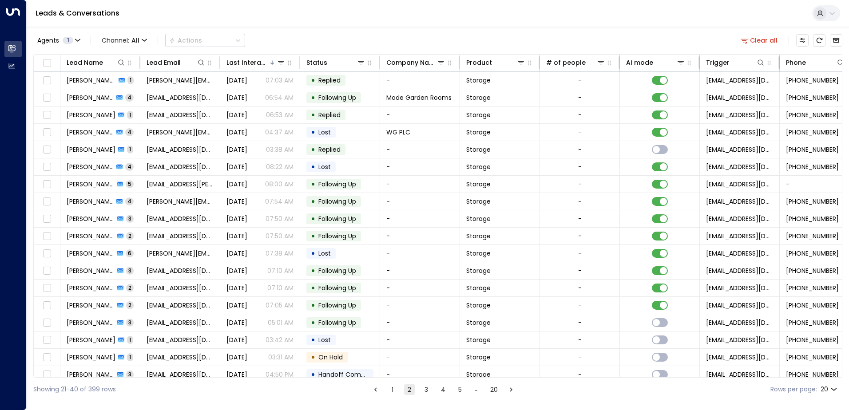
click at [840, 377] on div "Lead Name Lead Email Last Interacted Status Company Name Product # of people AI…" at bounding box center [437, 216] width 809 height 324
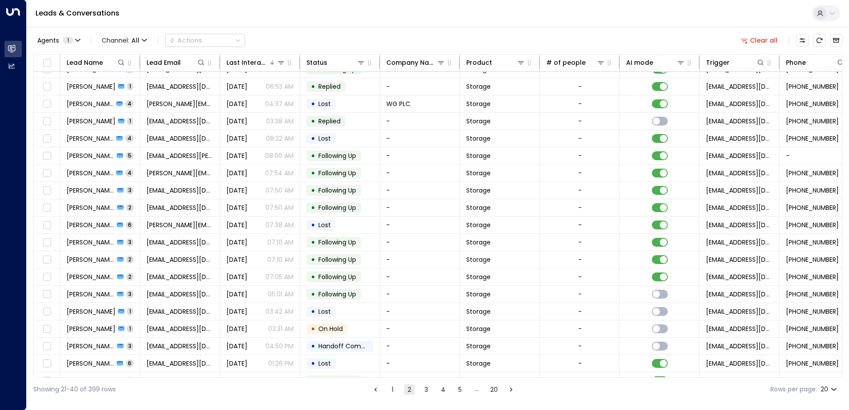
scroll to position [43, 0]
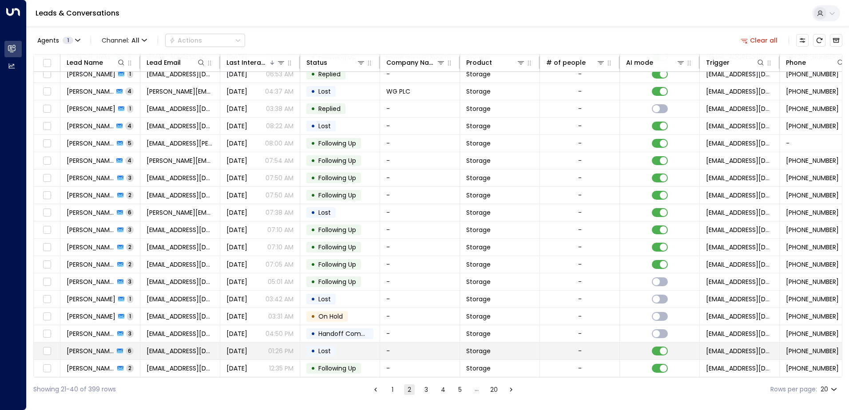
click at [78, 347] on span "[PERSON_NAME]" at bounding box center [90, 351] width 47 height 9
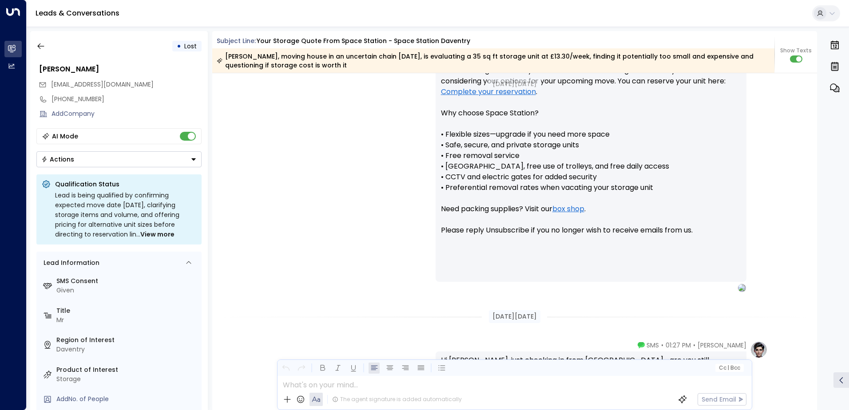
scroll to position [1252, 0]
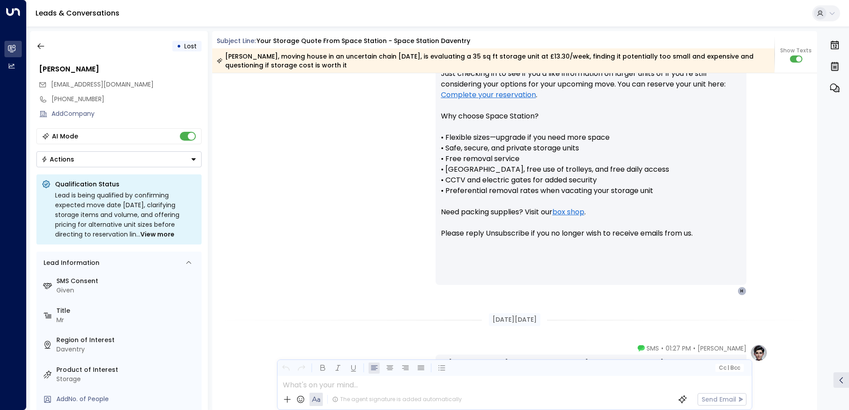
click at [812, 216] on div "[PERSON_NAME] • 01:26 PM • Email Hi [PERSON_NAME], Just checking in to see if y…" at bounding box center [514, 164] width 605 height 263
click at [813, 219] on div "[PERSON_NAME] • 01:26 PM • Email Hi [PERSON_NAME], Just checking in to see if y…" at bounding box center [514, 164] width 605 height 263
click at [813, 231] on div "[PERSON_NAME] • 01:26 PM • Email Hi [PERSON_NAME], Just checking in to see if y…" at bounding box center [514, 164] width 605 height 263
click at [813, 235] on div "[PERSON_NAME] • 01:26 PM • Email Hi [PERSON_NAME], Just checking in to see if y…" at bounding box center [514, 164] width 605 height 263
click at [818, 258] on div "• Lost [PERSON_NAME] [EMAIL_ADDRESS][DOMAIN_NAME] [PHONE_NUMBER] Add Company AI…" at bounding box center [439, 220] width 819 height 379
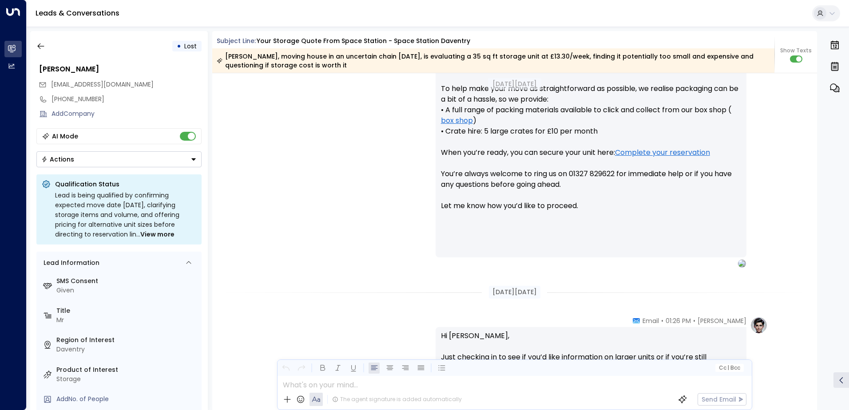
scroll to position [1041, 0]
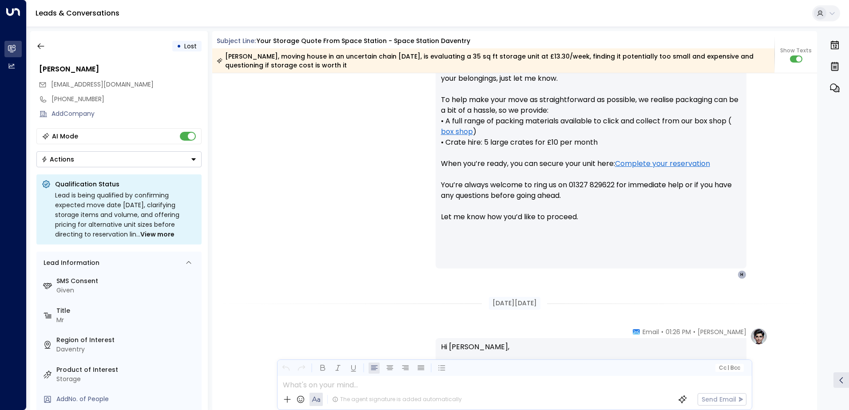
drag, startPoint x: 815, startPoint y: 257, endPoint x: 813, endPoint y: 265, distance: 9.1
click at [813, 265] on div "[PERSON_NAME] • 01:28 PM • Email Hi [PERSON_NAME], Thank you for sharing more a…" at bounding box center [514, 126] width 605 height 305
drag, startPoint x: 813, startPoint y: 265, endPoint x: 816, endPoint y: 232, distance: 33.8
click at [816, 232] on div "[DATE][DATE] [PERSON_NAME] • 01:21 PM • Email Hi [PERSON_NAME] was just looking…" at bounding box center [514, 241] width 605 height 337
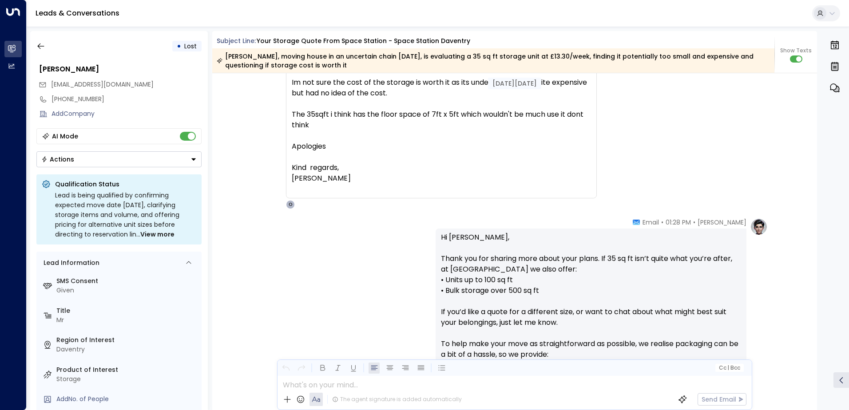
scroll to position [734, 0]
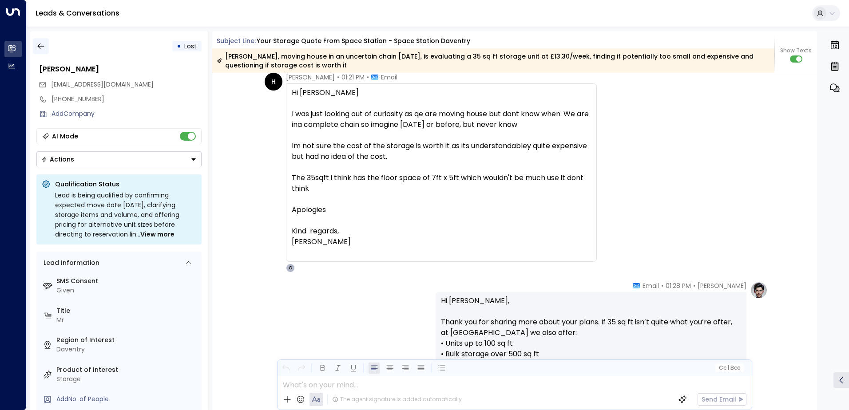
click at [45, 48] on icon "button" at bounding box center [40, 46] width 9 height 9
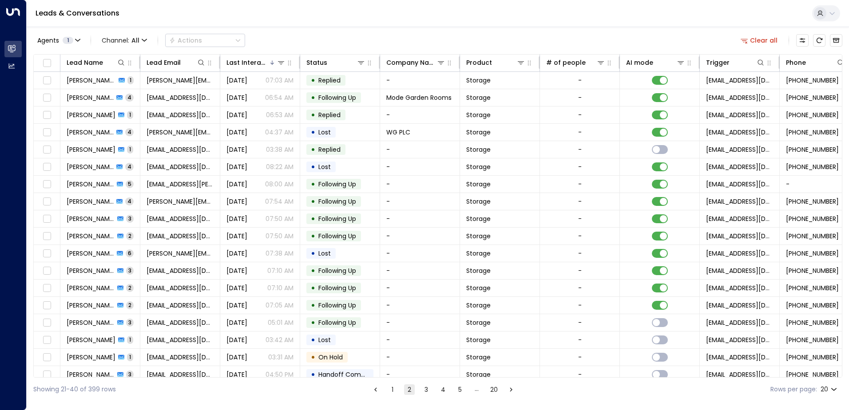
scroll to position [43, 0]
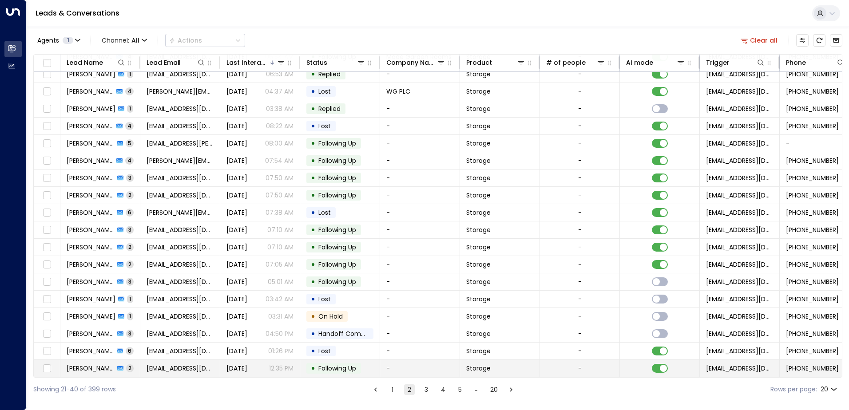
click at [85, 364] on span "[PERSON_NAME]" at bounding box center [91, 368] width 48 height 9
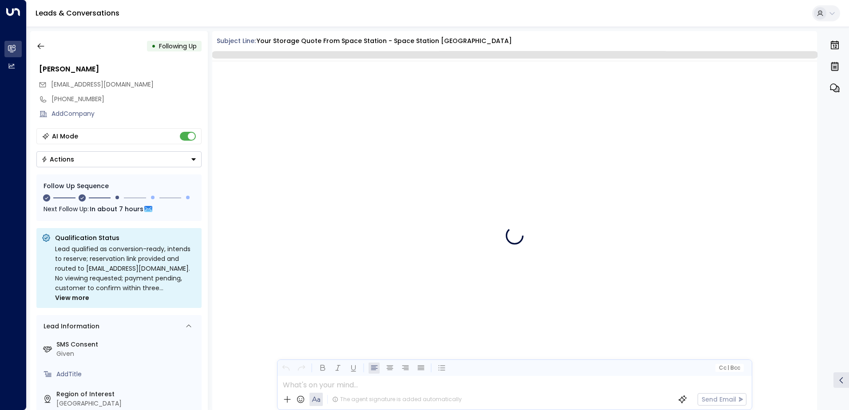
scroll to position [1439, 0]
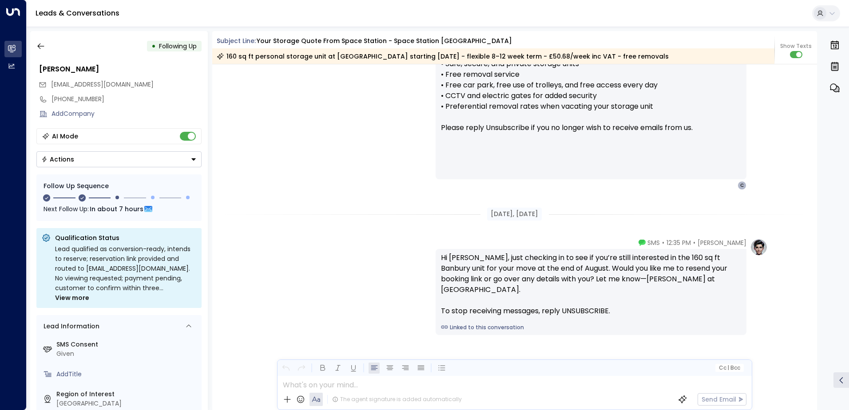
drag, startPoint x: 286, startPoint y: 295, endPoint x: 233, endPoint y: 320, distance: 59.0
click at [233, 320] on div "[PERSON_NAME] • 12:35 PM • SMS Hi [PERSON_NAME], just checking in to see if you…" at bounding box center [514, 331] width 605 height 186
click at [46, 49] on button "button" at bounding box center [41, 46] width 16 height 16
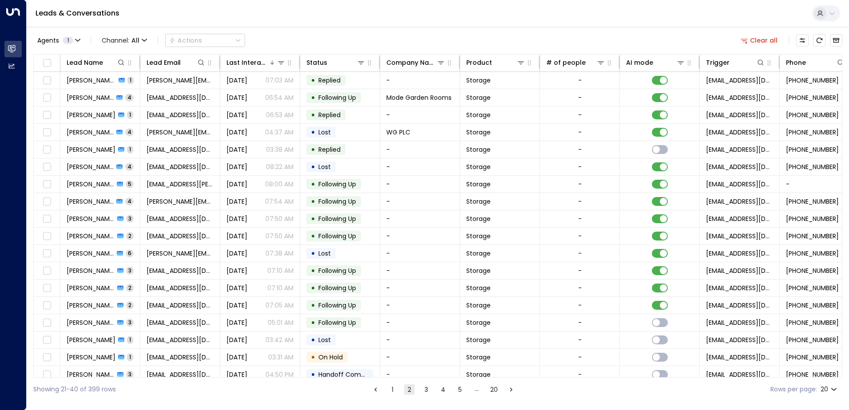
click at [424, 392] on button "3" at bounding box center [426, 389] width 11 height 11
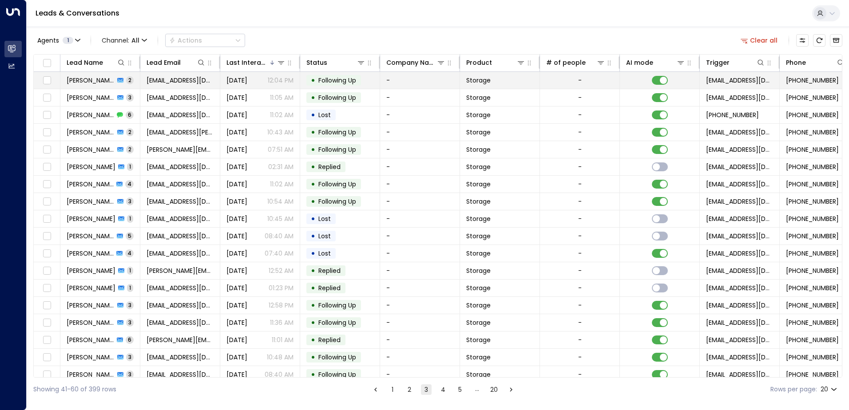
click at [75, 80] on span "[PERSON_NAME]" at bounding box center [91, 80] width 48 height 9
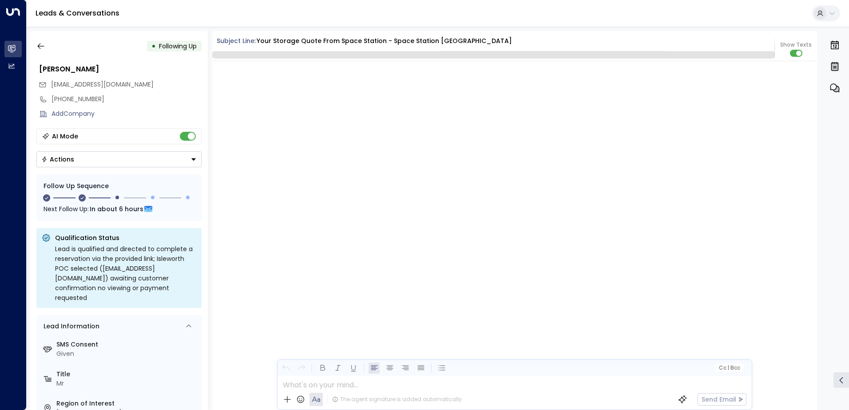
scroll to position [825, 0]
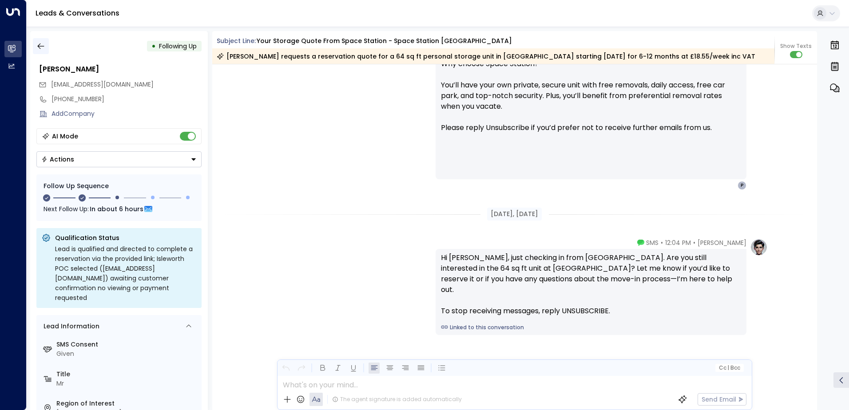
click at [43, 45] on icon "button" at bounding box center [40, 46] width 9 height 9
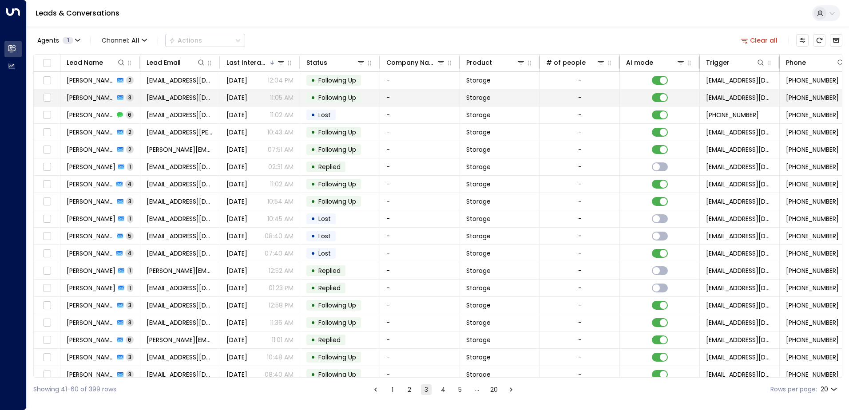
click at [65, 95] on td "[PERSON_NAME] 3" at bounding box center [100, 97] width 80 height 17
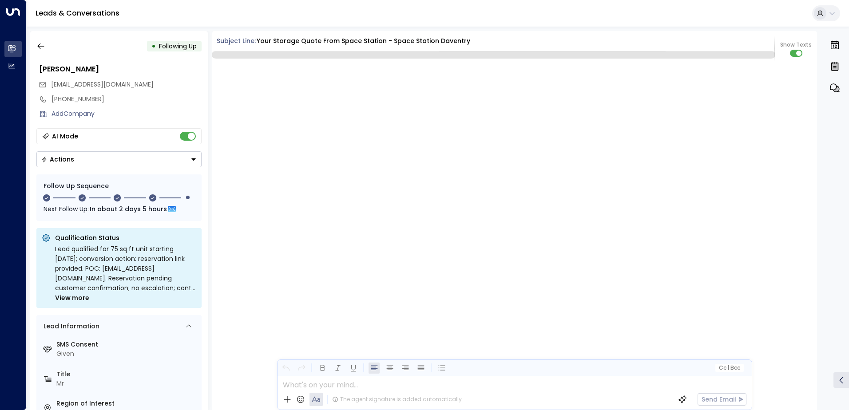
scroll to position [1535, 0]
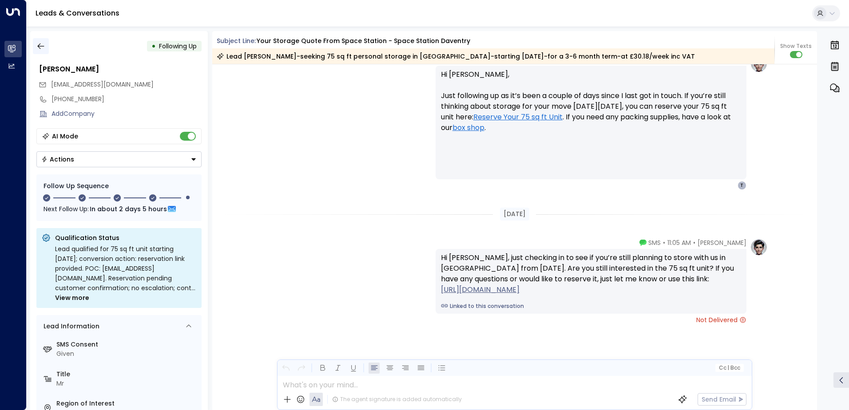
click at [46, 45] on button "button" at bounding box center [41, 46] width 16 height 16
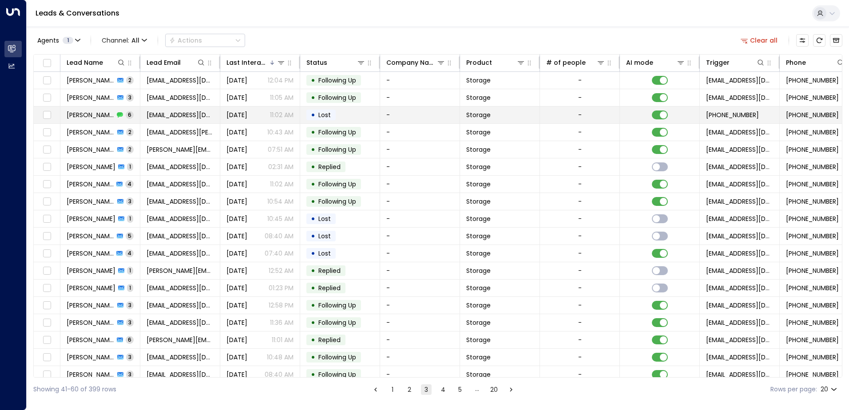
click at [70, 112] on span "[PERSON_NAME]" at bounding box center [90, 115] width 47 height 9
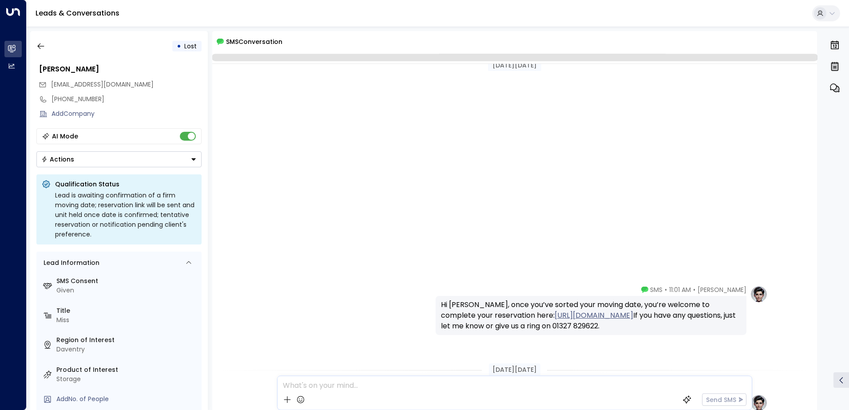
scroll to position [221, 0]
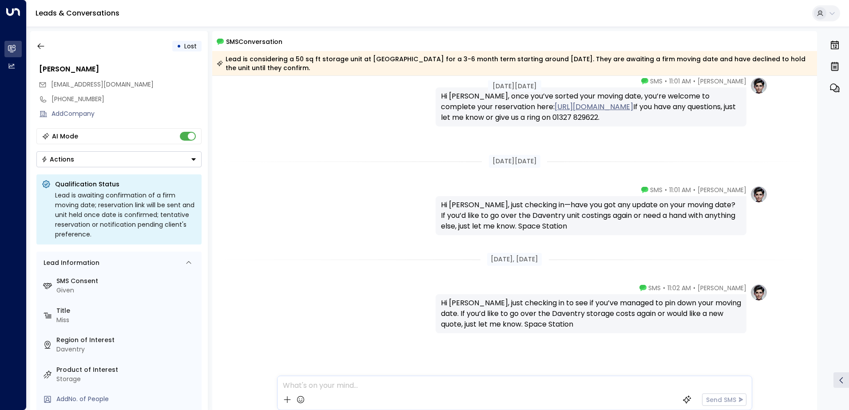
drag, startPoint x: 70, startPoint y: 112, endPoint x: 307, endPoint y: 118, distance: 237.1
click at [307, 118] on div "[PERSON_NAME] • 11:01 AM • SMS Hi [PERSON_NAME], once you’ve sorted your moving…" at bounding box center [514, 102] width 506 height 50
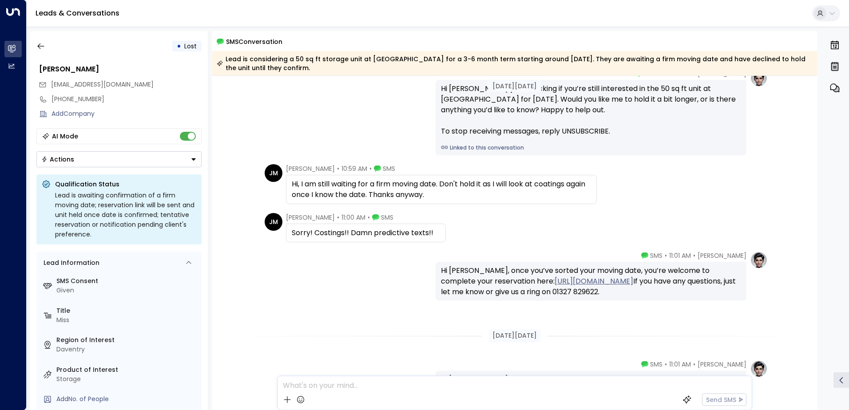
scroll to position [8, 0]
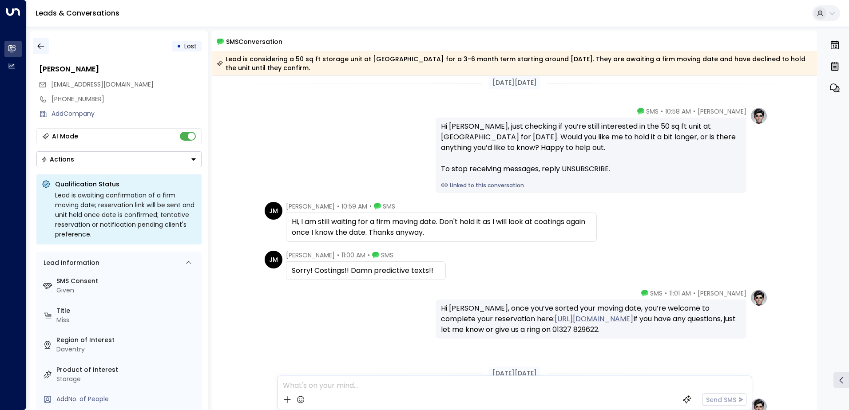
click at [37, 47] on icon "button" at bounding box center [40, 46] width 9 height 9
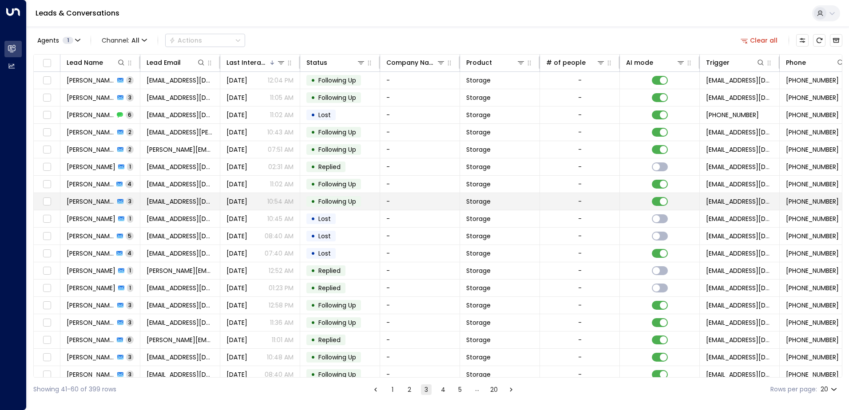
click at [75, 200] on span "[PERSON_NAME]" at bounding box center [91, 201] width 48 height 9
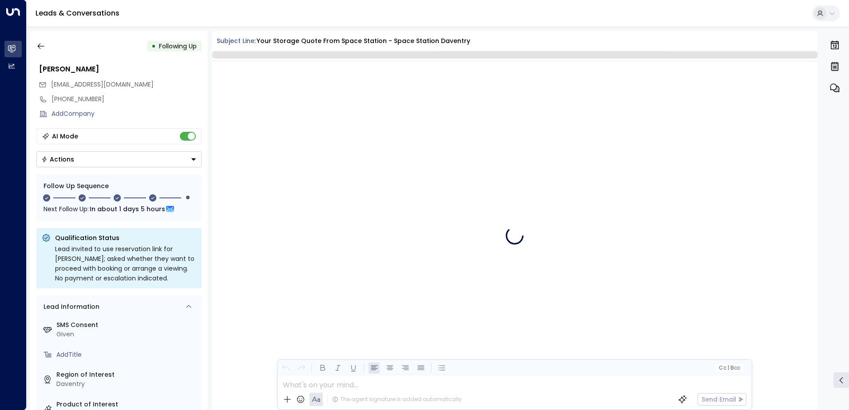
scroll to position [1046, 0]
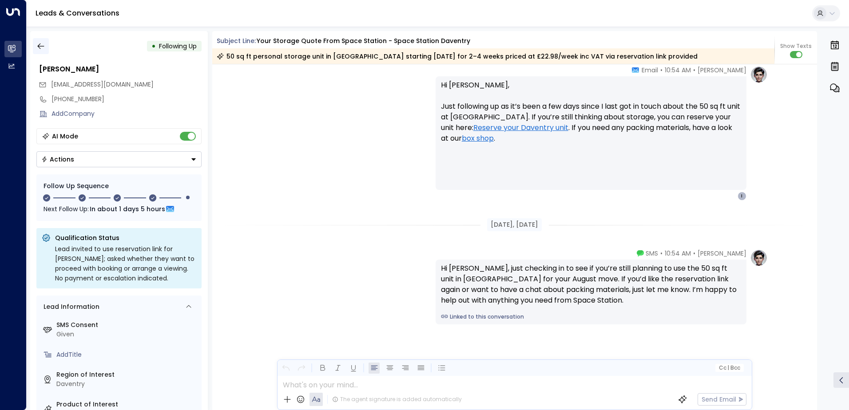
click at [43, 44] on icon "button" at bounding box center [40, 46] width 9 height 9
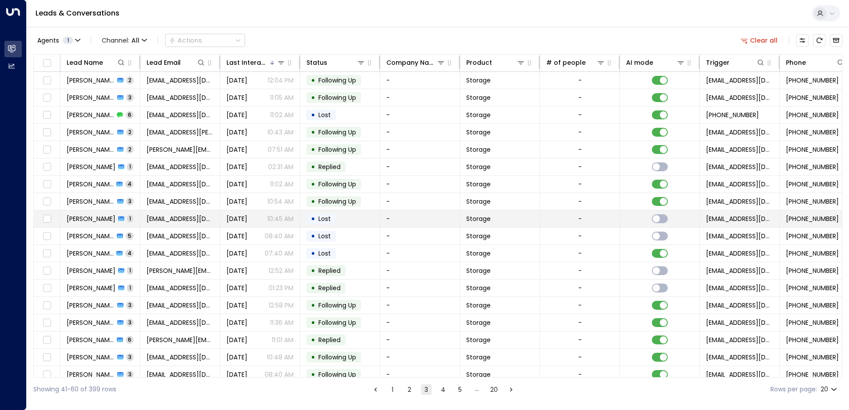
click at [95, 219] on span "[PERSON_NAME]" at bounding box center [91, 218] width 49 height 9
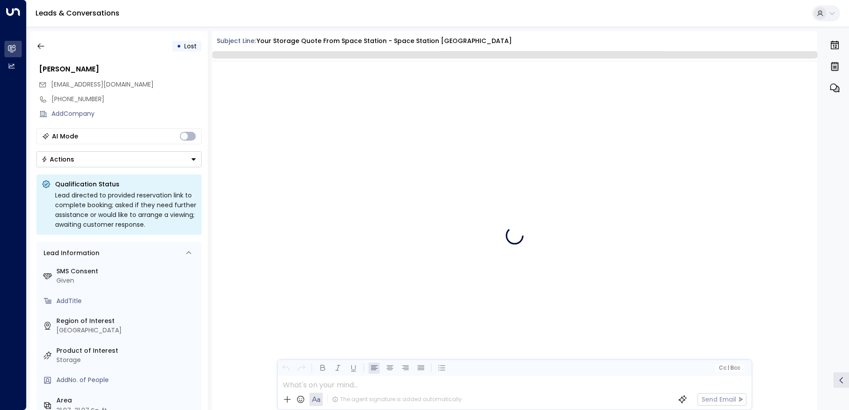
scroll to position [454, 0]
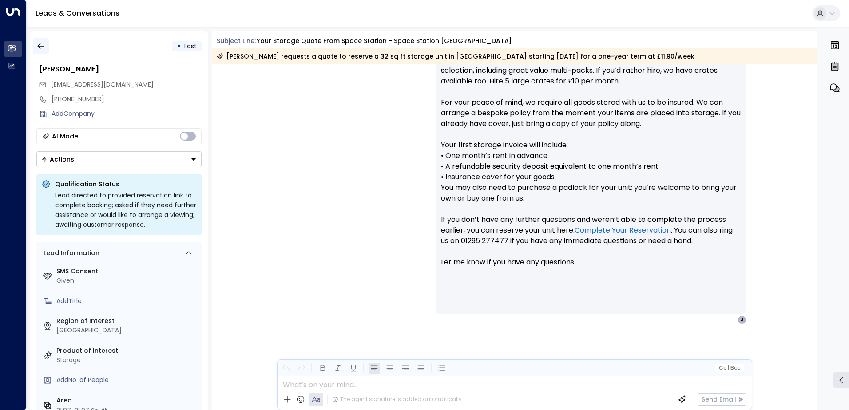
click at [43, 48] on icon "button" at bounding box center [40, 46] width 9 height 9
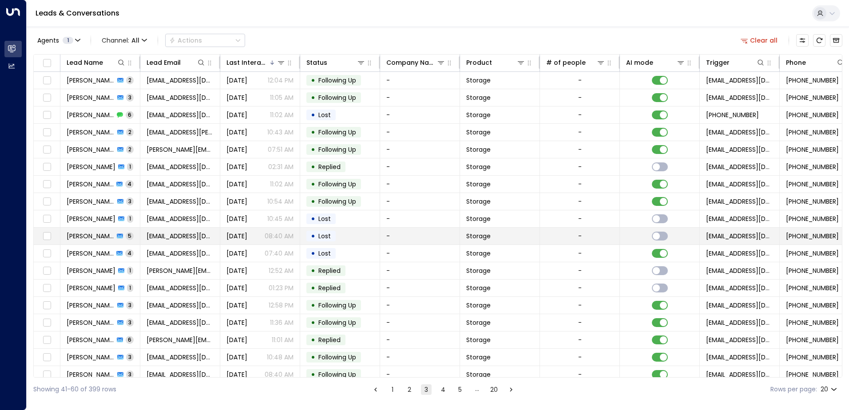
click at [97, 233] on span "[PERSON_NAME]" at bounding box center [90, 236] width 47 height 9
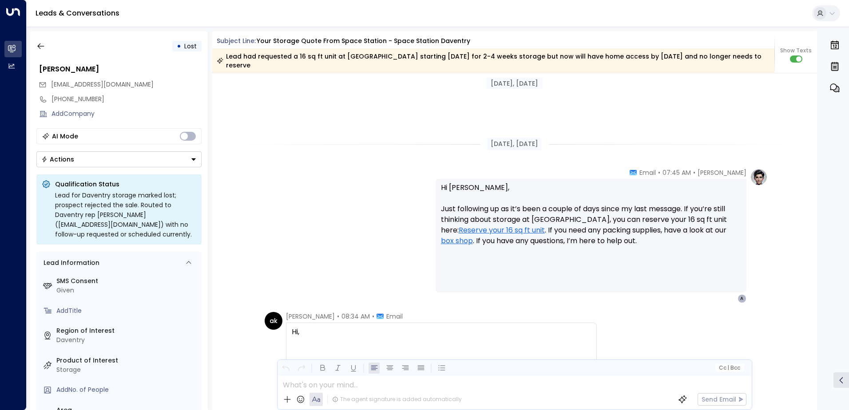
scroll to position [1268, 0]
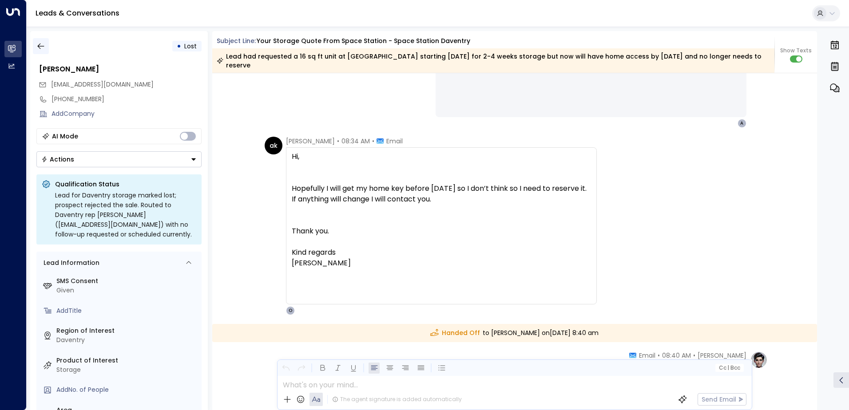
click at [40, 44] on icon "button" at bounding box center [40, 46] width 9 height 9
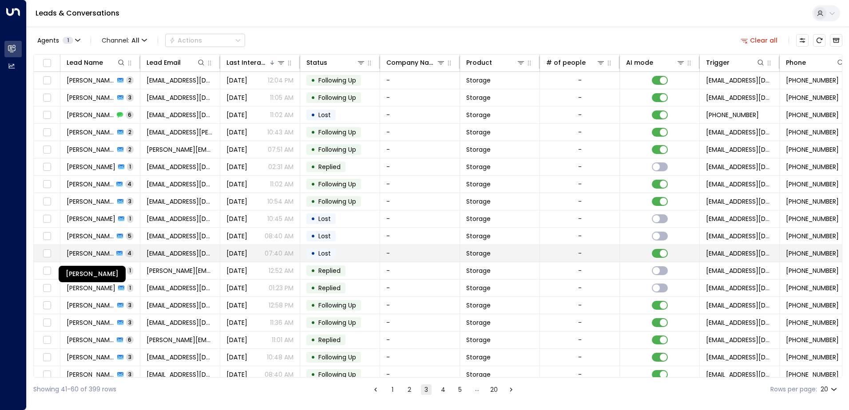
click at [85, 255] on span "[PERSON_NAME]" at bounding box center [90, 253] width 47 height 9
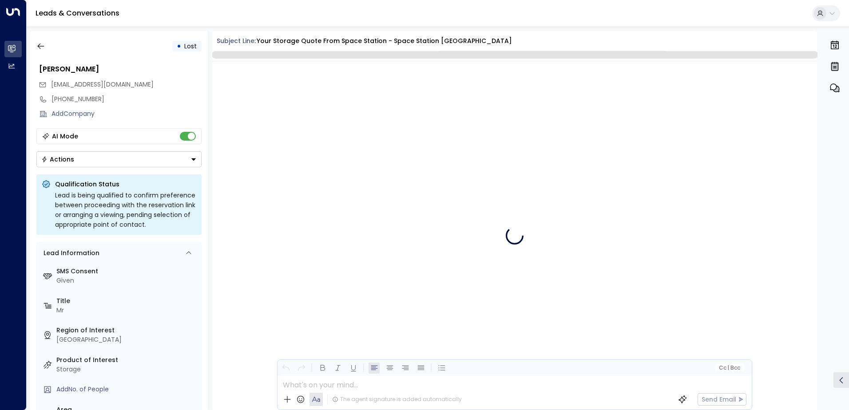
scroll to position [1782, 0]
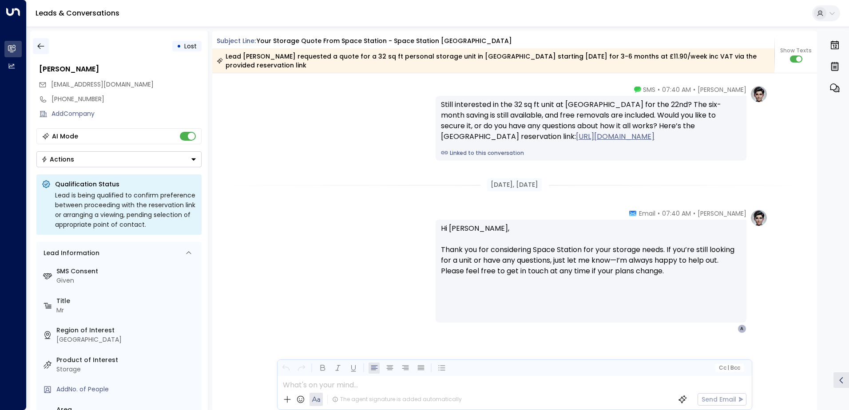
click at [38, 47] on icon "button" at bounding box center [40, 46] width 7 height 6
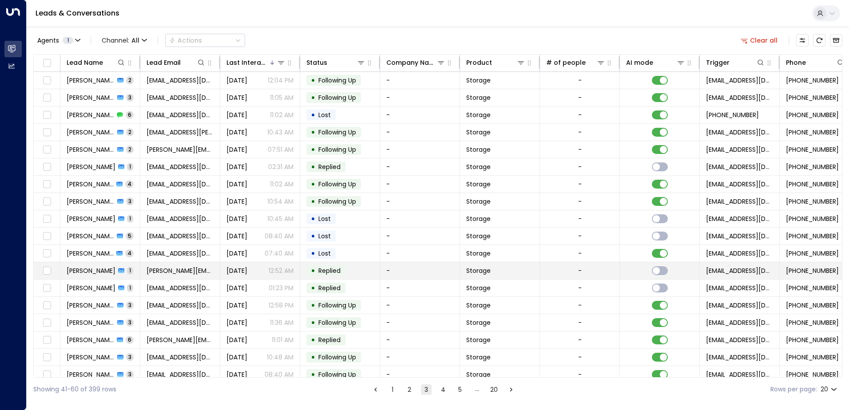
click at [88, 271] on span "[PERSON_NAME]" at bounding box center [91, 270] width 49 height 9
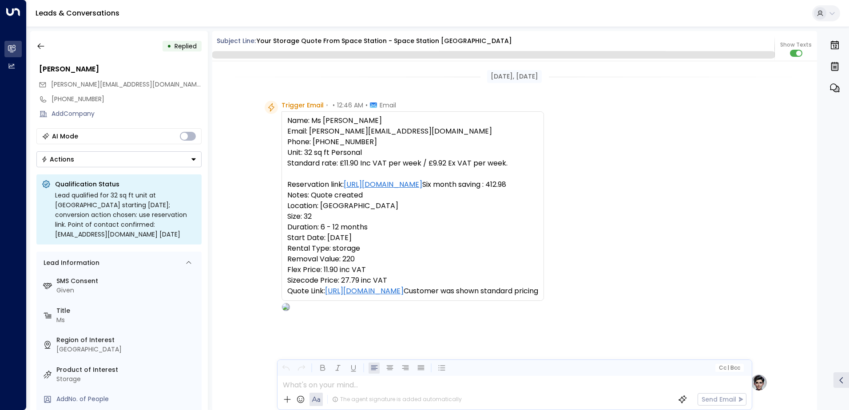
scroll to position [396, 0]
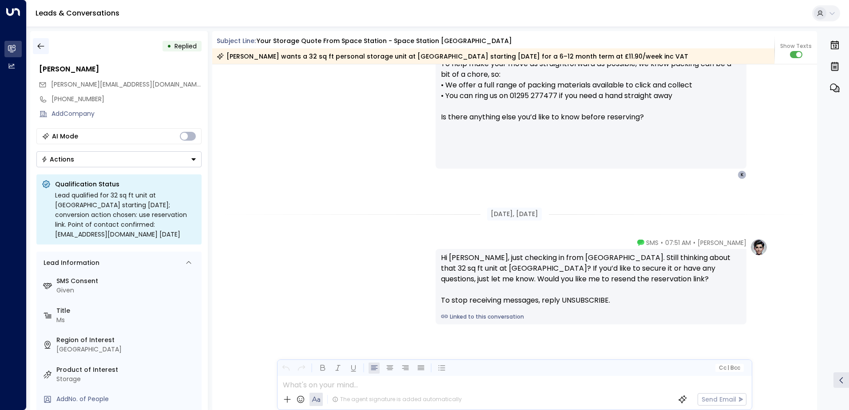
click at [41, 47] on icon "button" at bounding box center [40, 46] width 9 height 9
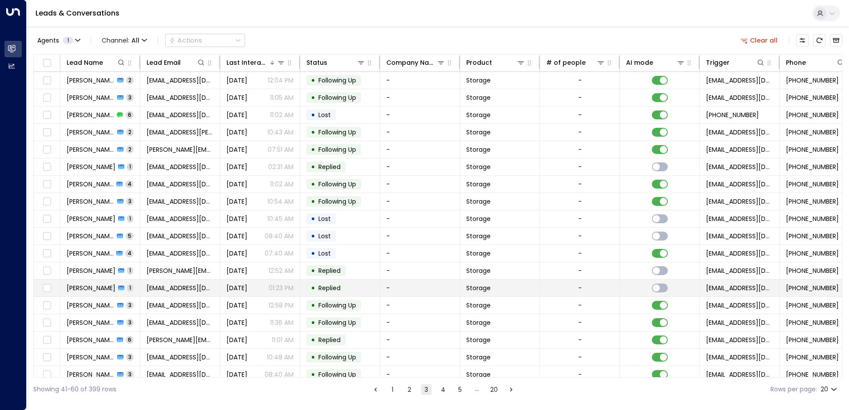
click at [75, 288] on span "[PERSON_NAME]" at bounding box center [91, 288] width 49 height 9
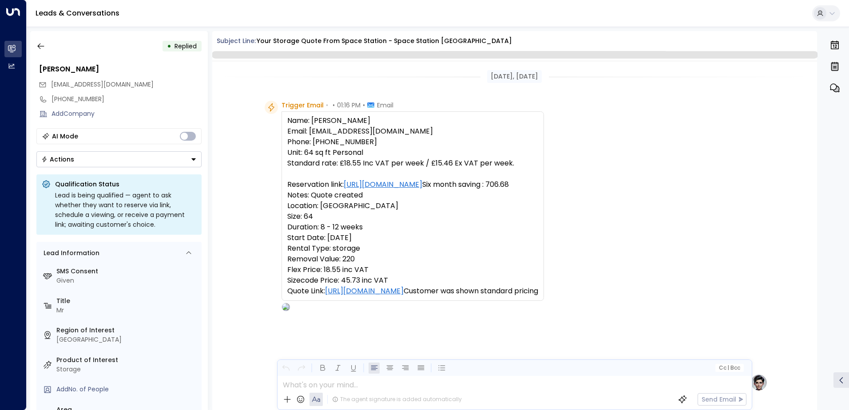
scroll to position [335, 0]
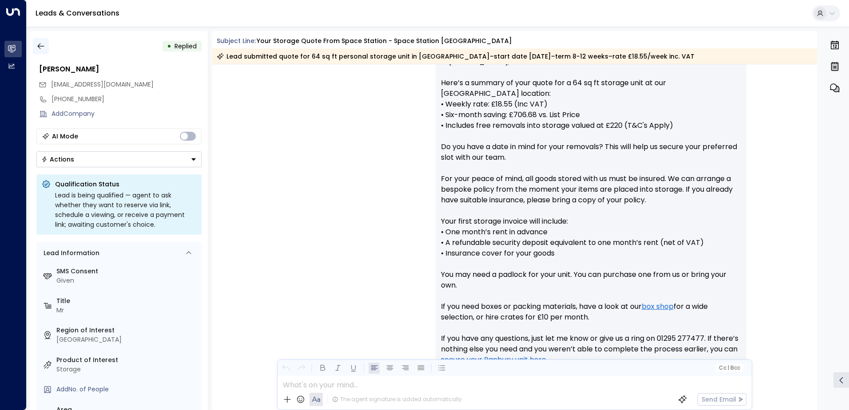
click at [42, 47] on icon "button" at bounding box center [40, 46] width 9 height 9
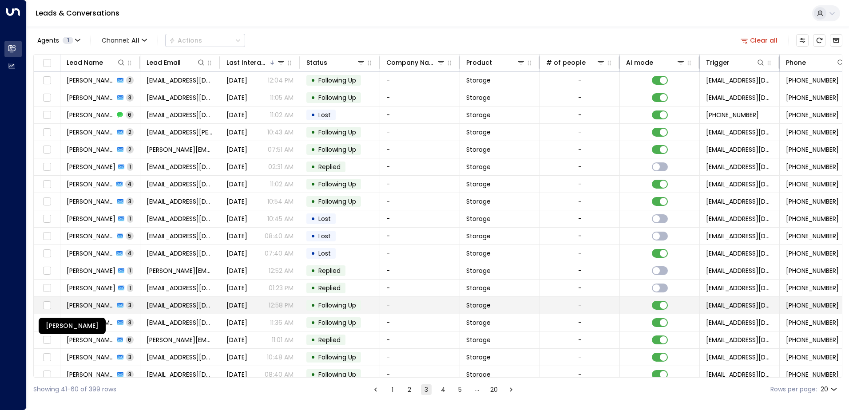
click at [82, 304] on span "[PERSON_NAME]" at bounding box center [91, 305] width 48 height 9
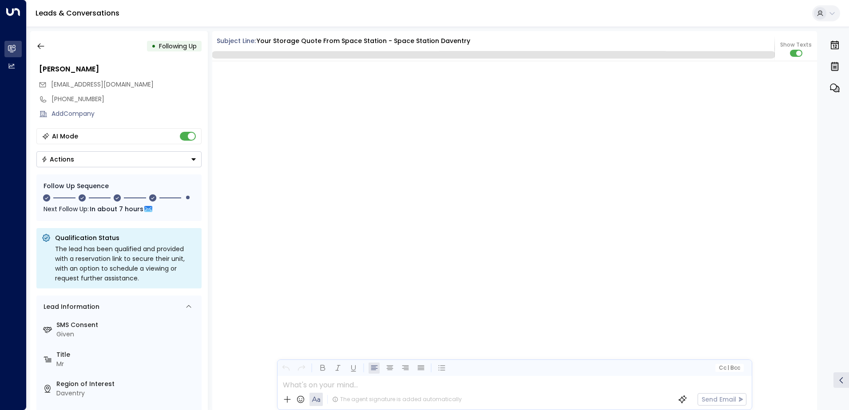
scroll to position [1493, 0]
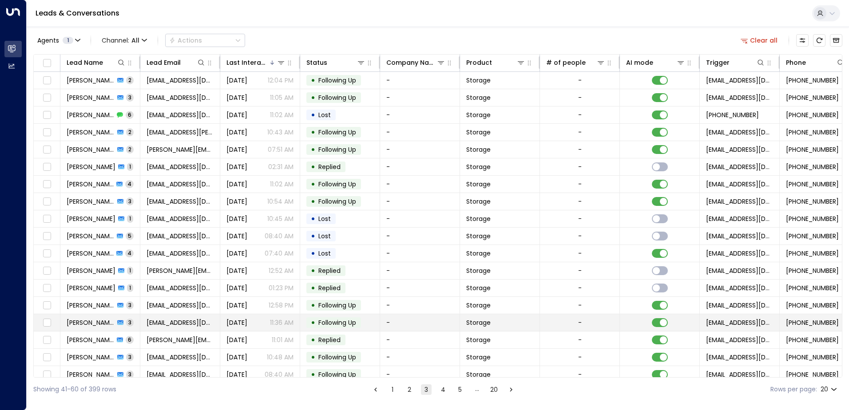
click at [89, 322] on span "[PERSON_NAME]" at bounding box center [91, 322] width 48 height 9
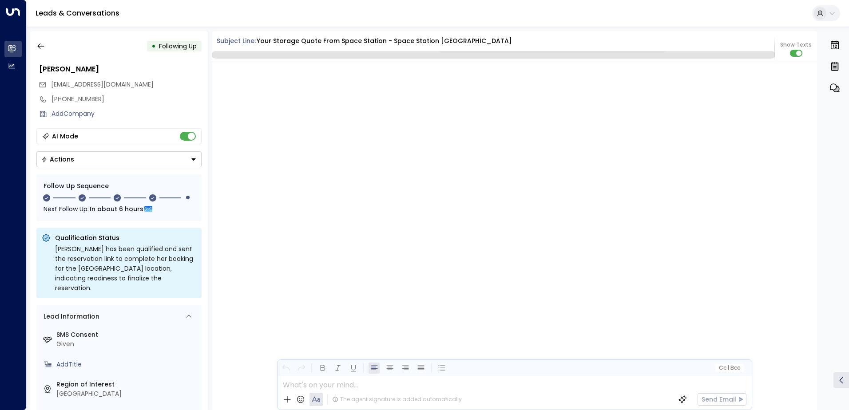
scroll to position [1421, 0]
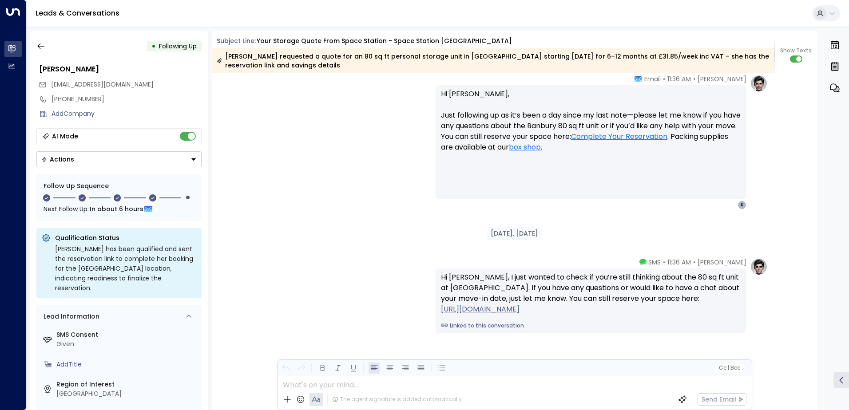
click at [89, 330] on label "SMS Consent" at bounding box center [127, 334] width 142 height 9
click at [42, 44] on icon "button" at bounding box center [40, 46] width 9 height 9
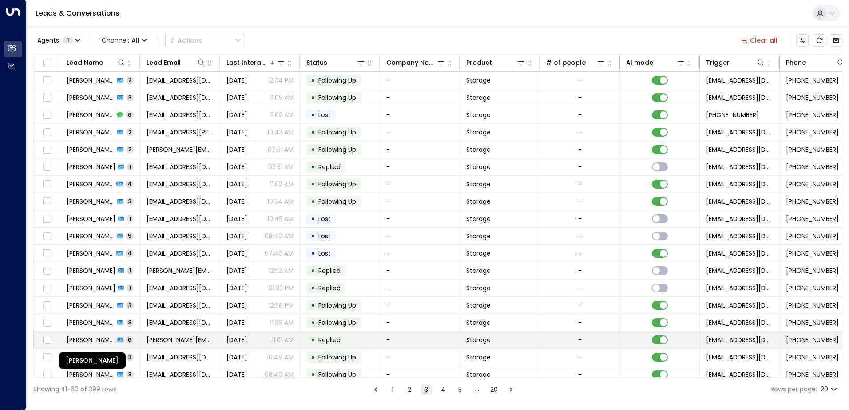
click at [97, 340] on span "[PERSON_NAME]" at bounding box center [90, 340] width 47 height 9
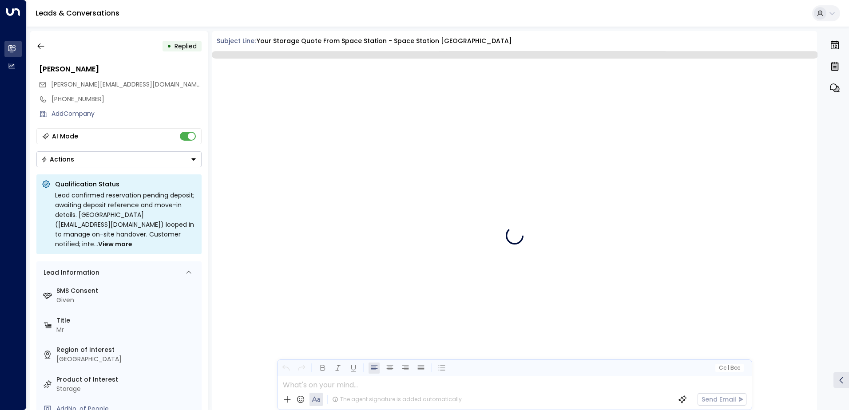
scroll to position [3503, 0]
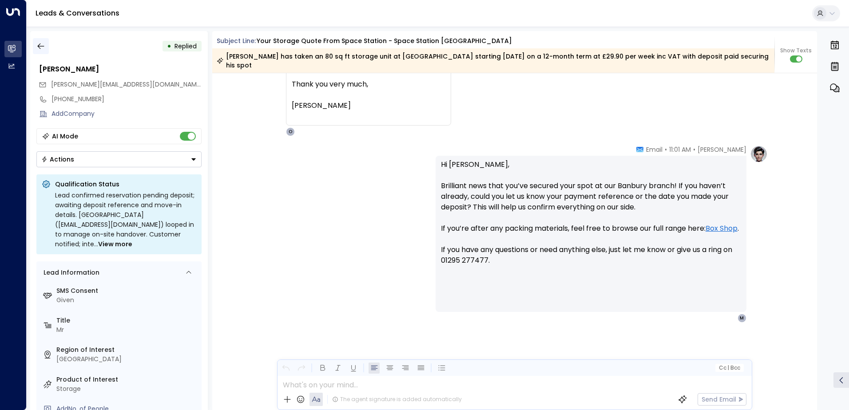
click at [38, 46] on icon "button" at bounding box center [40, 46] width 7 height 6
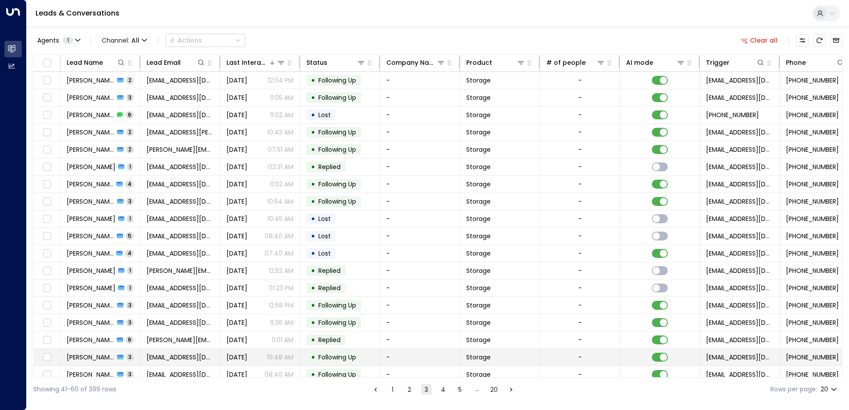
click at [91, 357] on span "[PERSON_NAME]" at bounding box center [91, 357] width 48 height 9
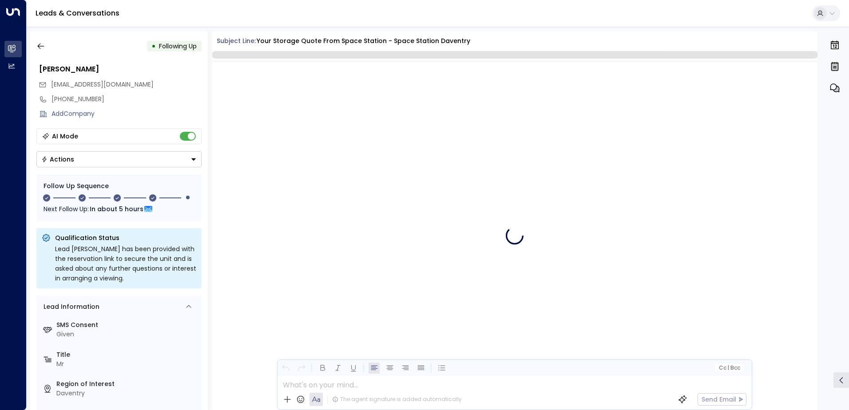
scroll to position [1493, 0]
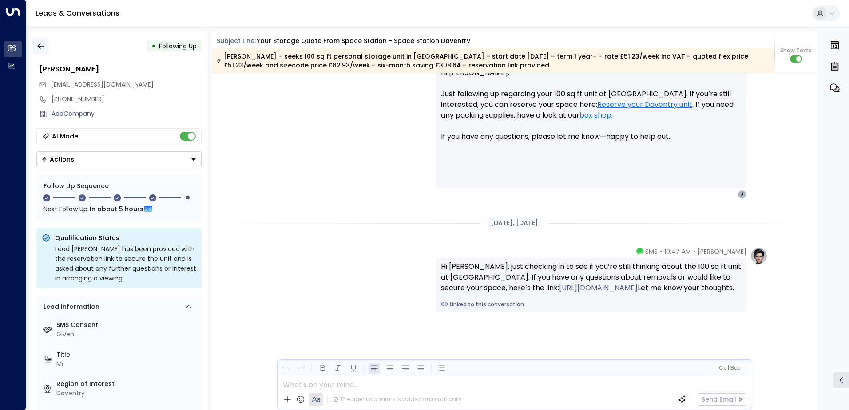
click at [41, 47] on icon "button" at bounding box center [40, 46] width 9 height 9
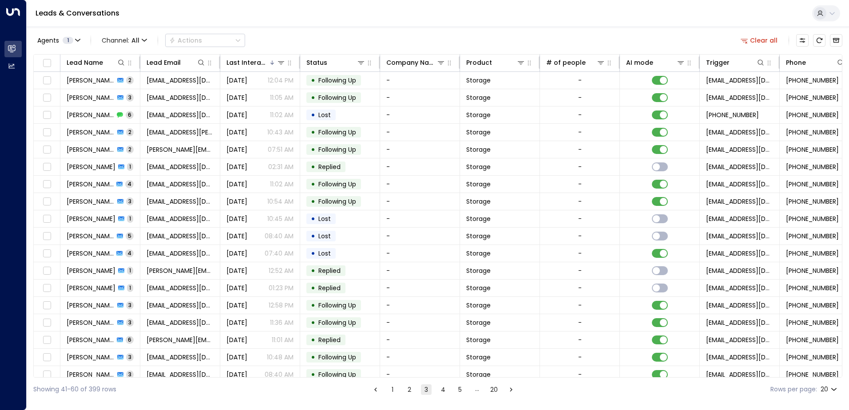
scroll to position [43, 0]
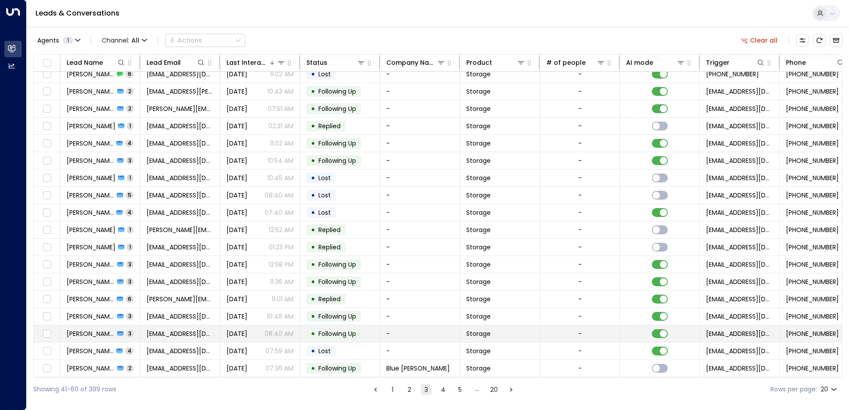
click at [87, 330] on span "[PERSON_NAME]" at bounding box center [91, 333] width 48 height 9
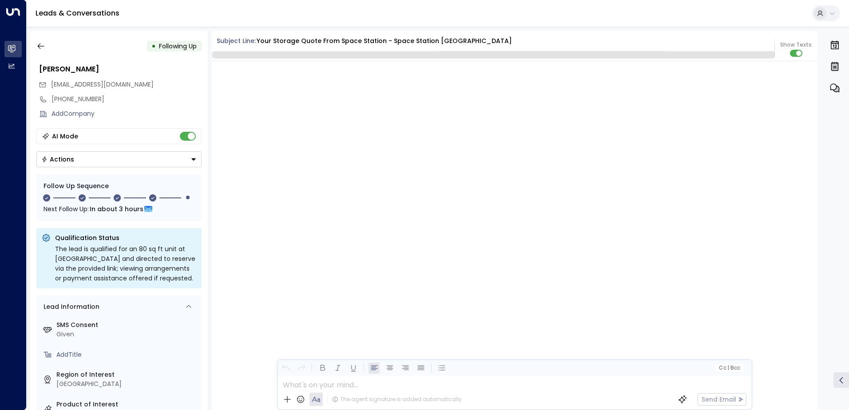
scroll to position [1346, 0]
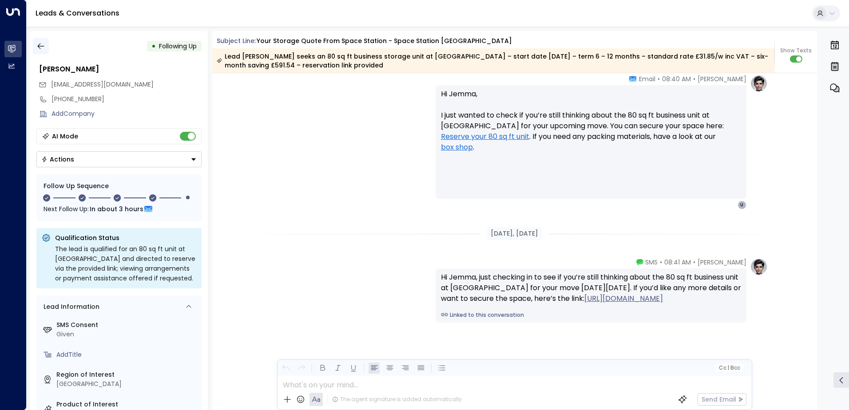
click at [38, 42] on icon "button" at bounding box center [40, 46] width 9 height 9
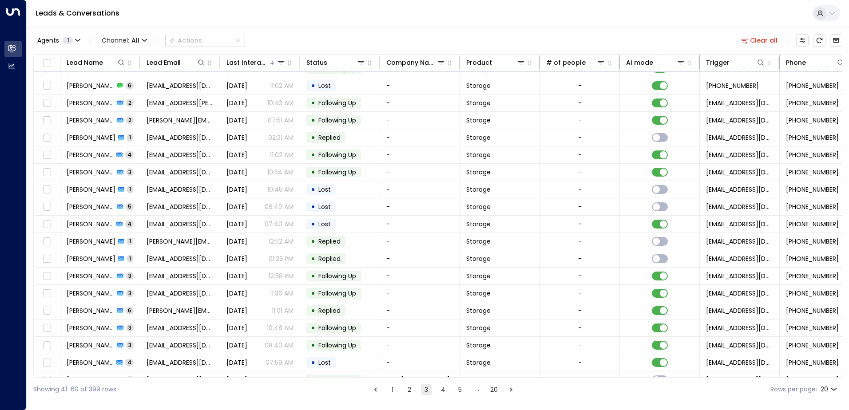
scroll to position [43, 0]
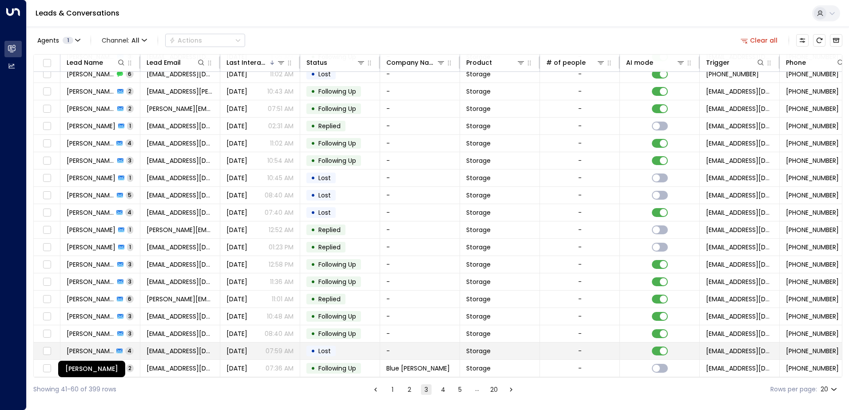
click at [92, 347] on span "[PERSON_NAME]" at bounding box center [90, 351] width 47 height 9
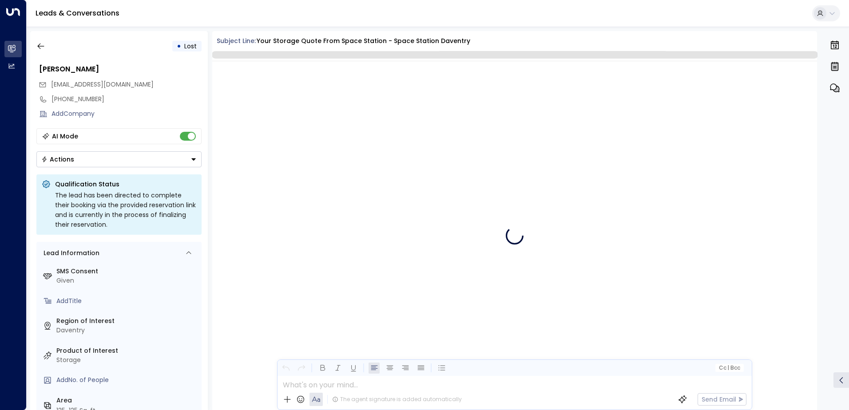
scroll to position [1943, 0]
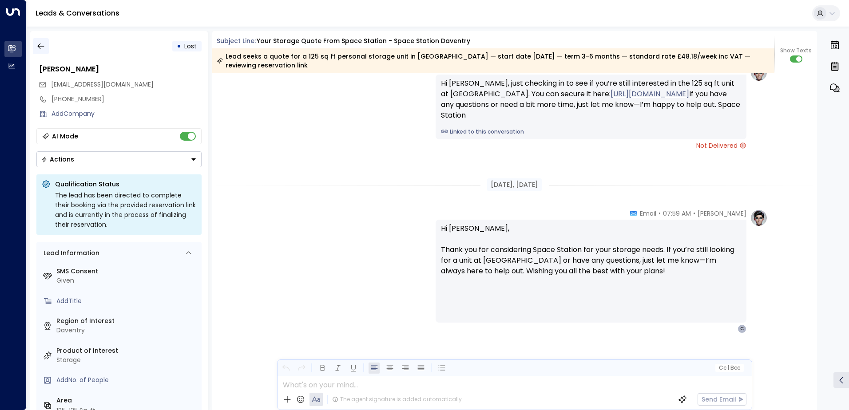
click at [35, 46] on button "button" at bounding box center [41, 46] width 16 height 16
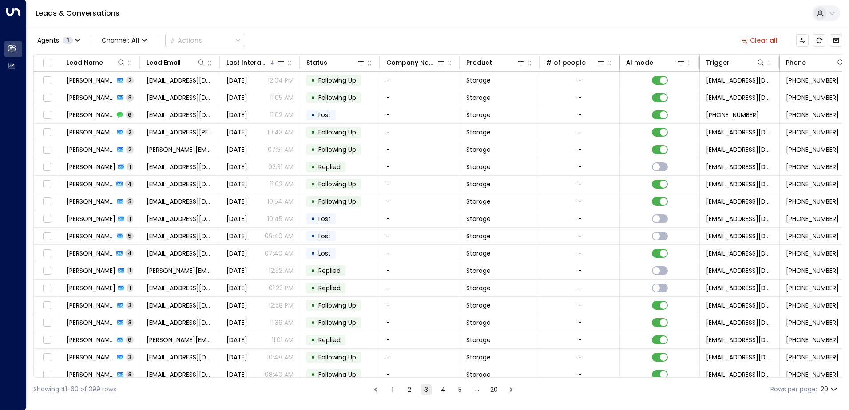
scroll to position [43, 0]
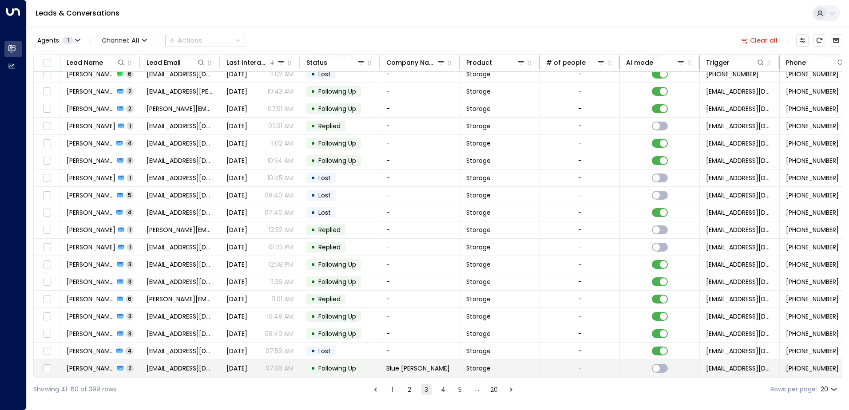
click at [84, 364] on span "[PERSON_NAME]" at bounding box center [91, 368] width 48 height 9
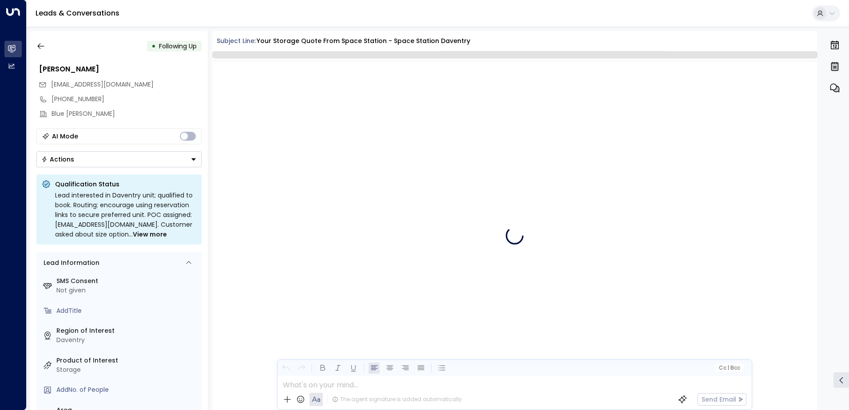
scroll to position [626, 0]
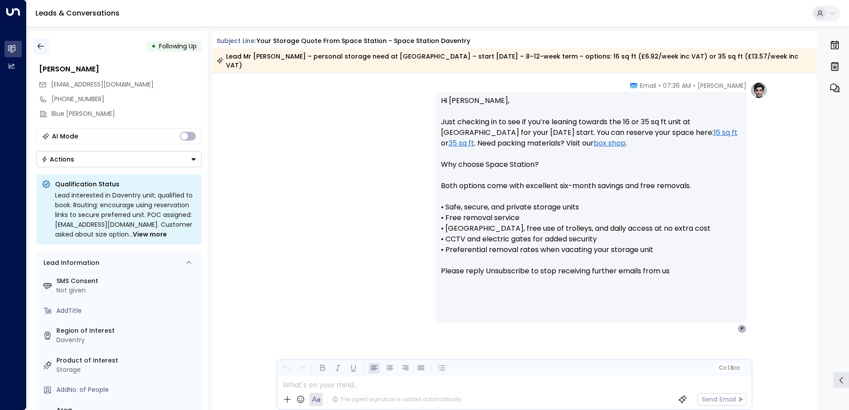
click at [42, 47] on icon "button" at bounding box center [40, 46] width 9 height 9
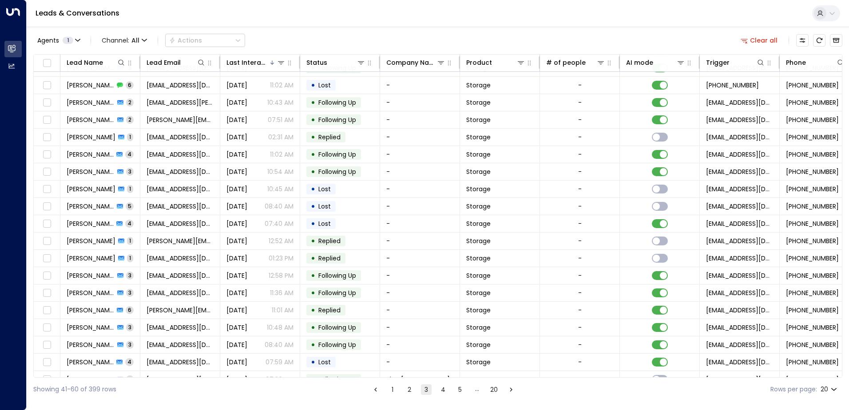
scroll to position [43, 0]
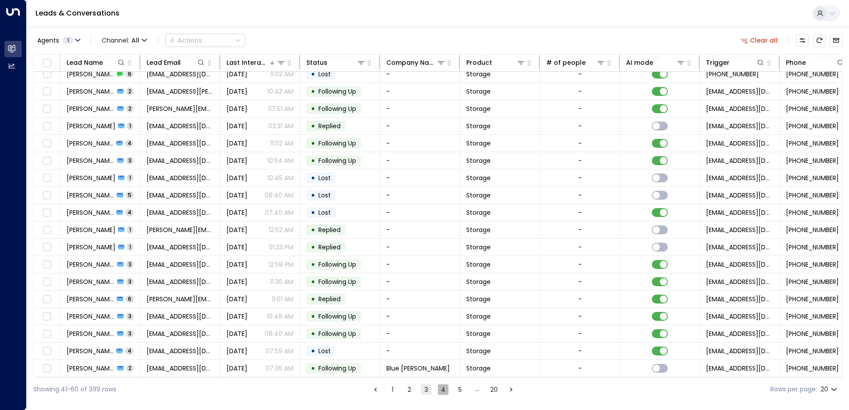
click at [441, 391] on button "4" at bounding box center [443, 389] width 11 height 11
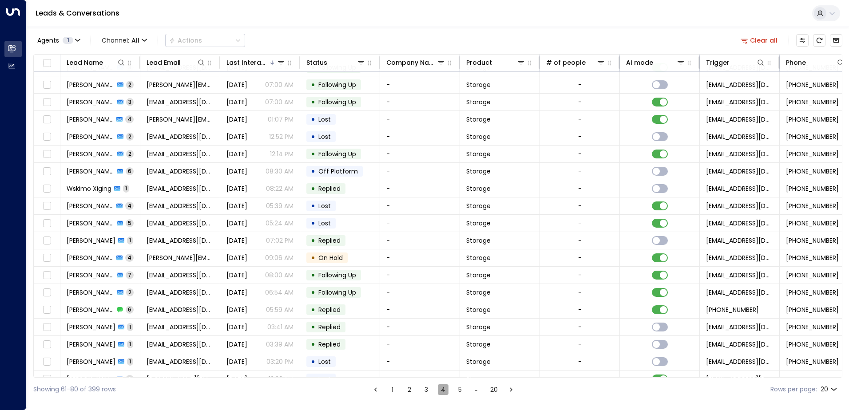
scroll to position [43, 0]
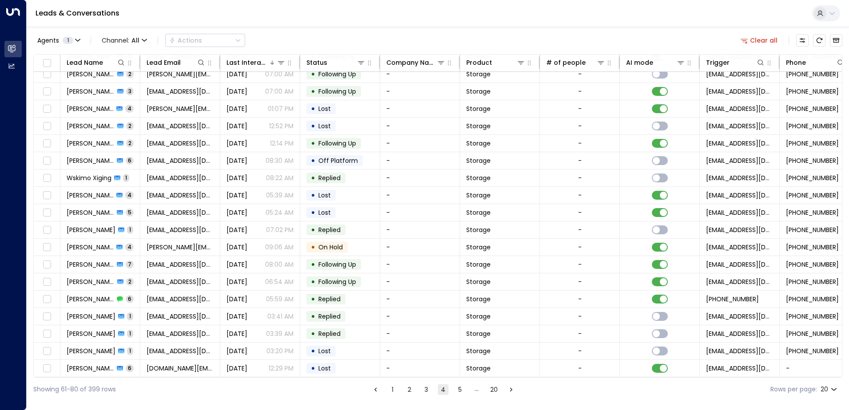
drag, startPoint x: 441, startPoint y: 391, endPoint x: 324, endPoint y: 392, distance: 116.7
click at [324, 392] on div "Showing 61-80 of 399 rows 1 2 3 4 5 … 20 Rows per page: 20 **" at bounding box center [437, 390] width 809 height 24
drag, startPoint x: 324, startPoint y: 392, endPoint x: 309, endPoint y: 387, distance: 15.6
click at [309, 387] on div "Showing 61-80 of 399 rows 1 2 3 4 5 … 20 Rows per page: 20 **" at bounding box center [437, 390] width 809 height 24
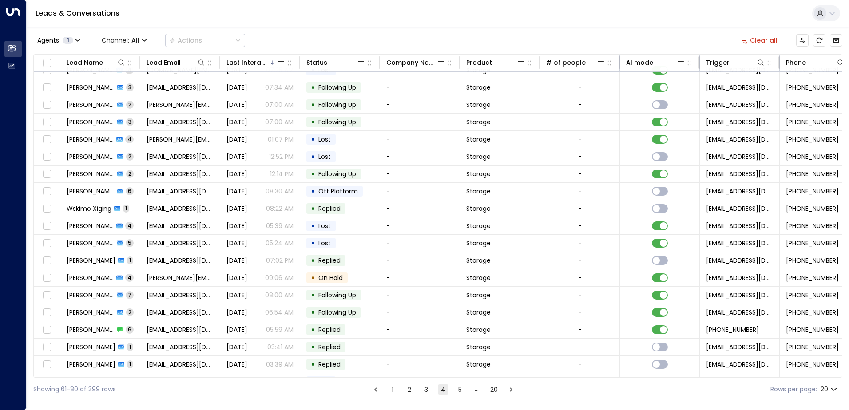
scroll to position [0, 0]
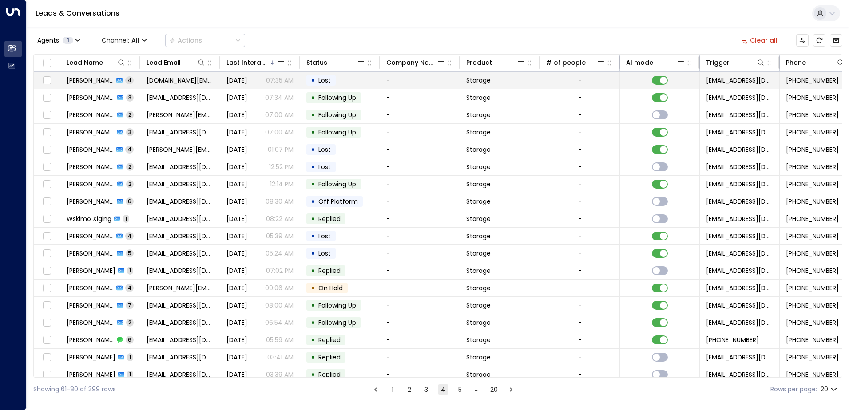
click at [82, 79] on span "[PERSON_NAME]" at bounding box center [90, 80] width 47 height 9
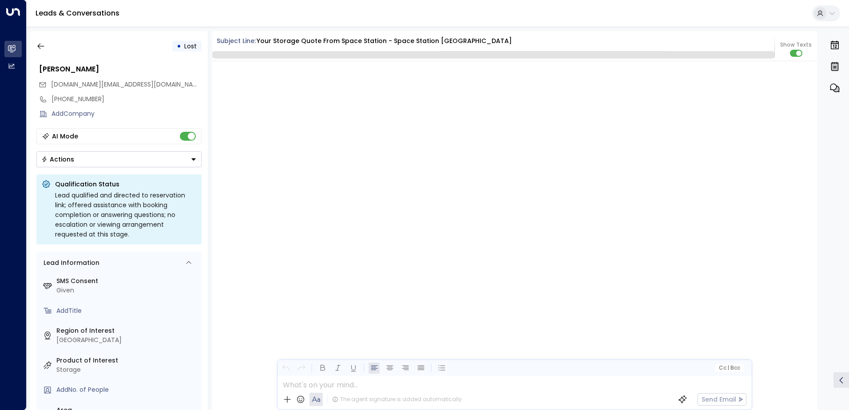
scroll to position [1327, 0]
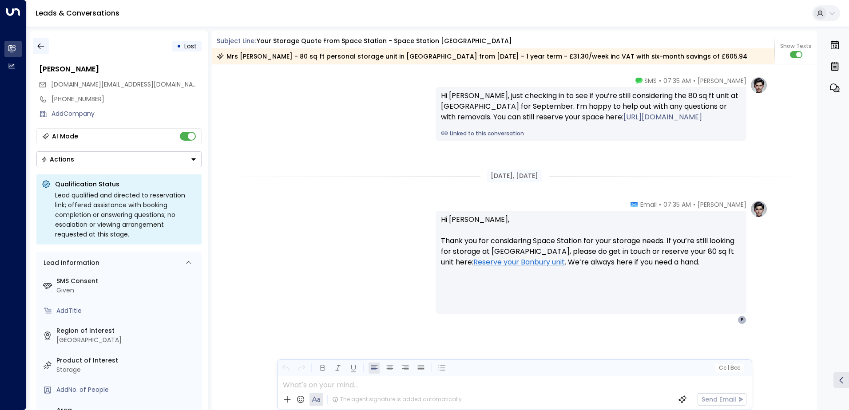
click at [40, 43] on icon "button" at bounding box center [40, 46] width 9 height 9
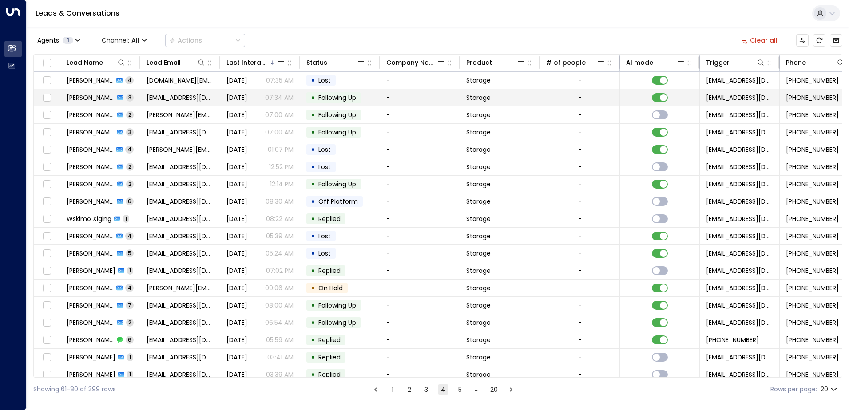
click at [73, 100] on span "[PERSON_NAME]" at bounding box center [91, 97] width 48 height 9
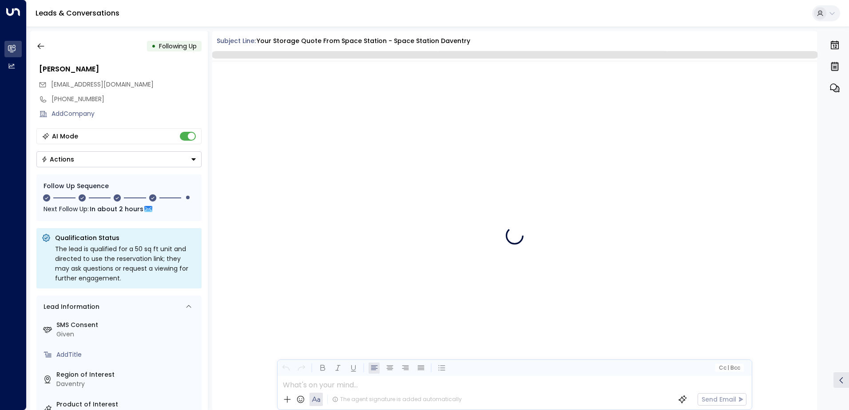
scroll to position [1110, 0]
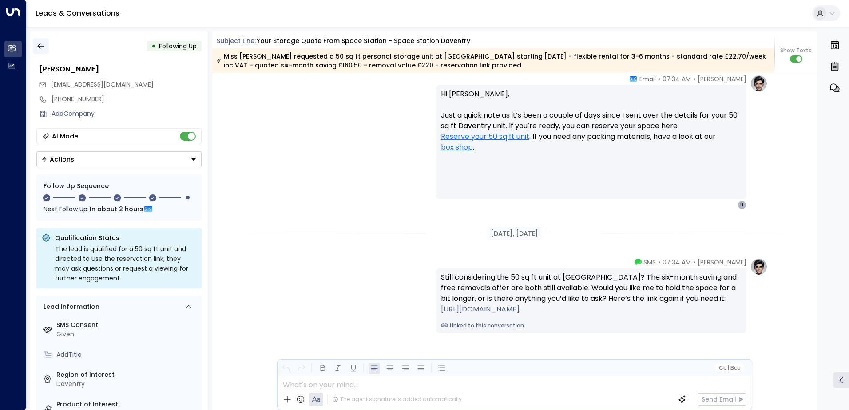
click at [46, 48] on button "button" at bounding box center [41, 46] width 16 height 16
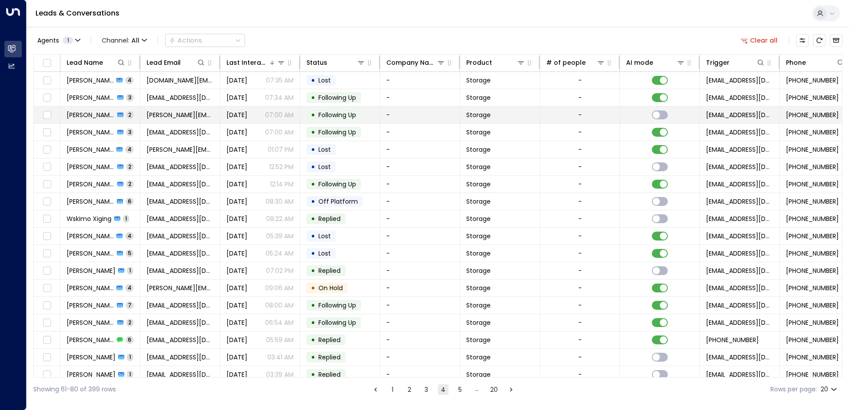
click at [75, 113] on span "[PERSON_NAME]" at bounding box center [91, 115] width 48 height 9
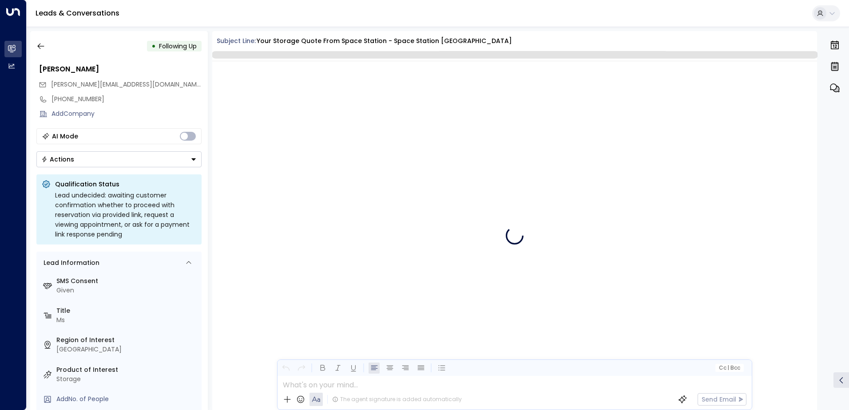
scroll to position [718, 0]
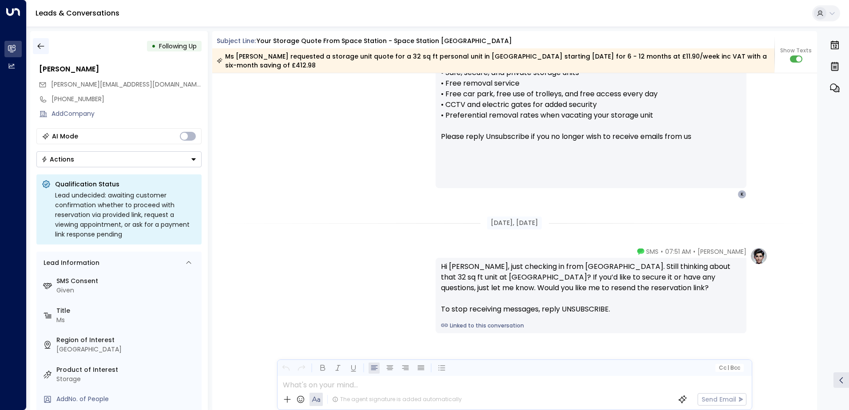
click at [39, 47] on icon "button" at bounding box center [40, 46] width 9 height 9
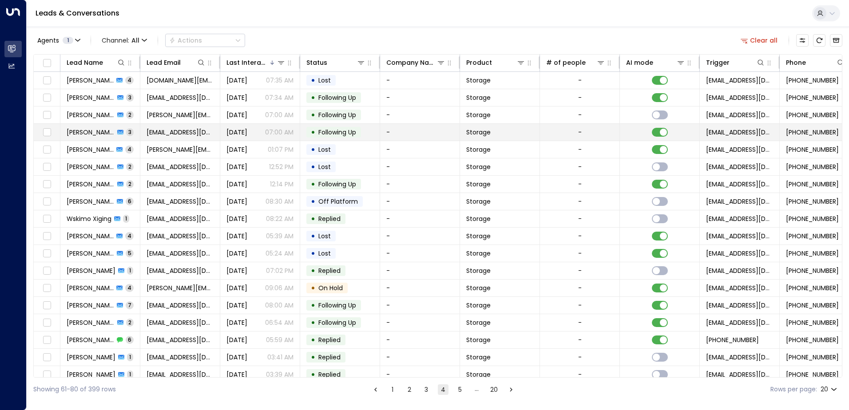
click at [75, 128] on span "[PERSON_NAME]" at bounding box center [91, 132] width 48 height 9
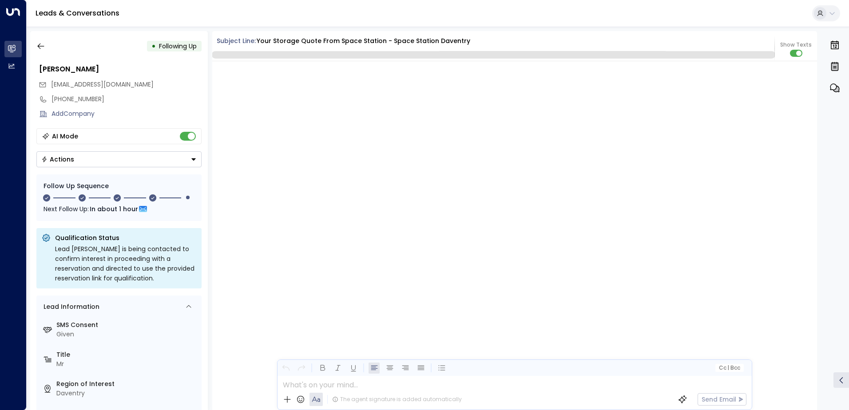
scroll to position [1196, 0]
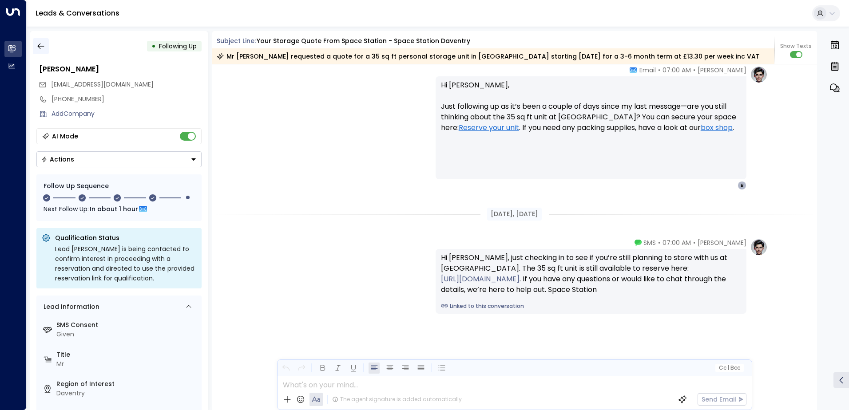
click at [43, 47] on icon "button" at bounding box center [40, 46] width 9 height 9
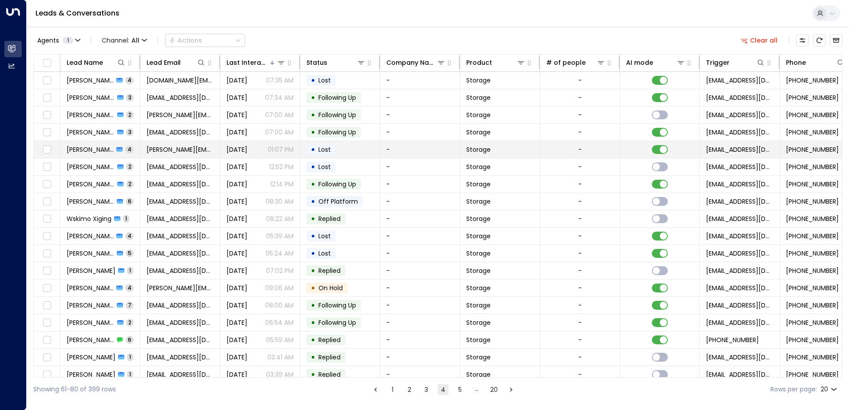
click at [75, 147] on span "[PERSON_NAME]" at bounding box center [90, 149] width 47 height 9
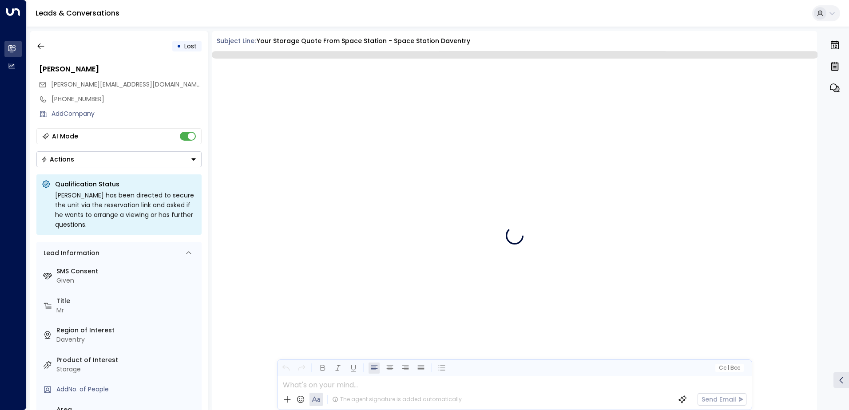
scroll to position [1925, 0]
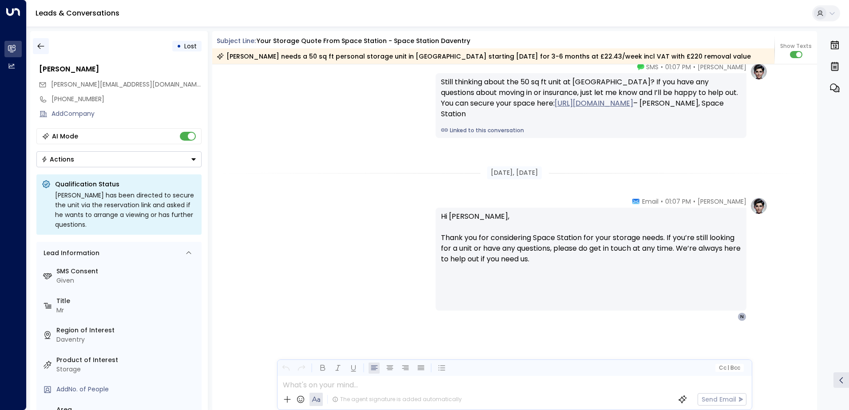
click at [39, 47] on icon "button" at bounding box center [40, 46] width 7 height 6
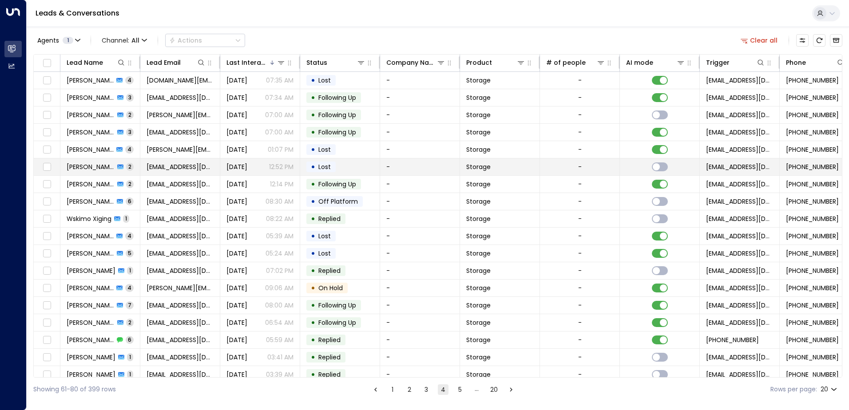
click at [76, 165] on span "[PERSON_NAME]" at bounding box center [91, 166] width 48 height 9
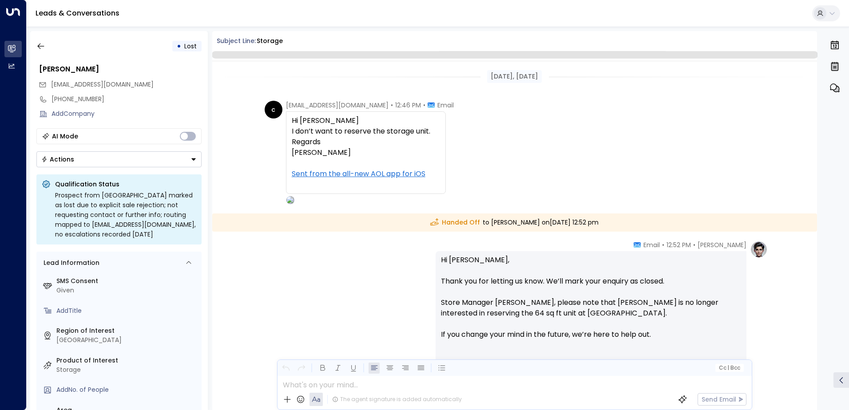
scroll to position [75, 0]
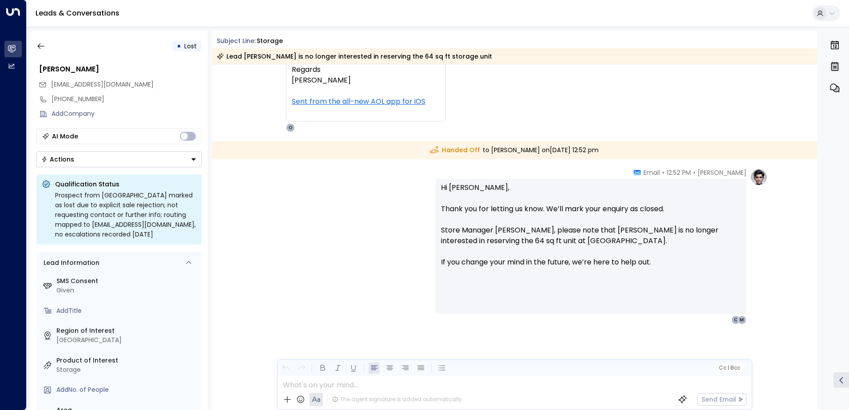
drag, startPoint x: 76, startPoint y: 165, endPoint x: 274, endPoint y: 200, distance: 201.4
click at [274, 200] on div "[PERSON_NAME] • 12:52 PM • Email Hi [PERSON_NAME], Thank you for letting us kno…" at bounding box center [514, 246] width 506 height 156
click at [41, 48] on icon "button" at bounding box center [40, 46] width 9 height 9
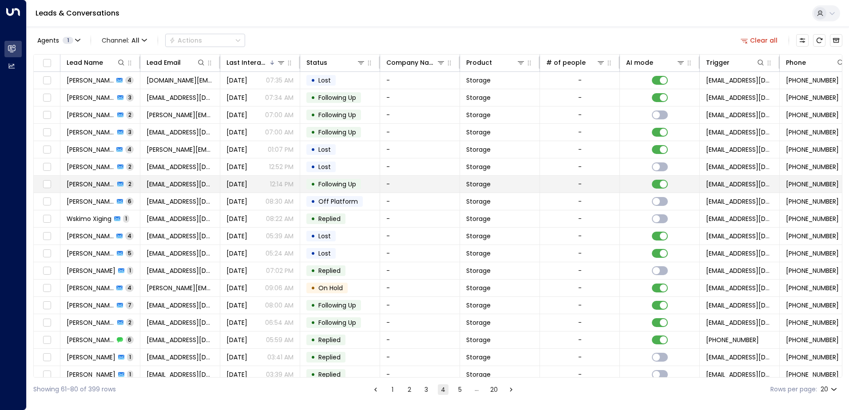
click at [76, 182] on span "[PERSON_NAME]" at bounding box center [91, 184] width 48 height 9
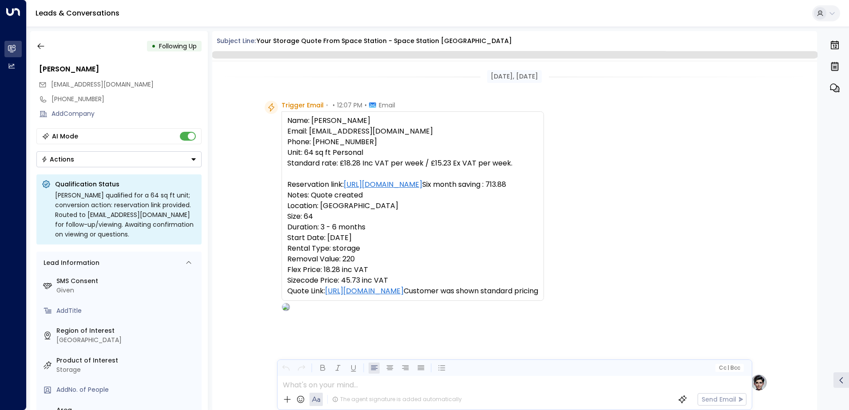
scroll to position [690, 0]
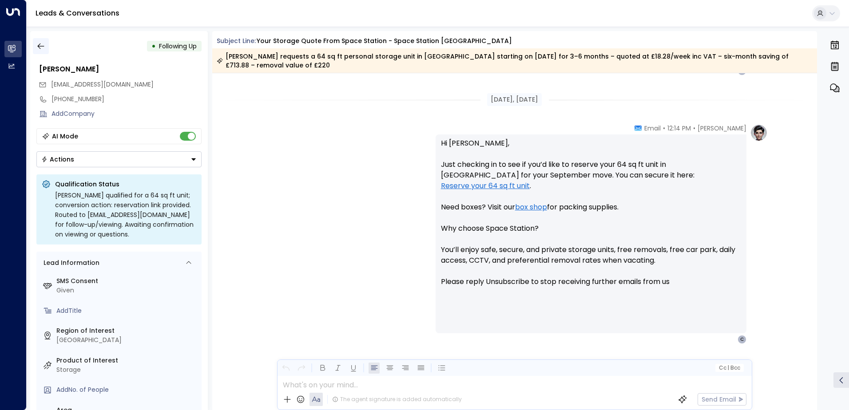
click at [41, 43] on icon "button" at bounding box center [40, 46] width 9 height 9
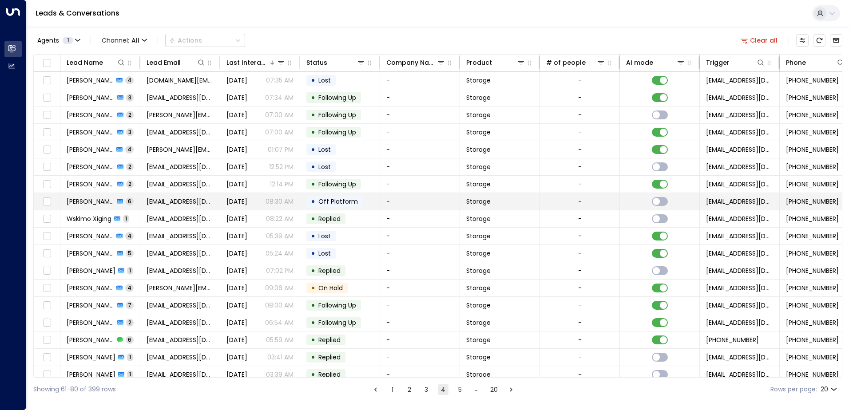
click at [86, 201] on span "[PERSON_NAME]" at bounding box center [90, 201] width 47 height 9
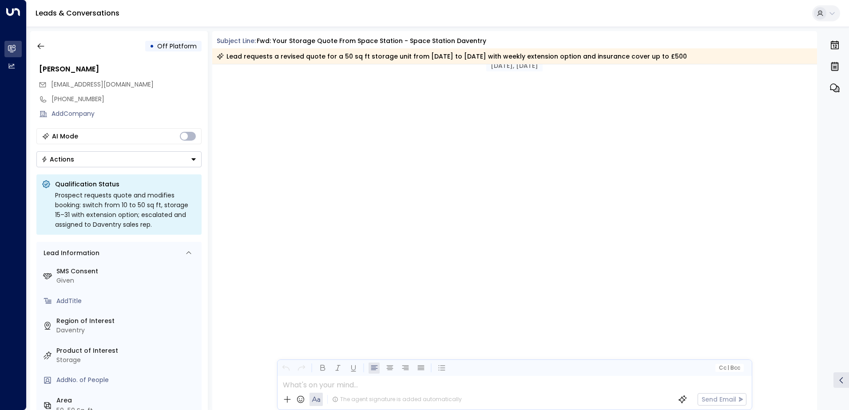
scroll to position [1973, 0]
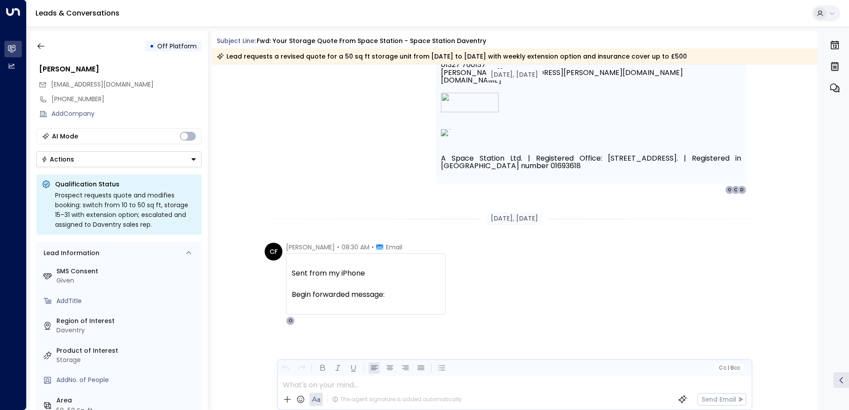
drag, startPoint x: 817, startPoint y: 350, endPoint x: 850, endPoint y: 377, distance: 42.8
drag, startPoint x: 850, startPoint y: 377, endPoint x: 817, endPoint y: 393, distance: 36.7
click at [817, 393] on div "• Off Platform [PERSON_NAME] [EMAIL_ADDRESS][DOMAIN_NAME] [PHONE_NUMBER] Add Co…" at bounding box center [439, 220] width 819 height 379
drag, startPoint x: 817, startPoint y: 393, endPoint x: 812, endPoint y: 366, distance: 27.4
click at [812, 366] on div "• Off Platform [PERSON_NAME] [EMAIL_ADDRESS][DOMAIN_NAME] [PHONE_NUMBER] Add Co…" at bounding box center [439, 220] width 819 height 379
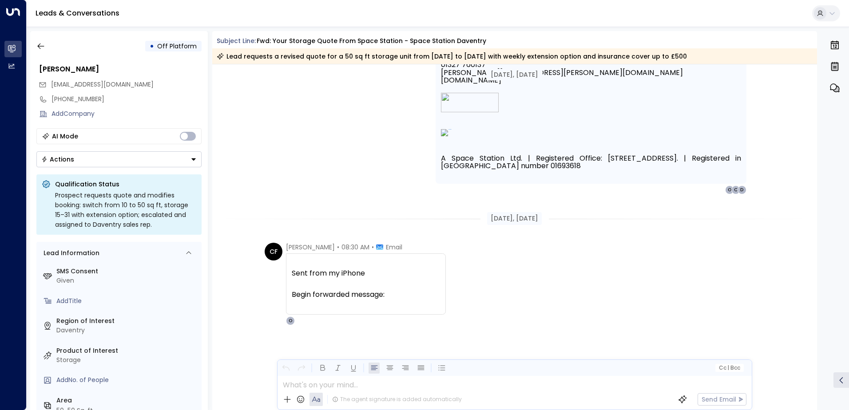
drag, startPoint x: 812, startPoint y: 366, endPoint x: 817, endPoint y: 362, distance: 5.7
click at [817, 362] on div "• Off Platform [PERSON_NAME] [EMAIL_ADDRESS][DOMAIN_NAME] [PHONE_NUMBER] Add Co…" at bounding box center [439, 220] width 819 height 379
drag, startPoint x: 817, startPoint y: 362, endPoint x: 814, endPoint y: 329, distance: 33.4
click at [814, 329] on div "• Off Platform [PERSON_NAME] [EMAIL_ADDRESS][DOMAIN_NAME] [PHONE_NUMBER] Add Co…" at bounding box center [439, 220] width 819 height 379
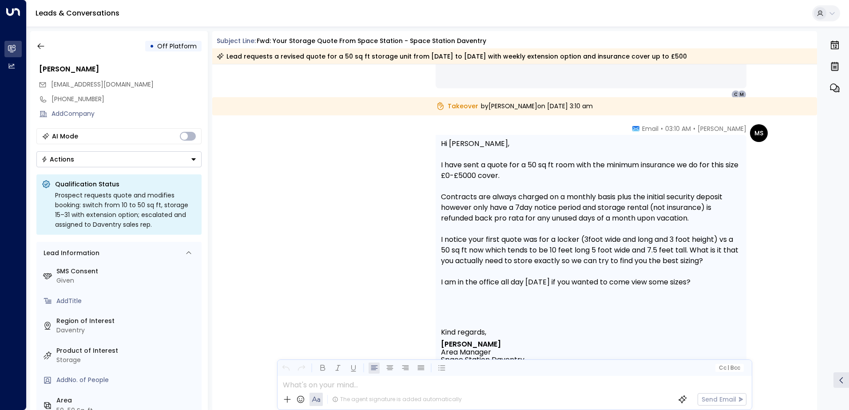
click at [758, 348] on div "MS [PERSON_NAME] • 03:10 AM • Email Hi [PERSON_NAME], I have sent a quote for a…" at bounding box center [601, 310] width 332 height 373
drag, startPoint x: 758, startPoint y: 348, endPoint x: 657, endPoint y: 338, distance: 101.7
click at [657, 338] on td "[PERSON_NAME] Area Manager [GEOGRAPHIC_DATA] [GEOGRAPHIC_DATA] 01327 760137 [PE…" at bounding box center [591, 363] width 300 height 55
drag, startPoint x: 657, startPoint y: 338, endPoint x: 589, endPoint y: 337, distance: 67.5
click at [589, 337] on td "[PERSON_NAME] Area Manager [GEOGRAPHIC_DATA] [GEOGRAPHIC_DATA] 01327 760137 [PE…" at bounding box center [591, 363] width 300 height 55
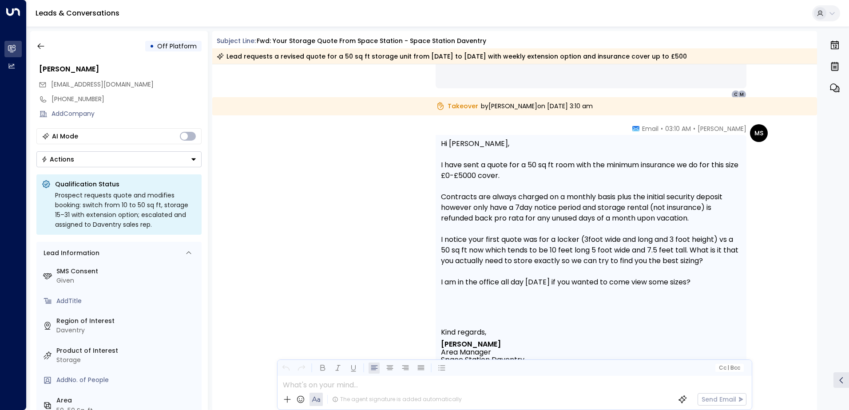
drag, startPoint x: 589, startPoint y: 337, endPoint x: 565, endPoint y: 341, distance: 24.4
click at [565, 341] on td "[PERSON_NAME]" at bounding box center [591, 344] width 300 height 8
drag, startPoint x: 565, startPoint y: 341, endPoint x: 538, endPoint y: 338, distance: 27.7
click at [538, 338] on td "[PERSON_NAME] Area Manager [GEOGRAPHIC_DATA] [GEOGRAPHIC_DATA] 01327 760137 [PE…" at bounding box center [591, 363] width 300 height 55
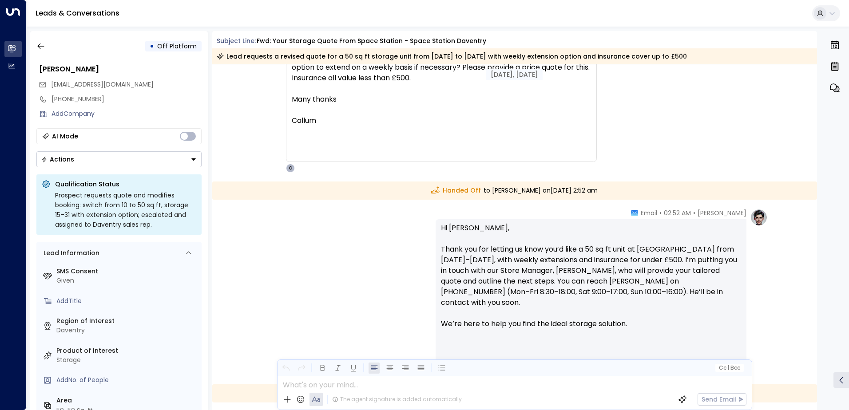
scroll to position [1058, 0]
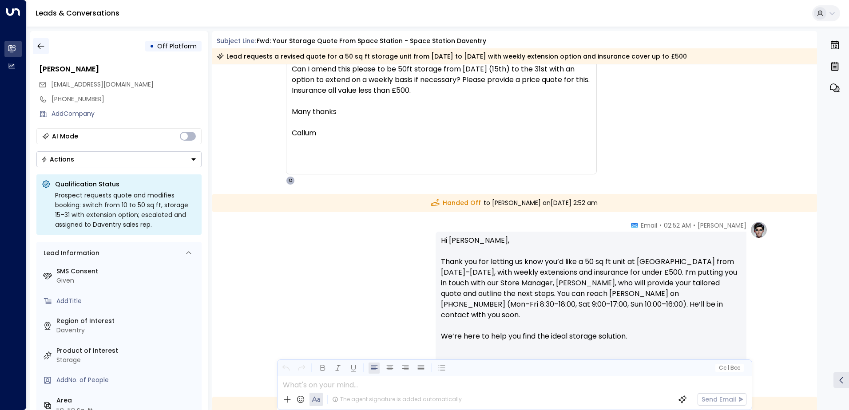
drag, startPoint x: 814, startPoint y: 247, endPoint x: 42, endPoint y: 48, distance: 797.8
click at [42, 48] on icon "button" at bounding box center [40, 46] width 9 height 9
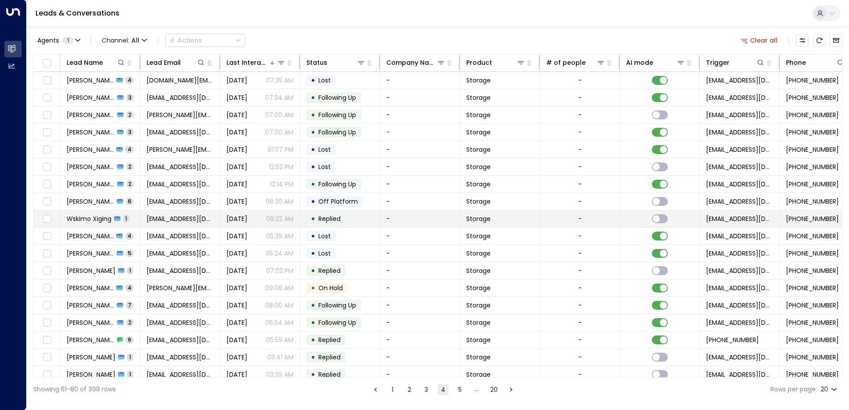
click at [75, 219] on span "Wskimo Xiging" at bounding box center [89, 218] width 45 height 9
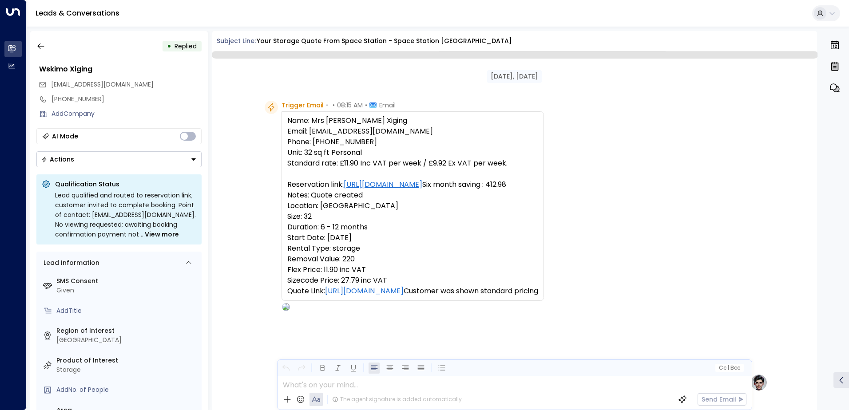
scroll to position [335, 0]
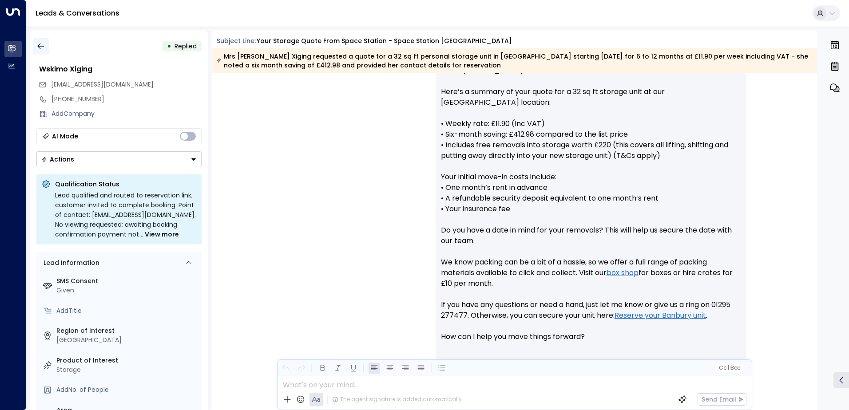
click at [43, 47] on icon "button" at bounding box center [40, 46] width 9 height 9
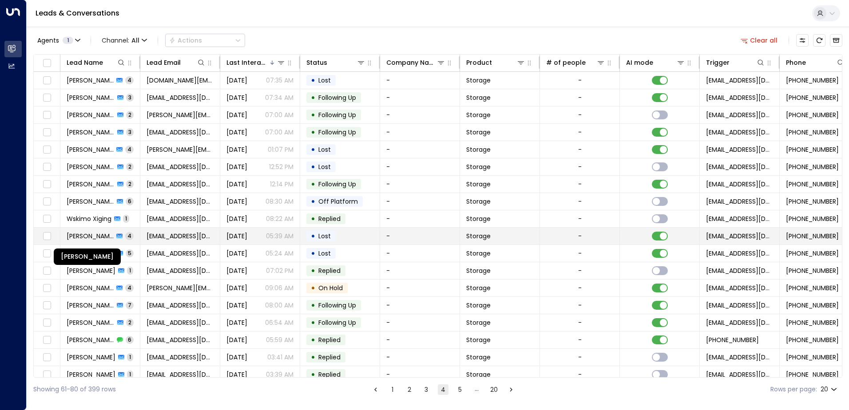
click at [90, 237] on span "[PERSON_NAME]" at bounding box center [90, 236] width 47 height 9
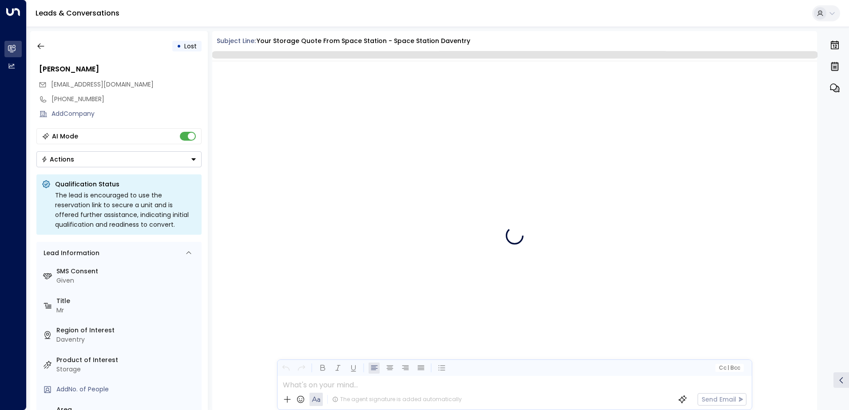
scroll to position [1824, 0]
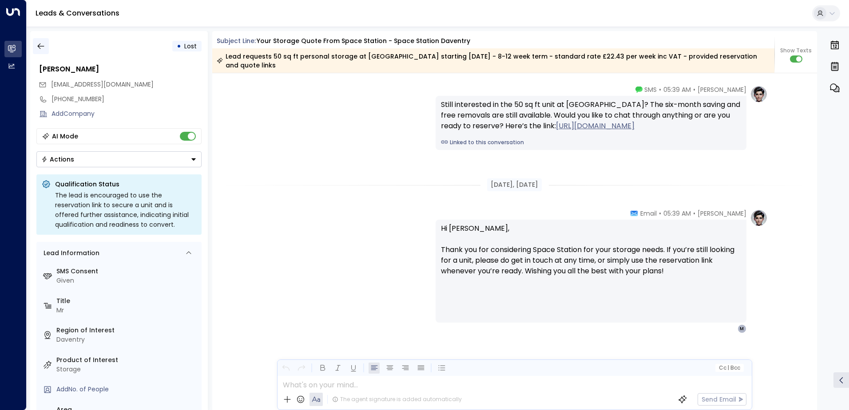
click at [45, 46] on button "button" at bounding box center [41, 46] width 16 height 16
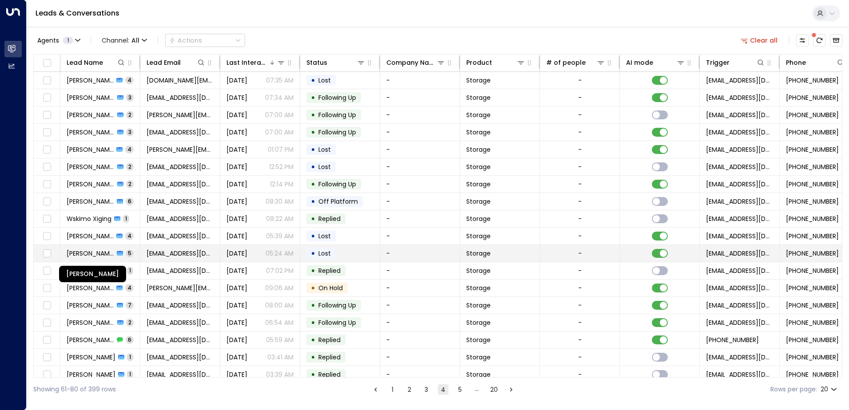
click at [88, 252] on span "[PERSON_NAME]" at bounding box center [90, 253] width 47 height 9
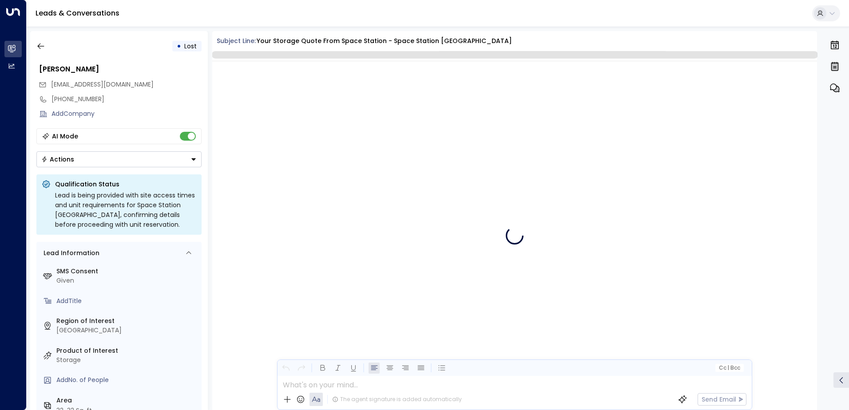
scroll to position [1674, 0]
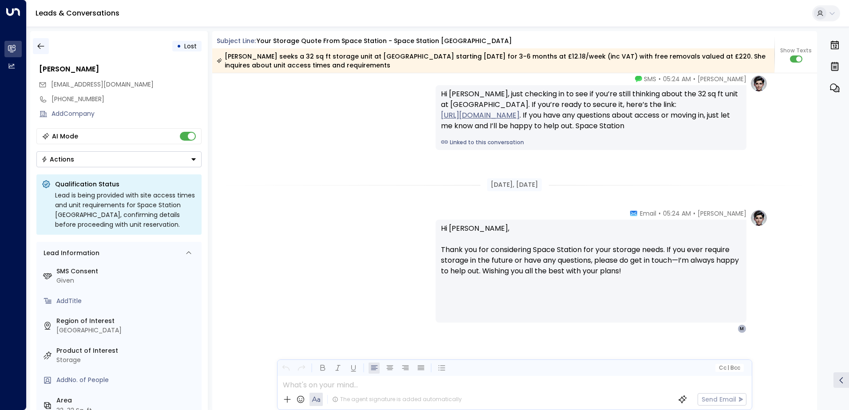
click at [42, 48] on icon "button" at bounding box center [40, 46] width 9 height 9
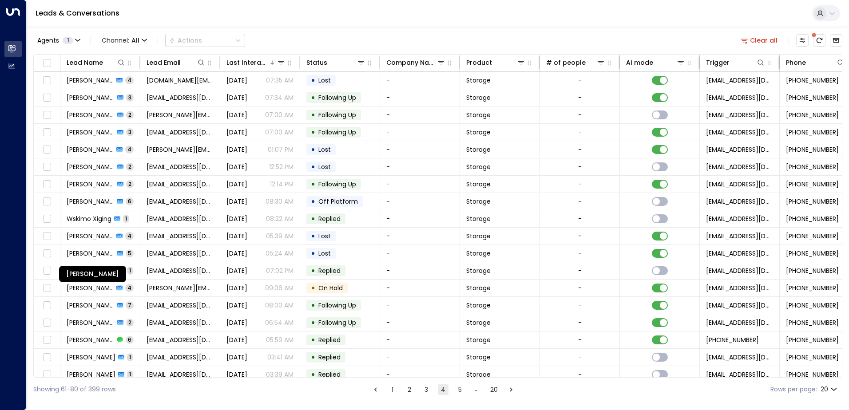
click at [80, 270] on div "[PERSON_NAME]" at bounding box center [92, 274] width 67 height 16
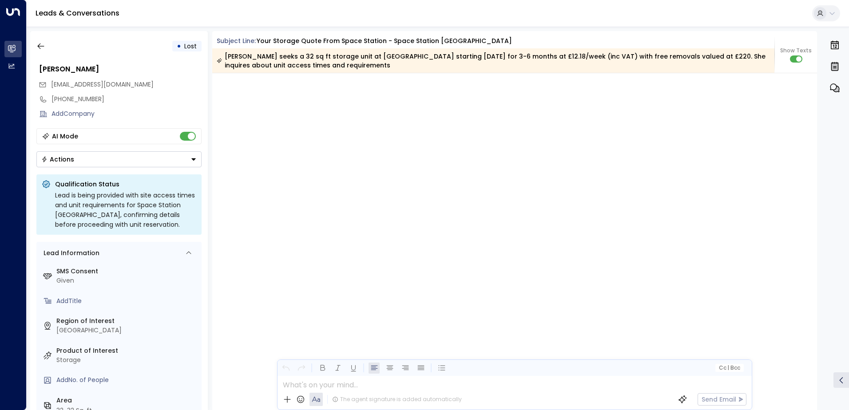
scroll to position [2117, 0]
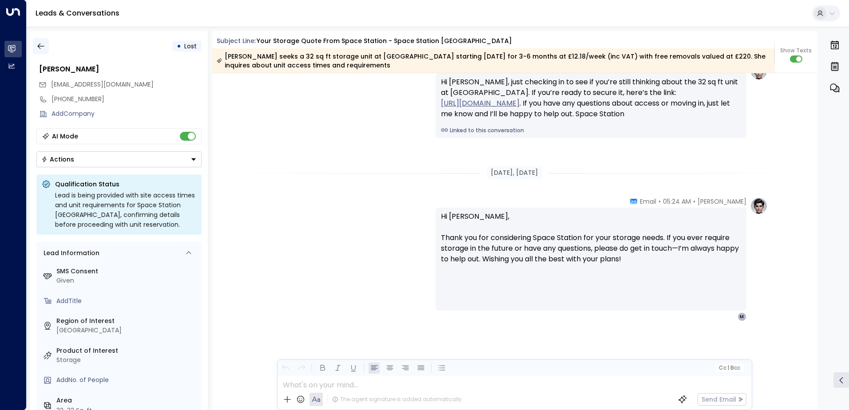
click at [48, 48] on button "button" at bounding box center [41, 46] width 16 height 16
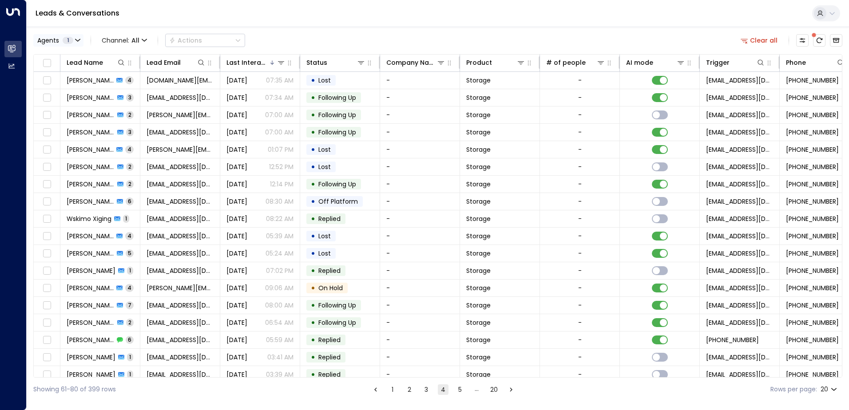
drag, startPoint x: 48, startPoint y: 48, endPoint x: 43, endPoint y: 35, distance: 13.8
click at [43, 35] on button "Agents 1" at bounding box center [58, 40] width 50 height 12
click at [86, 272] on div at bounding box center [424, 205] width 849 height 410
click at [86, 272] on span "[PERSON_NAME]" at bounding box center [91, 270] width 49 height 9
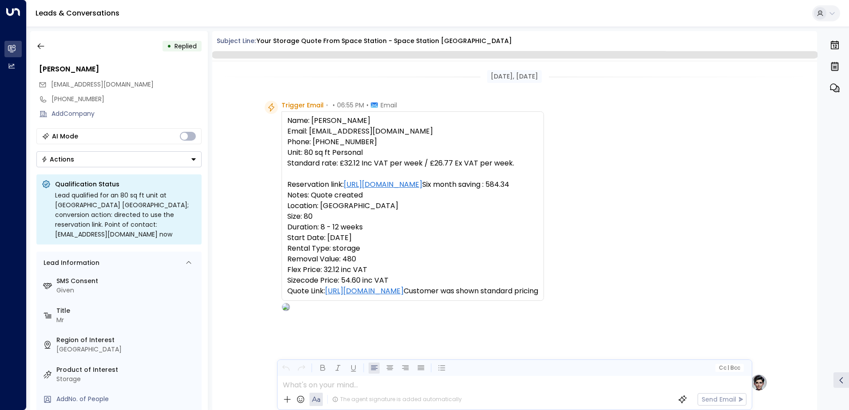
scroll to position [335, 0]
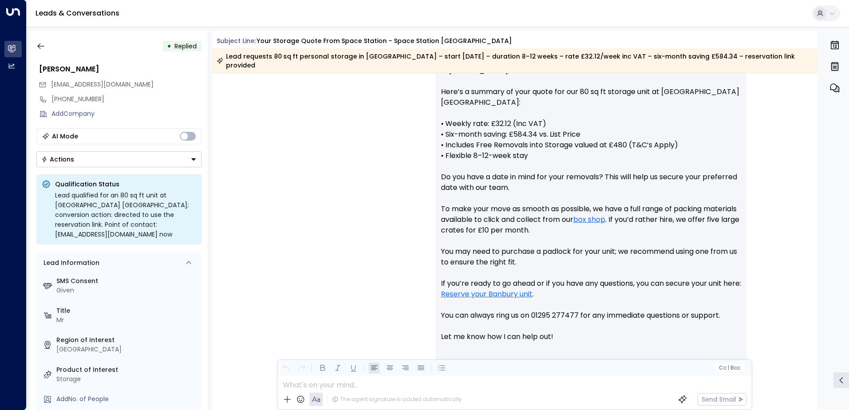
drag, startPoint x: 86, startPoint y: 272, endPoint x: 211, endPoint y: 293, distance: 126.5
click at [211, 293] on div "• Replied [PERSON_NAME] [PERSON_NAME][EMAIL_ADDRESS][DOMAIN_NAME] [PHONE_NUMBER…" at bounding box center [439, 220] width 819 height 379
click at [43, 45] on icon "button" at bounding box center [40, 46] width 9 height 9
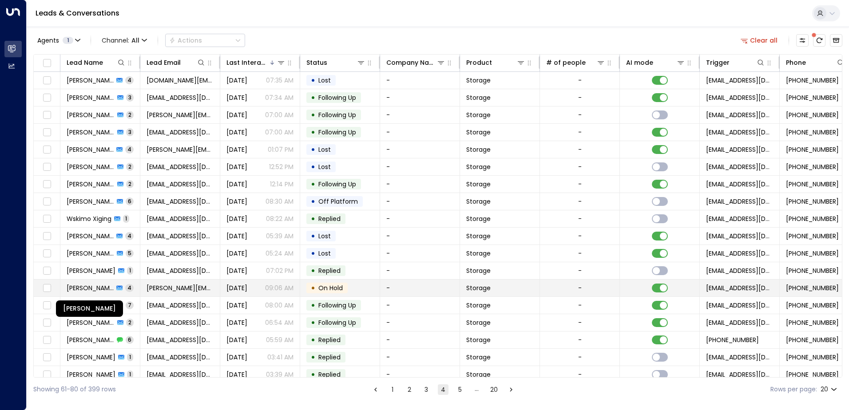
click at [83, 285] on span "[PERSON_NAME]" at bounding box center [90, 288] width 47 height 9
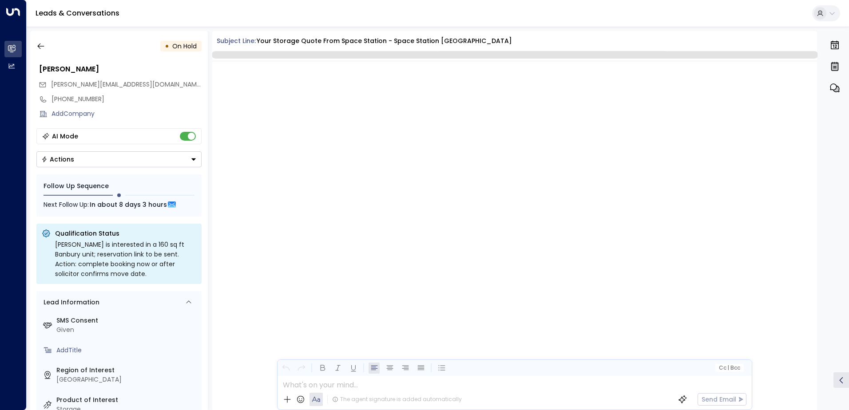
scroll to position [1114, 0]
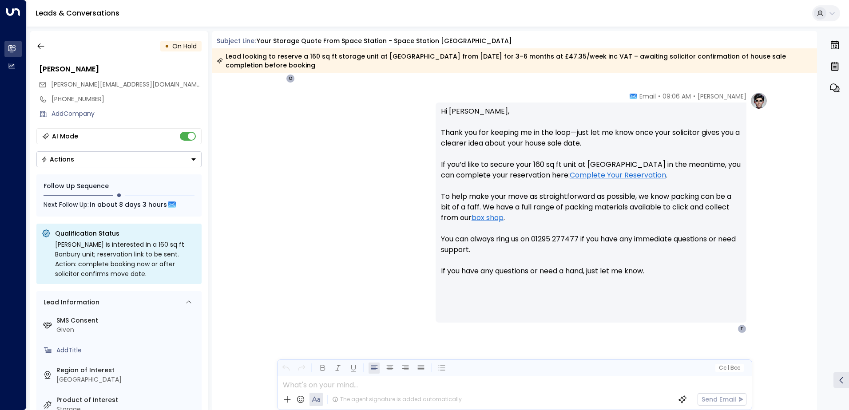
drag, startPoint x: 83, startPoint y: 282, endPoint x: 272, endPoint y: 304, distance: 190.4
drag, startPoint x: 272, startPoint y: 304, endPoint x: 230, endPoint y: 320, distance: 44.8
click at [230, 320] on div "[PERSON_NAME] • 09:06 AM • Email Hi [PERSON_NAME], Thank you for keeping me in …" at bounding box center [514, 257] width 605 height 330
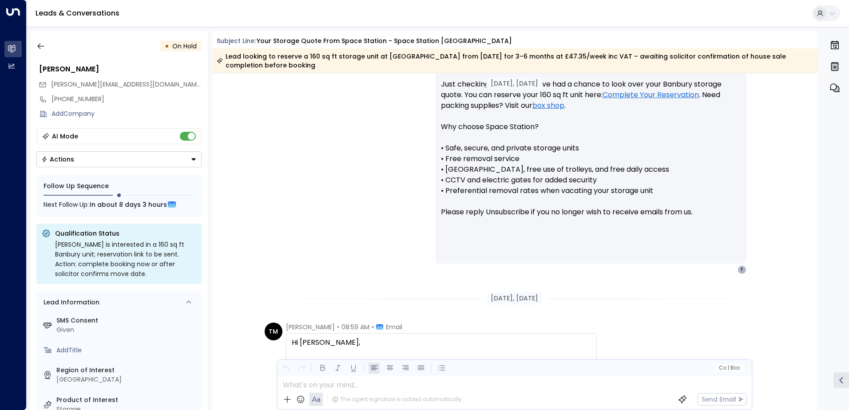
scroll to position [781, 0]
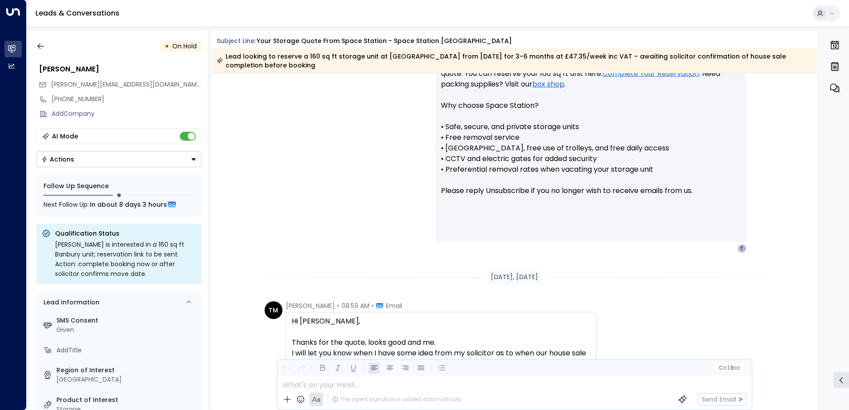
drag, startPoint x: 814, startPoint y: 333, endPoint x: 821, endPoint y: 257, distance: 76.2
click at [821, 257] on div "0" at bounding box center [834, 220] width 27 height 379
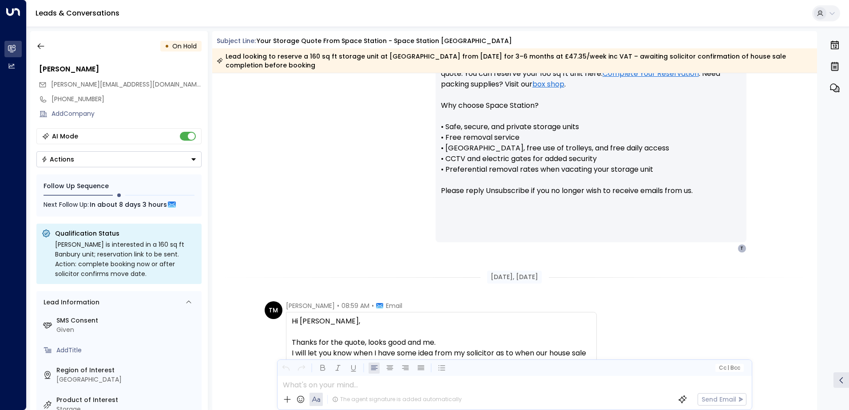
drag, startPoint x: 821, startPoint y: 257, endPoint x: 813, endPoint y: 280, distance: 24.0
drag, startPoint x: 813, startPoint y: 280, endPoint x: 827, endPoint y: 302, distance: 25.5
click at [827, 302] on div "0" at bounding box center [834, 220] width 27 height 379
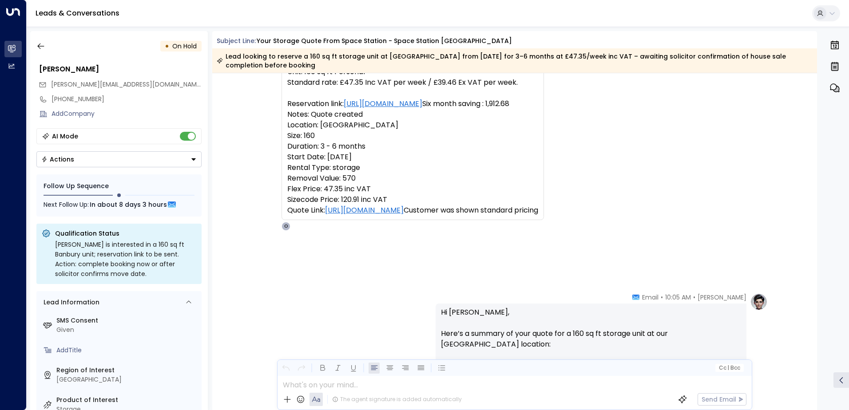
scroll to position [0, 0]
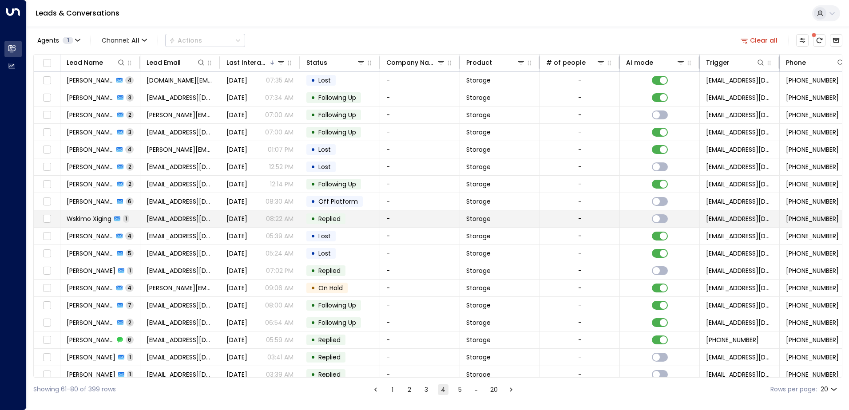
drag, startPoint x: 535, startPoint y: 214, endPoint x: 528, endPoint y: 220, distance: 8.5
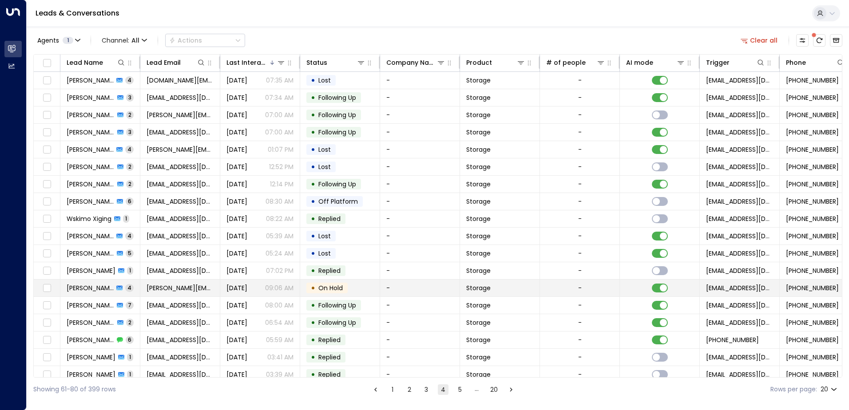
drag, startPoint x: 528, startPoint y: 220, endPoint x: 96, endPoint y: 290, distance: 437.9
click at [96, 290] on span "[PERSON_NAME]" at bounding box center [90, 288] width 47 height 9
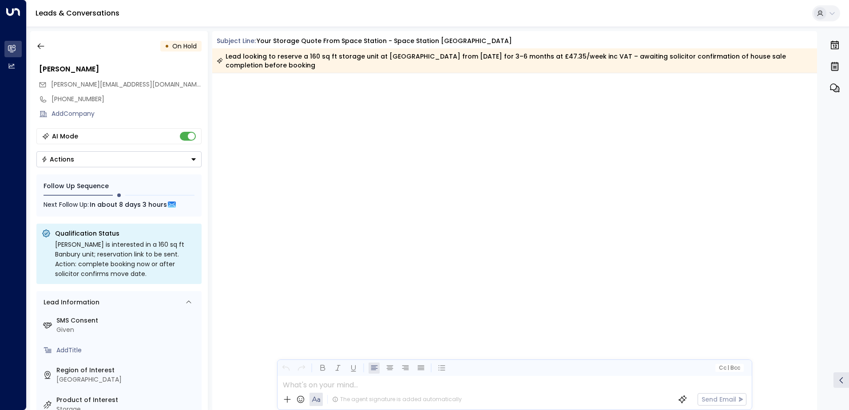
scroll to position [1009, 0]
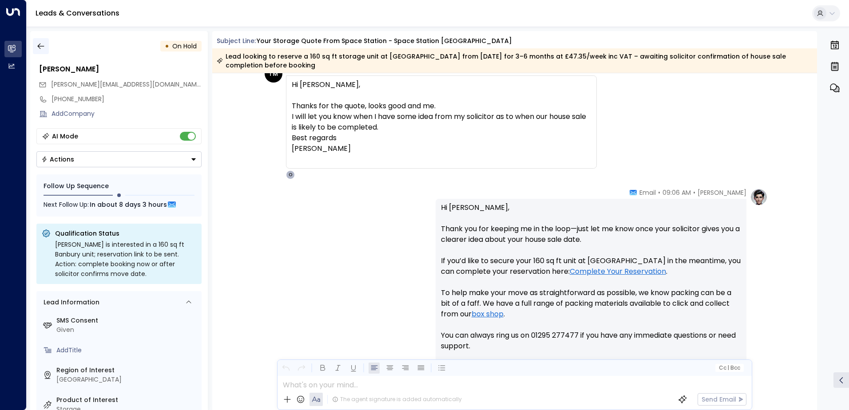
click at [44, 48] on icon "button" at bounding box center [40, 46] width 9 height 9
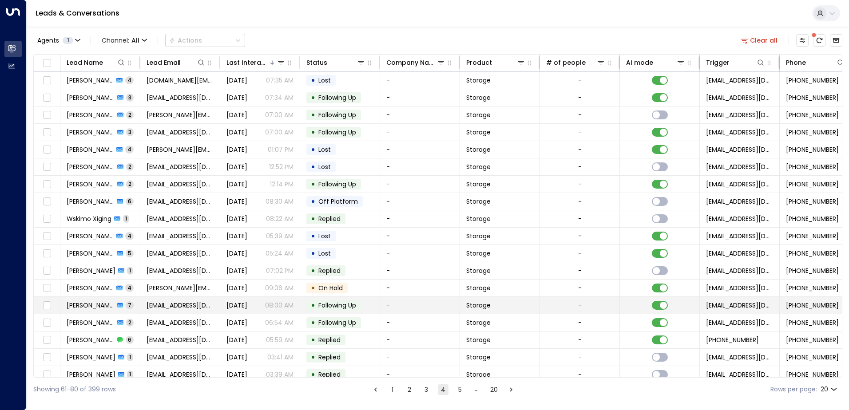
click at [75, 302] on span "[PERSON_NAME]" at bounding box center [90, 305] width 47 height 9
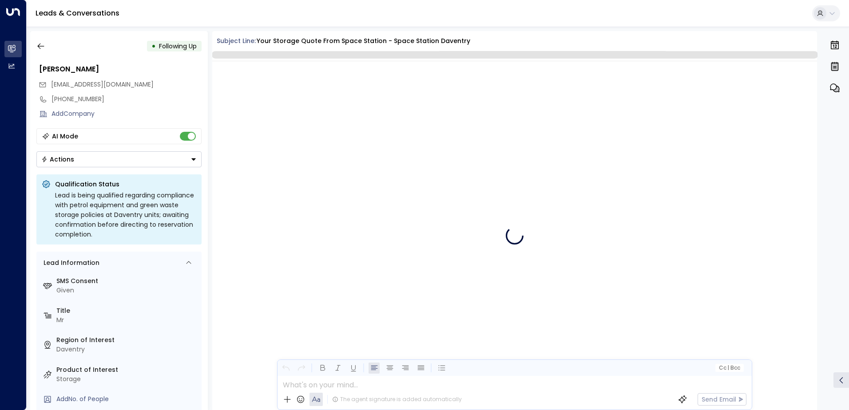
scroll to position [4140, 0]
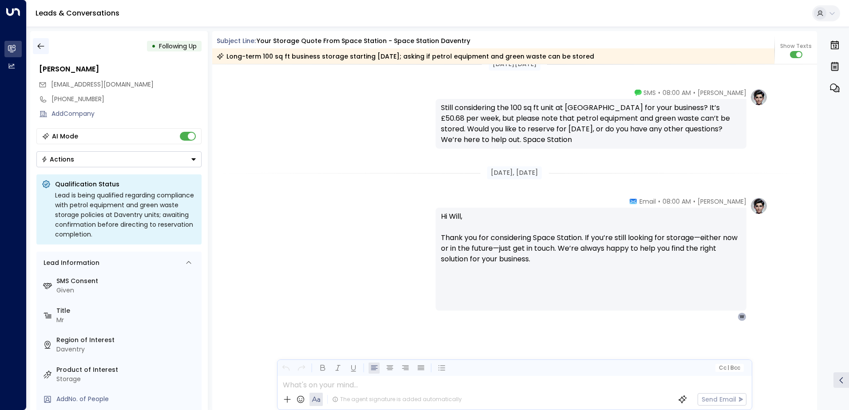
click at [45, 47] on button "button" at bounding box center [41, 46] width 16 height 16
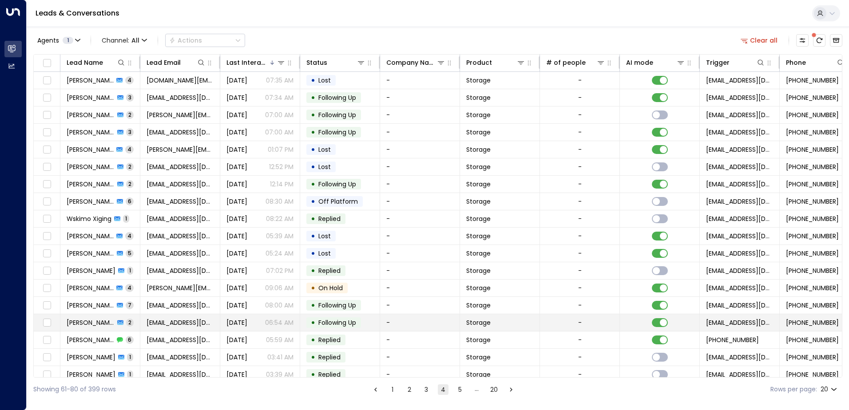
click at [103, 324] on span "[PERSON_NAME]" at bounding box center [91, 322] width 48 height 9
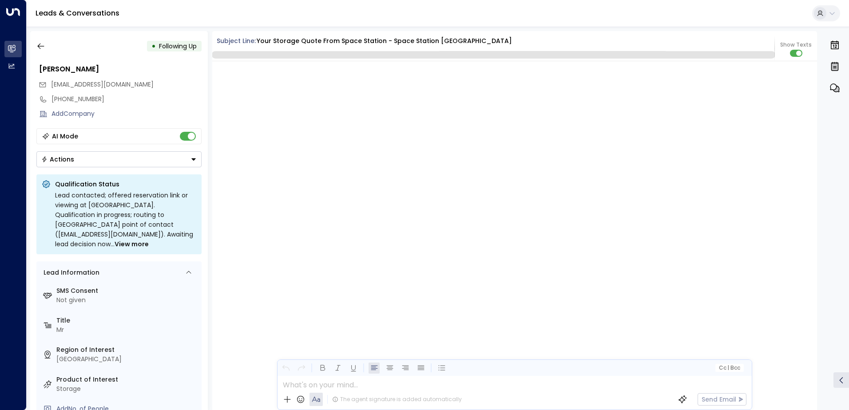
scroll to position [916, 0]
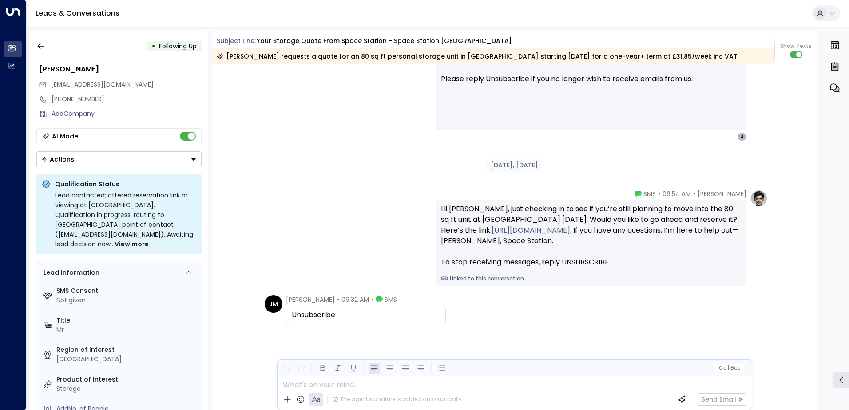
drag, startPoint x: 329, startPoint y: 214, endPoint x: 250, endPoint y: 261, distance: 91.9
click at [250, 261] on div "[PERSON_NAME] • 06:54 AM • SMS Hi [PERSON_NAME], just checking in to see if you…" at bounding box center [514, 238] width 605 height 97
click at [37, 48] on icon "button" at bounding box center [40, 46] width 9 height 9
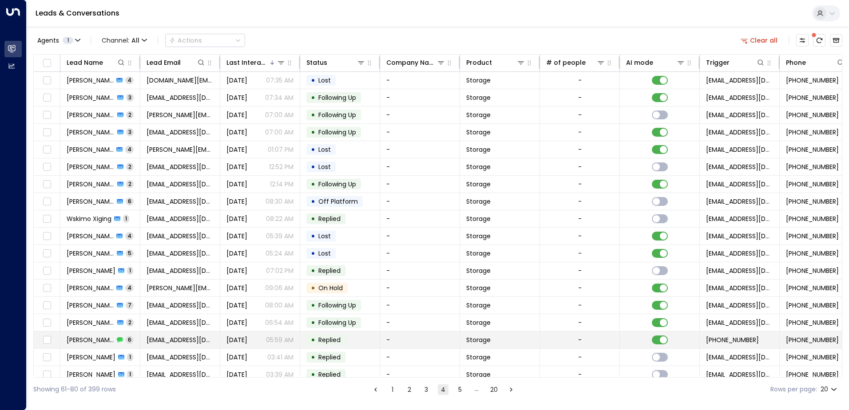
click at [80, 339] on span "[PERSON_NAME]" at bounding box center [90, 340] width 47 height 9
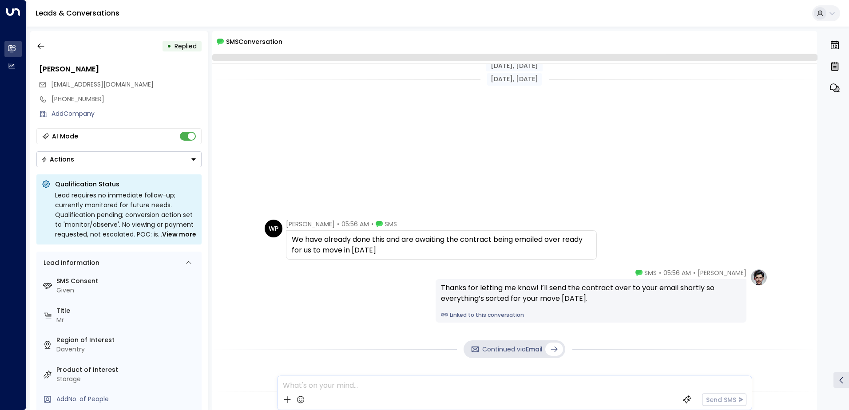
scroll to position [256, 0]
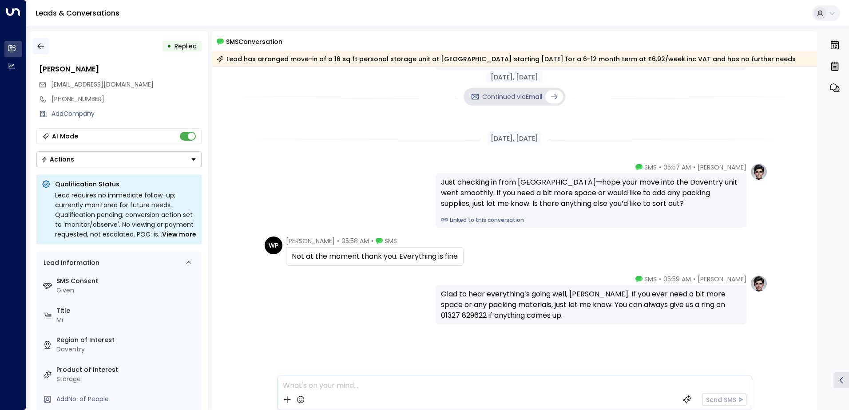
click at [40, 48] on icon "button" at bounding box center [40, 46] width 9 height 9
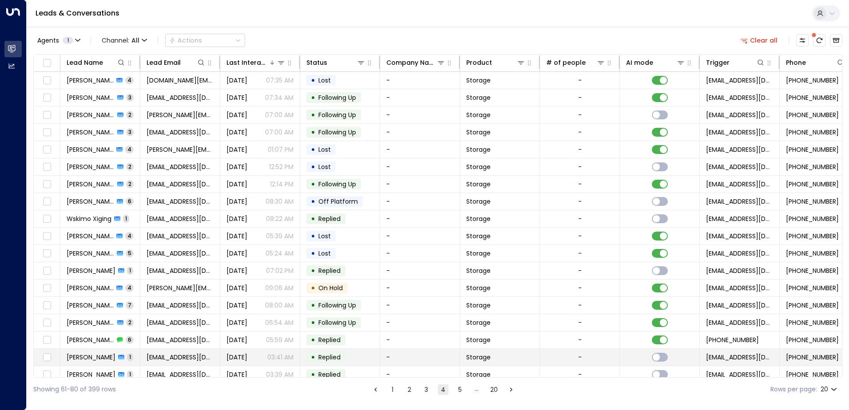
click at [87, 357] on span "[PERSON_NAME]" at bounding box center [91, 357] width 49 height 9
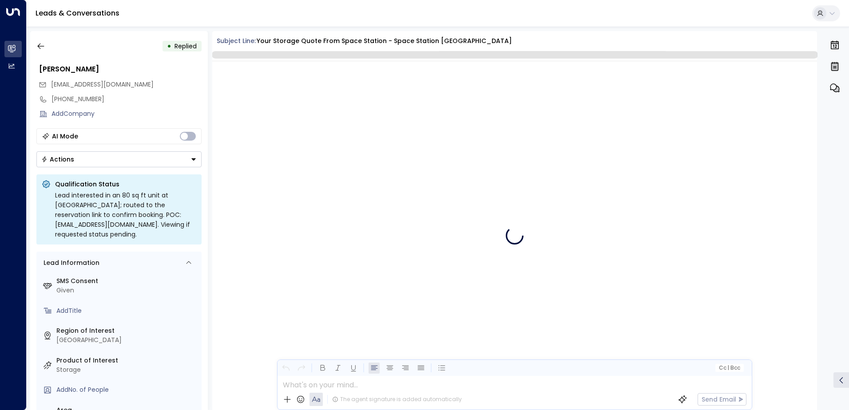
scroll to position [335, 0]
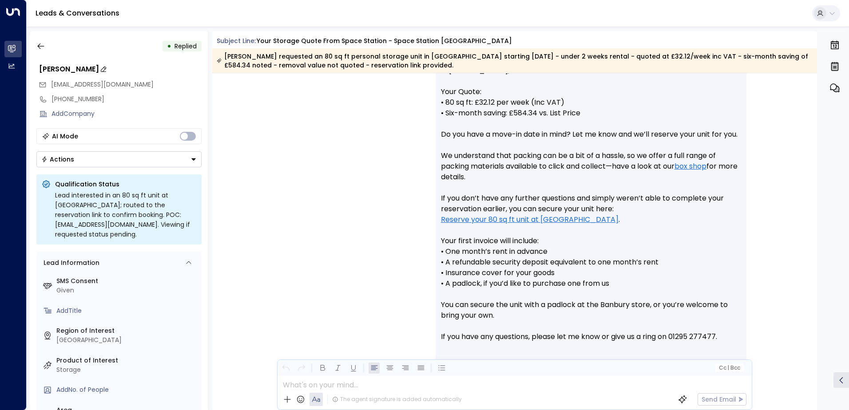
click at [75, 69] on div "[PERSON_NAME]" at bounding box center [120, 69] width 162 height 11
click at [36, 49] on icon "button" at bounding box center [40, 46] width 9 height 9
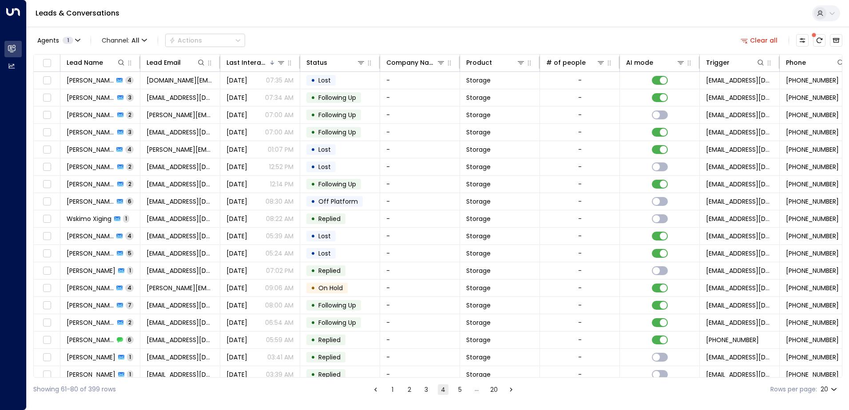
scroll to position [43, 0]
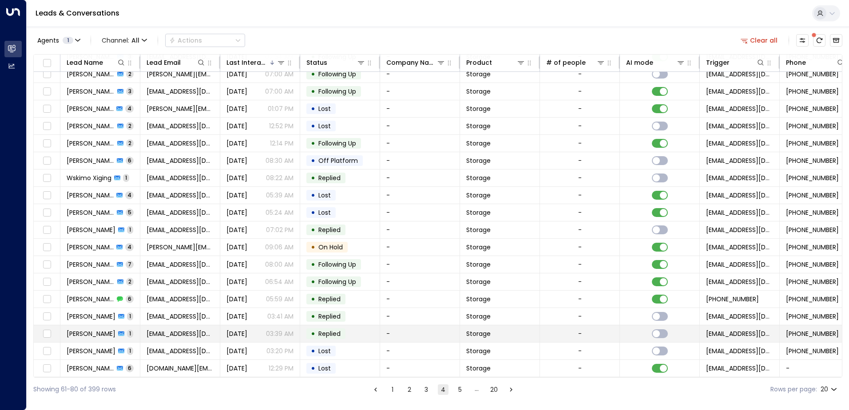
click at [97, 330] on span "[PERSON_NAME]" at bounding box center [91, 333] width 49 height 9
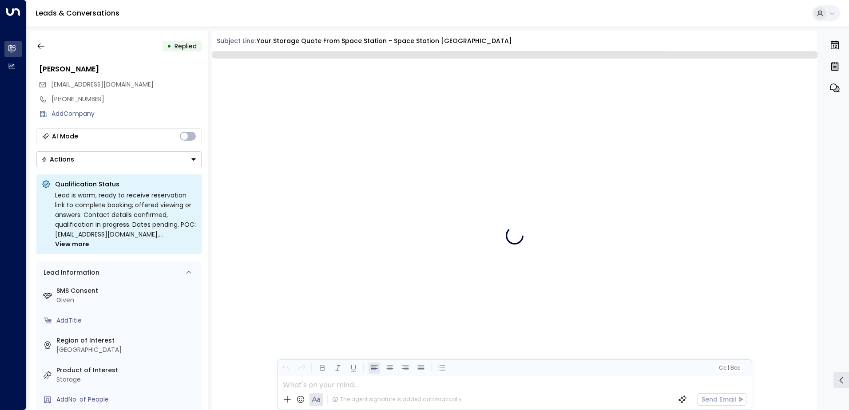
scroll to position [358, 0]
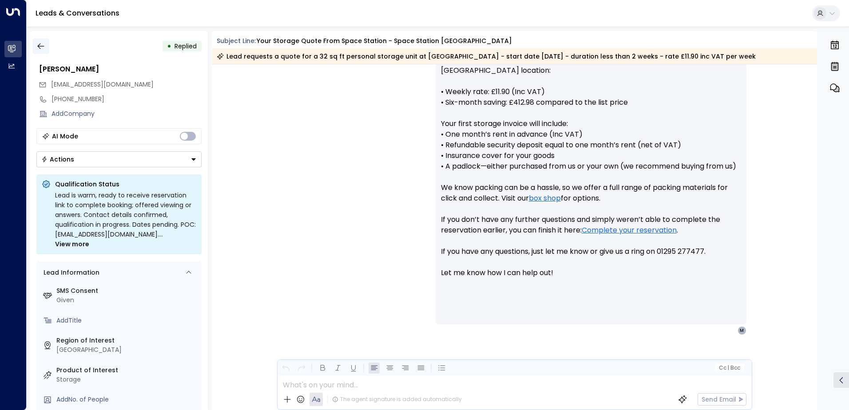
click at [39, 44] on icon "button" at bounding box center [40, 46] width 9 height 9
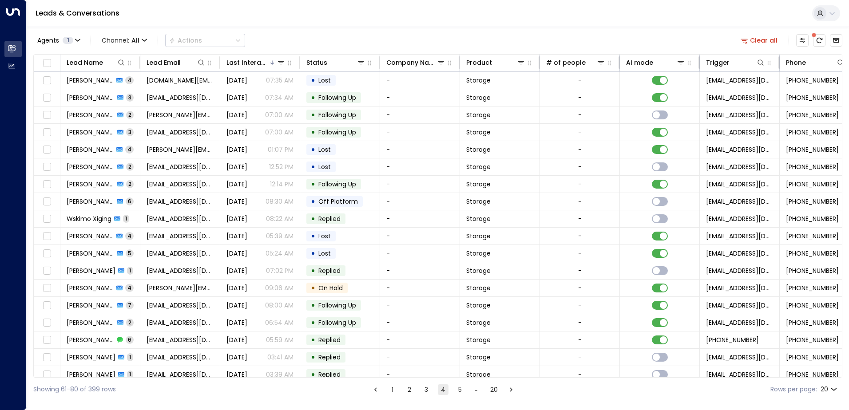
scroll to position [43, 0]
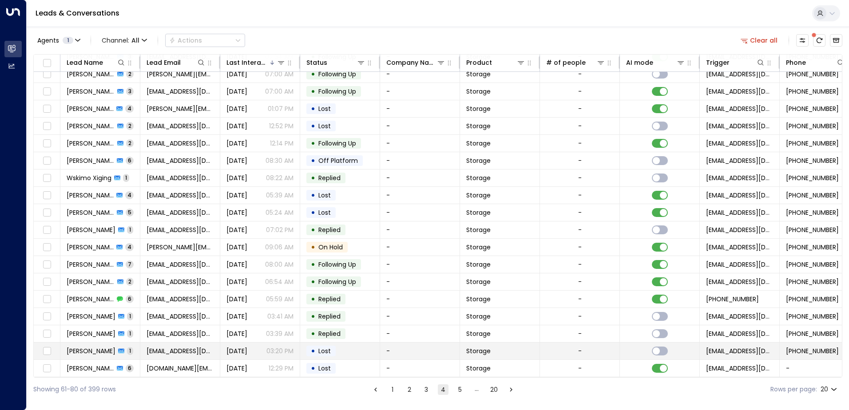
drag, startPoint x: 841, startPoint y: 368, endPoint x: 75, endPoint y: 346, distance: 766.3
click at [75, 347] on span "[PERSON_NAME]" at bounding box center [91, 351] width 49 height 9
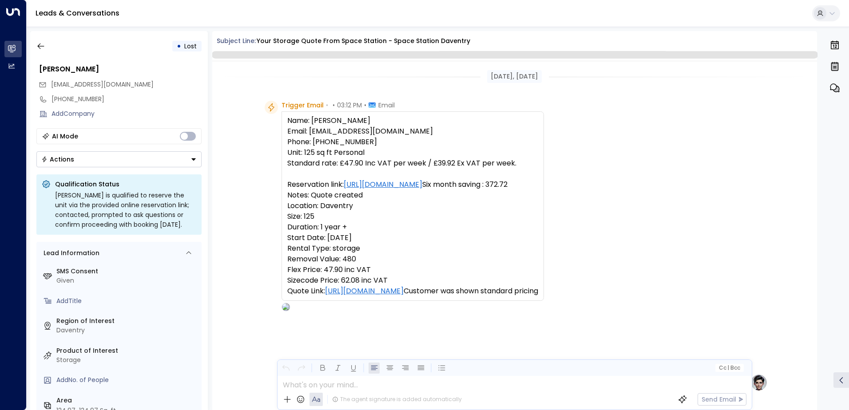
scroll to position [335, 0]
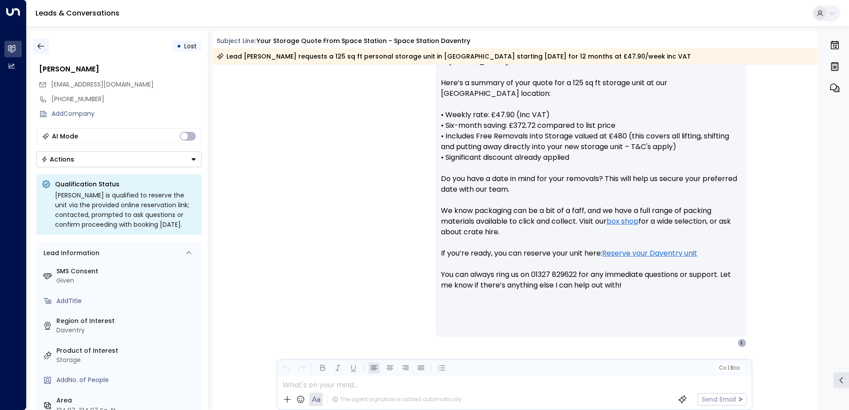
click at [41, 45] on icon "button" at bounding box center [40, 46] width 9 height 9
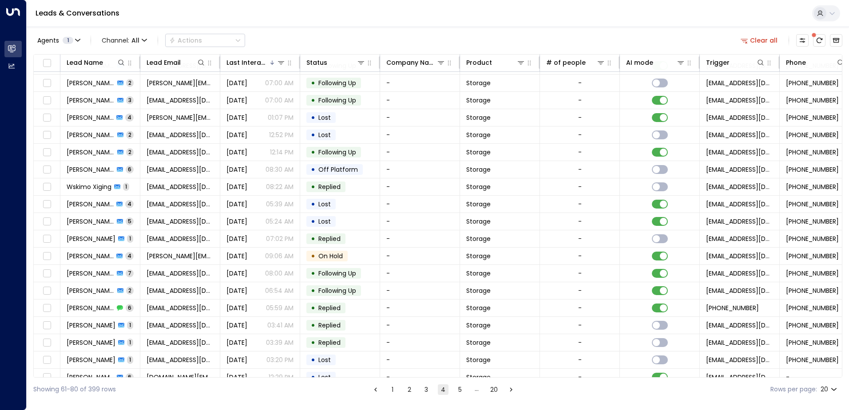
scroll to position [43, 0]
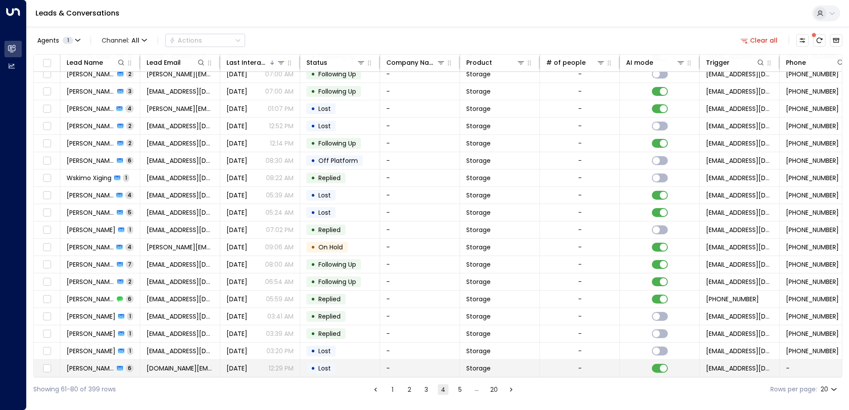
click at [110, 367] on span "[PERSON_NAME]" at bounding box center [90, 368] width 47 height 9
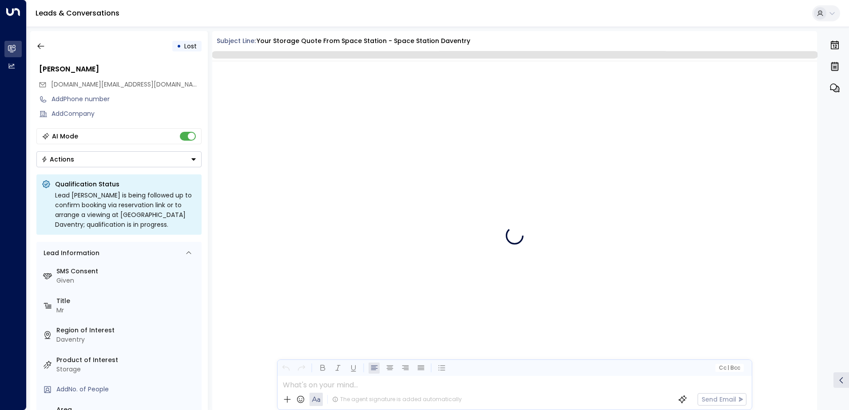
scroll to position [1875, 0]
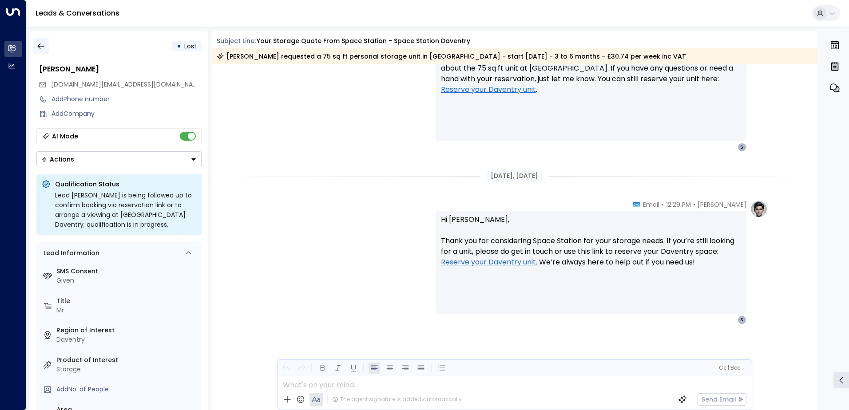
drag, startPoint x: 111, startPoint y: 367, endPoint x: 45, endPoint y: 50, distance: 324.1
click at [43, 48] on icon "button" at bounding box center [40, 46] width 9 height 9
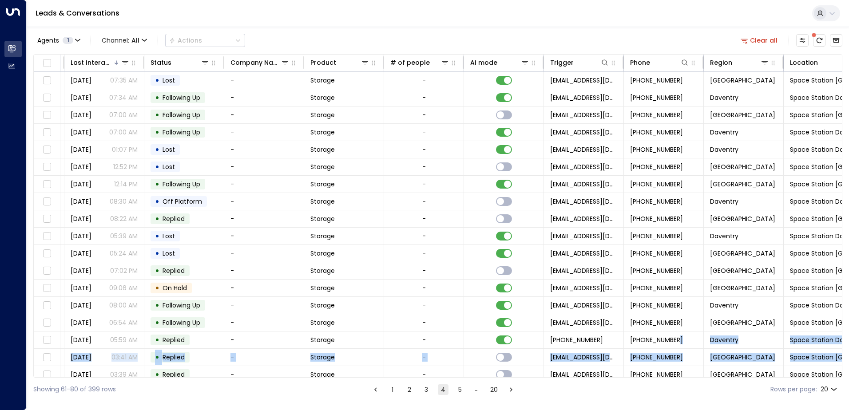
scroll to position [0, 181]
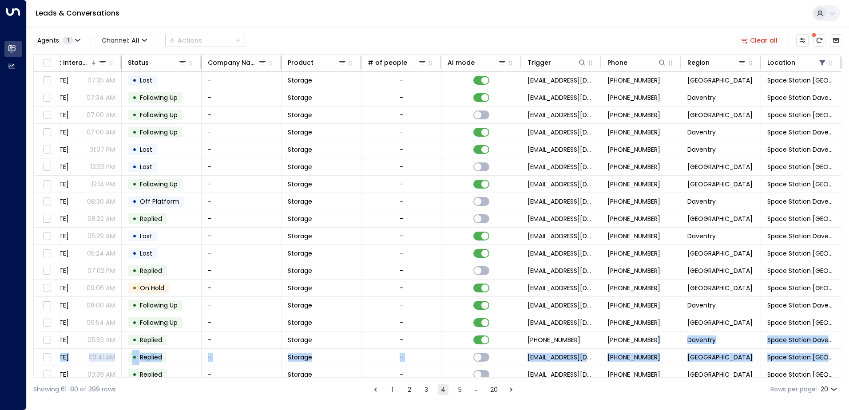
drag, startPoint x: 841, startPoint y: 336, endPoint x: 841, endPoint y: 363, distance: 26.2
click at [841, 363] on div "Lead Name Lead Email Last Interacted Status Company Name Product # of people AI…" at bounding box center [437, 216] width 809 height 324
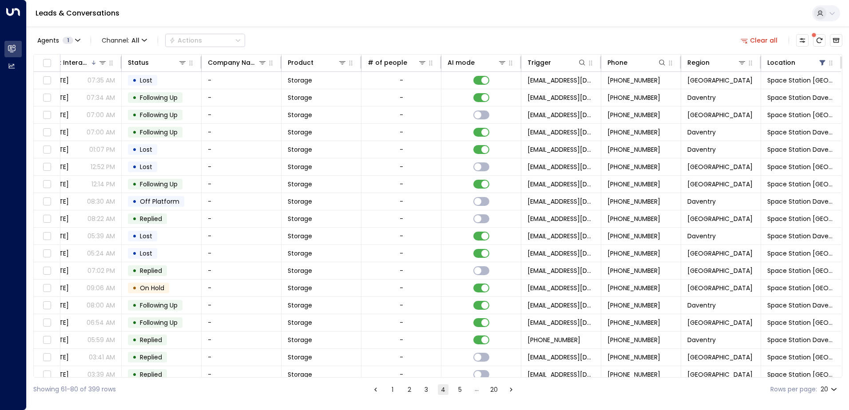
drag, startPoint x: 841, startPoint y: 363, endPoint x: 838, endPoint y: 279, distance: 83.5
click at [838, 279] on div "Lead Name Lead Email Last Interacted Status Company Name Product # of people AI…" at bounding box center [437, 216] width 809 height 324
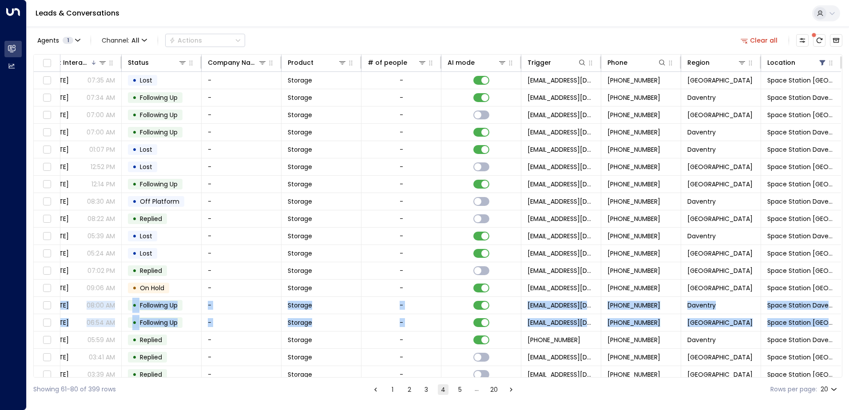
drag, startPoint x: 838, startPoint y: 284, endPoint x: 843, endPoint y: 322, distance: 37.6
click at [843, 322] on div "Agents 1 Channel: All Actions Clear all Lead Name Lead Email Last Interacted St…" at bounding box center [438, 214] width 822 height 375
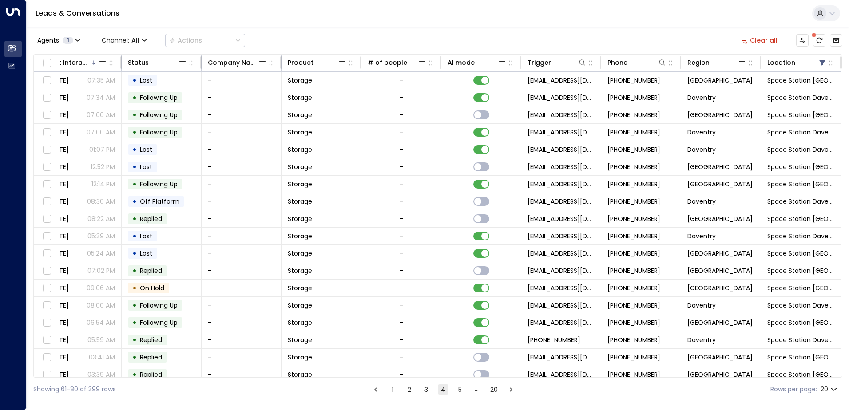
drag, startPoint x: 843, startPoint y: 322, endPoint x: 838, endPoint y: 348, distance: 27.1
click at [838, 348] on div "Lead Name Lead Email Last Interacted Status Company Name Product # of people AI…" at bounding box center [437, 216] width 809 height 324
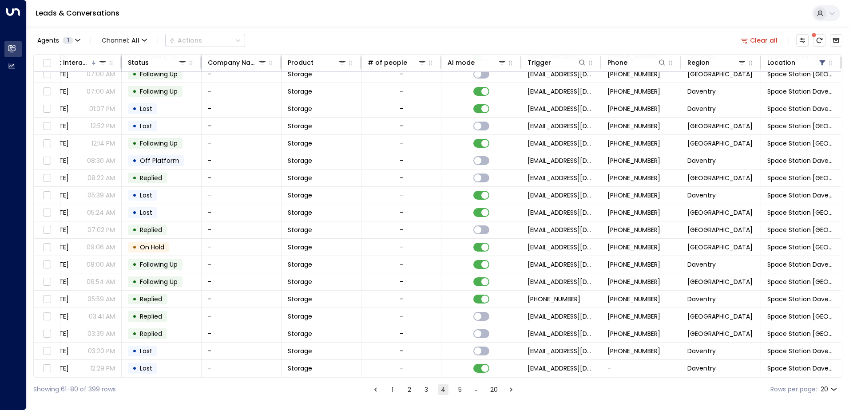
scroll to position [43, 0]
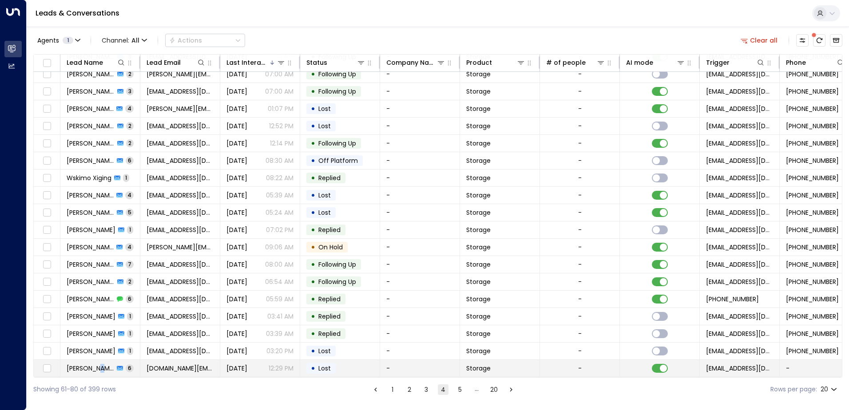
drag, startPoint x: 378, startPoint y: 359, endPoint x: 98, endPoint y: 361, distance: 280.0
click at [98, 364] on span "[PERSON_NAME]" at bounding box center [90, 368] width 47 height 9
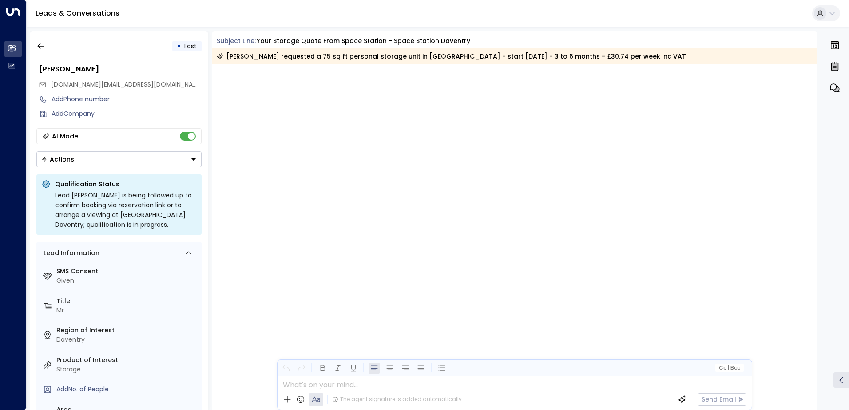
scroll to position [1878, 0]
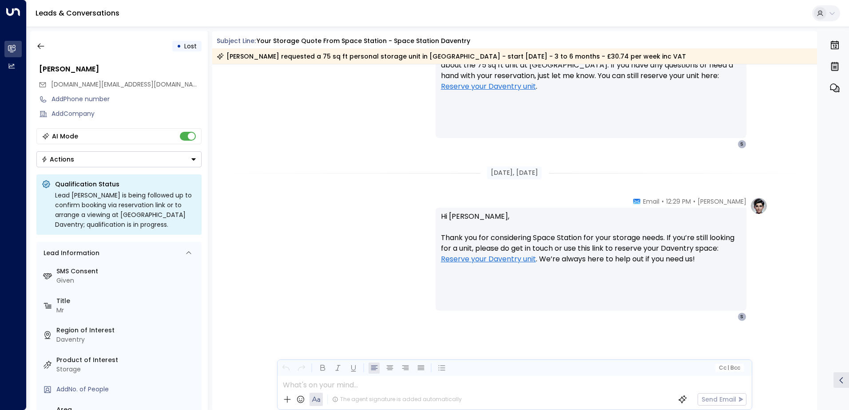
drag, startPoint x: 69, startPoint y: 290, endPoint x: 53, endPoint y: 195, distance: 96.3
drag, startPoint x: 53, startPoint y: 195, endPoint x: 42, endPoint y: 45, distance: 149.9
click at [42, 45] on icon "button" at bounding box center [40, 46] width 9 height 9
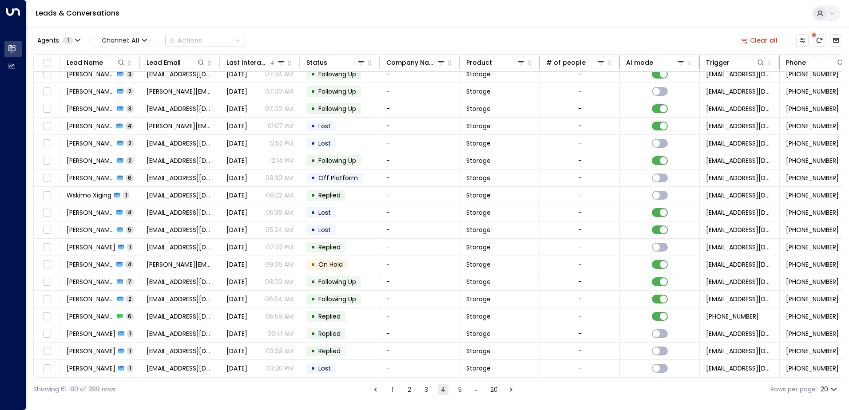
scroll to position [43, 0]
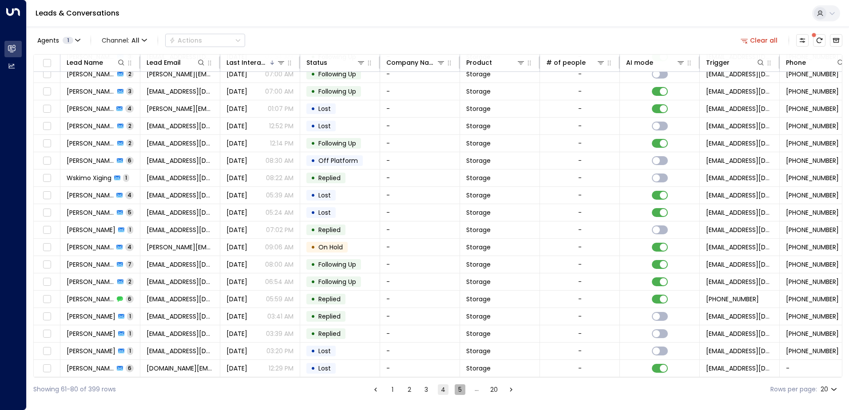
click at [457, 391] on button "5" at bounding box center [459, 389] width 11 height 11
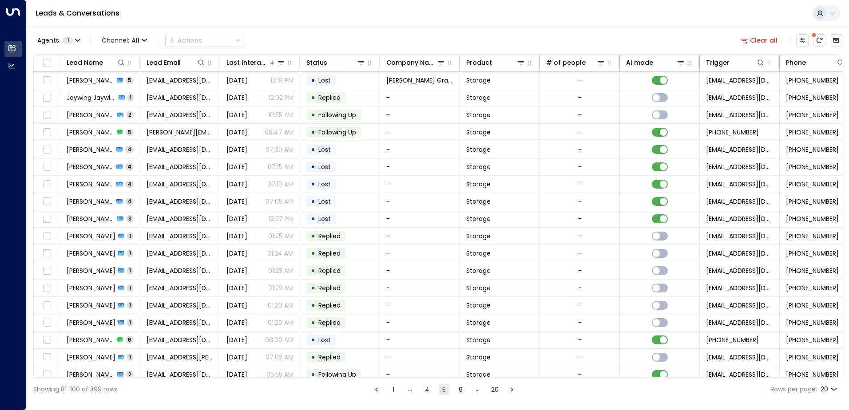
drag, startPoint x: 268, startPoint y: 266, endPoint x: 0, endPoint y: 320, distance: 272.9
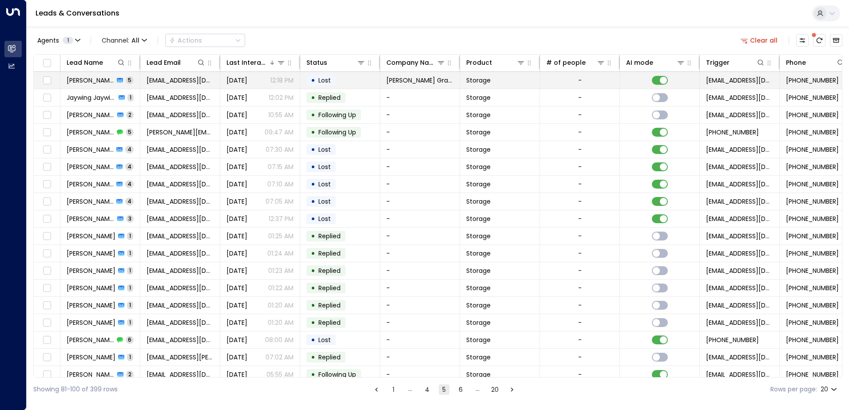
click at [86, 81] on span "[PERSON_NAME]" at bounding box center [90, 80] width 47 height 9
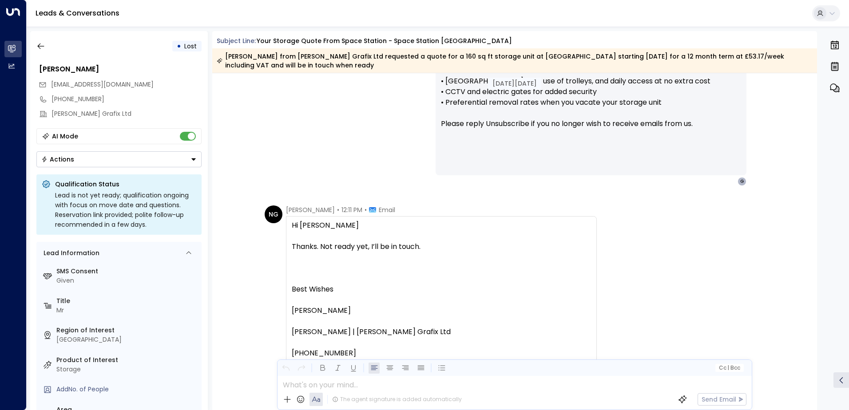
scroll to position [960, 0]
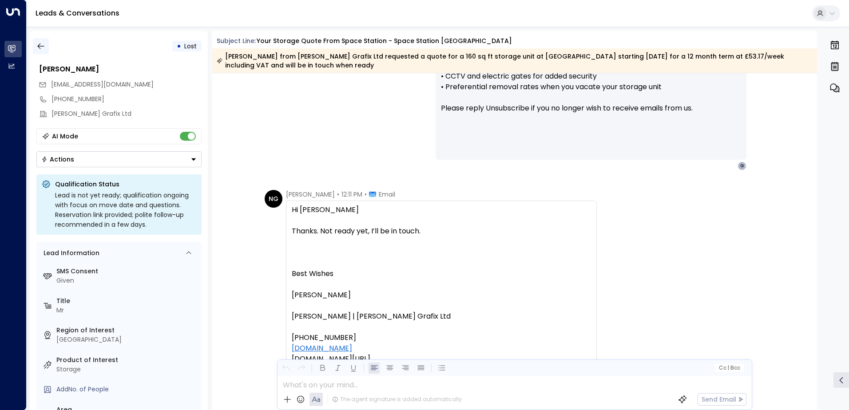
drag, startPoint x: 812, startPoint y: 238, endPoint x: 44, endPoint y: 45, distance: 791.6
click at [44, 45] on icon "button" at bounding box center [40, 46] width 9 height 9
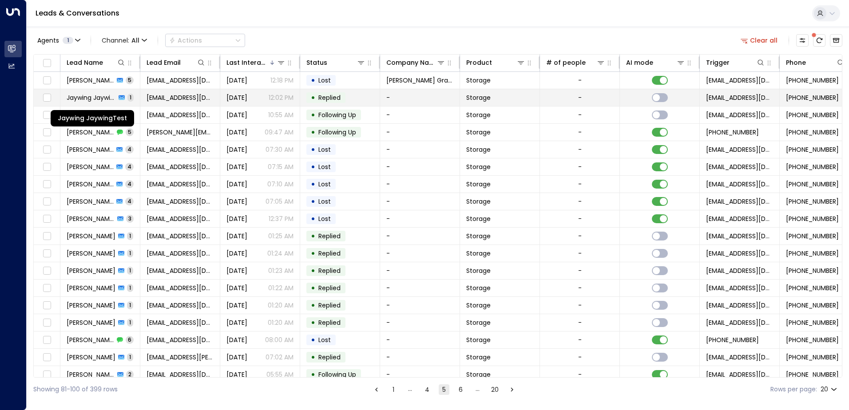
click at [68, 94] on span "Jaywing JaywingTest" at bounding box center [91, 97] width 49 height 9
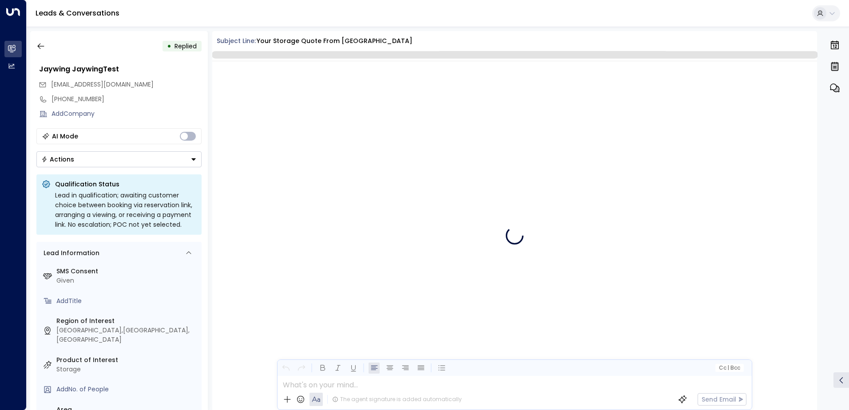
scroll to position [432, 0]
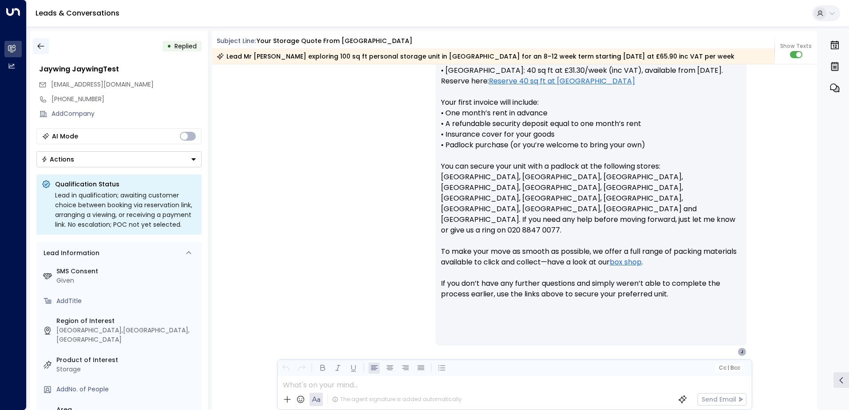
click at [39, 48] on icon "button" at bounding box center [40, 46] width 7 height 6
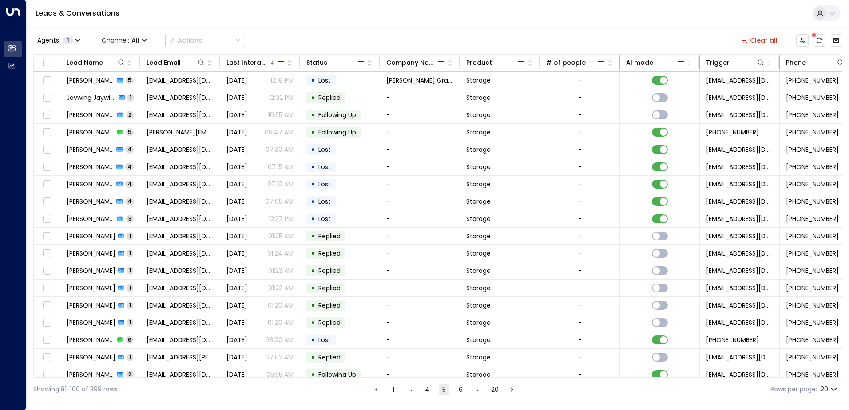
drag, startPoint x: 39, startPoint y: 48, endPoint x: 247, endPoint y: 23, distance: 209.2
click at [247, 23] on div "Leads & Conversations" at bounding box center [438, 13] width 822 height 27
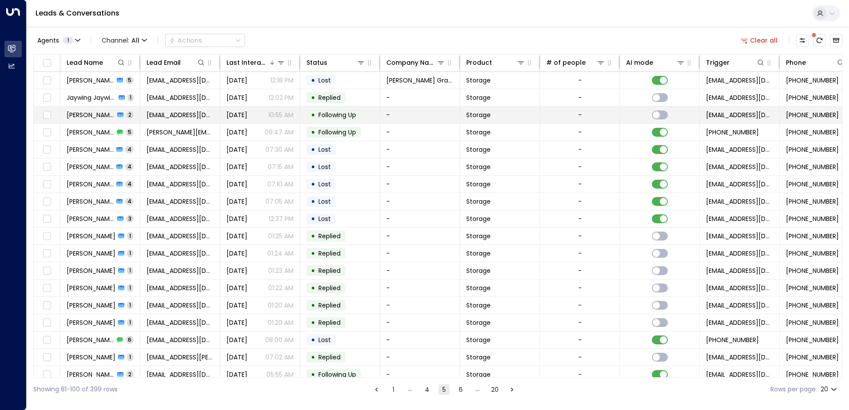
click at [74, 115] on span "[PERSON_NAME]" at bounding box center [91, 115] width 48 height 9
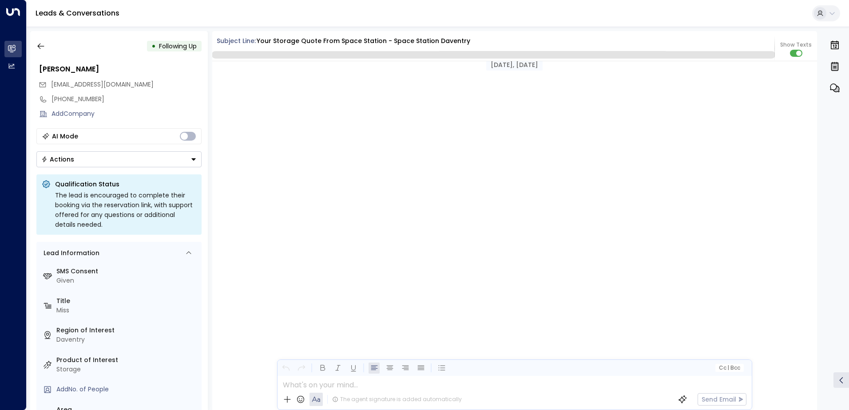
scroll to position [835, 0]
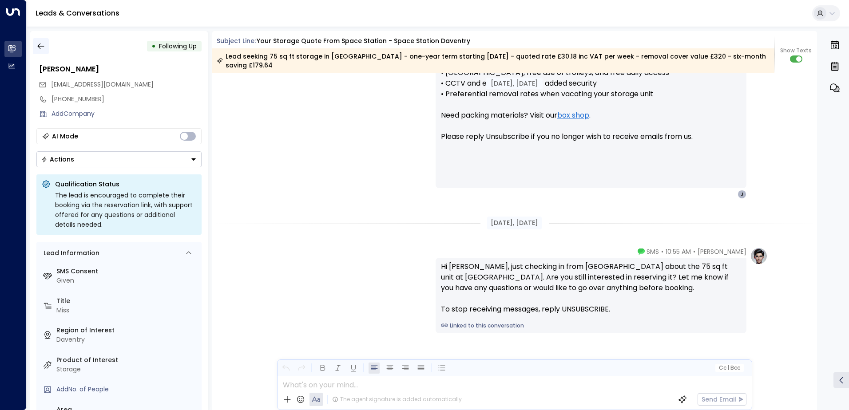
click at [47, 45] on button "button" at bounding box center [41, 46] width 16 height 16
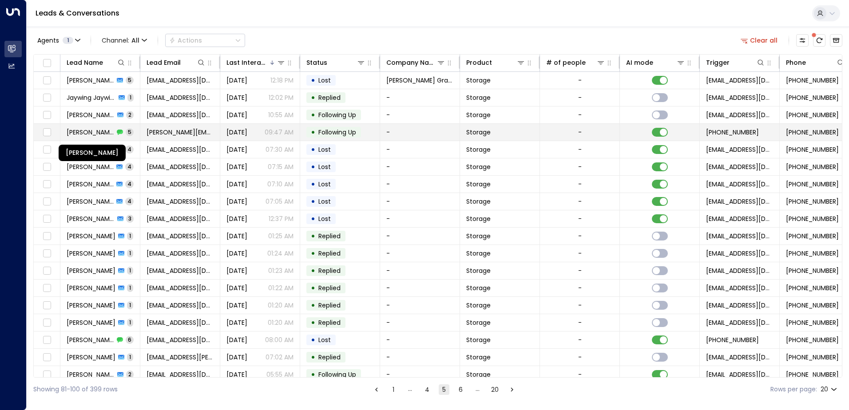
click at [73, 131] on span "[PERSON_NAME]" at bounding box center [90, 132] width 47 height 9
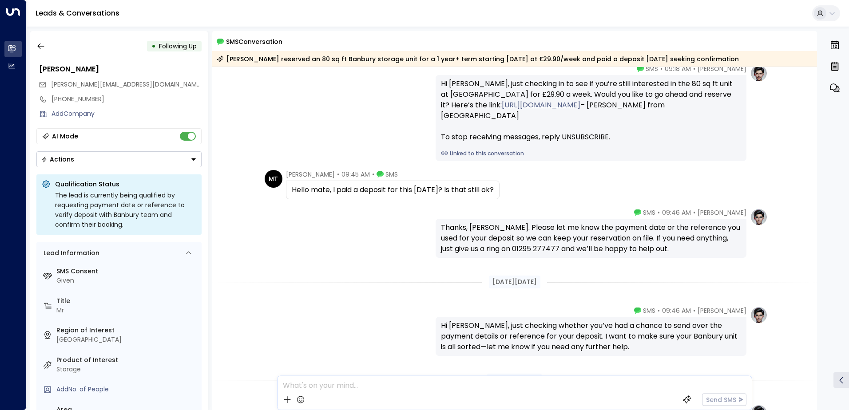
scroll to position [31, 0]
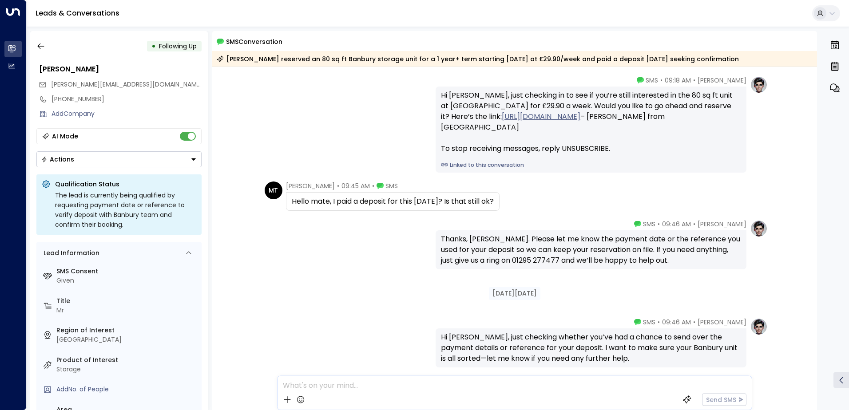
drag, startPoint x: 814, startPoint y: 97, endPoint x: 402, endPoint y: 274, distance: 448.5
drag, startPoint x: 402, startPoint y: 274, endPoint x: 41, endPoint y: 46, distance: 426.9
click at [41, 46] on icon "button" at bounding box center [40, 46] width 9 height 9
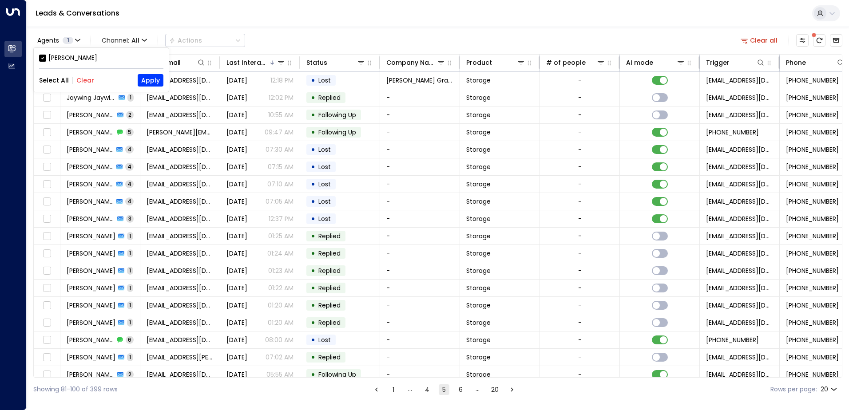
click at [78, 149] on div at bounding box center [424, 205] width 849 height 410
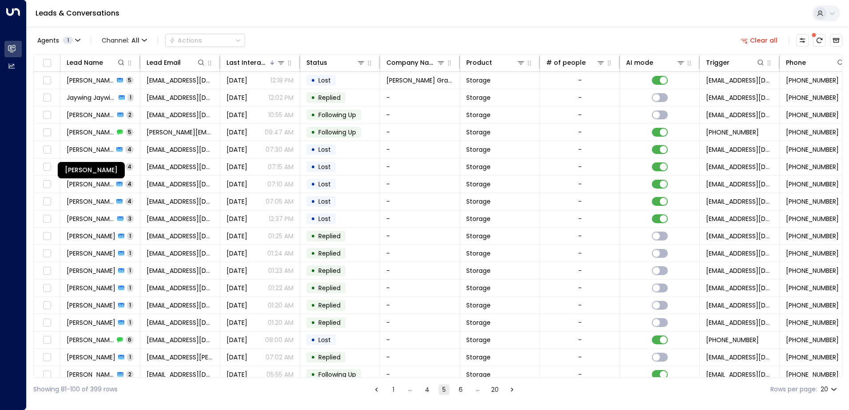
click at [78, 149] on span "[PERSON_NAME]" at bounding box center [90, 149] width 47 height 9
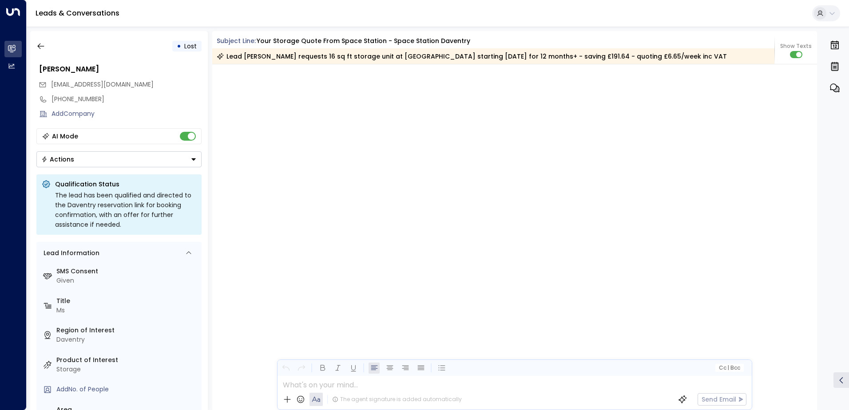
scroll to position [1796, 0]
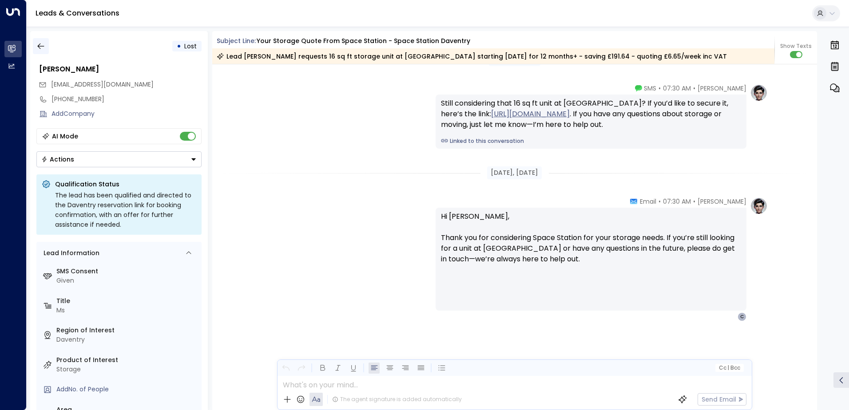
click at [43, 44] on icon "button" at bounding box center [40, 46] width 9 height 9
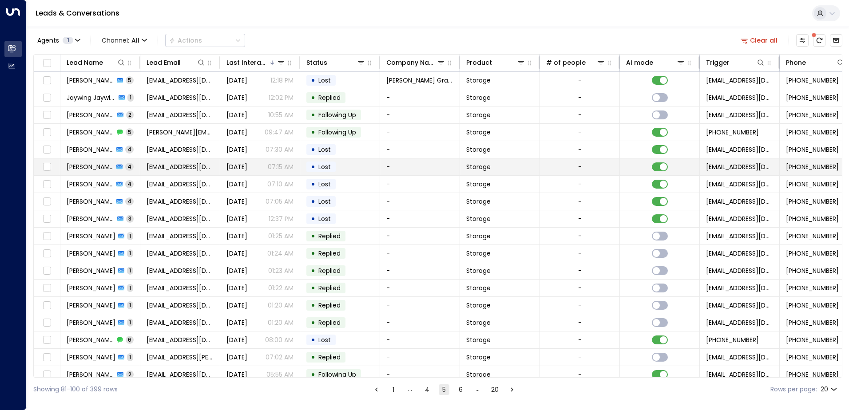
click at [67, 167] on span "[PERSON_NAME]" at bounding box center [90, 166] width 47 height 9
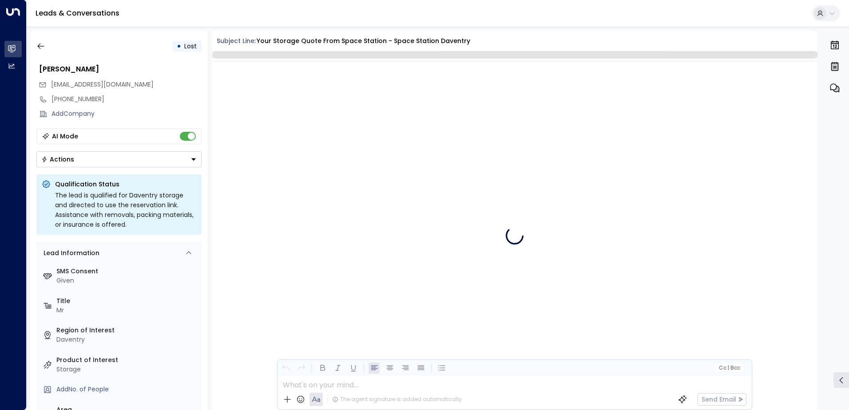
scroll to position [1803, 0]
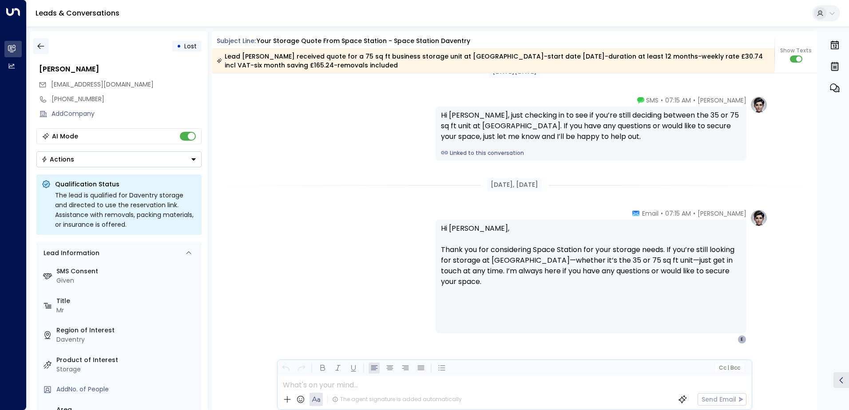
click at [43, 46] on icon "button" at bounding box center [40, 46] width 9 height 9
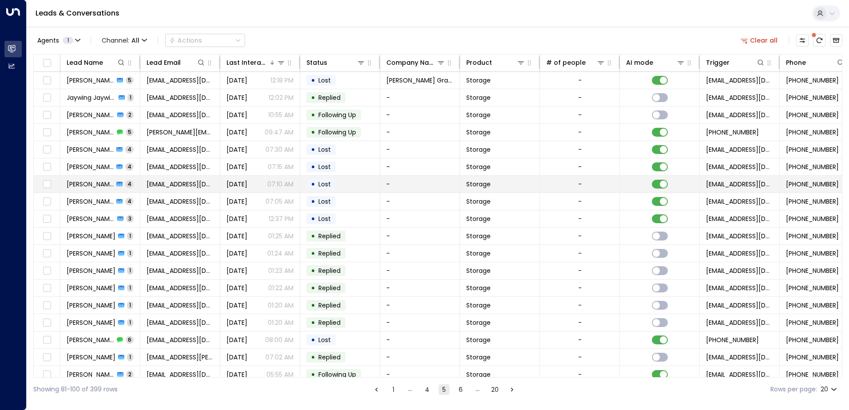
click at [84, 182] on span "[PERSON_NAME] Reading" at bounding box center [90, 184] width 47 height 9
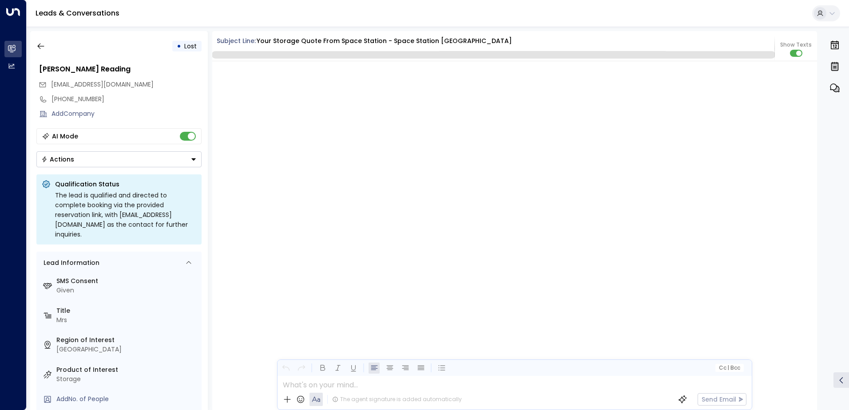
scroll to position [1814, 0]
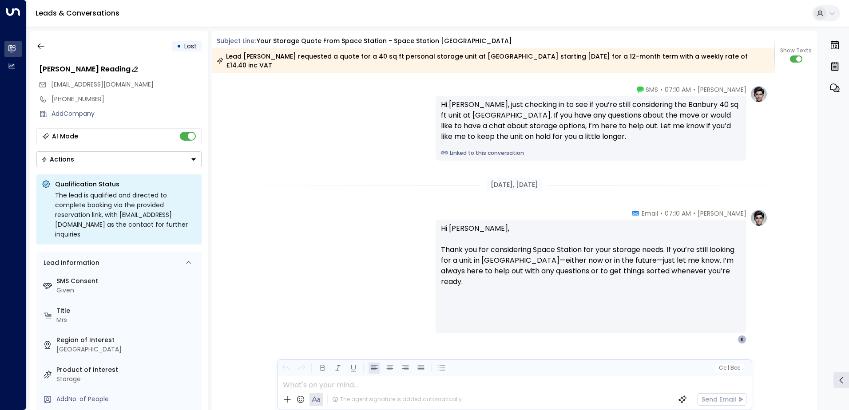
drag, startPoint x: 43, startPoint y: 71, endPoint x: 43, endPoint y: 65, distance: 5.3
drag, startPoint x: 43, startPoint y: 65, endPoint x: 44, endPoint y: 43, distance: 22.7
click at [44, 43] on icon "button" at bounding box center [40, 46] width 9 height 9
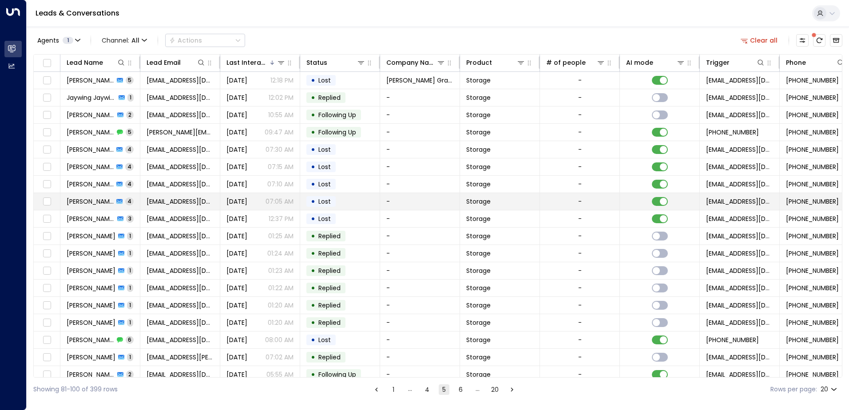
click at [86, 200] on span "[PERSON_NAME]" at bounding box center [90, 201] width 47 height 9
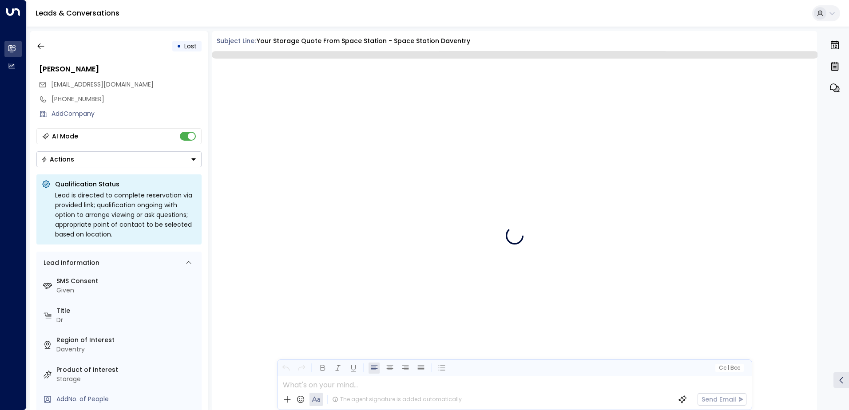
scroll to position [1856, 0]
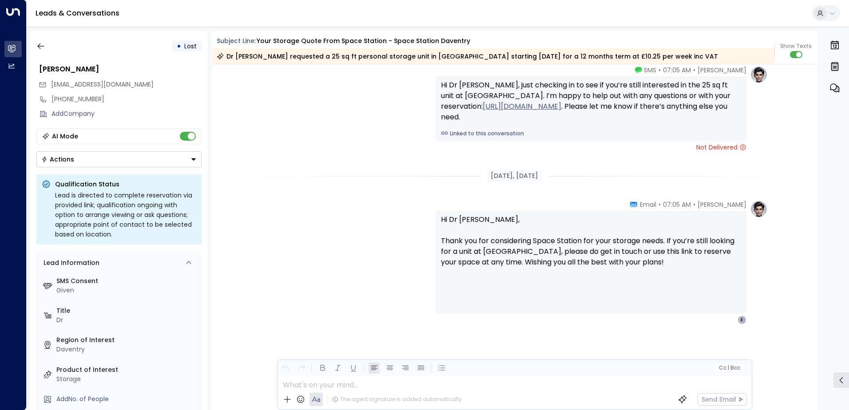
drag, startPoint x: 67, startPoint y: 150, endPoint x: 54, endPoint y: 92, distance: 59.5
click at [45, 45] on button "button" at bounding box center [41, 46] width 16 height 16
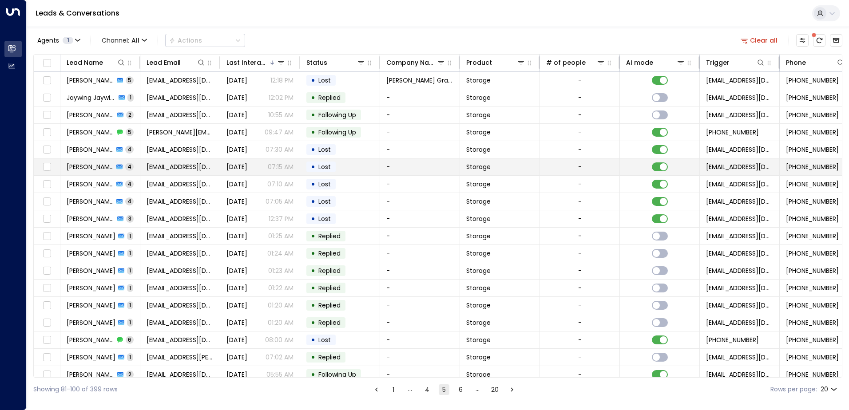
drag, startPoint x: 63, startPoint y: 161, endPoint x: 61, endPoint y: 174, distance: 13.5
click at [61, 174] on td "[PERSON_NAME] 4" at bounding box center [100, 166] width 80 height 17
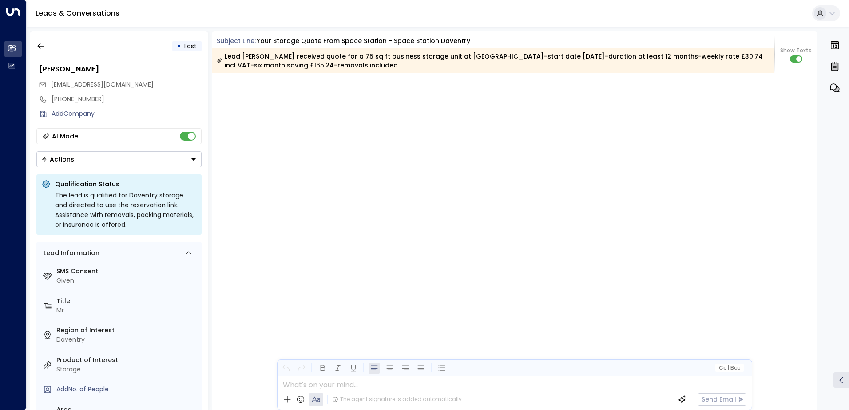
scroll to position [1815, 0]
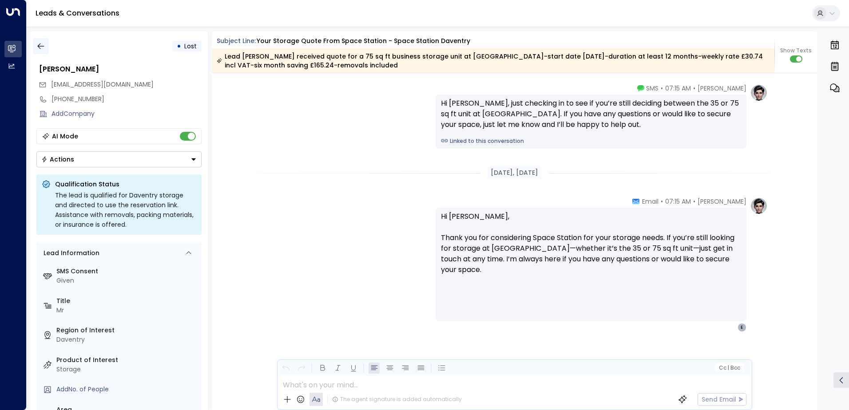
click at [43, 47] on icon "button" at bounding box center [40, 46] width 9 height 9
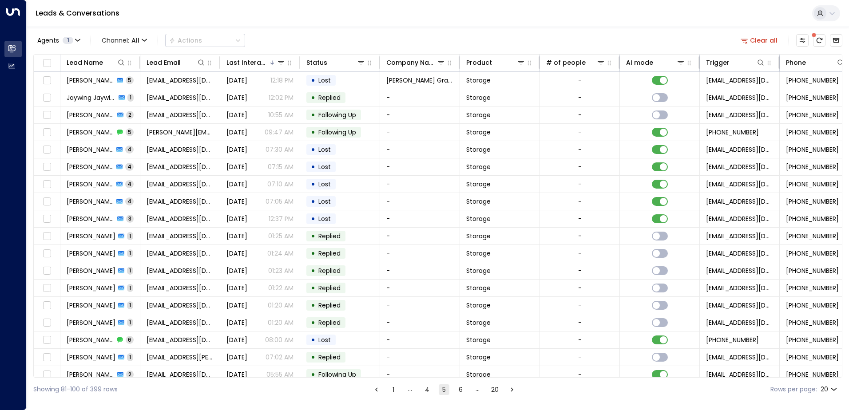
click at [100, 30] on div "Agents 1 Channel: All Actions Clear all Lead Name Lead Email Last Interacted St…" at bounding box center [437, 214] width 809 height 375
drag, startPoint x: 96, startPoint y: 62, endPoint x: 371, endPoint y: 17, distance: 278.7
click at [298, 15] on div "Leads & Conversations" at bounding box center [438, 13] width 822 height 27
drag, startPoint x: 371, startPoint y: 17, endPoint x: 413, endPoint y: 8, distance: 43.3
click at [385, 17] on div "Leads & Conversations" at bounding box center [438, 13] width 822 height 27
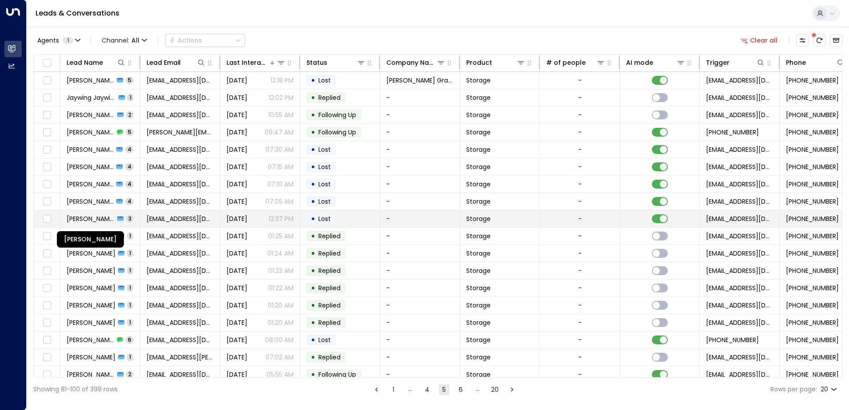
click at [89, 217] on span "[PERSON_NAME]" at bounding box center [91, 218] width 48 height 9
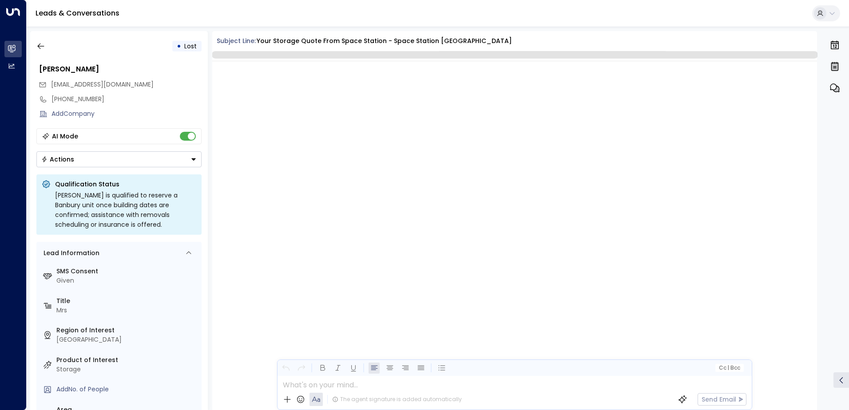
scroll to position [509, 0]
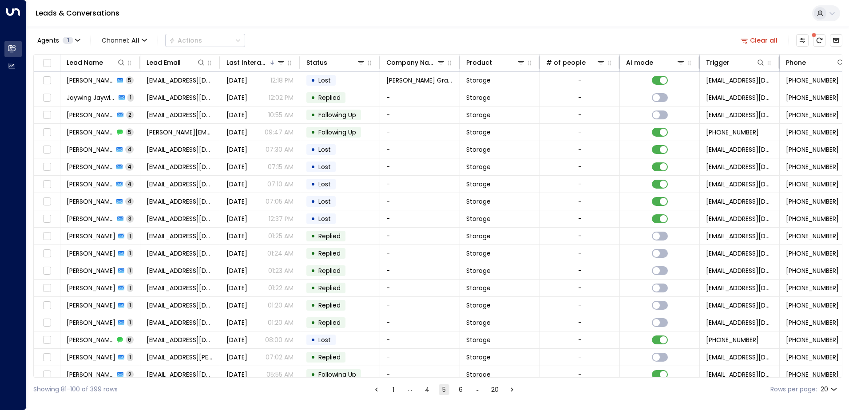
drag, startPoint x: 39, startPoint y: 45, endPoint x: 47, endPoint y: 47, distance: 9.1
click at [47, 47] on div "Agents 1 Channel: All Actions" at bounding box center [139, 41] width 212 height 18
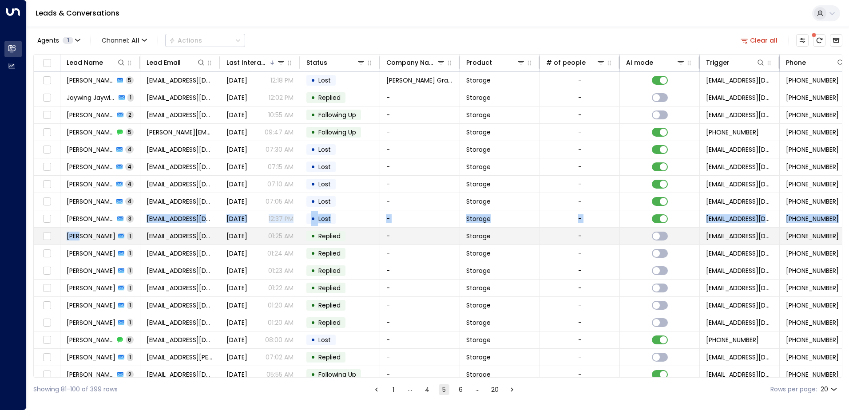
drag, startPoint x: 75, startPoint y: 229, endPoint x: 78, endPoint y: 235, distance: 6.4
click at [78, 235] on tbody "[PERSON_NAME] 5 [EMAIL_ADDRESS][DOMAIN_NAME] [DATE] 12:18 PM • Lost [PERSON_NAM…" at bounding box center [526, 245] width 985 height 346
click at [81, 238] on span "[PERSON_NAME]" at bounding box center [91, 236] width 49 height 9
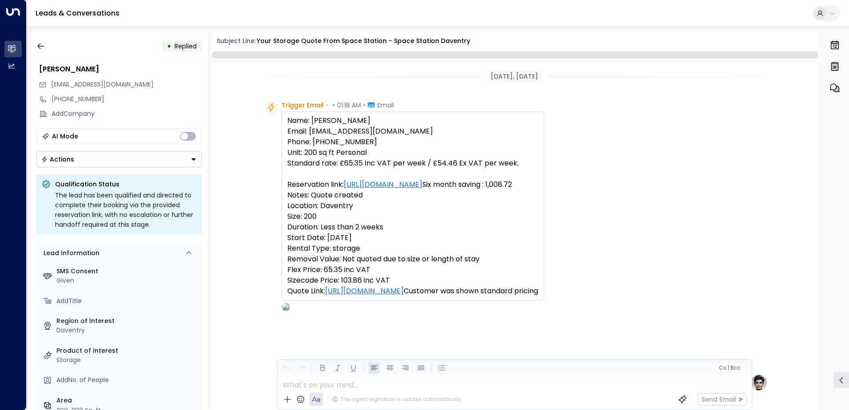
scroll to position [379, 0]
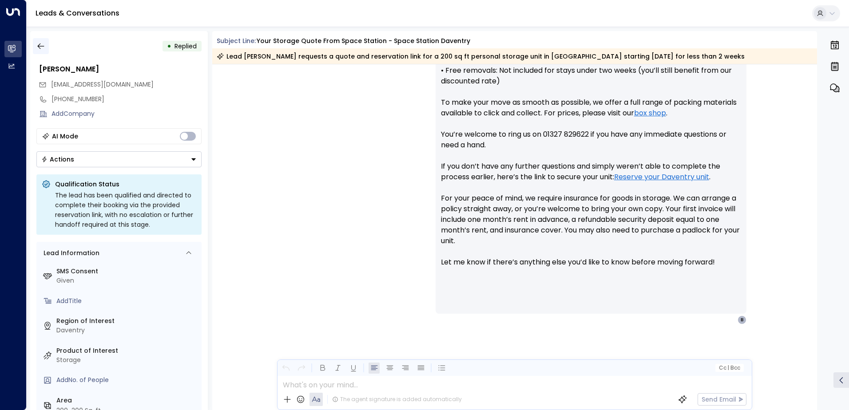
click at [42, 44] on icon "button" at bounding box center [40, 46] width 9 height 9
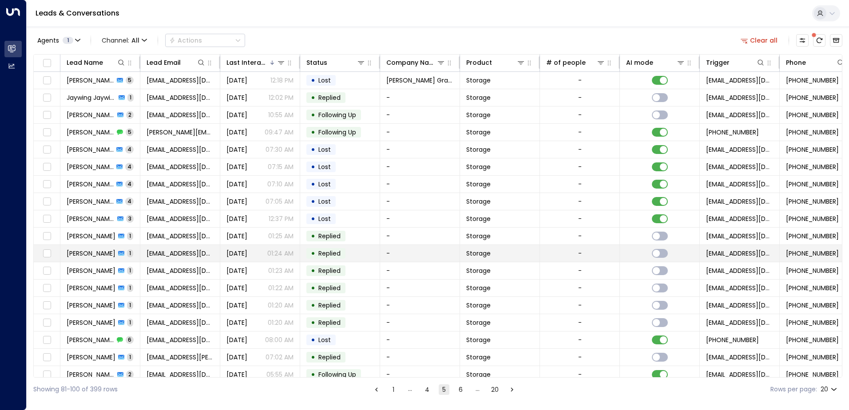
click at [73, 251] on span "[PERSON_NAME]" at bounding box center [91, 253] width 49 height 9
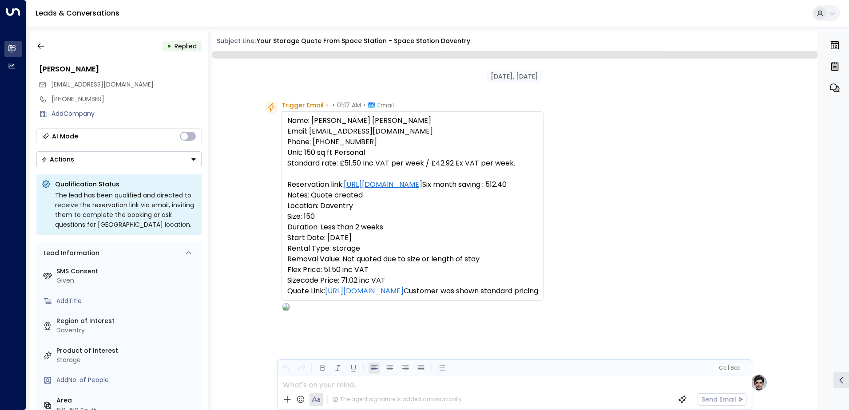
scroll to position [379, 0]
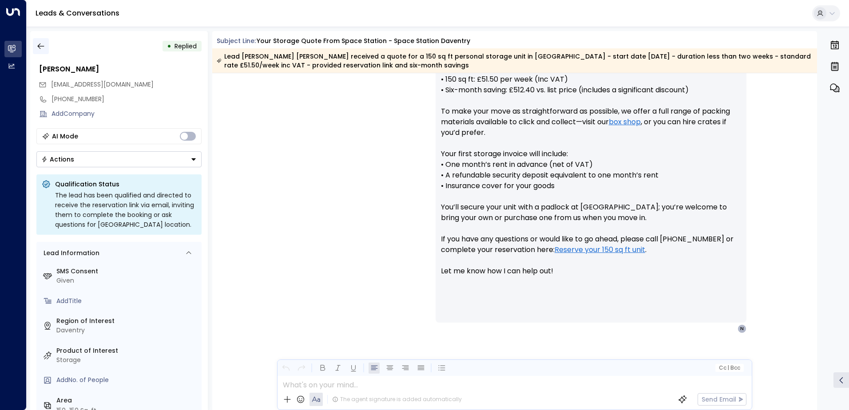
click at [44, 46] on icon "button" at bounding box center [40, 46] width 9 height 9
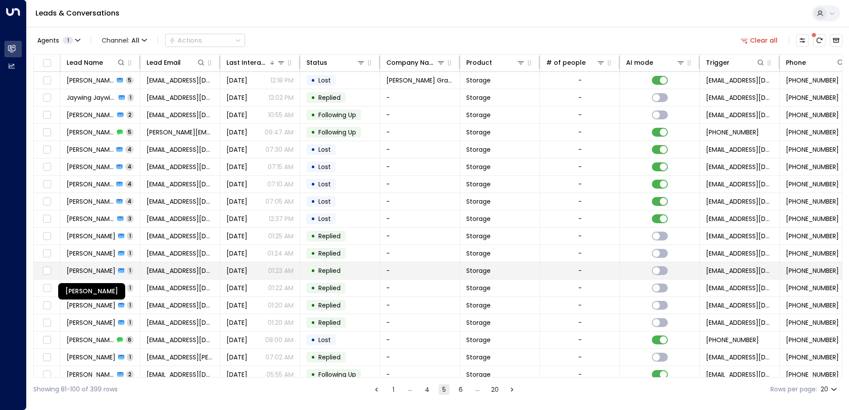
click at [74, 271] on span "[PERSON_NAME]" at bounding box center [91, 270] width 49 height 9
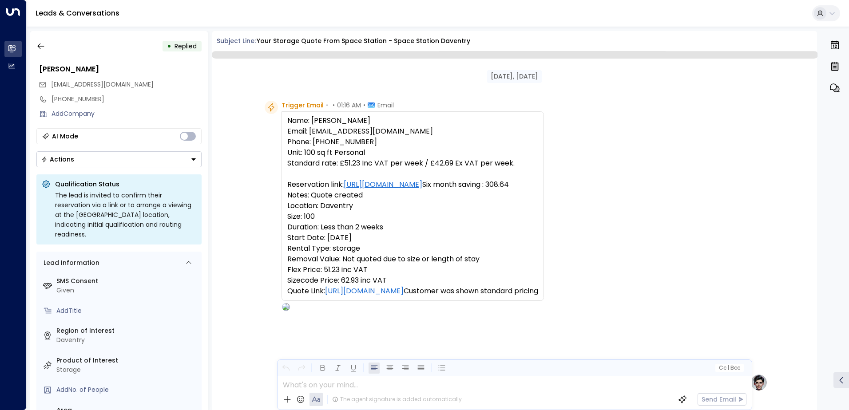
scroll to position [335, 0]
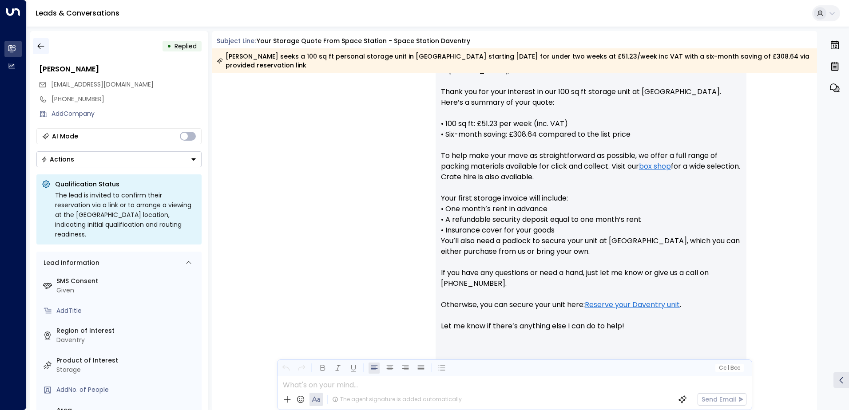
click at [41, 45] on icon "button" at bounding box center [40, 46] width 9 height 9
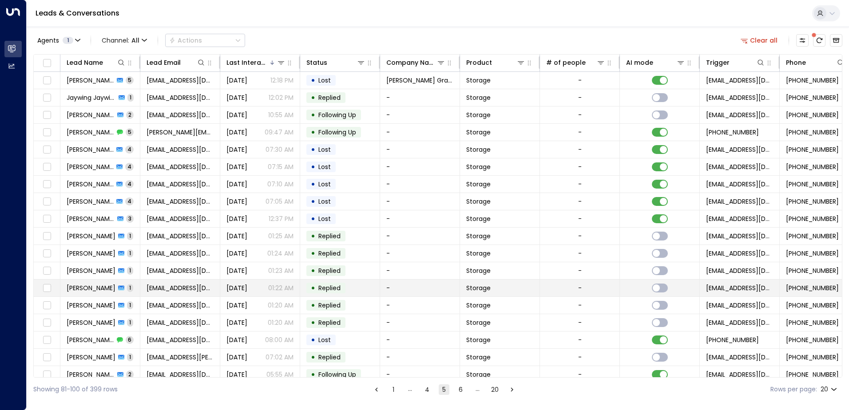
click at [118, 286] on icon at bounding box center [121, 288] width 6 height 6
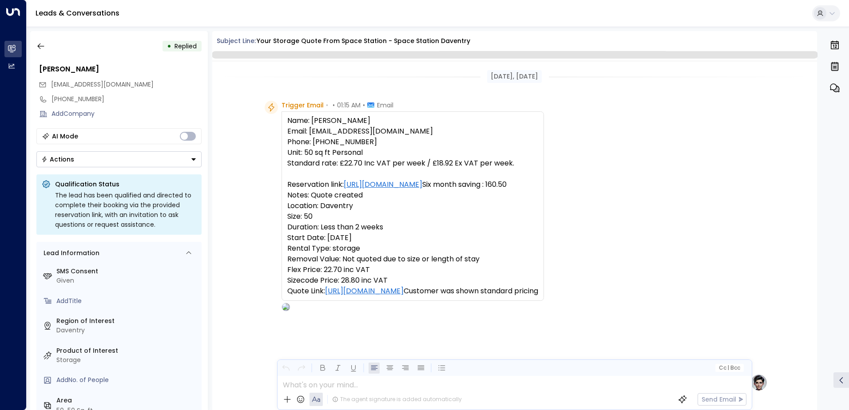
scroll to position [335, 0]
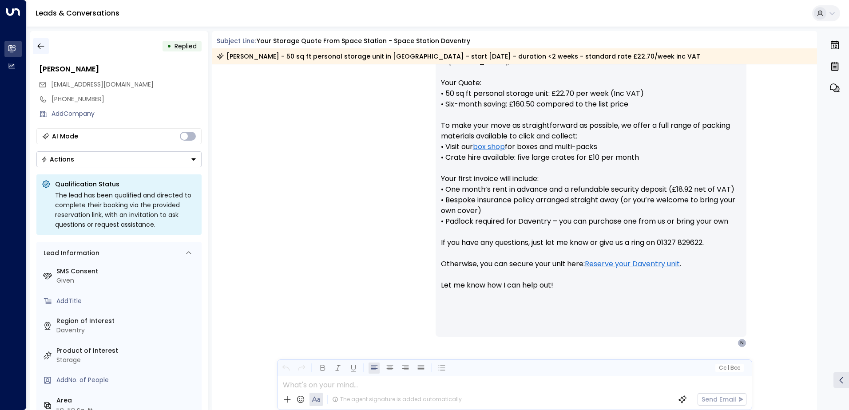
click at [43, 48] on icon "button" at bounding box center [40, 46] width 9 height 9
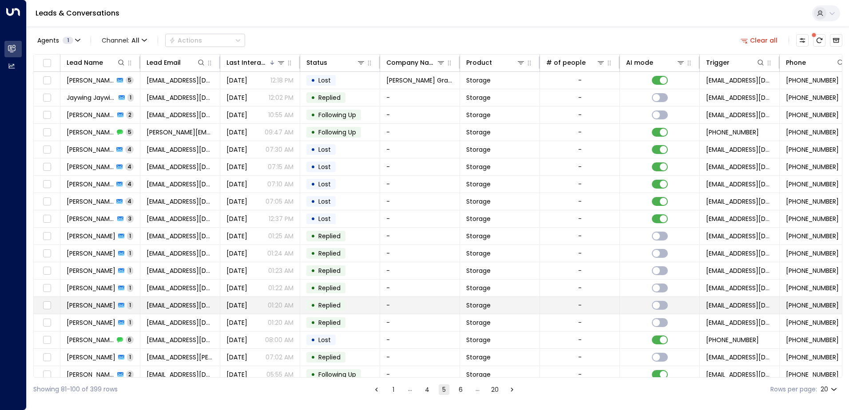
click at [92, 304] on span "[PERSON_NAME]" at bounding box center [91, 305] width 49 height 9
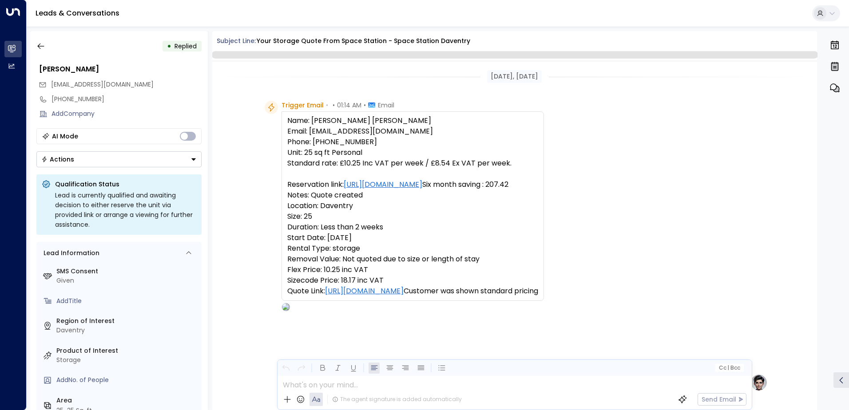
scroll to position [335, 0]
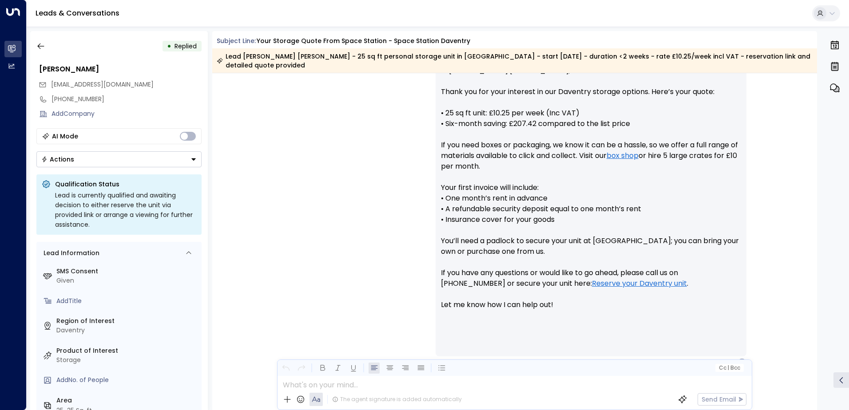
drag, startPoint x: 92, startPoint y: 304, endPoint x: 300, endPoint y: 289, distance: 208.2
click at [300, 289] on div "[PERSON_NAME] • 01:20 AM • Email Hi [PERSON_NAME] [PERSON_NAME], Thank you for …" at bounding box center [514, 209] width 506 height 316
drag, startPoint x: 47, startPoint y: 47, endPoint x: 39, endPoint y: 46, distance: 8.0
click at [39, 46] on icon "button" at bounding box center [40, 46] width 7 height 6
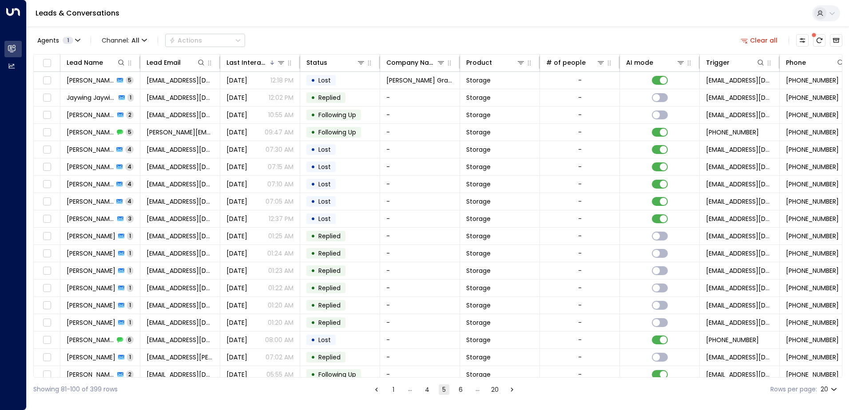
drag, startPoint x: 39, startPoint y: 46, endPoint x: 317, endPoint y: 38, distance: 278.4
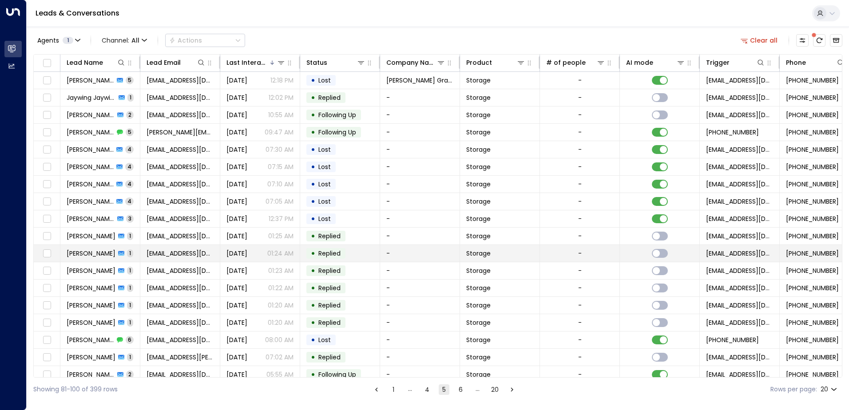
drag, startPoint x: 317, startPoint y: 38, endPoint x: 83, endPoint y: 255, distance: 319.0
drag, startPoint x: 83, startPoint y: 255, endPoint x: 74, endPoint y: 252, distance: 10.0
click at [74, 252] on span "[PERSON_NAME]" at bounding box center [91, 253] width 49 height 9
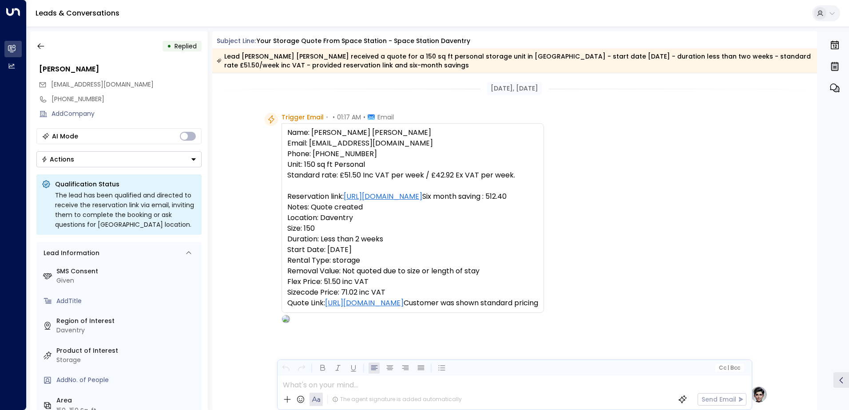
scroll to position [347, 0]
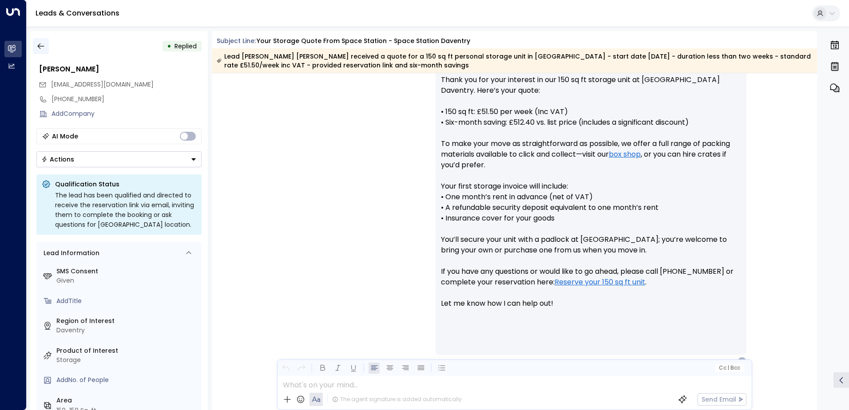
click at [39, 47] on icon "button" at bounding box center [40, 46] width 9 height 9
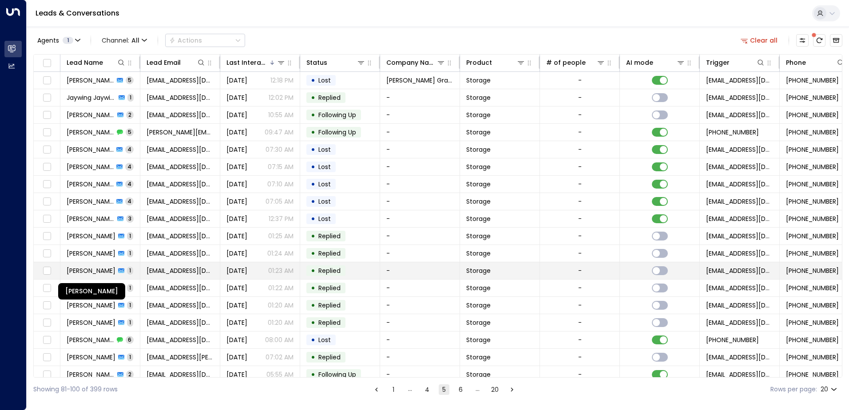
click at [86, 272] on span "[PERSON_NAME]" at bounding box center [91, 270] width 49 height 9
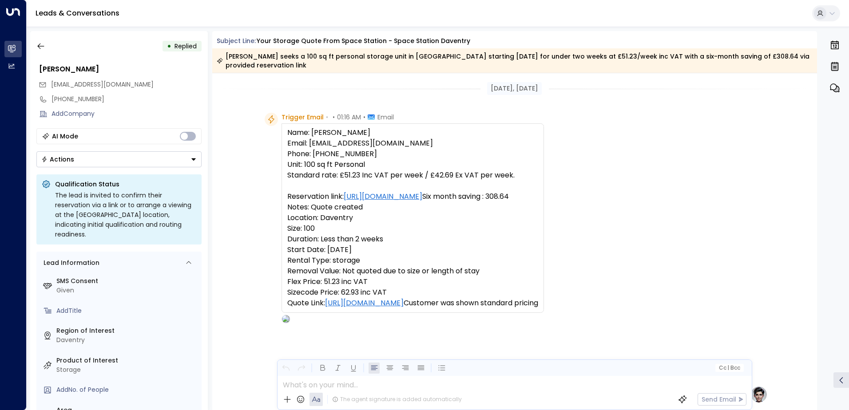
scroll to position [347, 0]
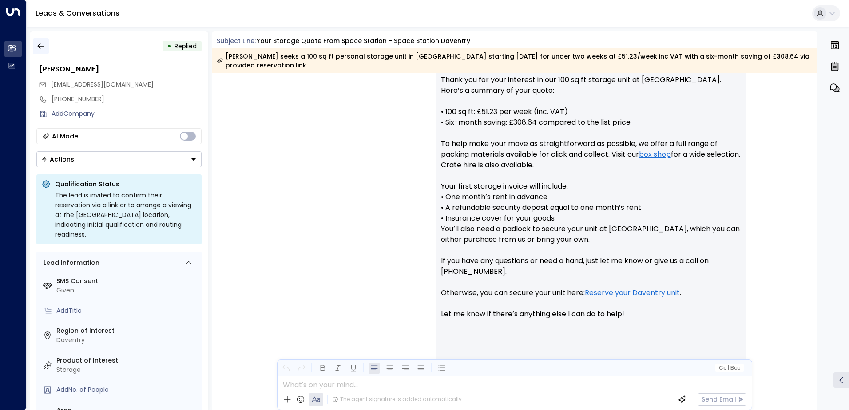
click at [43, 45] on icon "button" at bounding box center [40, 46] width 9 height 9
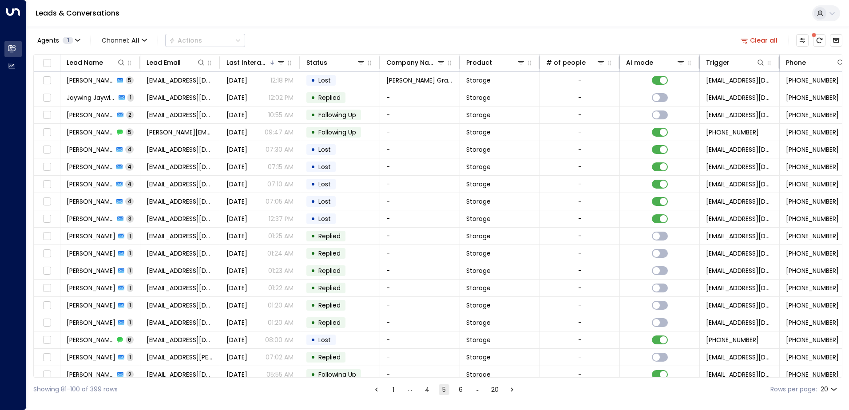
drag, startPoint x: 43, startPoint y: 45, endPoint x: 33, endPoint y: 315, distance: 270.5
click at [33, 315] on div "Lead Name Lead Email Last Interacted Status Company Name Product # of people AI…" at bounding box center [437, 216] width 809 height 324
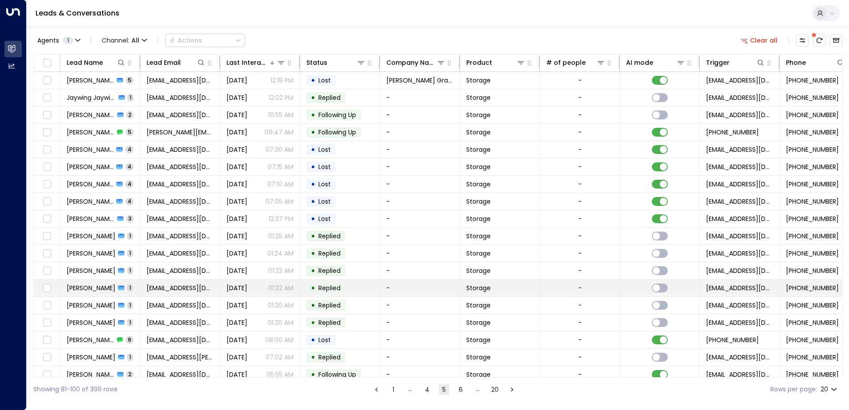
click at [90, 288] on span "[PERSON_NAME]" at bounding box center [91, 288] width 49 height 9
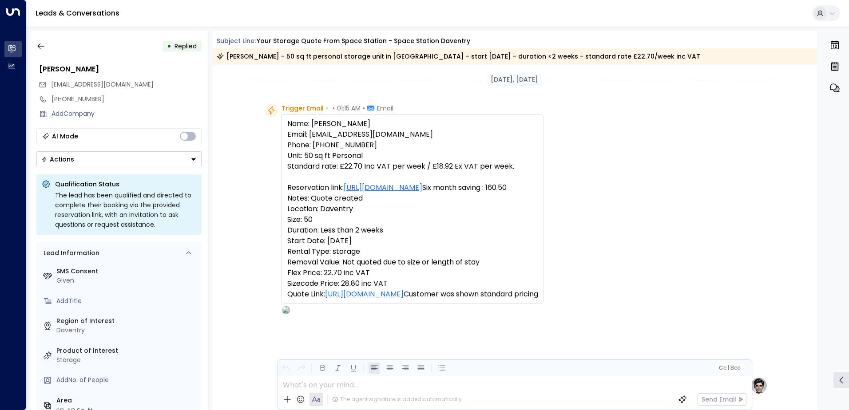
scroll to position [338, 0]
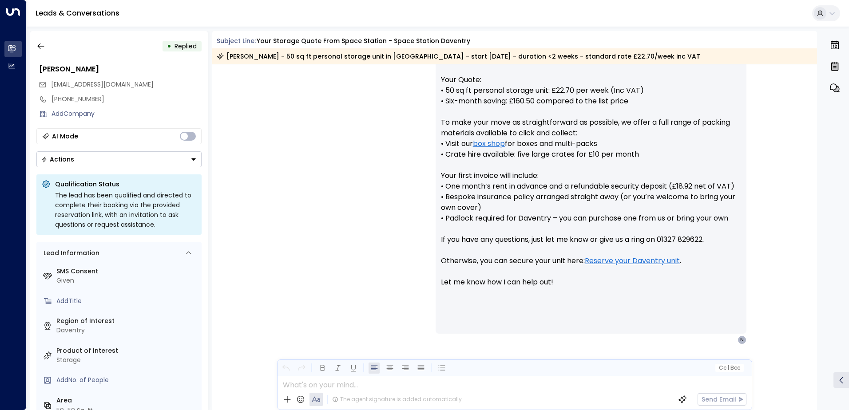
click at [51, 48] on div "• Replied" at bounding box center [118, 46] width 165 height 16
click at [45, 46] on icon "button" at bounding box center [40, 46] width 9 height 9
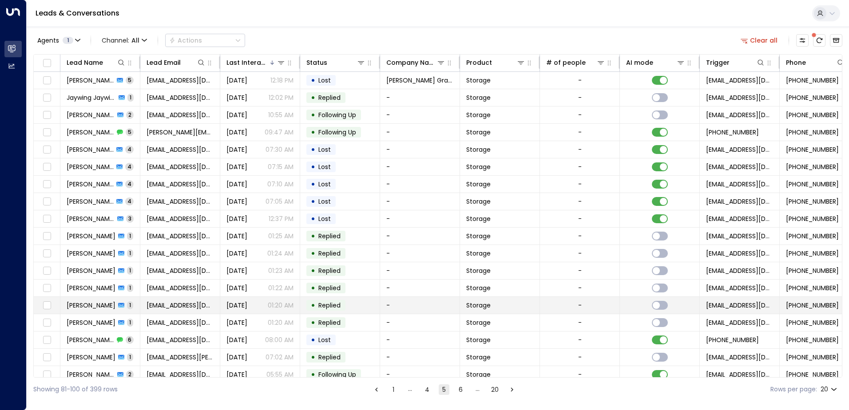
click at [79, 303] on span "[PERSON_NAME]" at bounding box center [91, 305] width 49 height 9
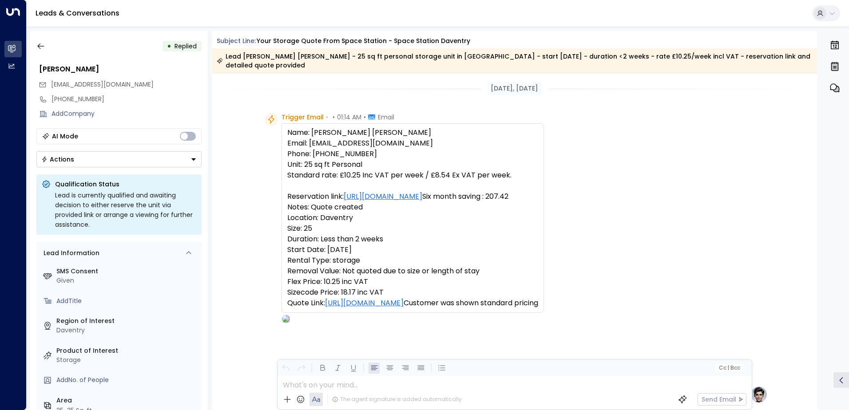
scroll to position [338, 0]
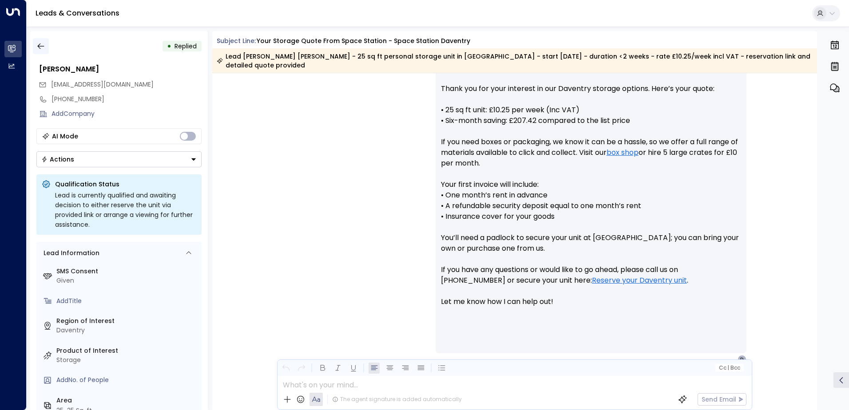
click at [41, 47] on icon "button" at bounding box center [40, 46] width 9 height 9
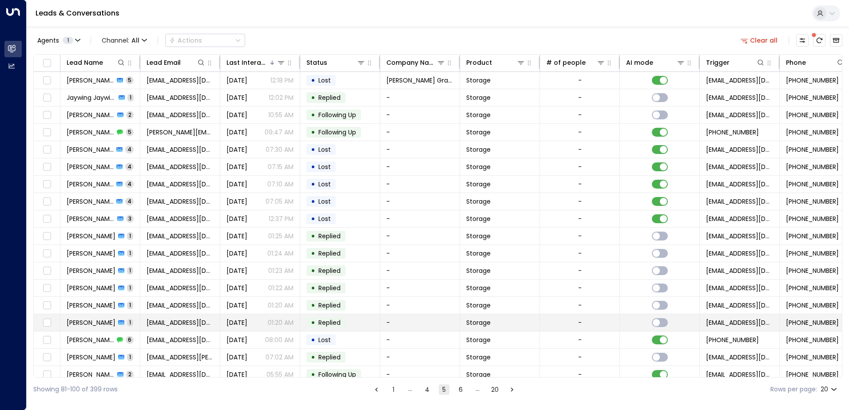
click at [87, 324] on span "[PERSON_NAME]" at bounding box center [91, 322] width 49 height 9
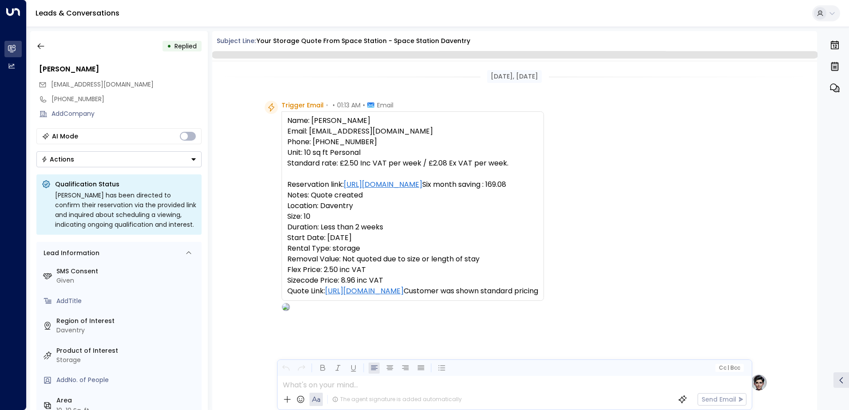
scroll to position [335, 0]
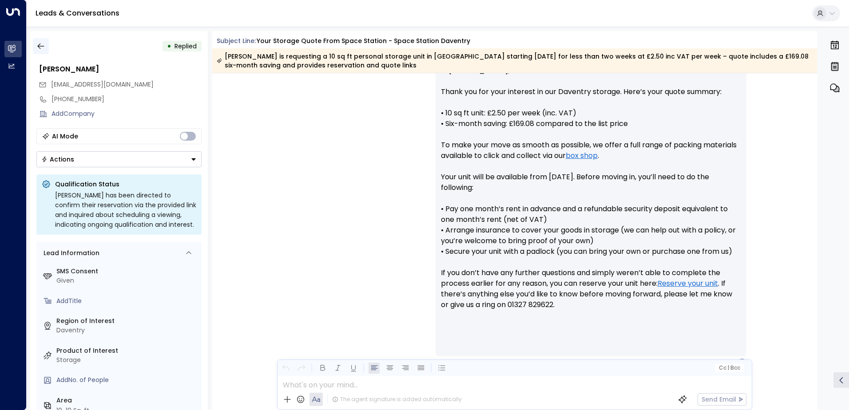
click at [43, 45] on icon "button" at bounding box center [40, 46] width 9 height 9
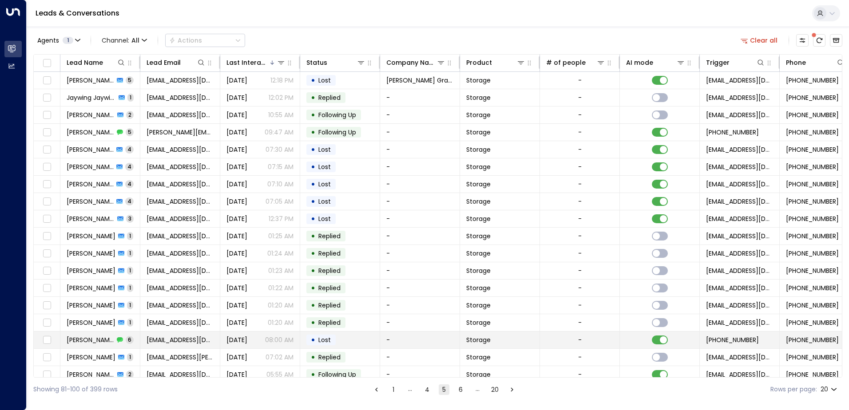
click at [64, 340] on td "Will [PERSON_NAME] 6" at bounding box center [100, 340] width 80 height 17
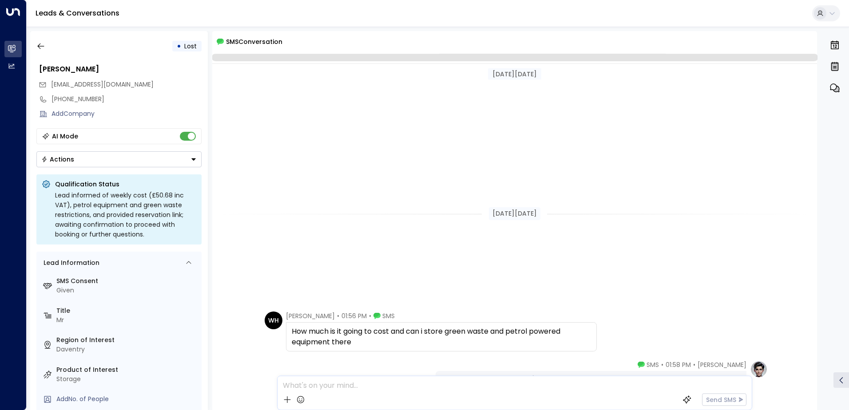
scroll to position [317, 0]
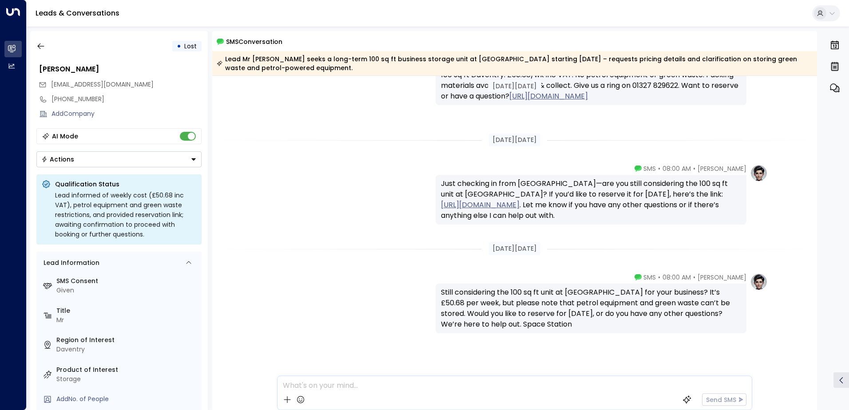
drag, startPoint x: 170, startPoint y: 327, endPoint x: 670, endPoint y: 375, distance: 502.1
drag, startPoint x: 670, startPoint y: 375, endPoint x: 41, endPoint y: 35, distance: 715.3
click at [38, 43] on icon "button" at bounding box center [40, 46] width 9 height 9
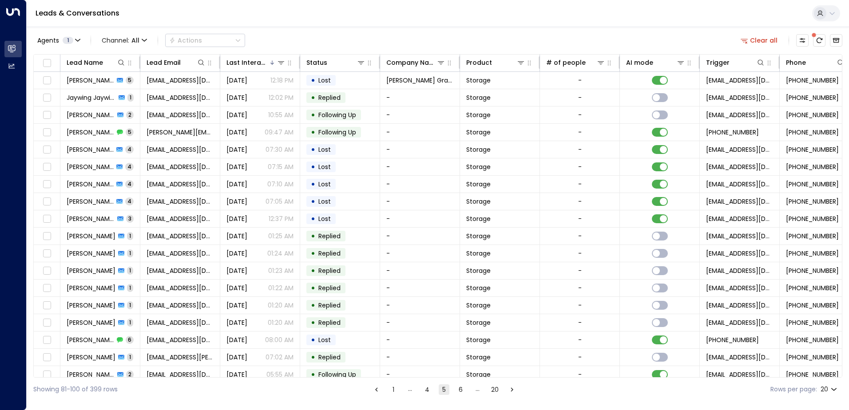
drag, startPoint x: 38, startPoint y: 43, endPoint x: 203, endPoint y: 395, distance: 388.9
click at [203, 395] on div "Showing 81-100 of 399 rows 1 … 4 5 6 … 20 Rows per page: 20 **" at bounding box center [437, 390] width 809 height 24
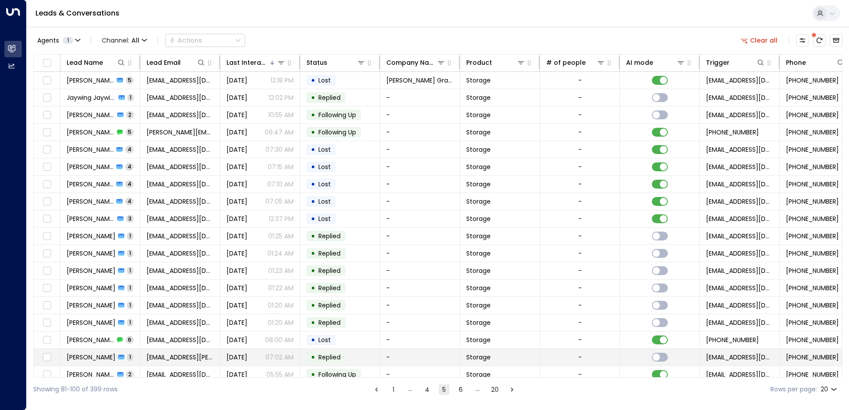
click at [98, 355] on span "[PERSON_NAME]" at bounding box center [91, 357] width 49 height 9
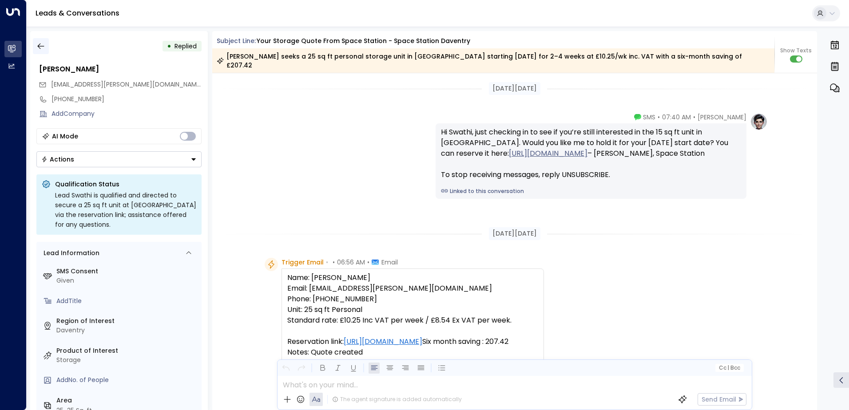
drag, startPoint x: 621, startPoint y: 307, endPoint x: 39, endPoint y: 49, distance: 636.8
click at [39, 49] on icon "button" at bounding box center [40, 46] width 9 height 9
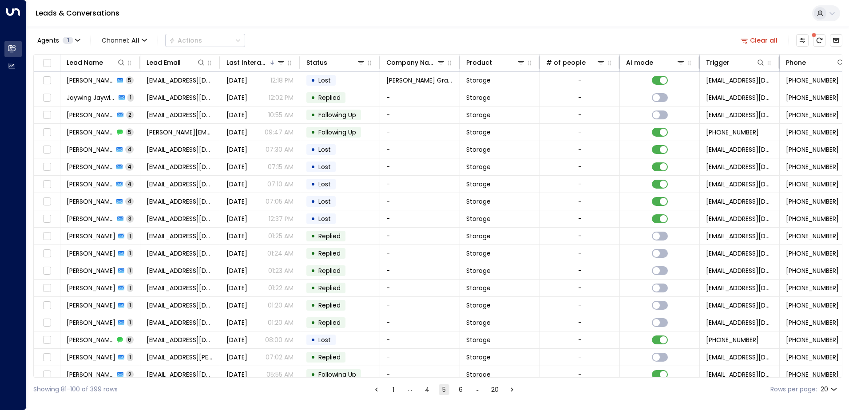
click at [841, 370] on div "Lead Name Lead Email Last Interacted Status Company Name Product # of people AI…" at bounding box center [437, 216] width 809 height 324
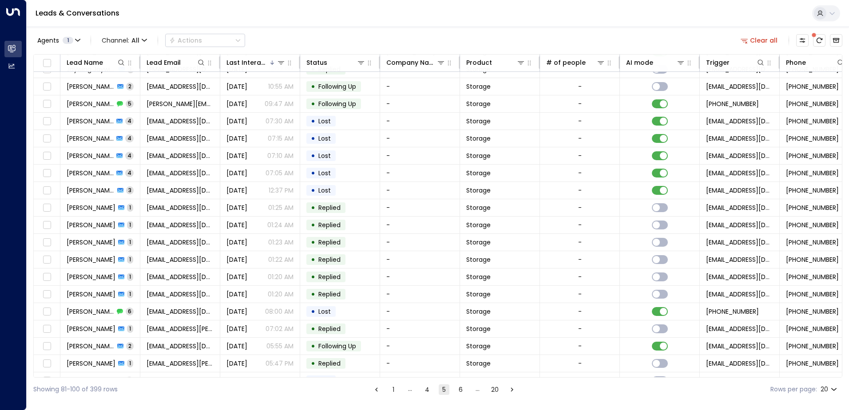
scroll to position [43, 0]
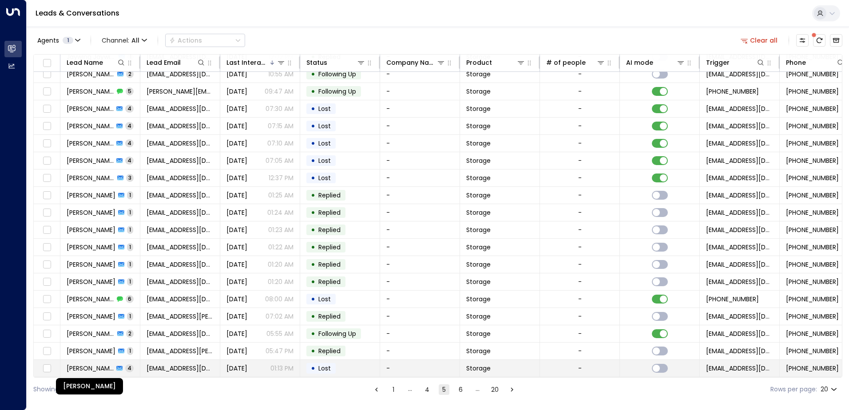
click at [93, 366] on span "[PERSON_NAME]" at bounding box center [90, 368] width 47 height 9
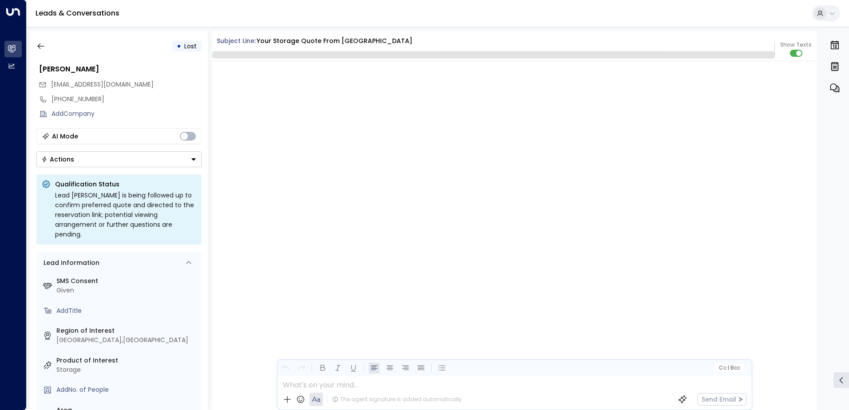
scroll to position [1824, 0]
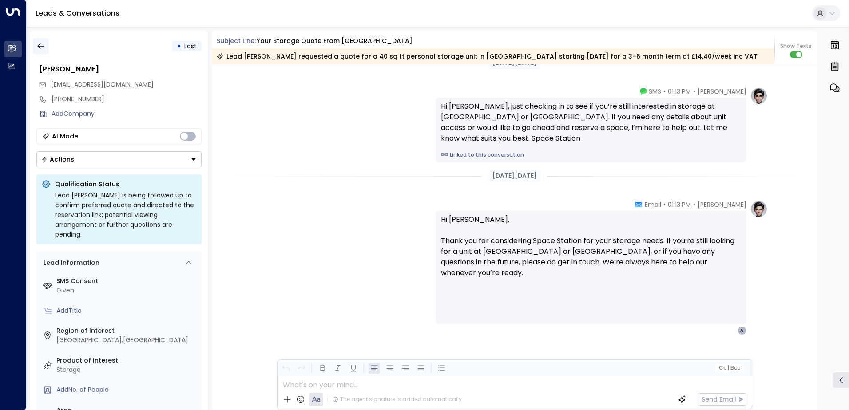
click at [36, 48] on icon "button" at bounding box center [40, 46] width 9 height 9
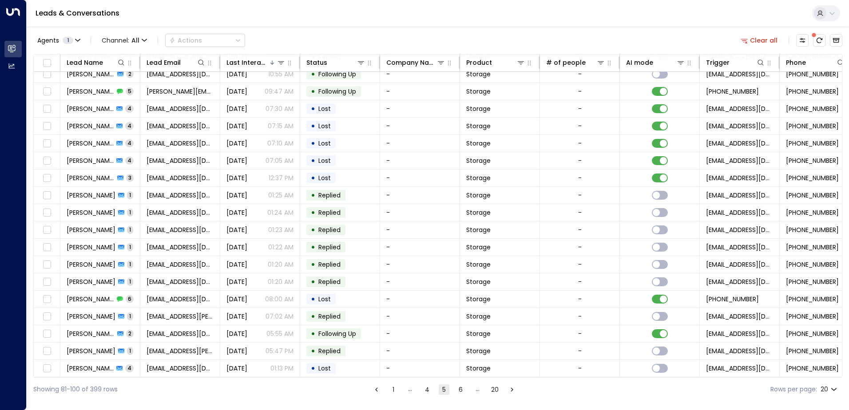
scroll to position [43, 0]
drag, startPoint x: 840, startPoint y: 367, endPoint x: 719, endPoint y: 401, distance: 125.6
drag, startPoint x: 719, startPoint y: 401, endPoint x: 656, endPoint y: 390, distance: 63.6
click at [656, 390] on div "Showing 81-100 of 399 rows 1 … 4 5 6 … 20 Rows per page: 20 **" at bounding box center [437, 390] width 809 height 24
